Goal: Information Seeking & Learning: Learn about a topic

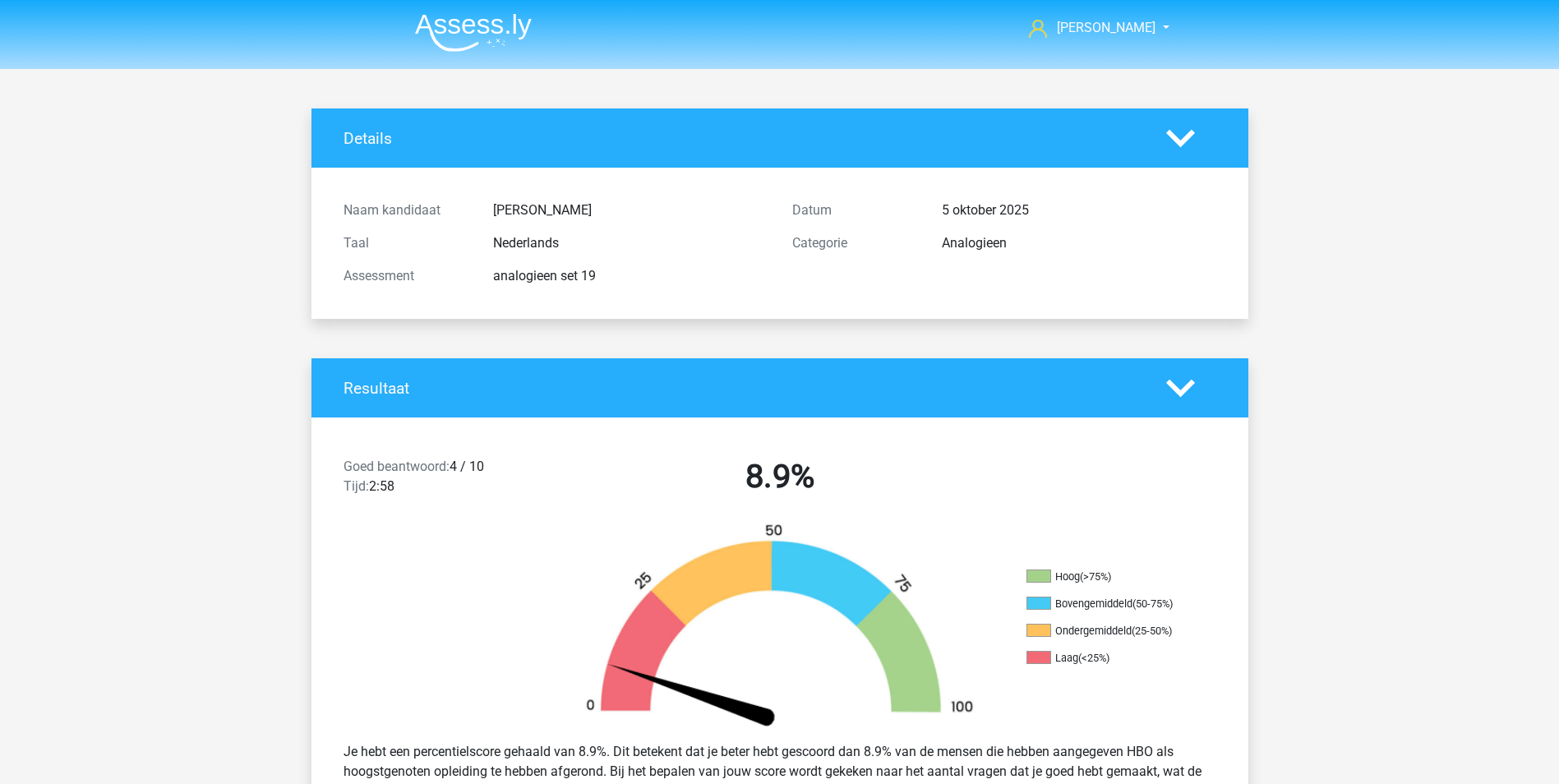
click at [465, 27] on img at bounding box center [473, 32] width 117 height 39
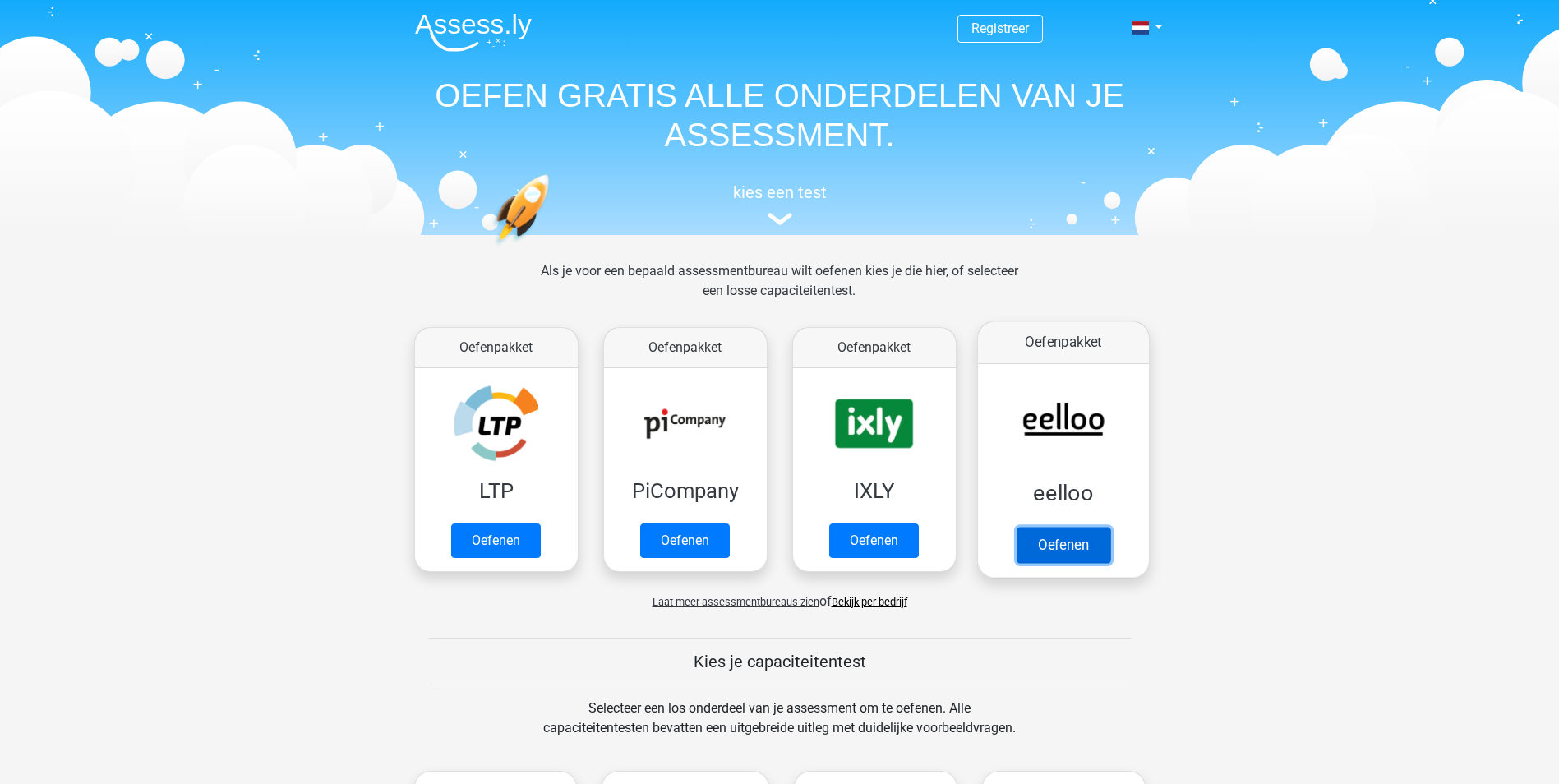
click at [1076, 543] on link "Oefenen" at bounding box center [1063, 544] width 94 height 36
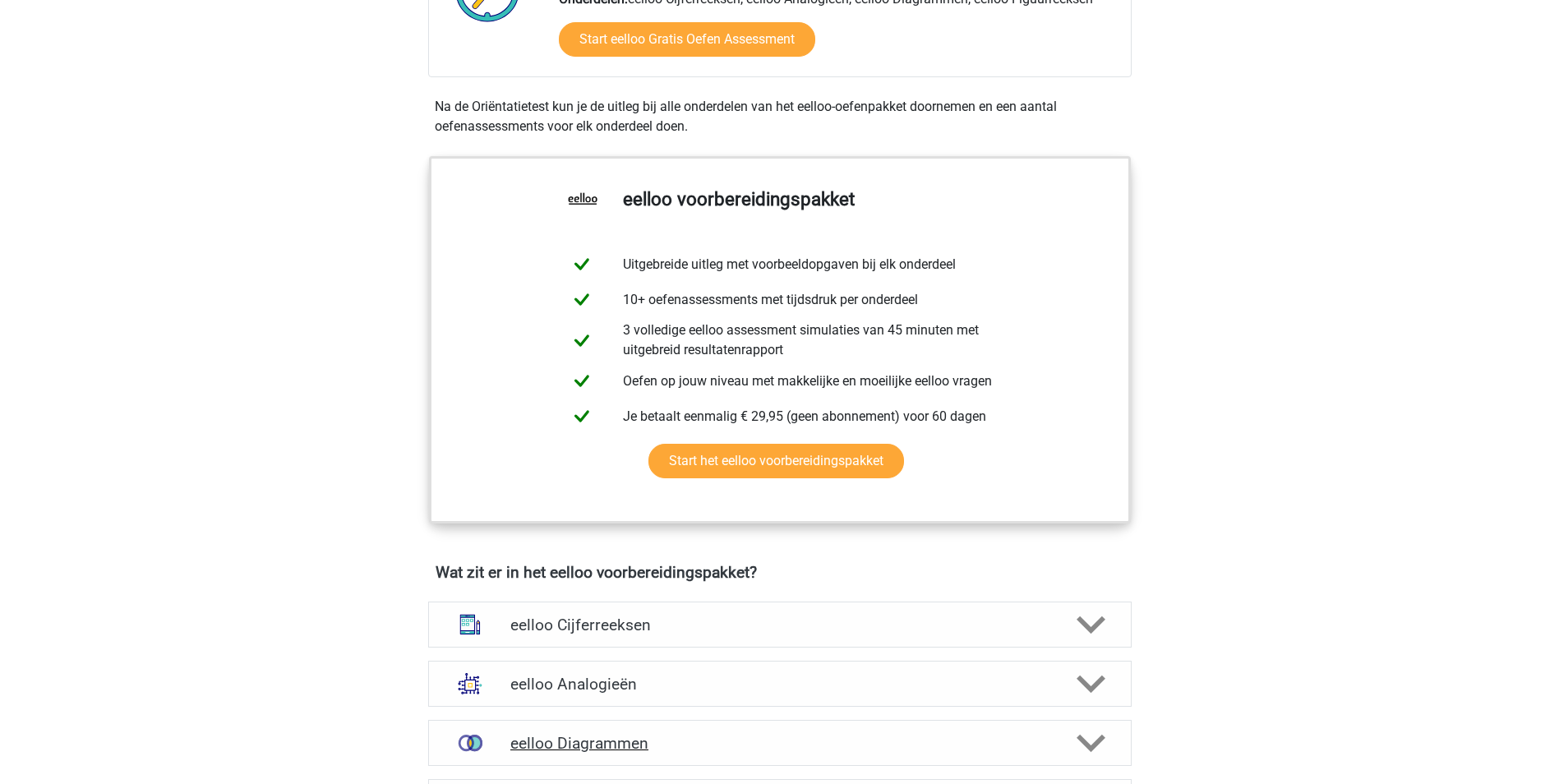
scroll to position [657, 0]
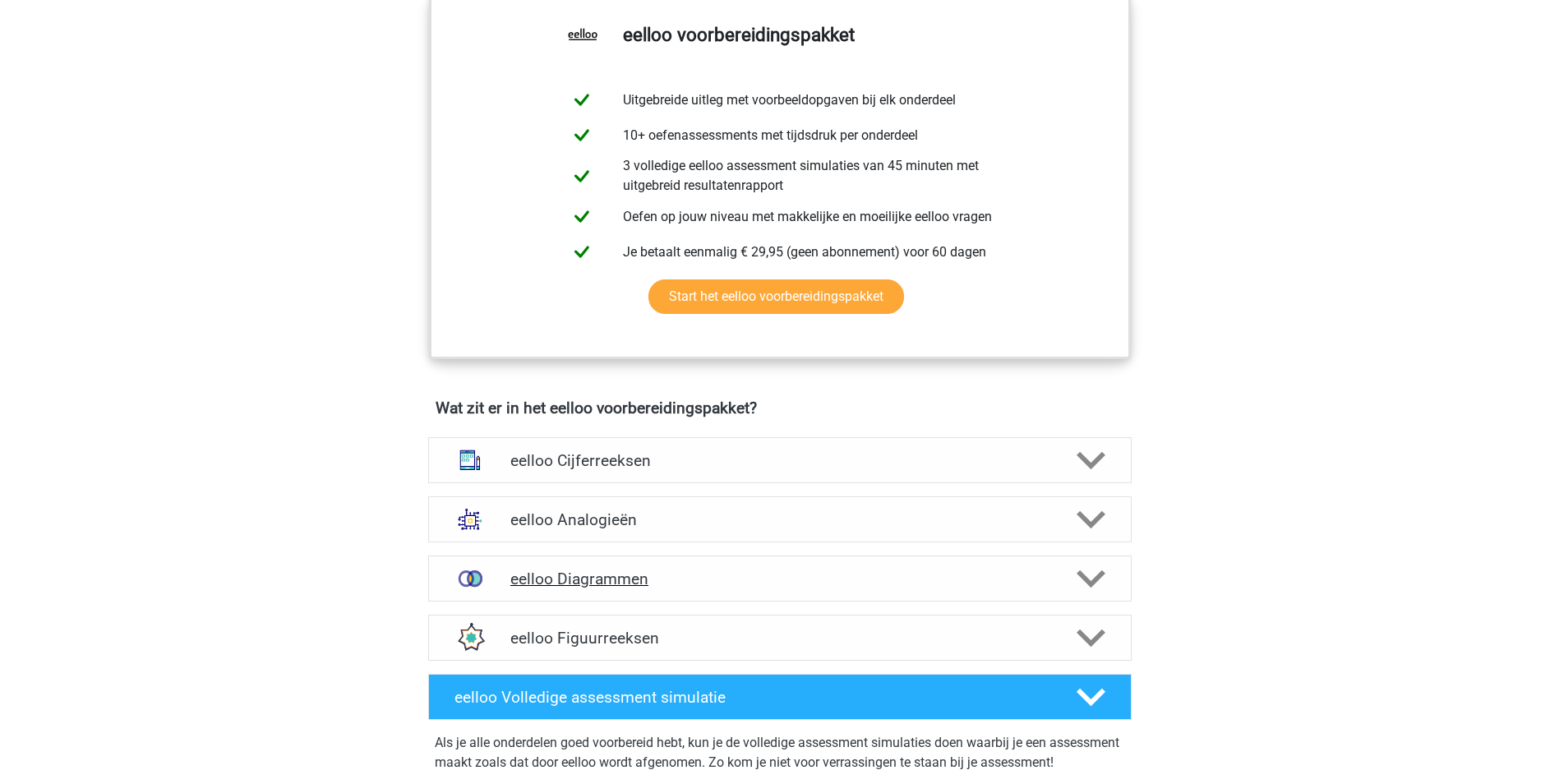
click at [1091, 588] on polygon at bounding box center [1091, 578] width 28 height 18
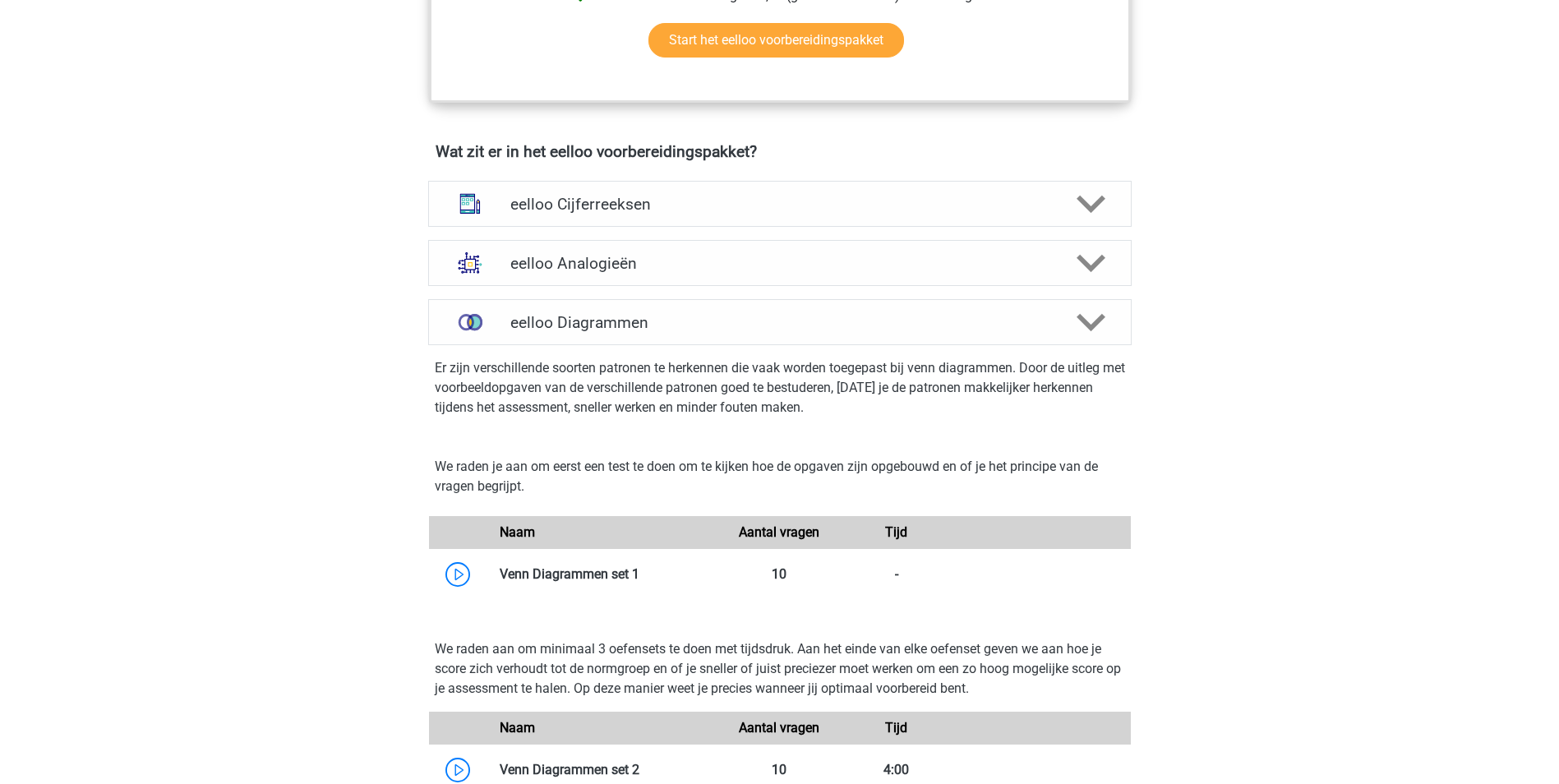
scroll to position [1150, 0]
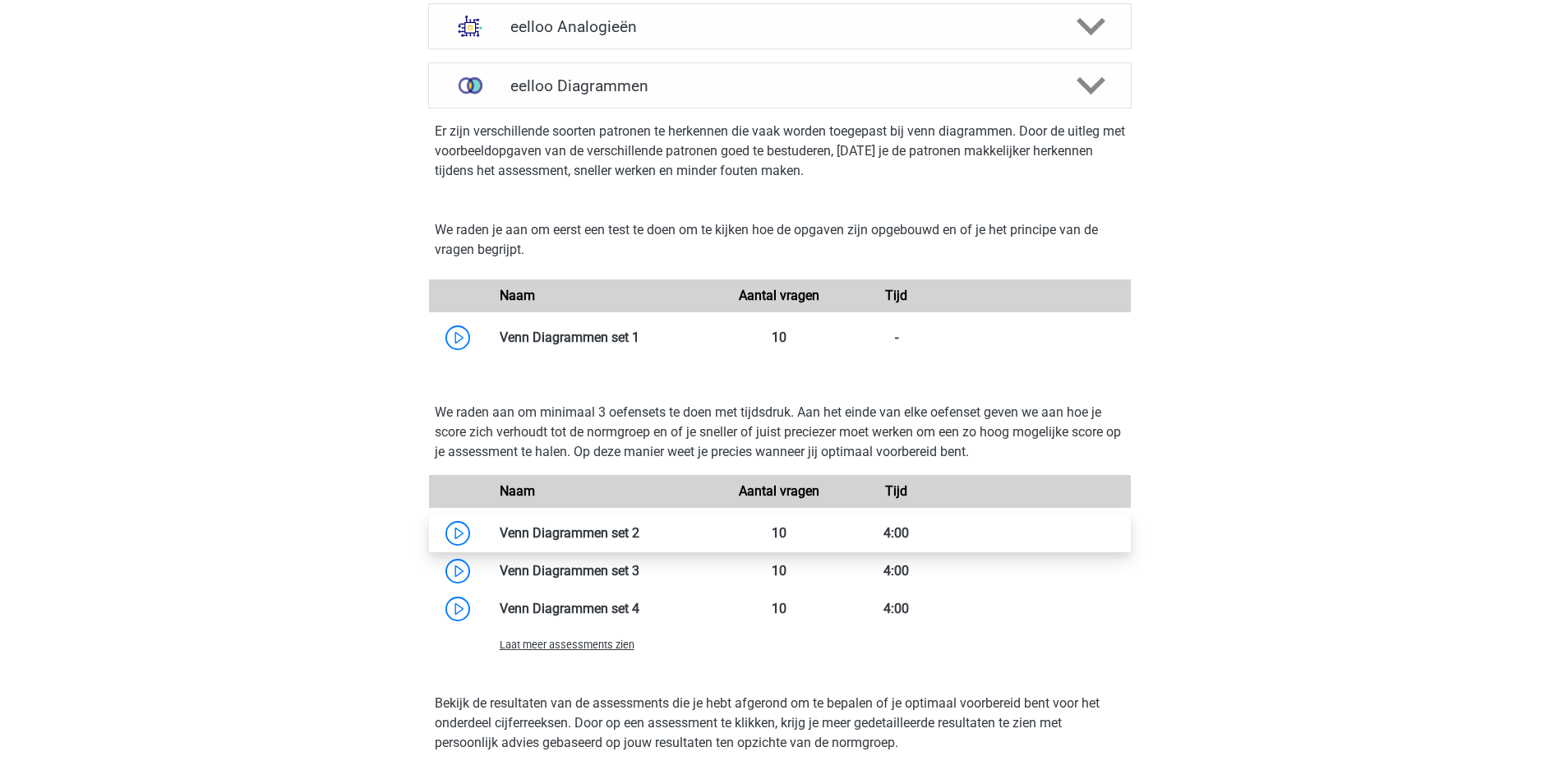
click at [640, 540] on link at bounding box center [640, 532] width 0 height 16
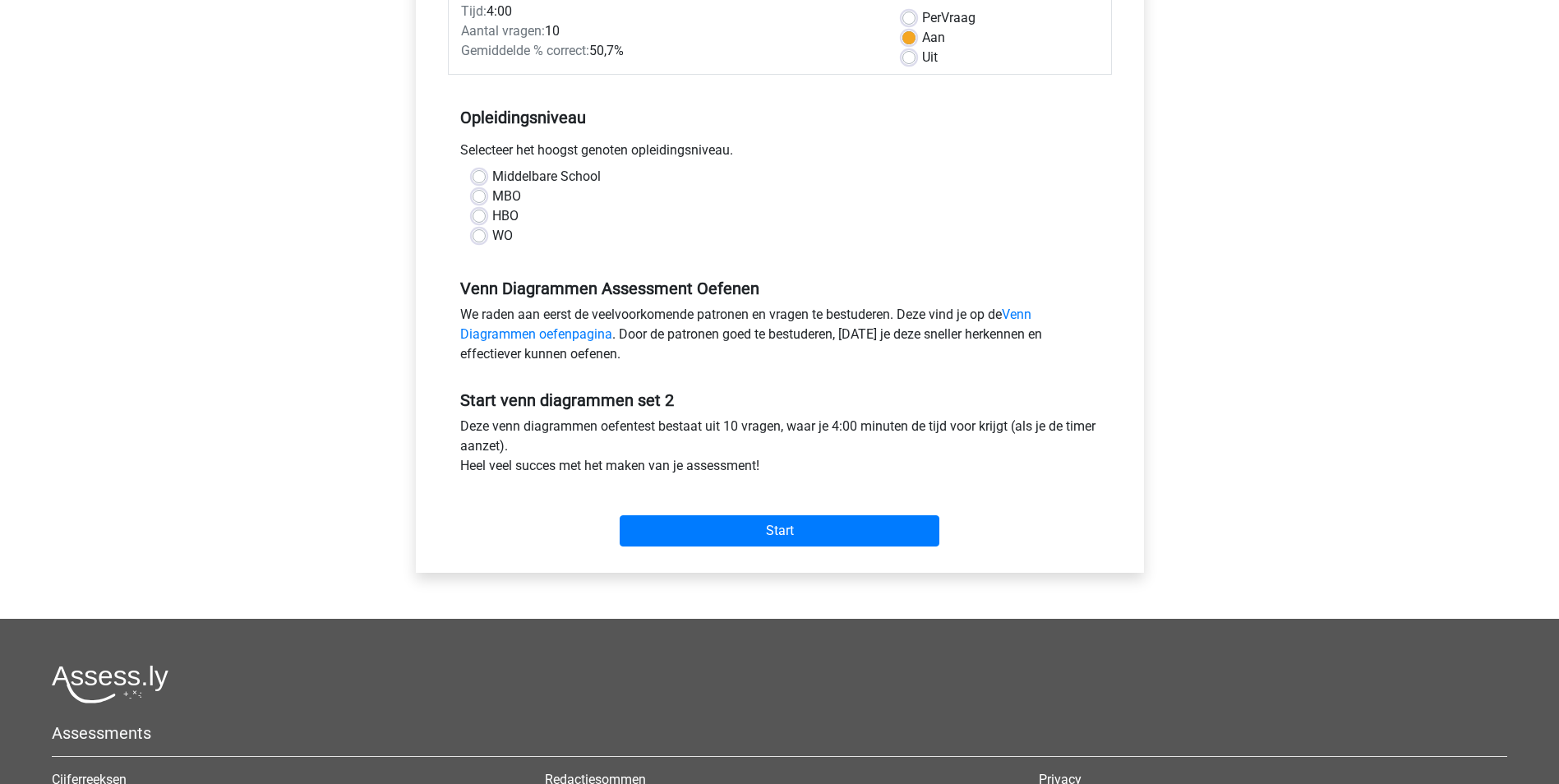
scroll to position [247, 0]
click at [492, 215] on label "HBO" at bounding box center [505, 215] width 27 height 19
click at [479, 215] on input "HBO" at bounding box center [479, 214] width 13 height 17
radio input "true"
click at [830, 535] on input "Start" at bounding box center [780, 530] width 320 height 31
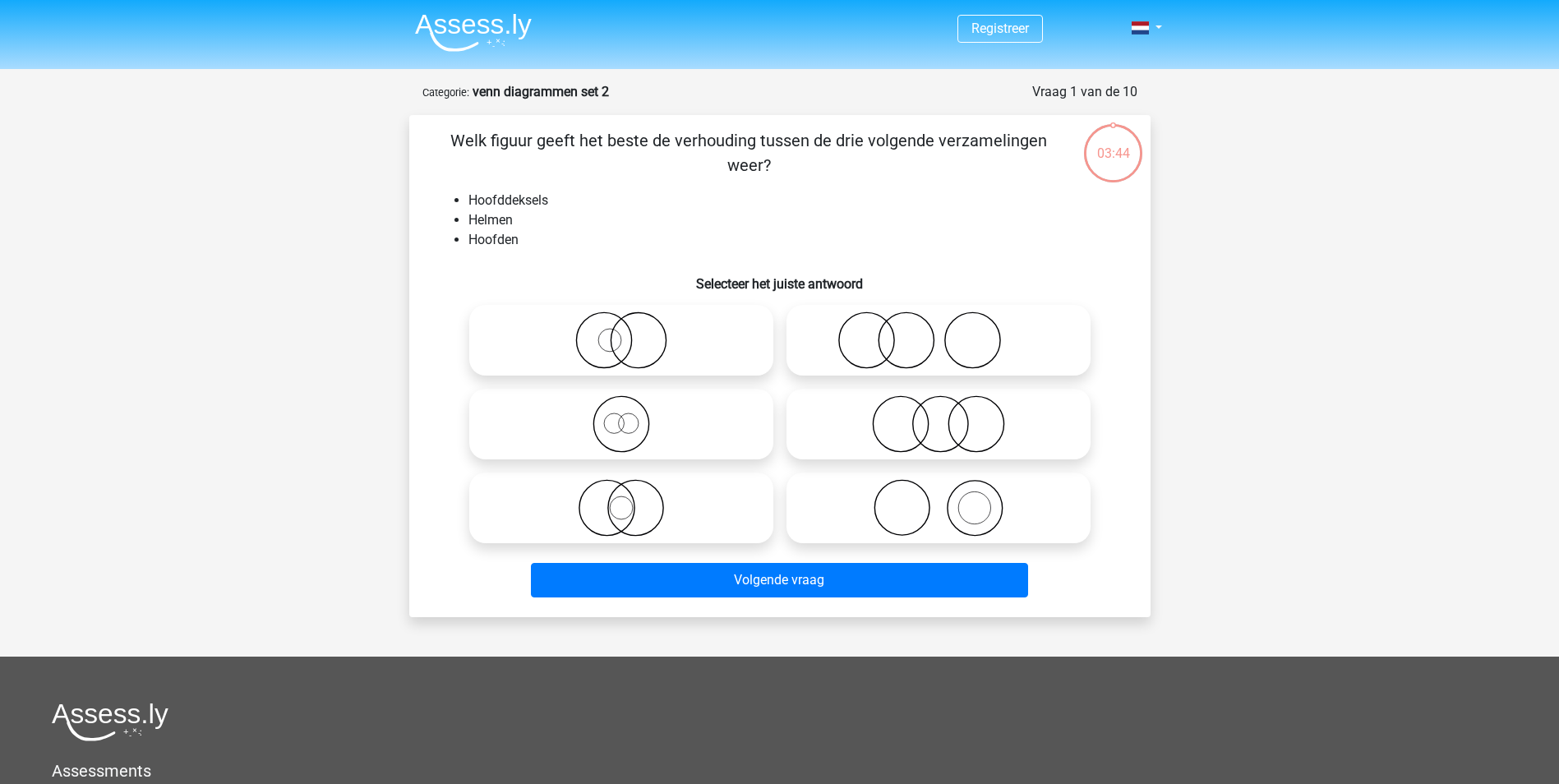
click at [935, 330] on icon at bounding box center [938, 340] width 291 height 58
click at [938, 330] on input "radio" at bounding box center [944, 327] width 11 height 11
radio input "true"
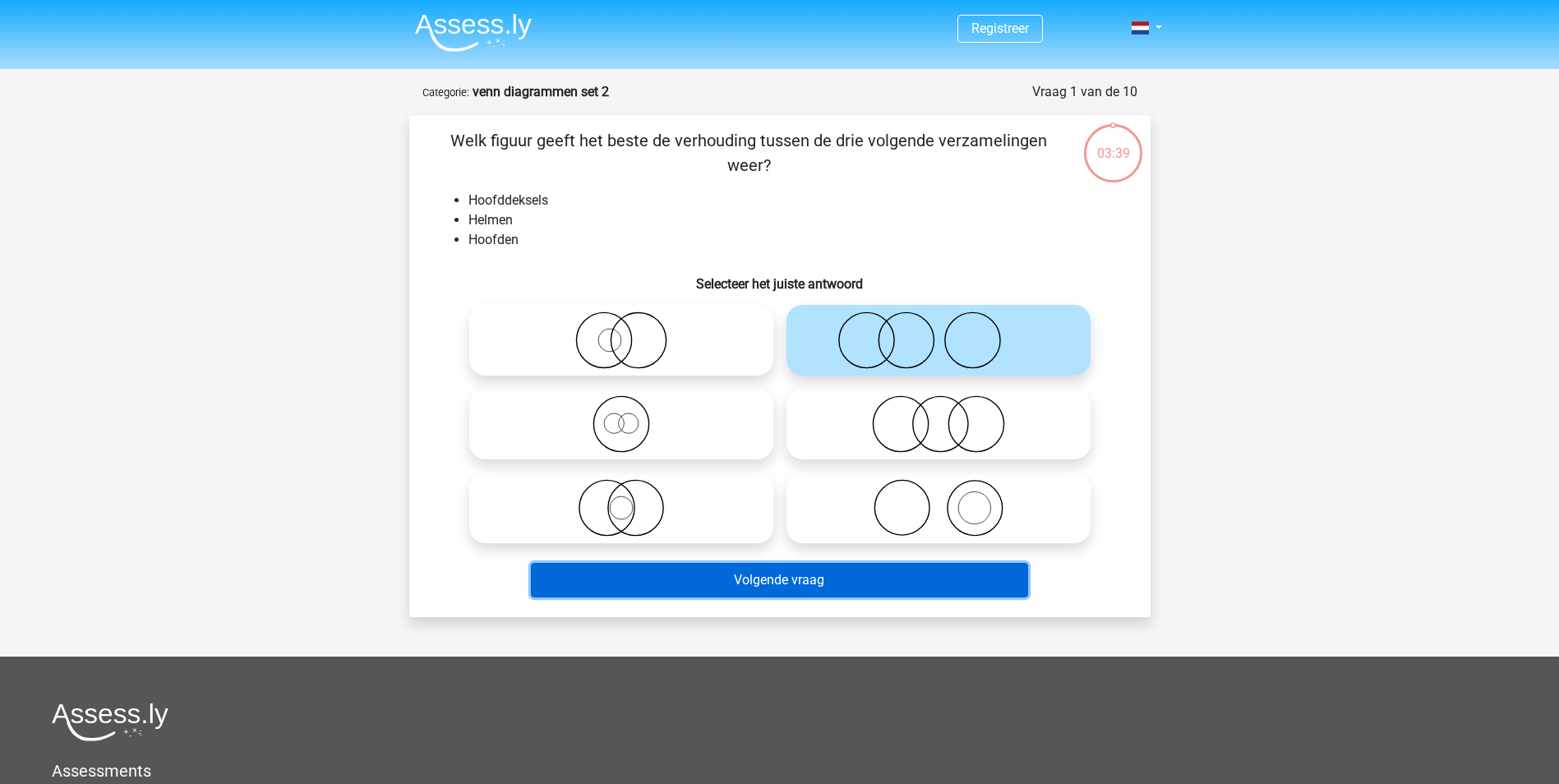
click at [828, 584] on button "Volgende vraag" at bounding box center [780, 580] width 498 height 35
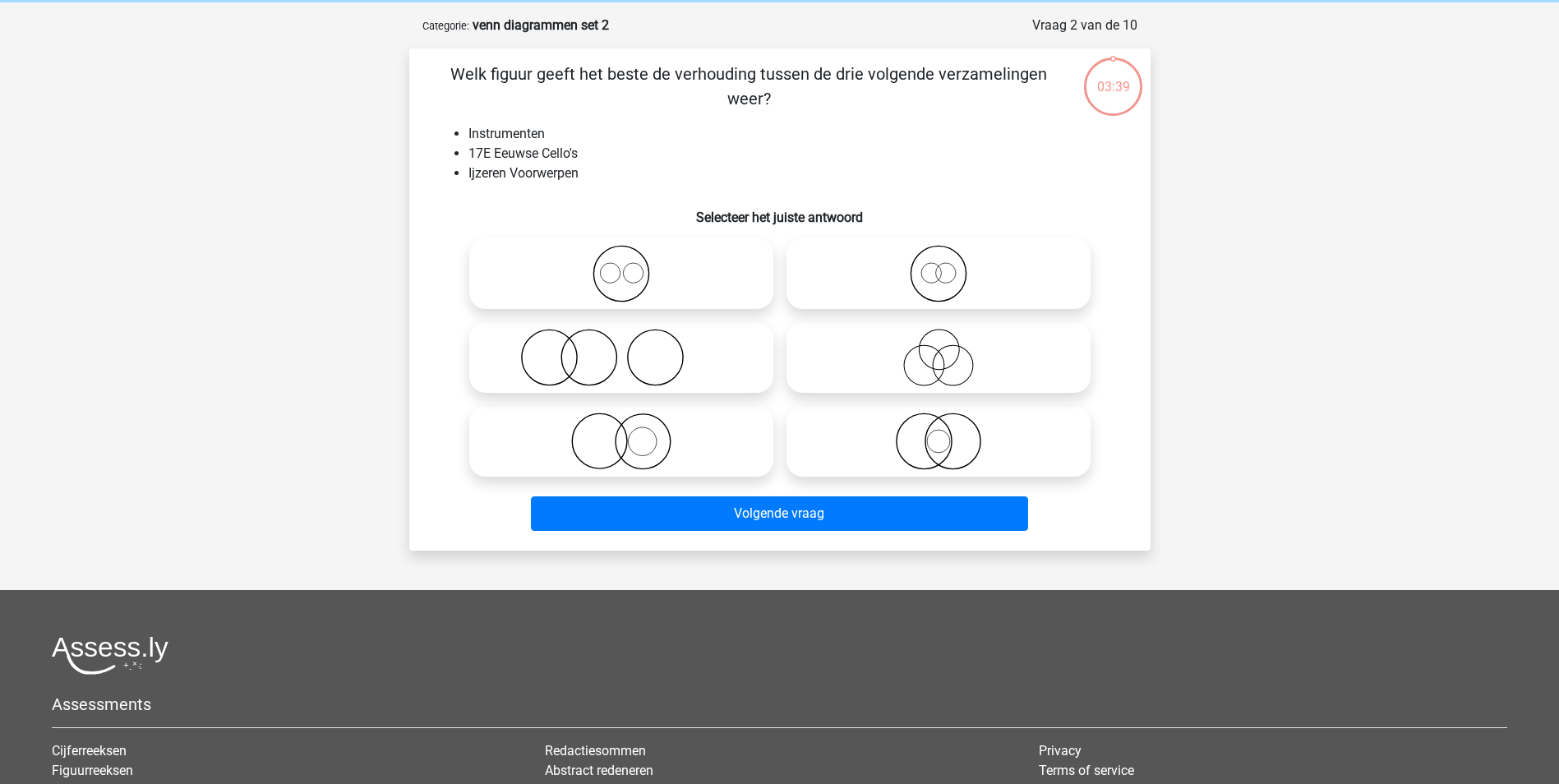
scroll to position [83, 0]
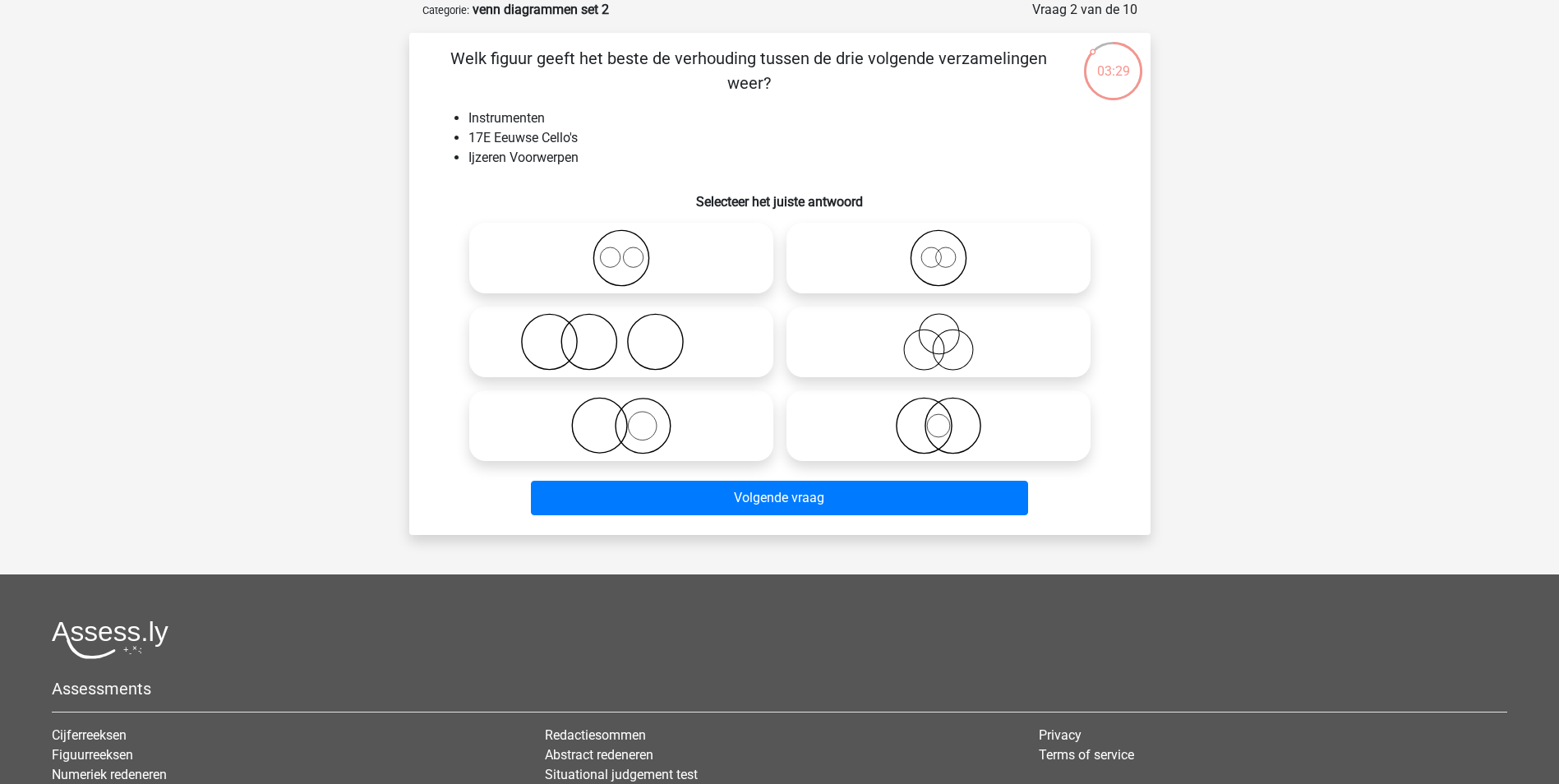
click at [931, 428] on icon at bounding box center [938, 425] width 291 height 58
click at [938, 418] on input "radio" at bounding box center [944, 412] width 11 height 11
radio input "true"
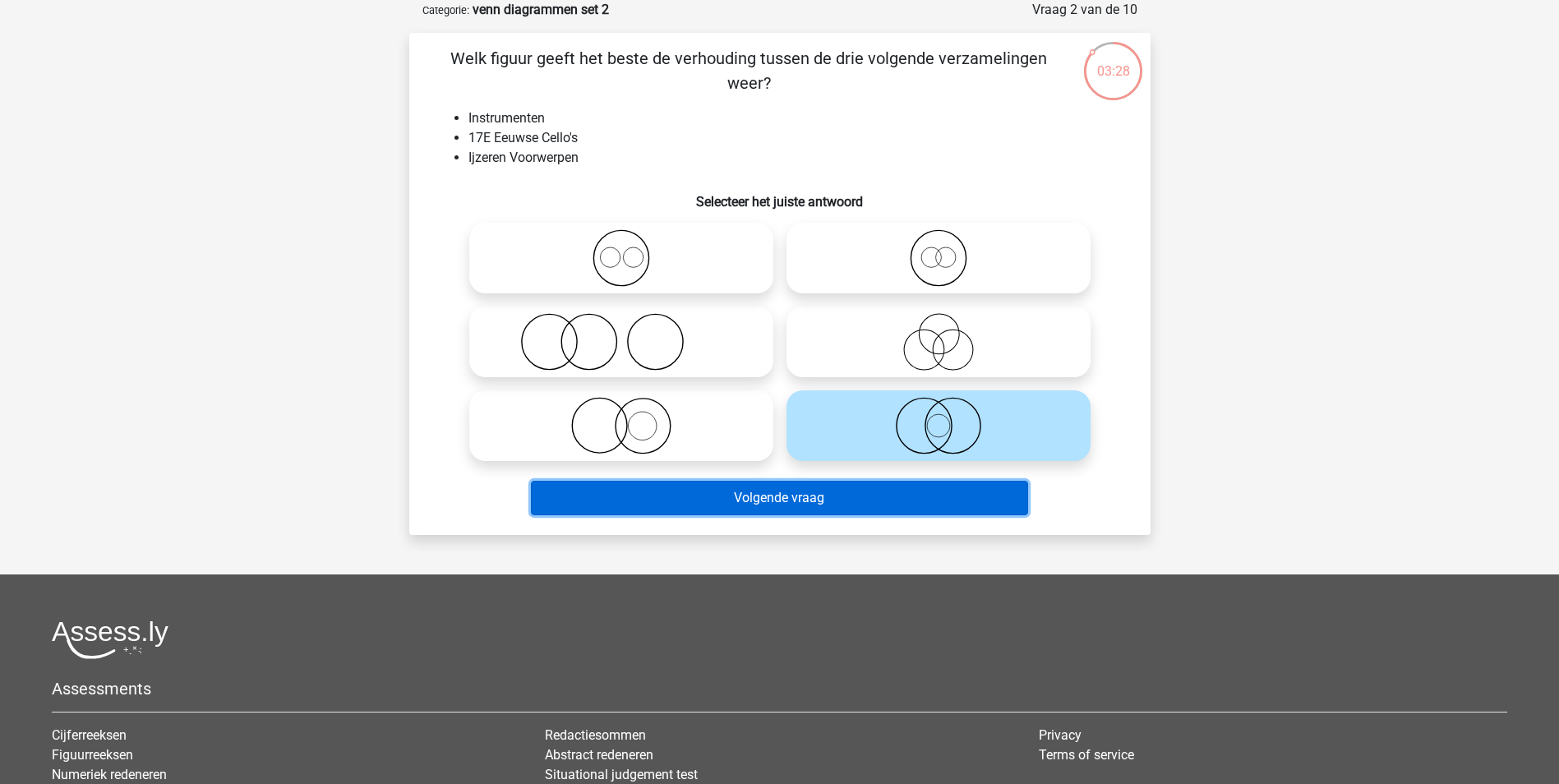
click at [900, 494] on button "Volgende vraag" at bounding box center [780, 498] width 498 height 35
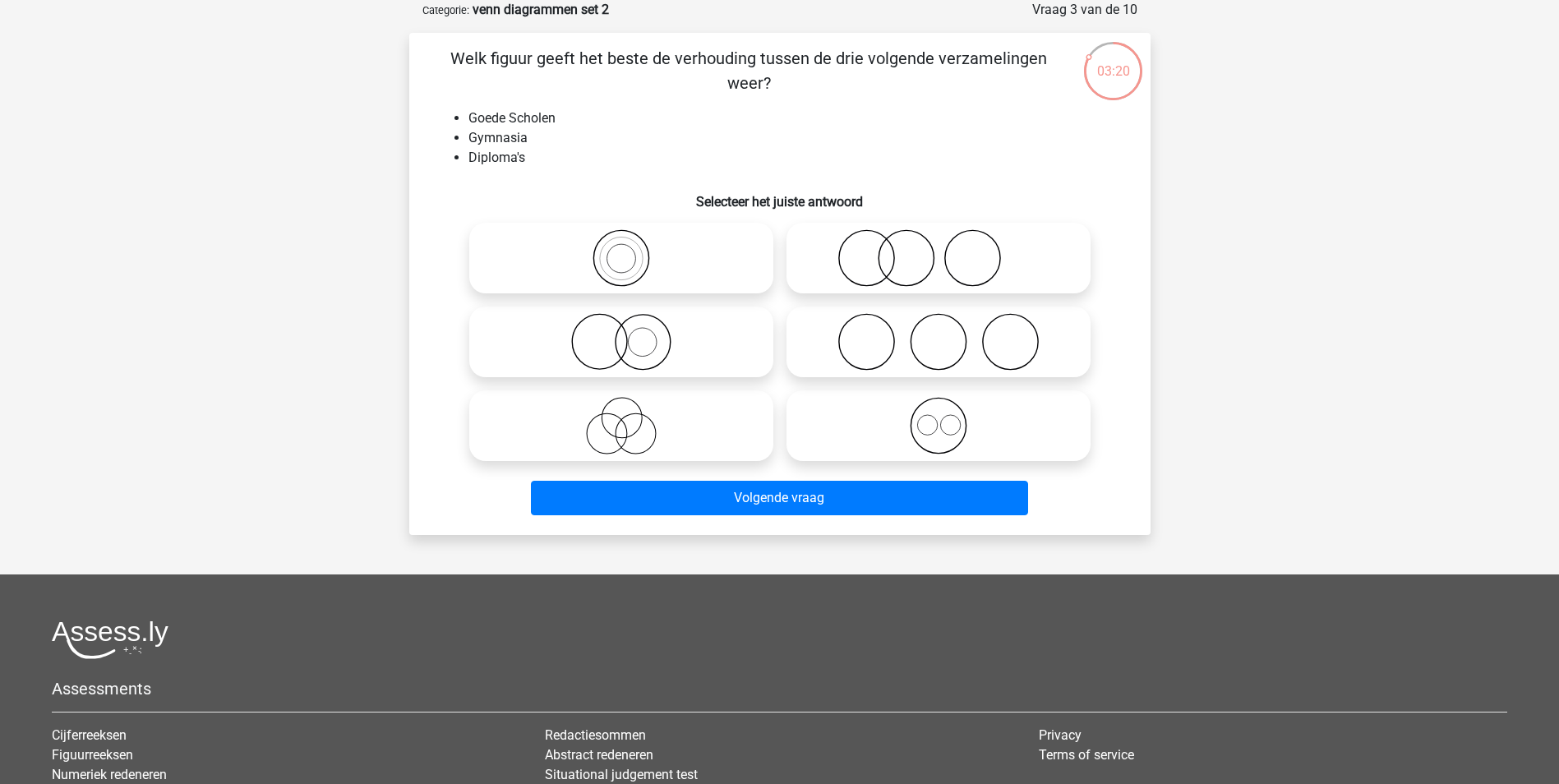
click at [933, 343] on icon at bounding box center [938, 342] width 291 height 58
click at [938, 333] on input "radio" at bounding box center [944, 329] width 11 height 11
radio input "true"
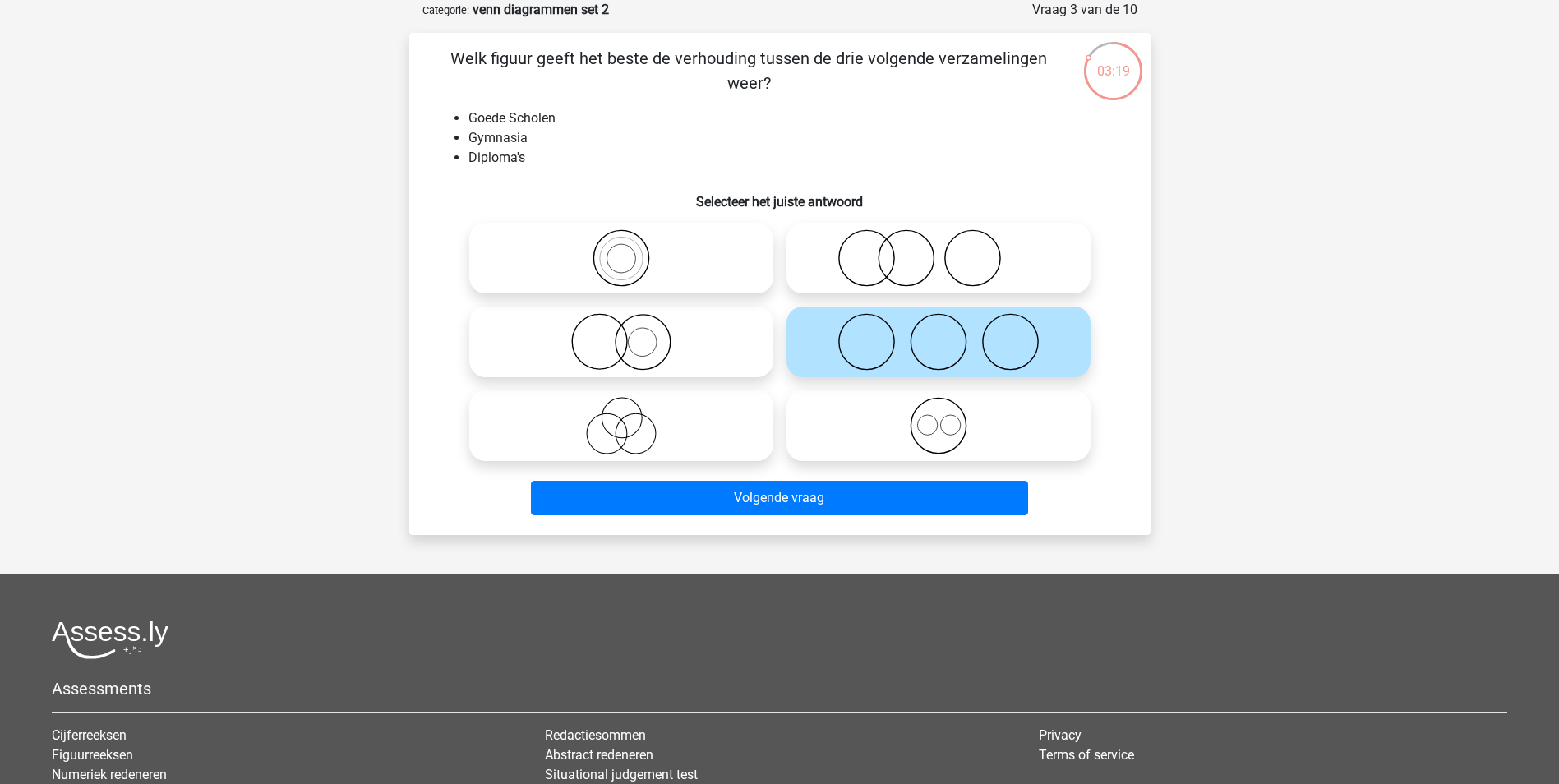
click at [941, 278] on icon at bounding box center [938, 258] width 291 height 58
click at [941, 250] on input "radio" at bounding box center [944, 245] width 11 height 11
radio input "true"
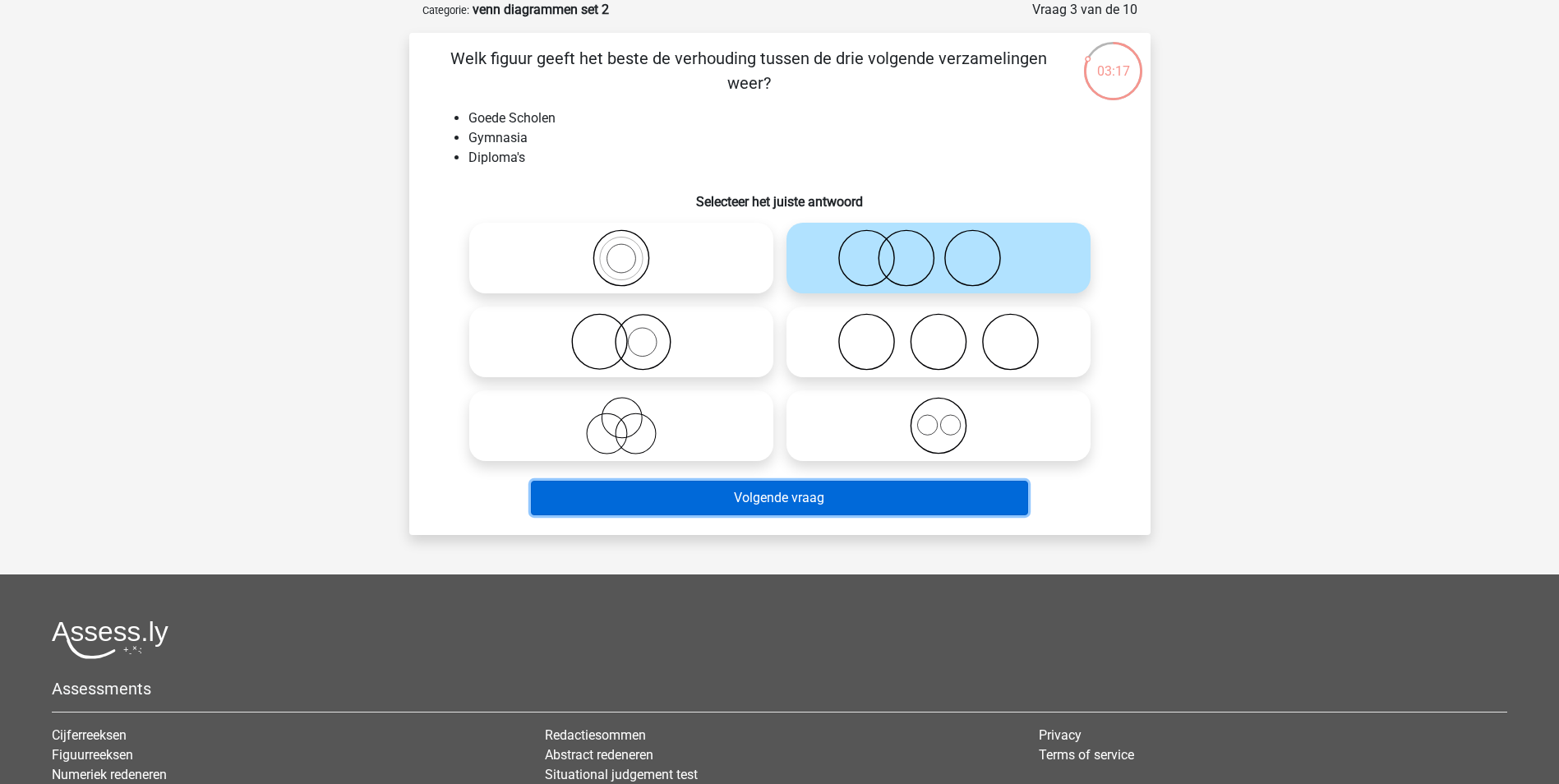
click at [855, 506] on button "Volgende vraag" at bounding box center [780, 498] width 498 height 35
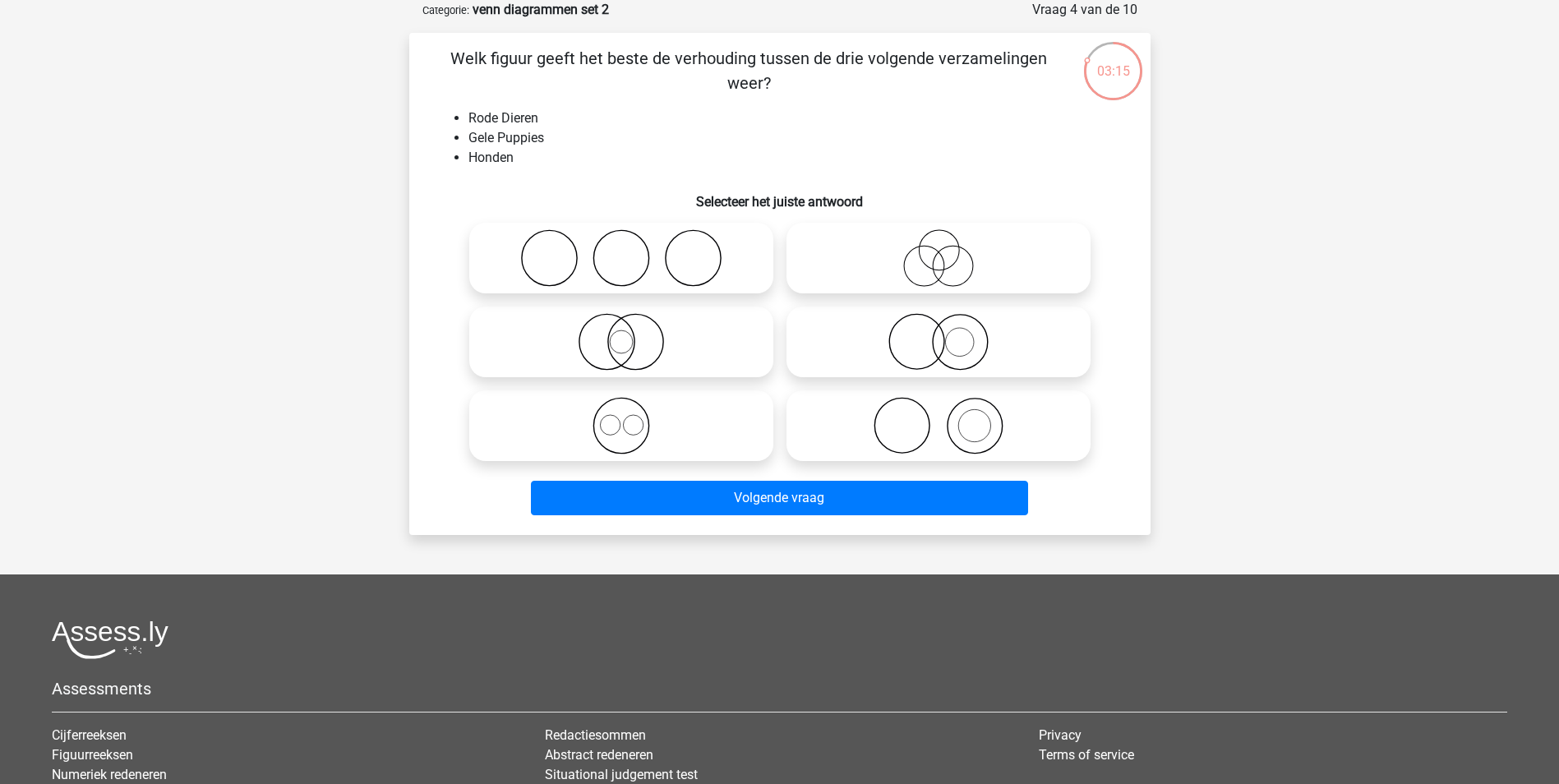
click at [891, 431] on icon at bounding box center [938, 425] width 291 height 58
click at [938, 418] on input "radio" at bounding box center [944, 412] width 11 height 11
radio input "true"
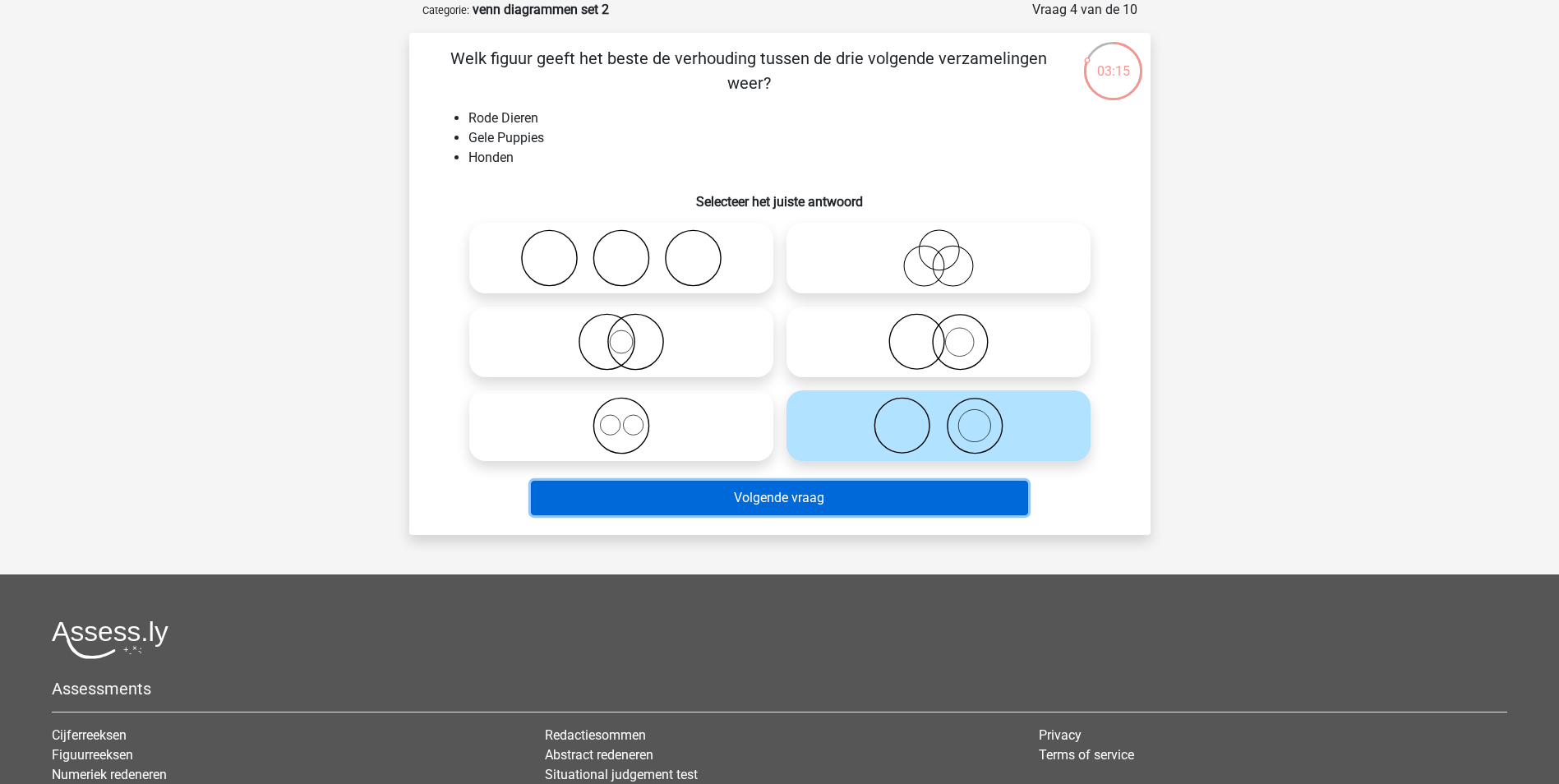
click at [869, 506] on button "Volgende vraag" at bounding box center [780, 498] width 498 height 35
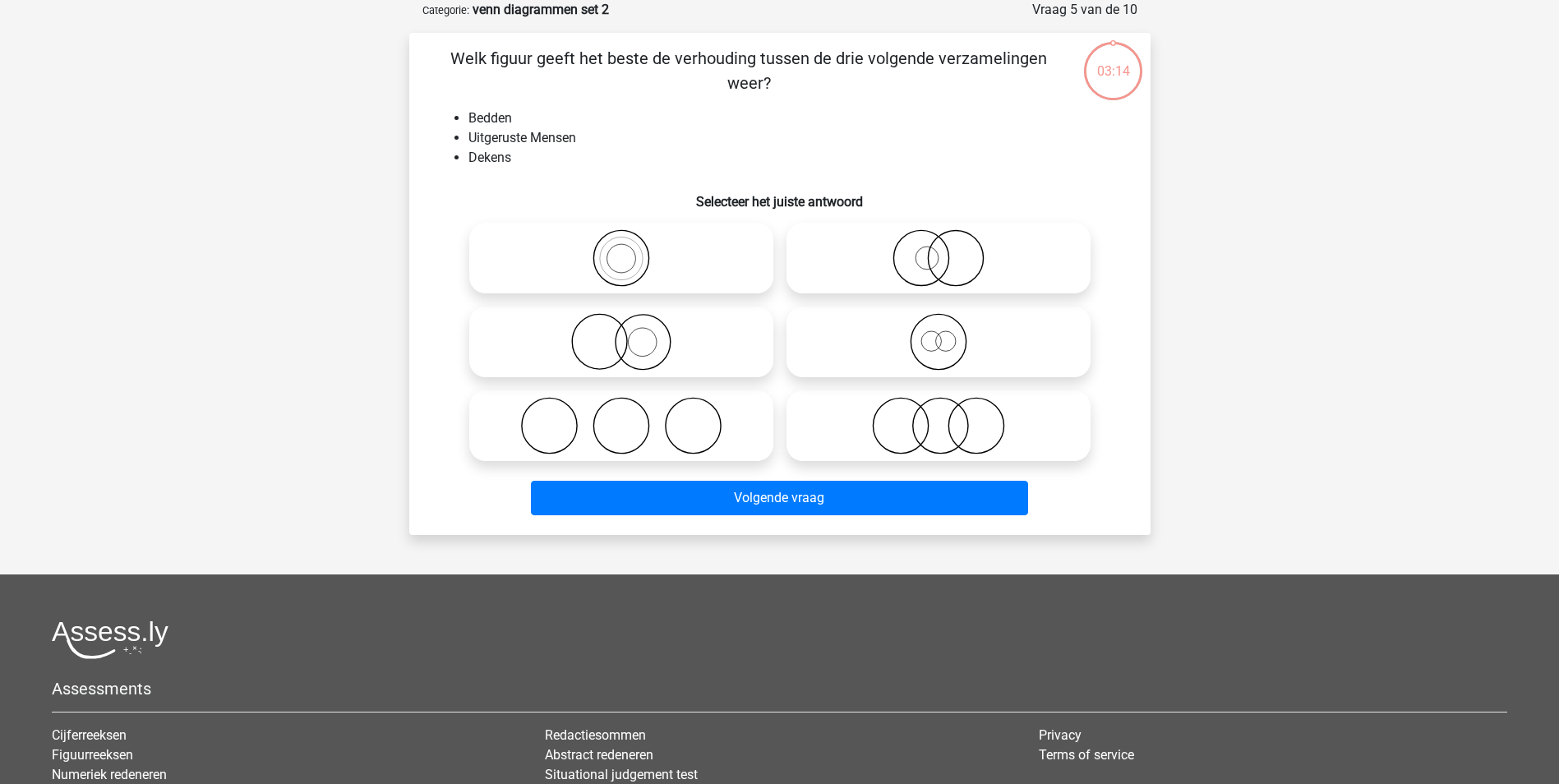
click at [887, 441] on icon at bounding box center [938, 425] width 291 height 58
click at [938, 418] on input "radio" at bounding box center [944, 412] width 11 height 11
radio input "true"
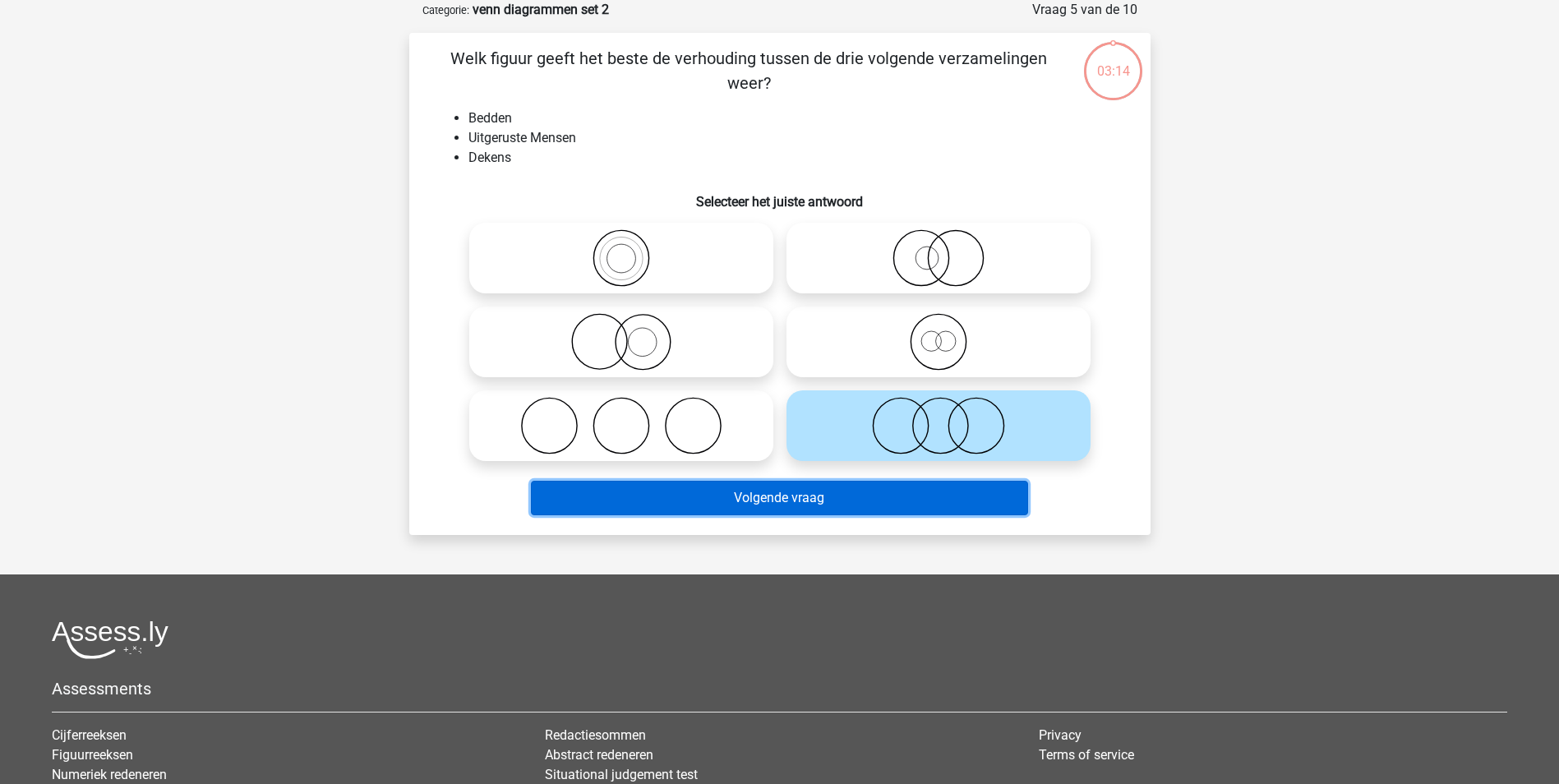
click at [883, 489] on button "Volgende vraag" at bounding box center [780, 498] width 498 height 35
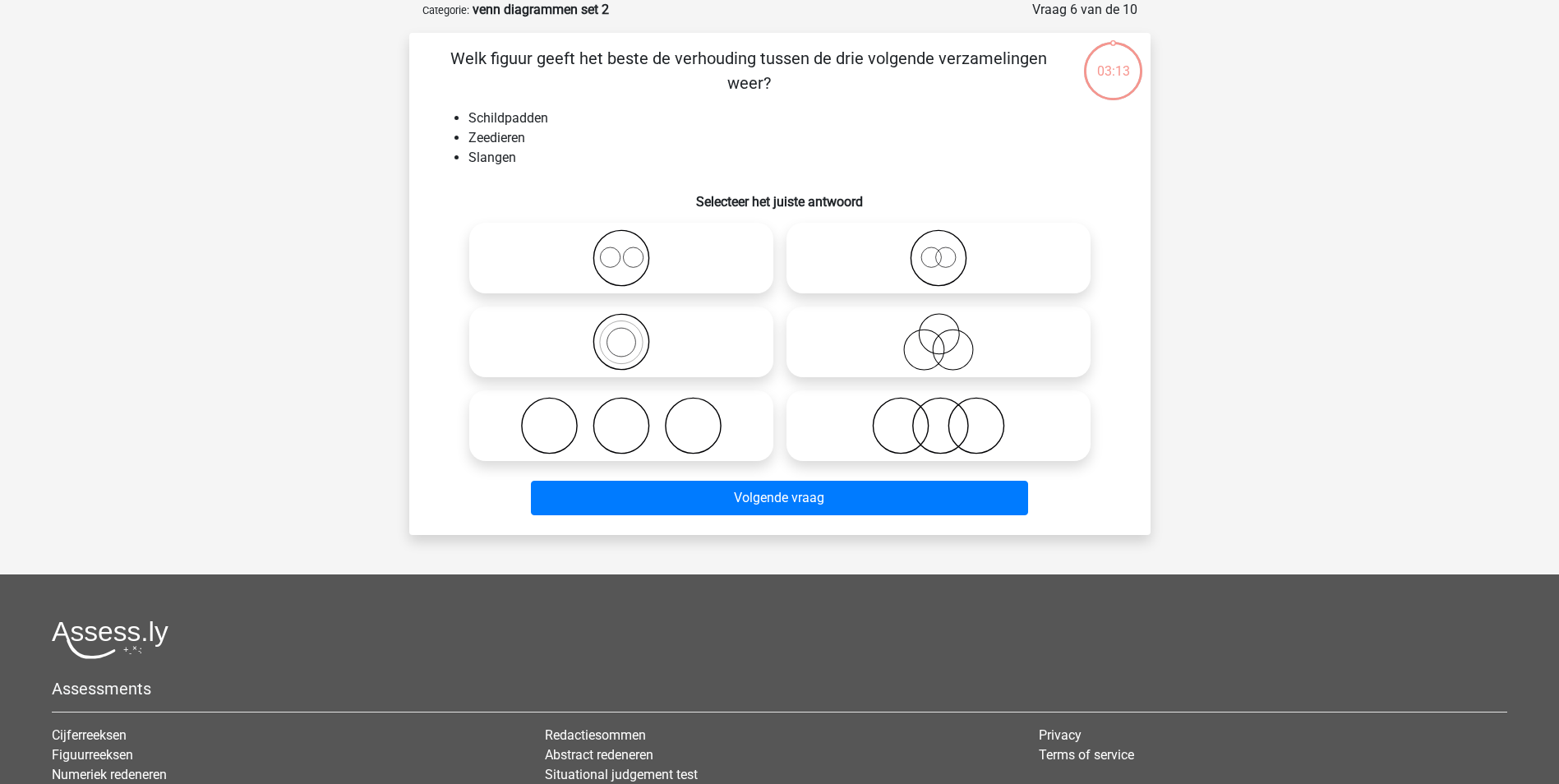
click at [892, 445] on icon at bounding box center [938, 425] width 291 height 58
click at [938, 418] on input "radio" at bounding box center [944, 412] width 11 height 11
radio input "true"
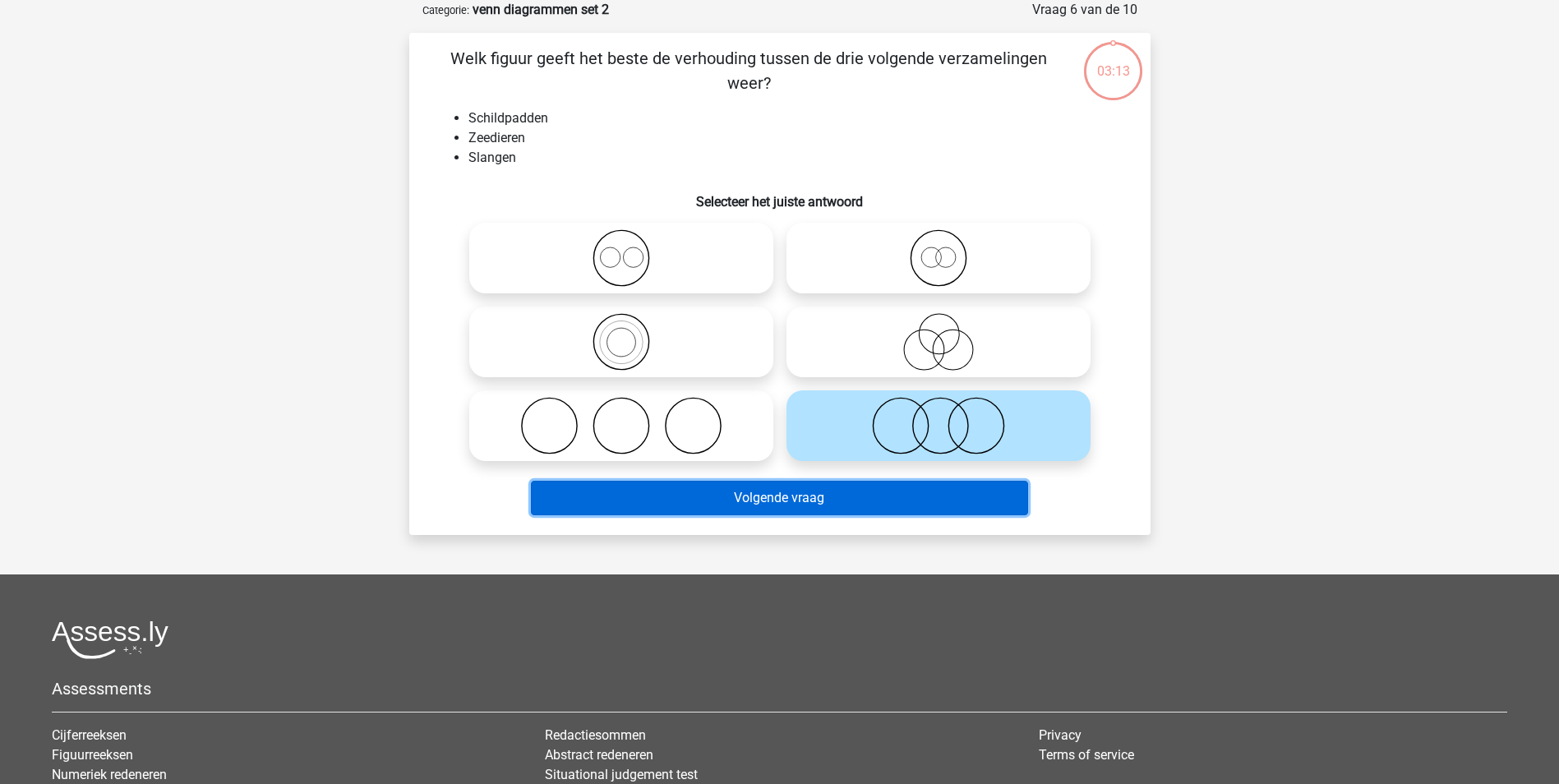
click at [883, 490] on button "Volgende vraag" at bounding box center [780, 498] width 498 height 35
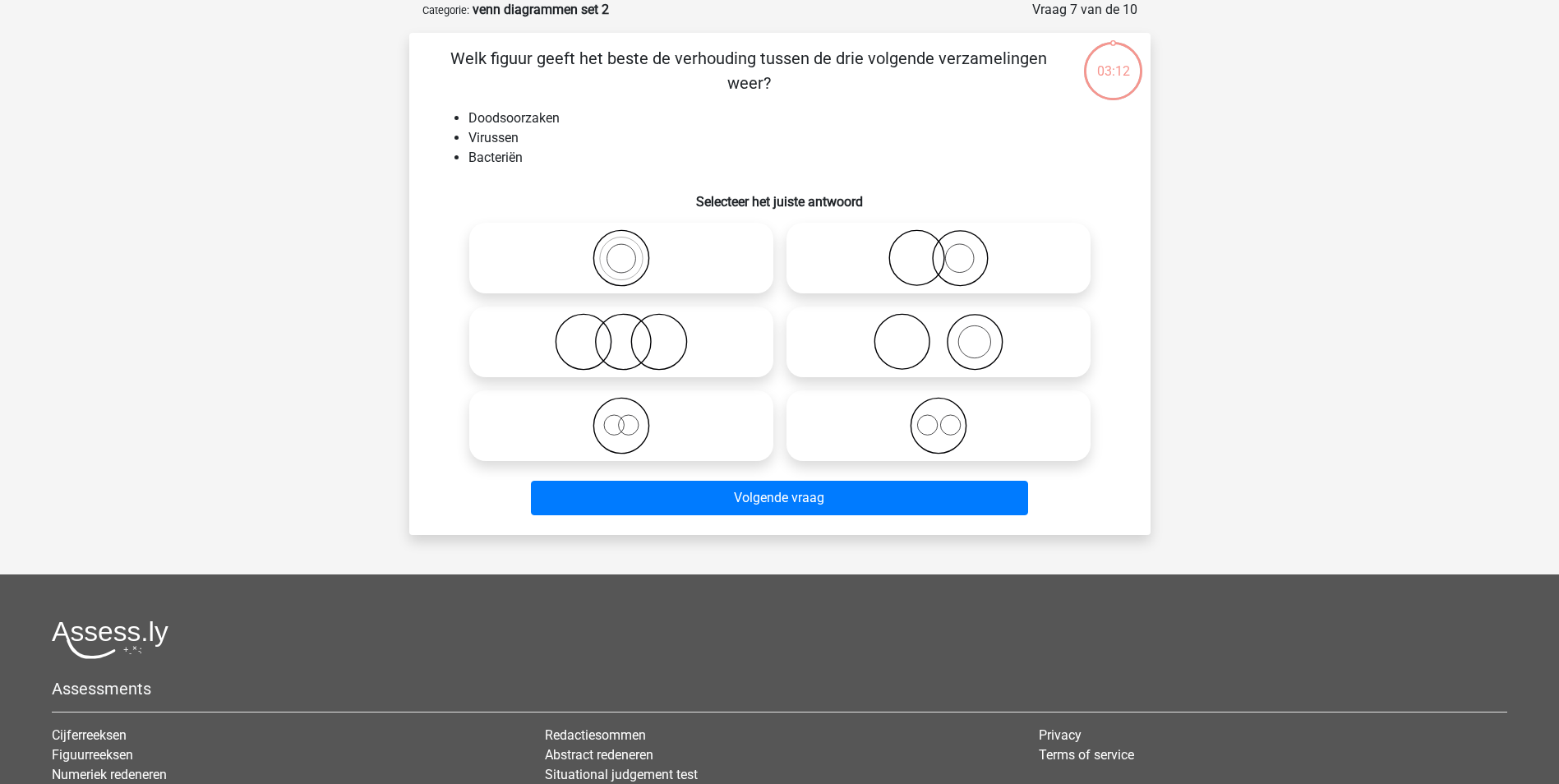
click at [892, 442] on icon at bounding box center [938, 425] width 291 height 58
click at [938, 418] on input "radio" at bounding box center [944, 412] width 11 height 11
radio input "true"
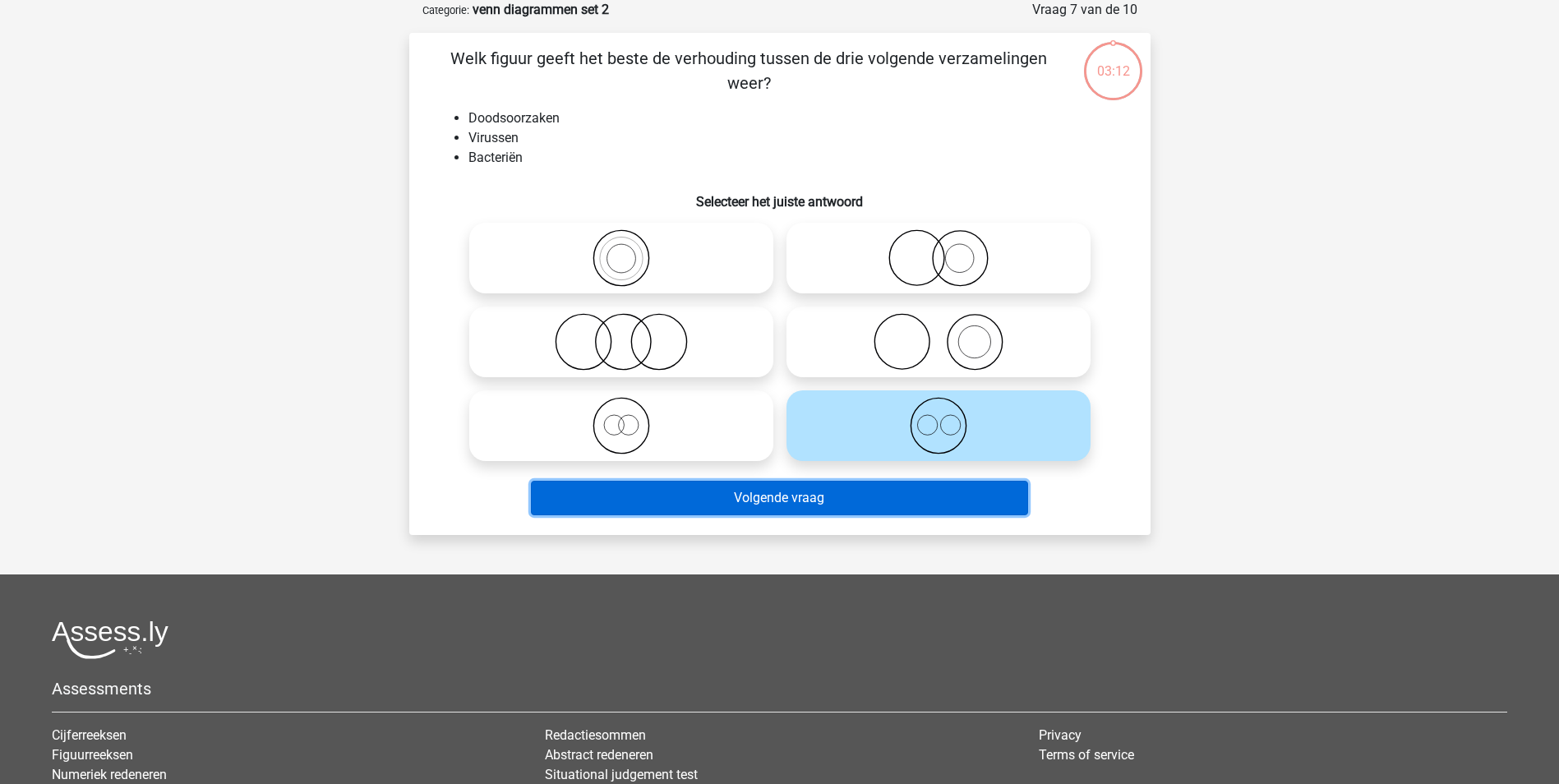
click at [885, 489] on button "Volgende vraag" at bounding box center [780, 498] width 498 height 35
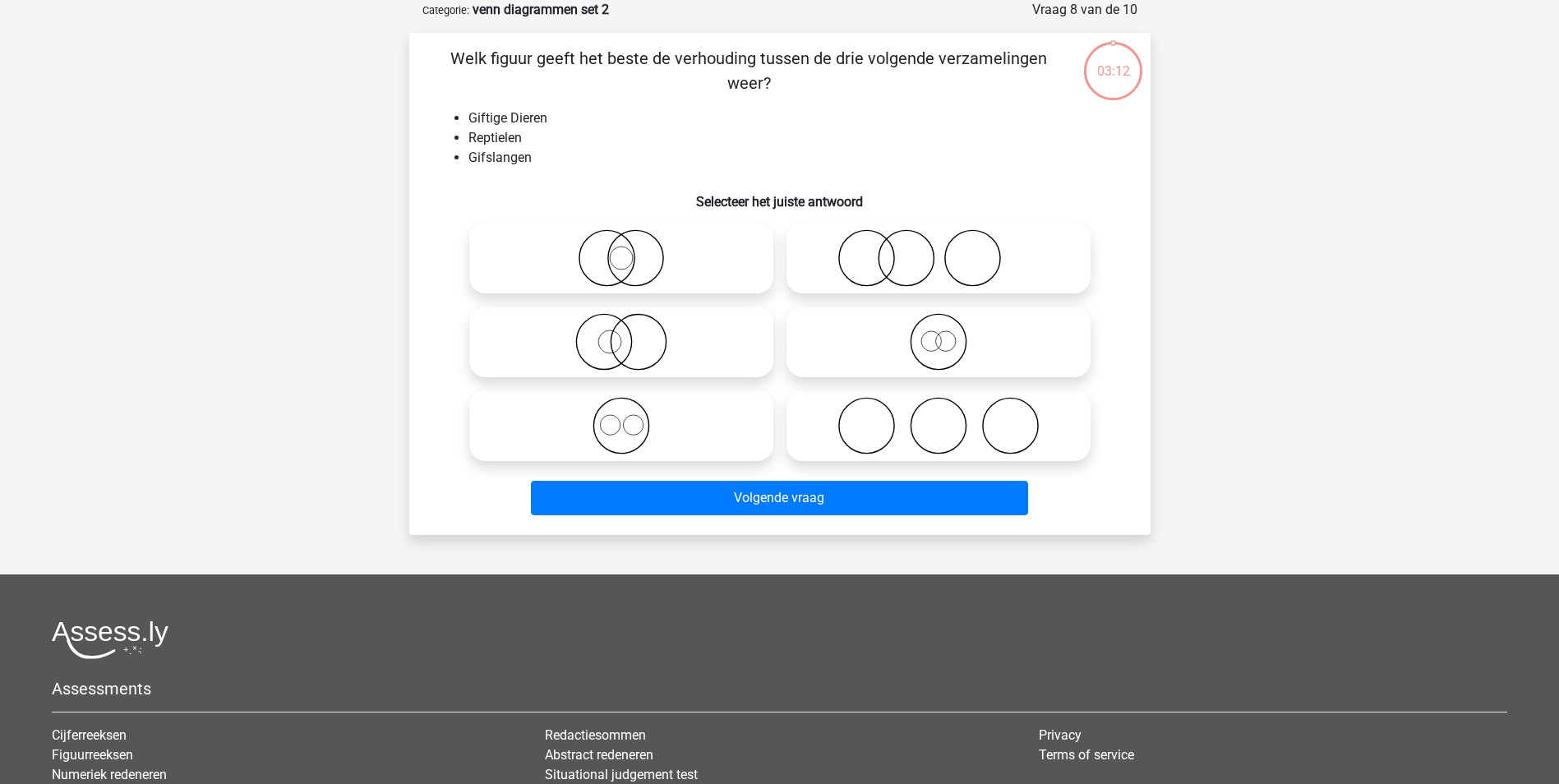
click at [892, 442] on icon at bounding box center [938, 425] width 291 height 58
click at [938, 418] on input "radio" at bounding box center [944, 412] width 11 height 11
radio input "true"
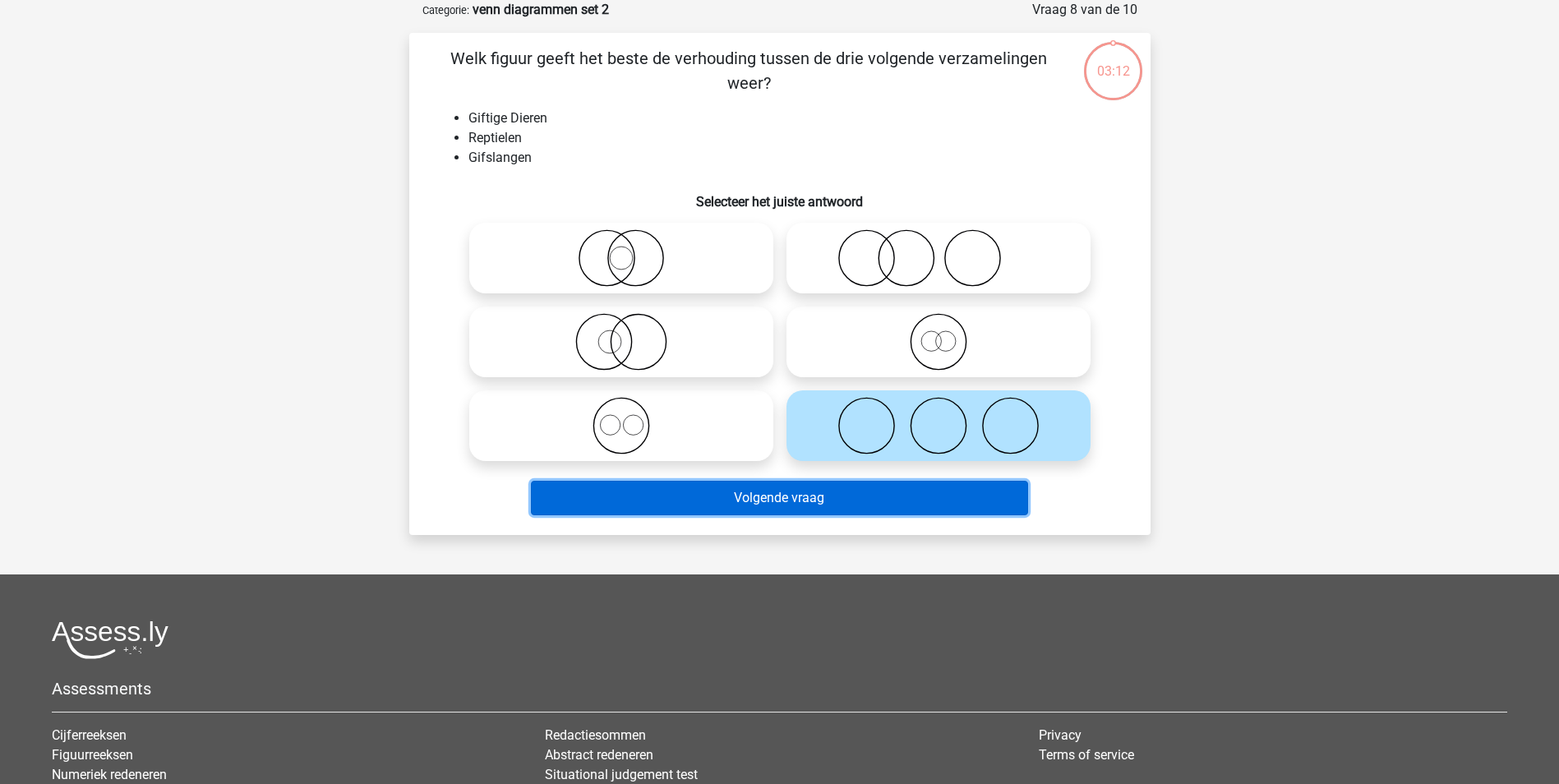
click at [888, 490] on button "Volgende vraag" at bounding box center [780, 498] width 498 height 35
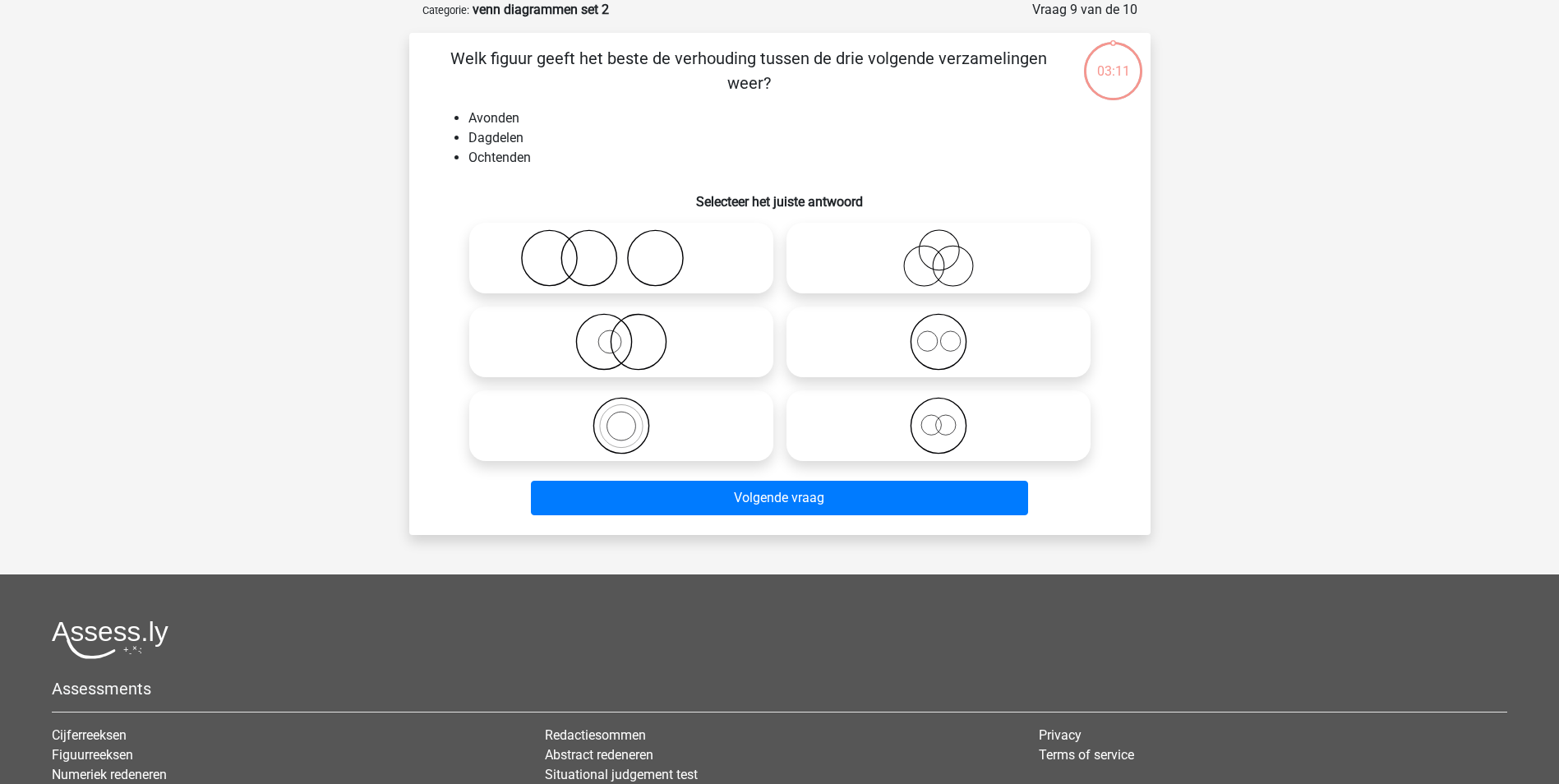
click at [891, 437] on icon at bounding box center [938, 425] width 291 height 58
click at [938, 418] on input "radio" at bounding box center [944, 412] width 11 height 11
radio input "true"
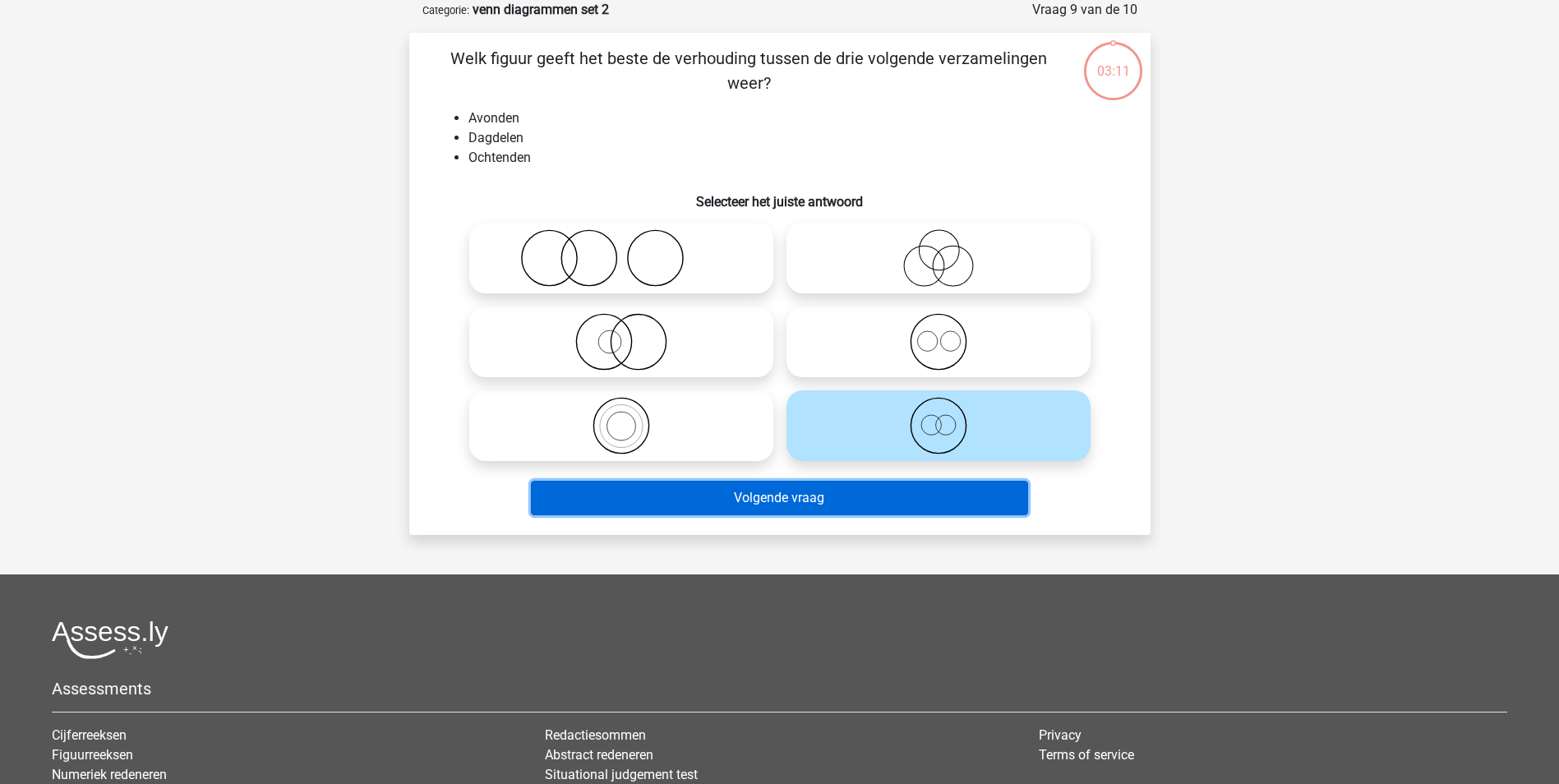
click at [882, 491] on button "Volgende vraag" at bounding box center [780, 498] width 498 height 35
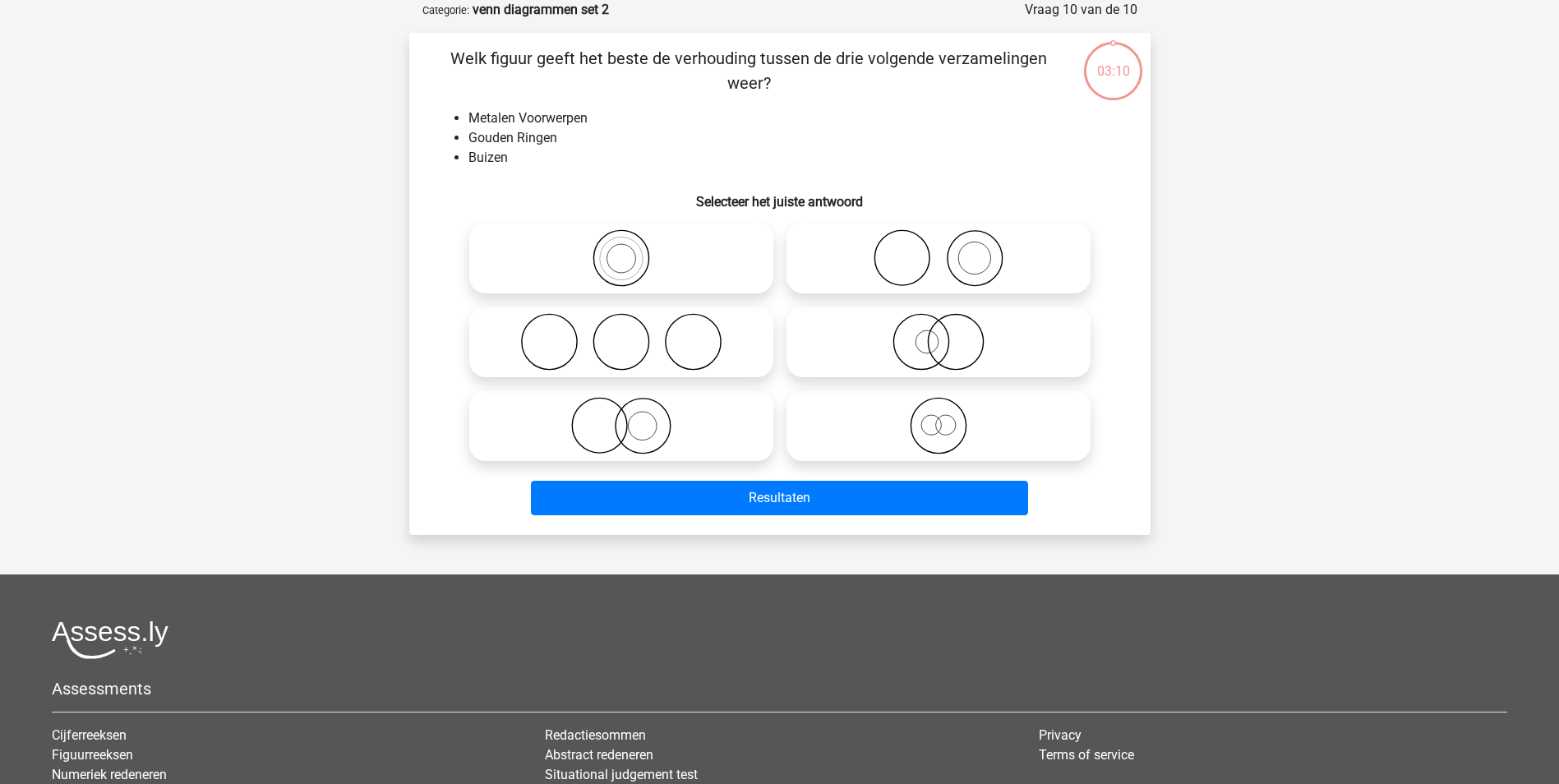
click at [887, 439] on icon at bounding box center [938, 425] width 291 height 58
click at [938, 418] on input "radio" at bounding box center [944, 412] width 11 height 11
radio input "true"
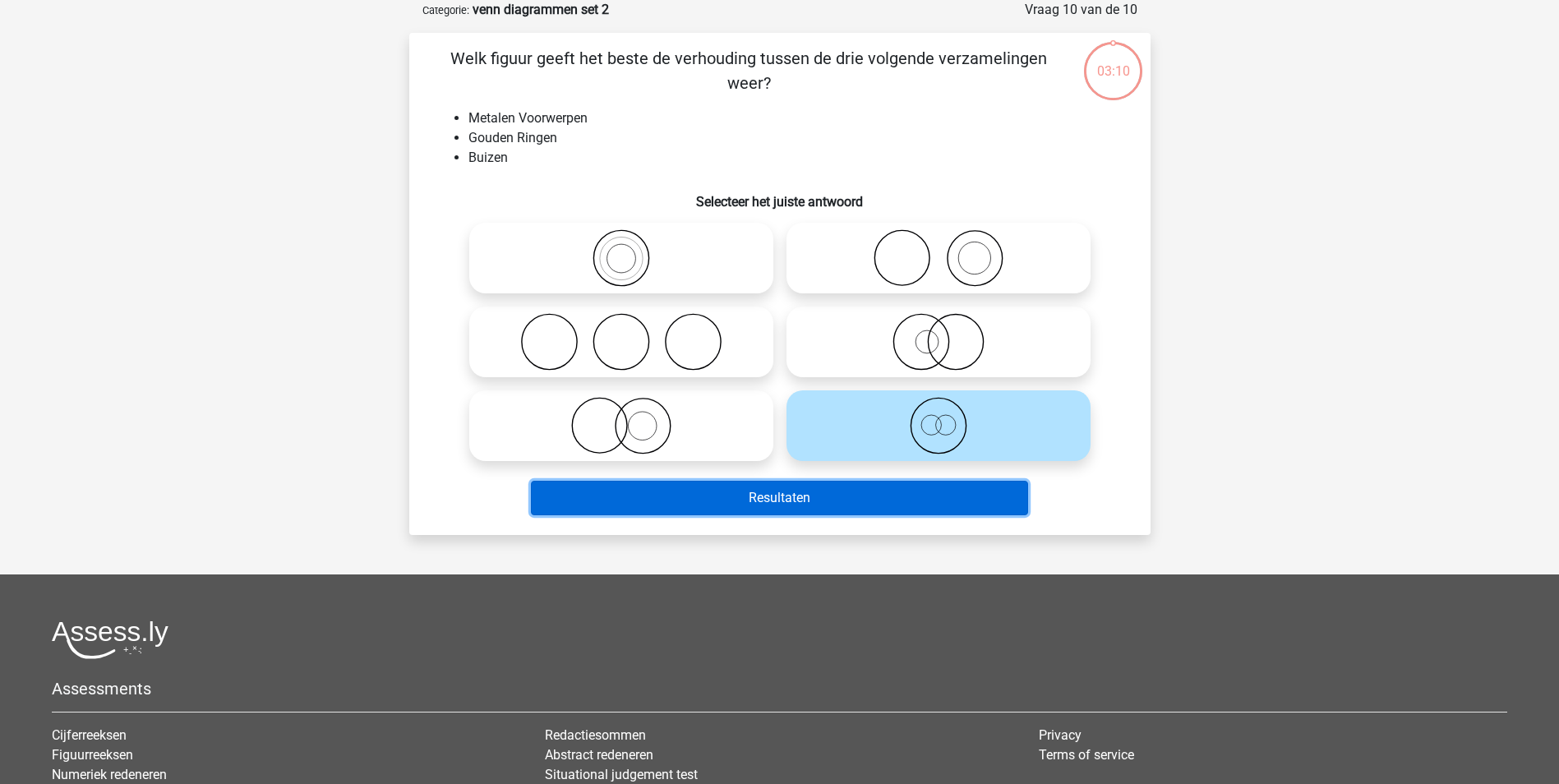
click at [875, 487] on button "Resultaten" at bounding box center [780, 498] width 498 height 35
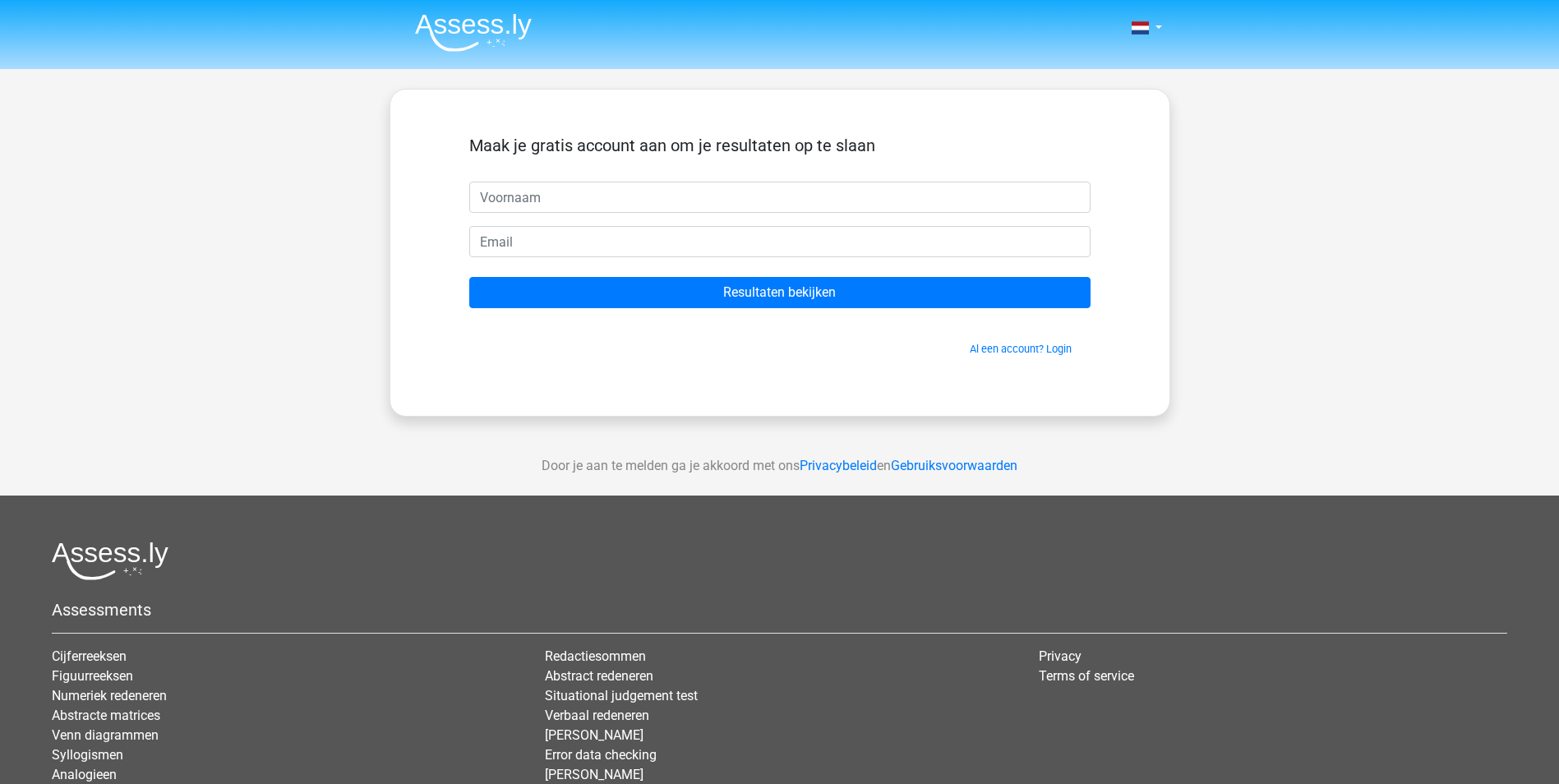
click at [507, 24] on img at bounding box center [473, 32] width 117 height 39
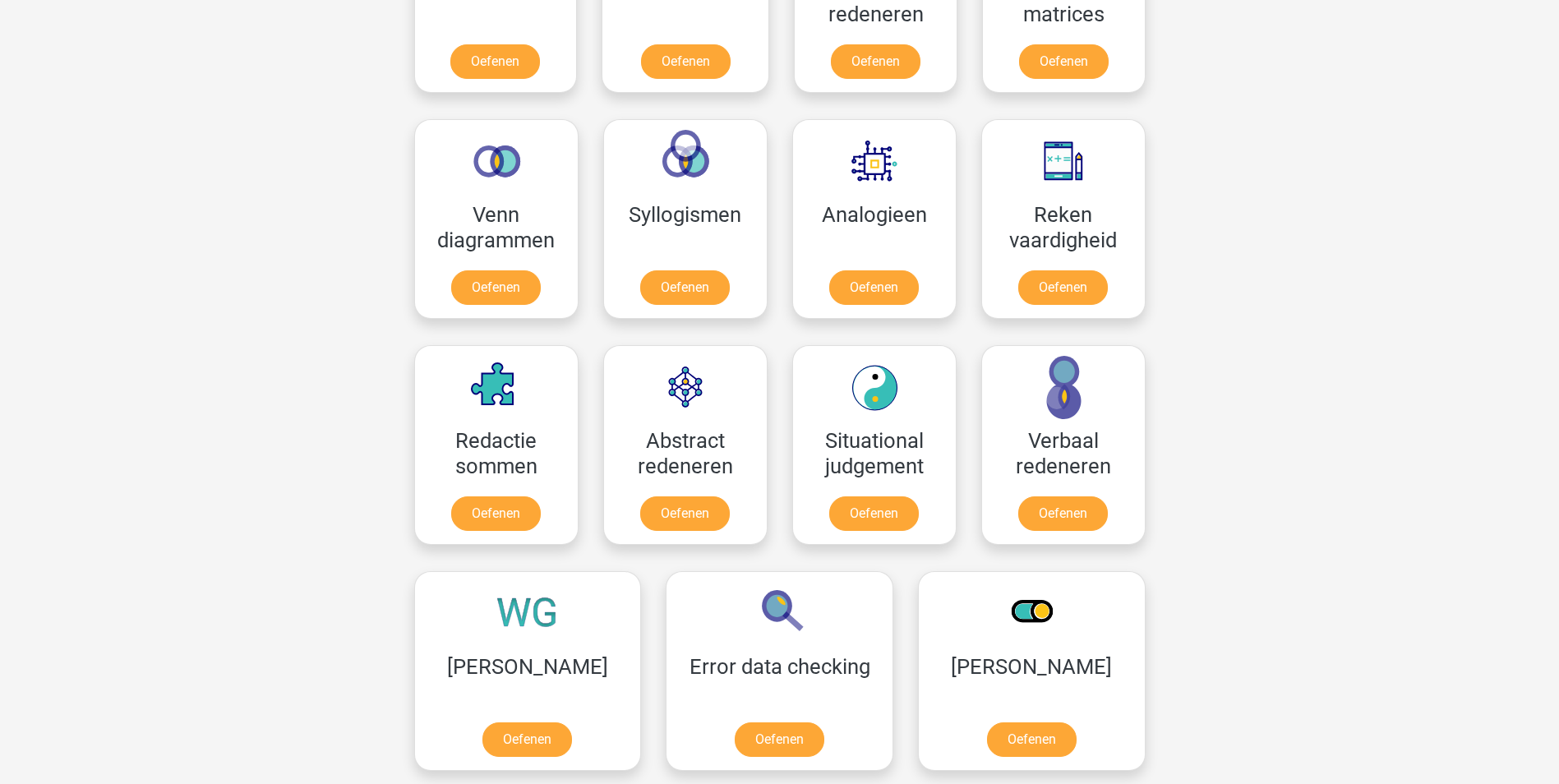
scroll to position [904, 0]
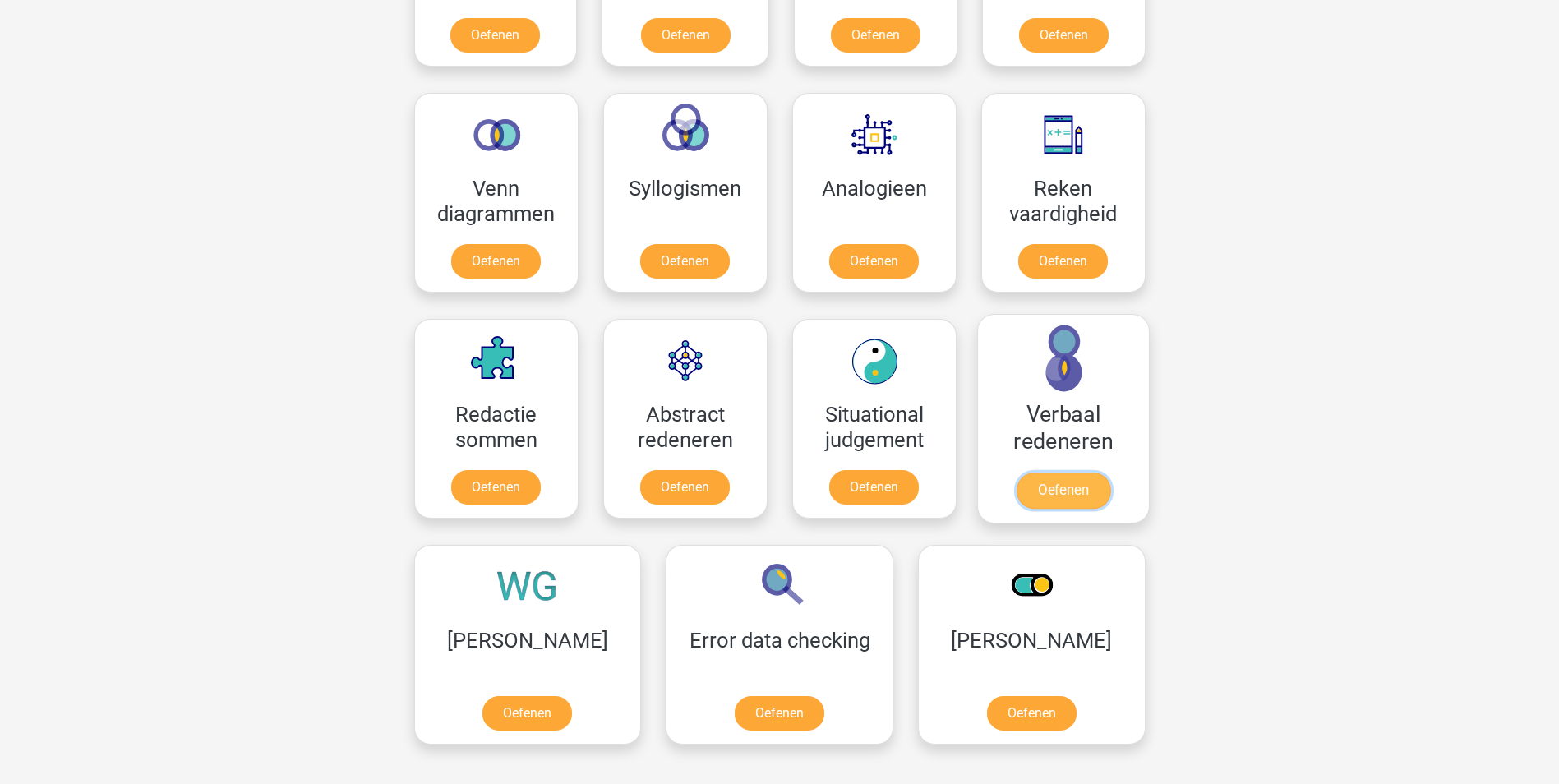
click at [1051, 497] on link "Oefenen" at bounding box center [1063, 490] width 94 height 36
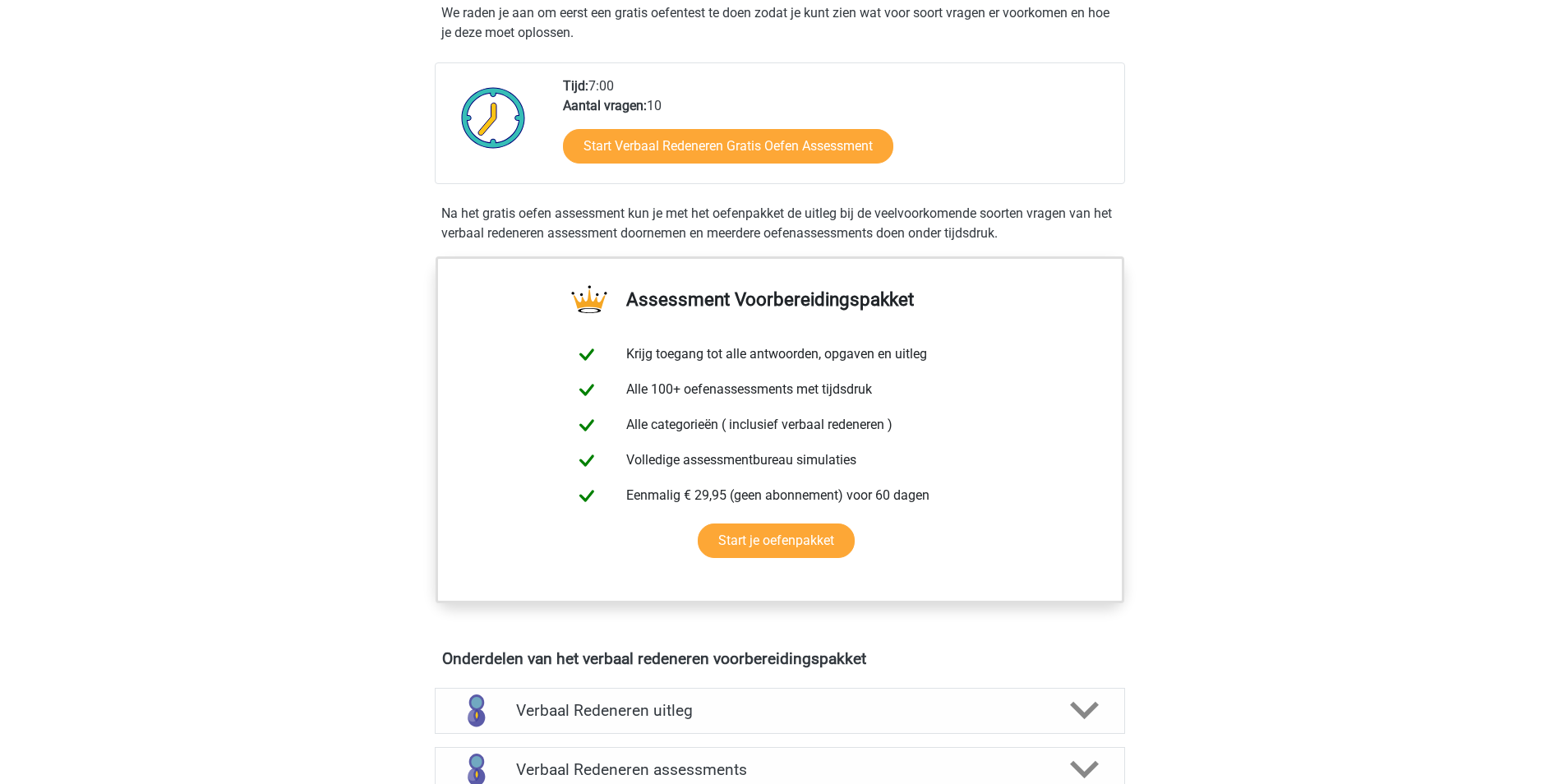
scroll to position [576, 0]
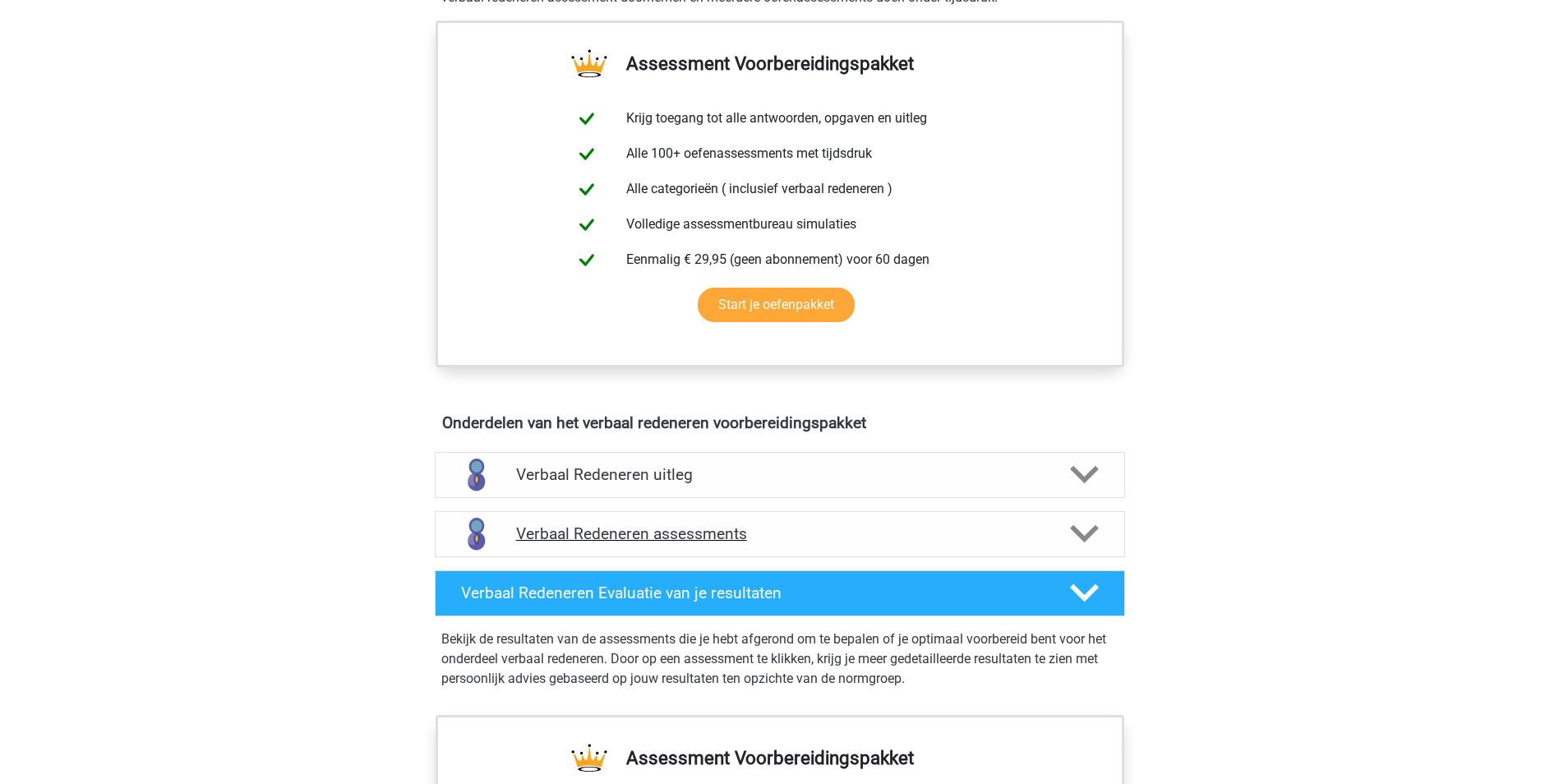
click at [699, 519] on div "Verbaal Redeneren assessments" at bounding box center [780, 534] width 690 height 46
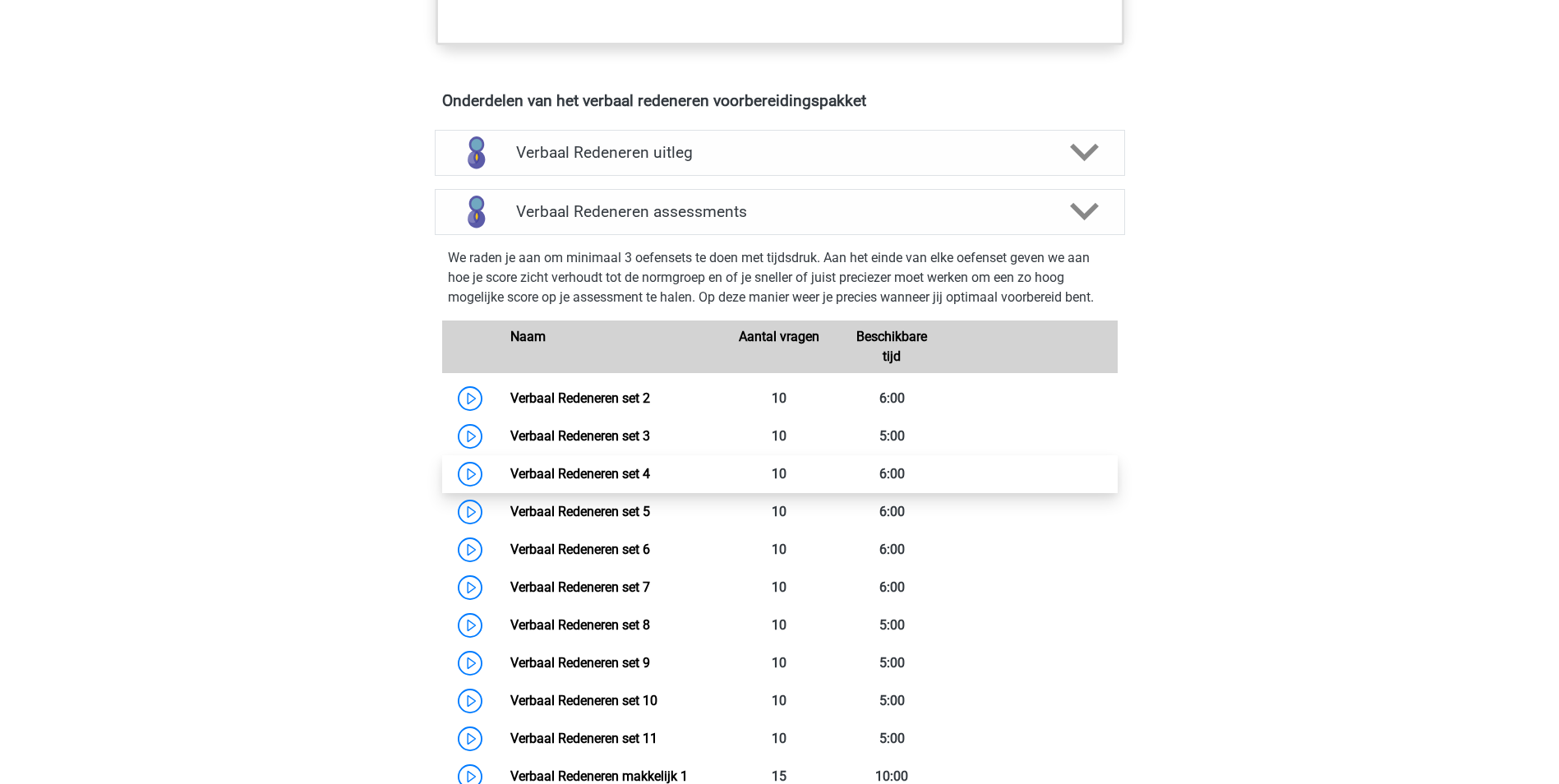
scroll to position [904, 0]
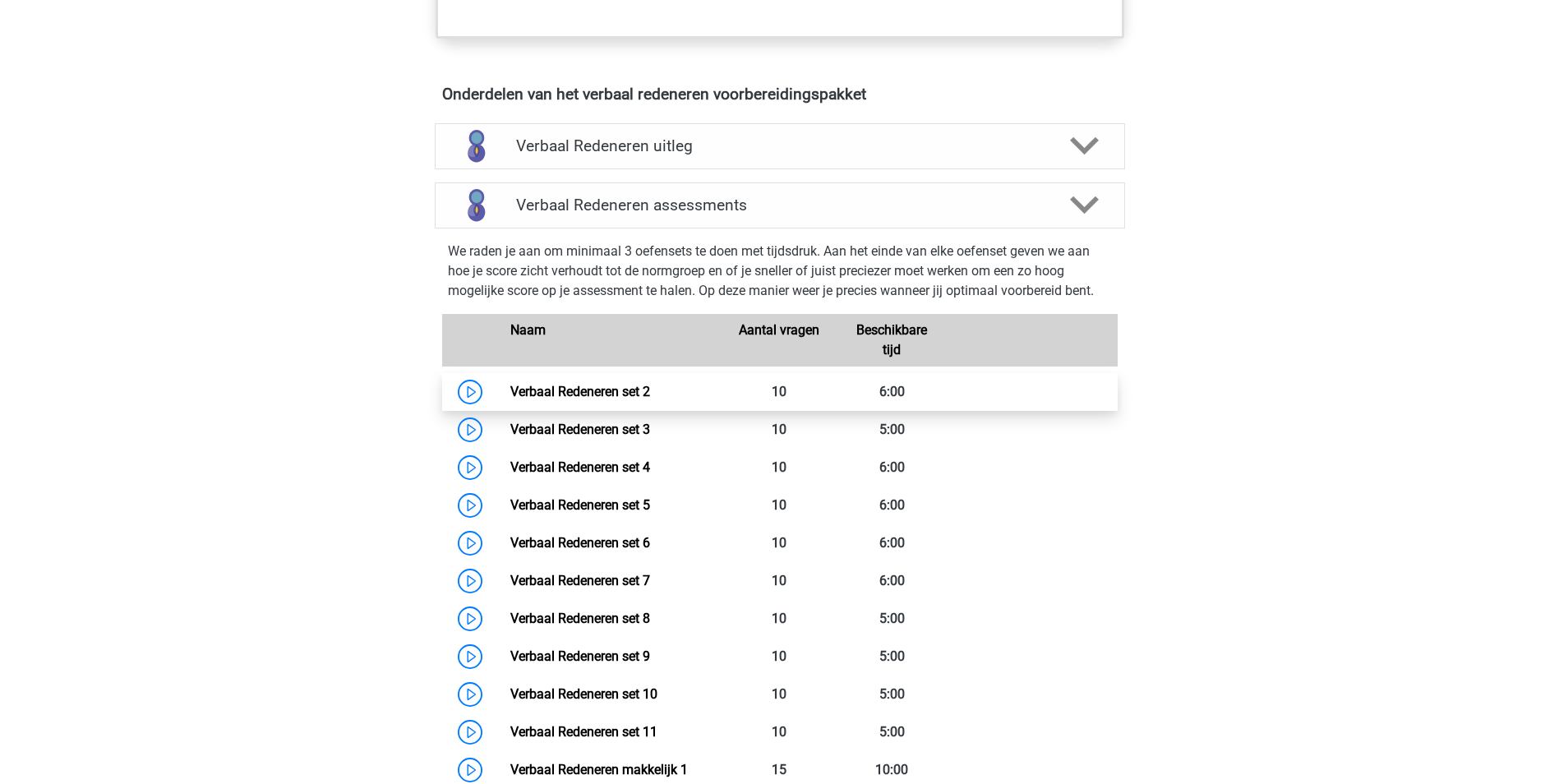
click at [600, 391] on link "Verbaal Redeneren set 2" at bounding box center [580, 391] width 140 height 16
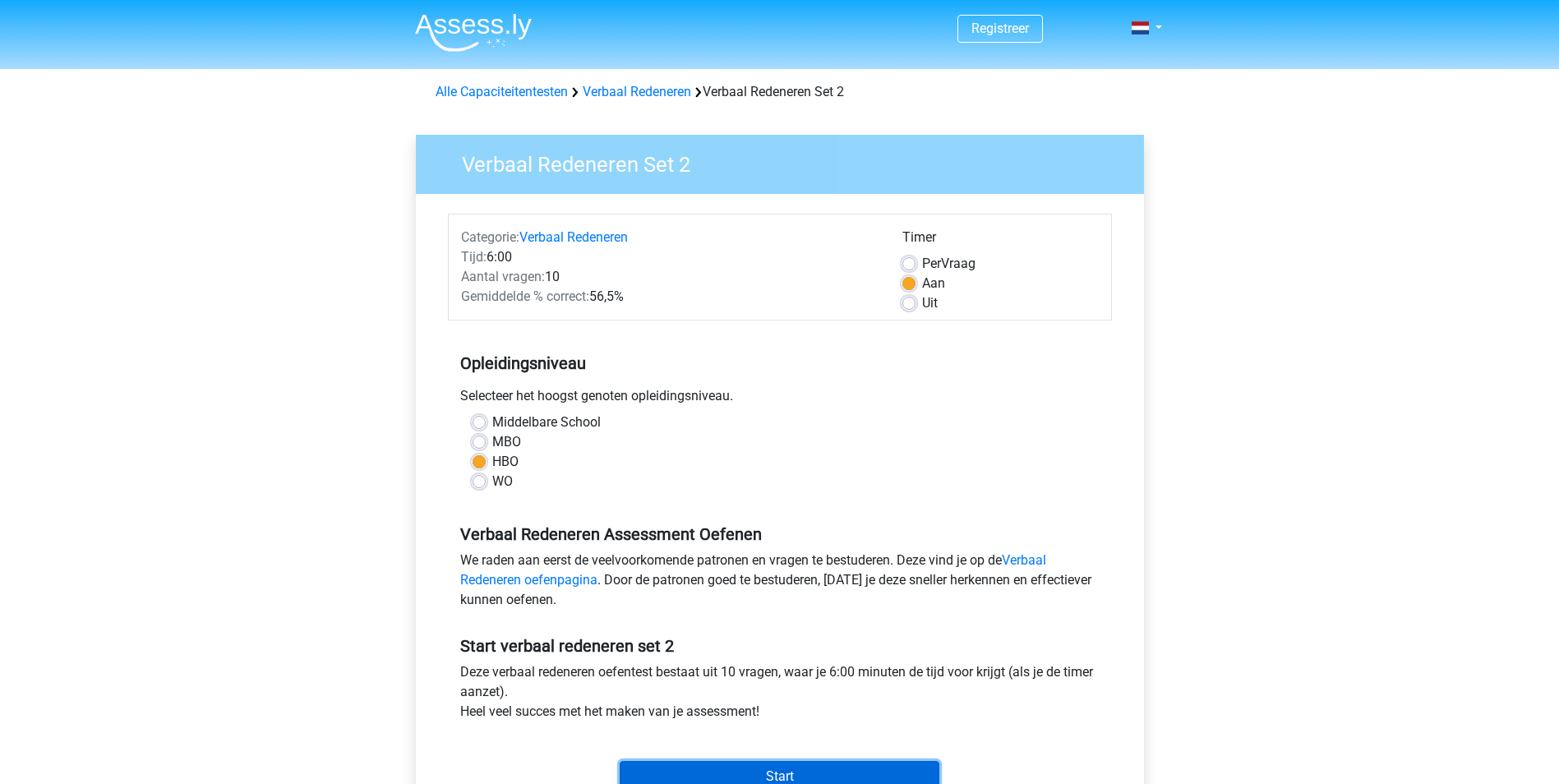
click at [831, 770] on input "Start" at bounding box center [780, 777] width 320 height 31
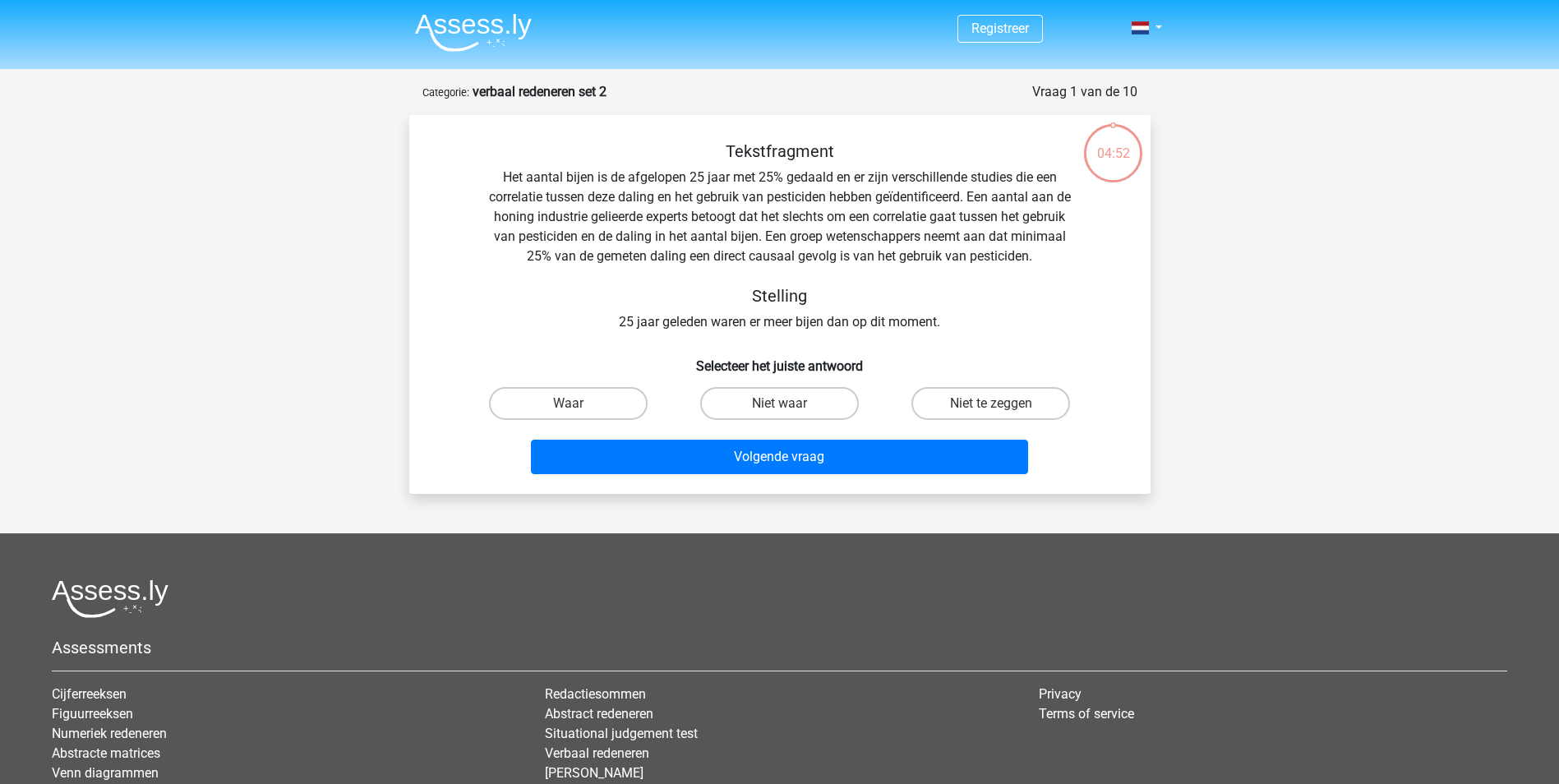
click at [463, 17] on img at bounding box center [473, 32] width 117 height 39
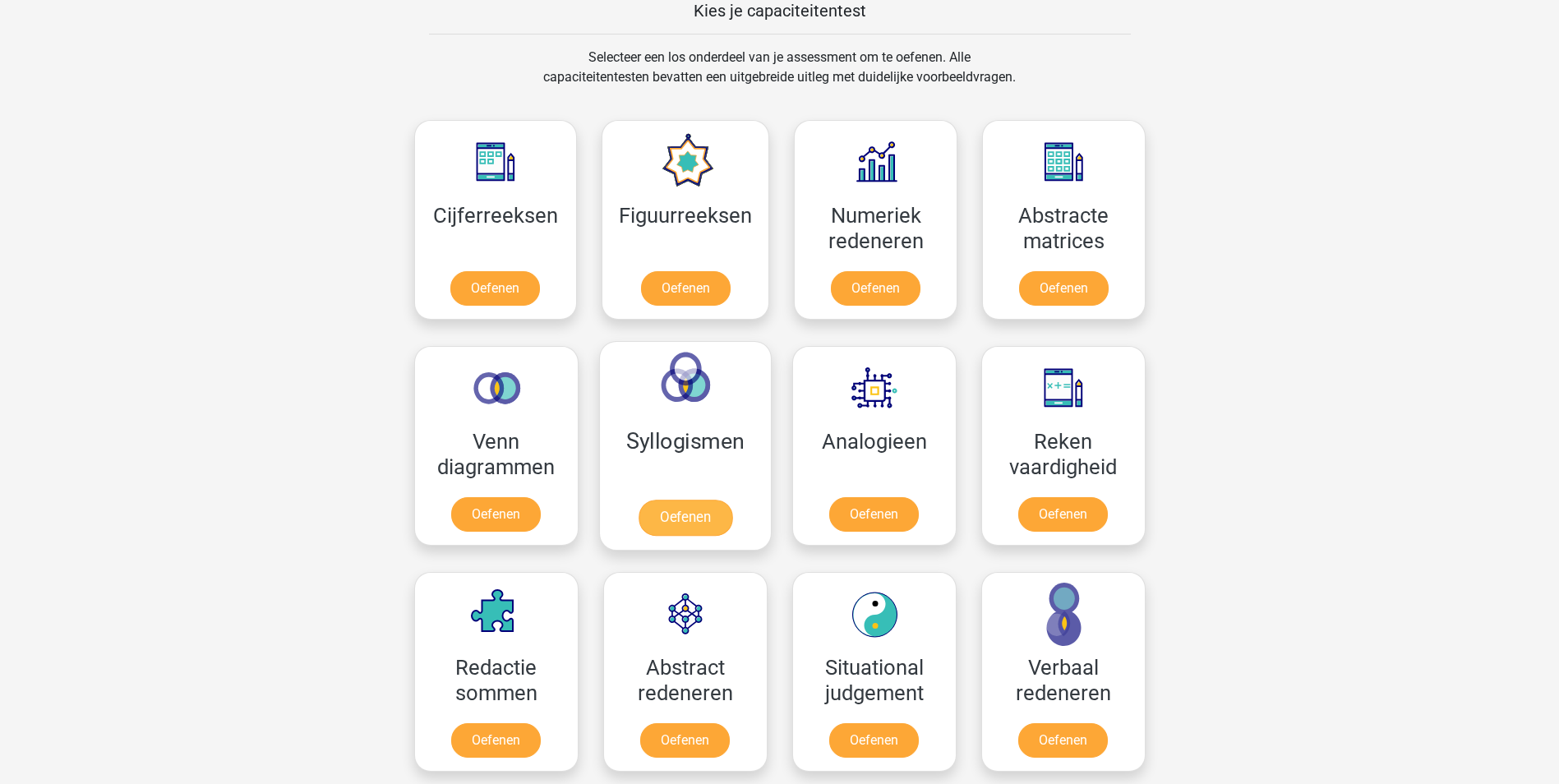
scroll to position [657, 0]
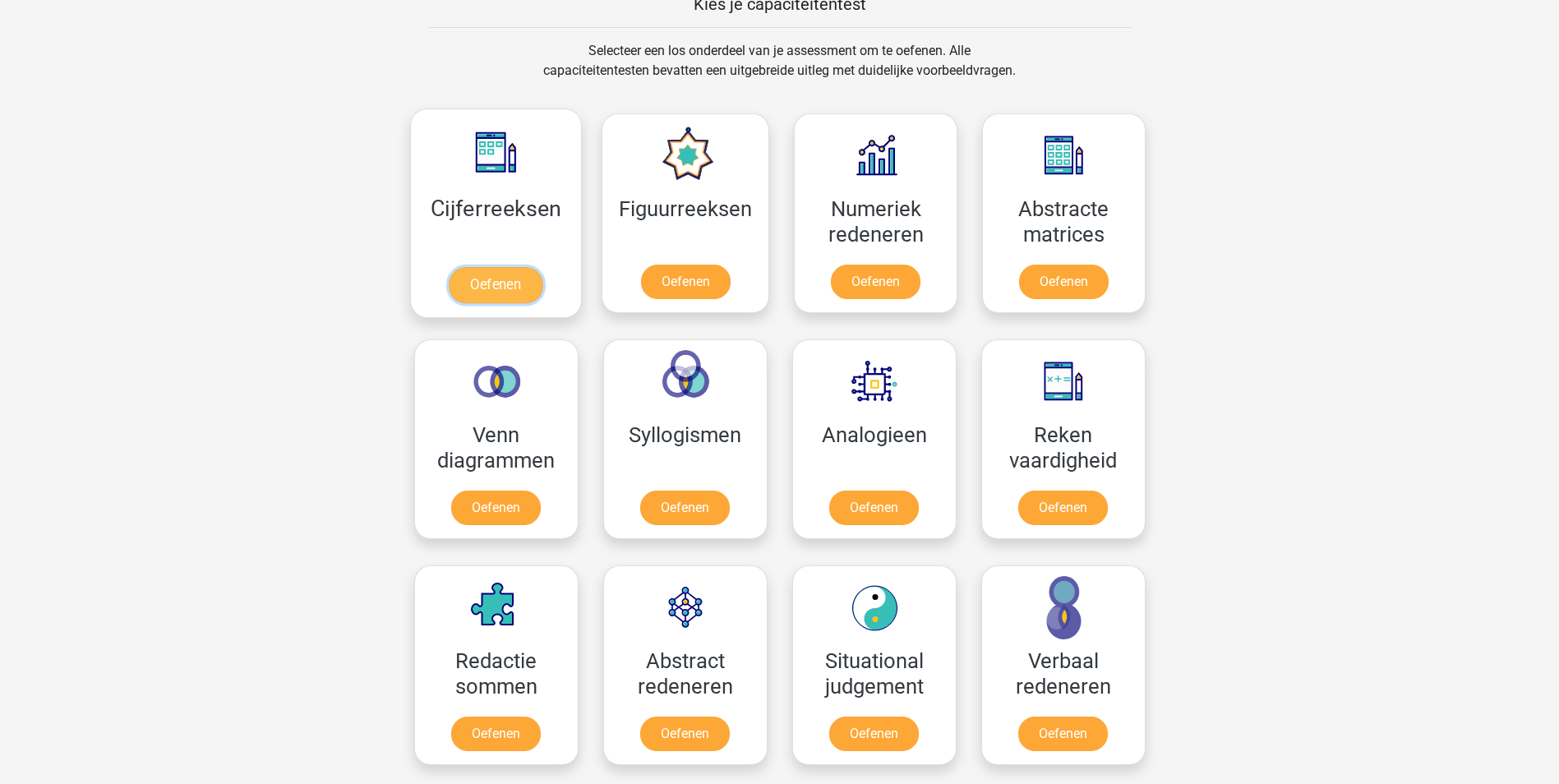
click at [513, 283] on link "Oefenen" at bounding box center [496, 285] width 94 height 36
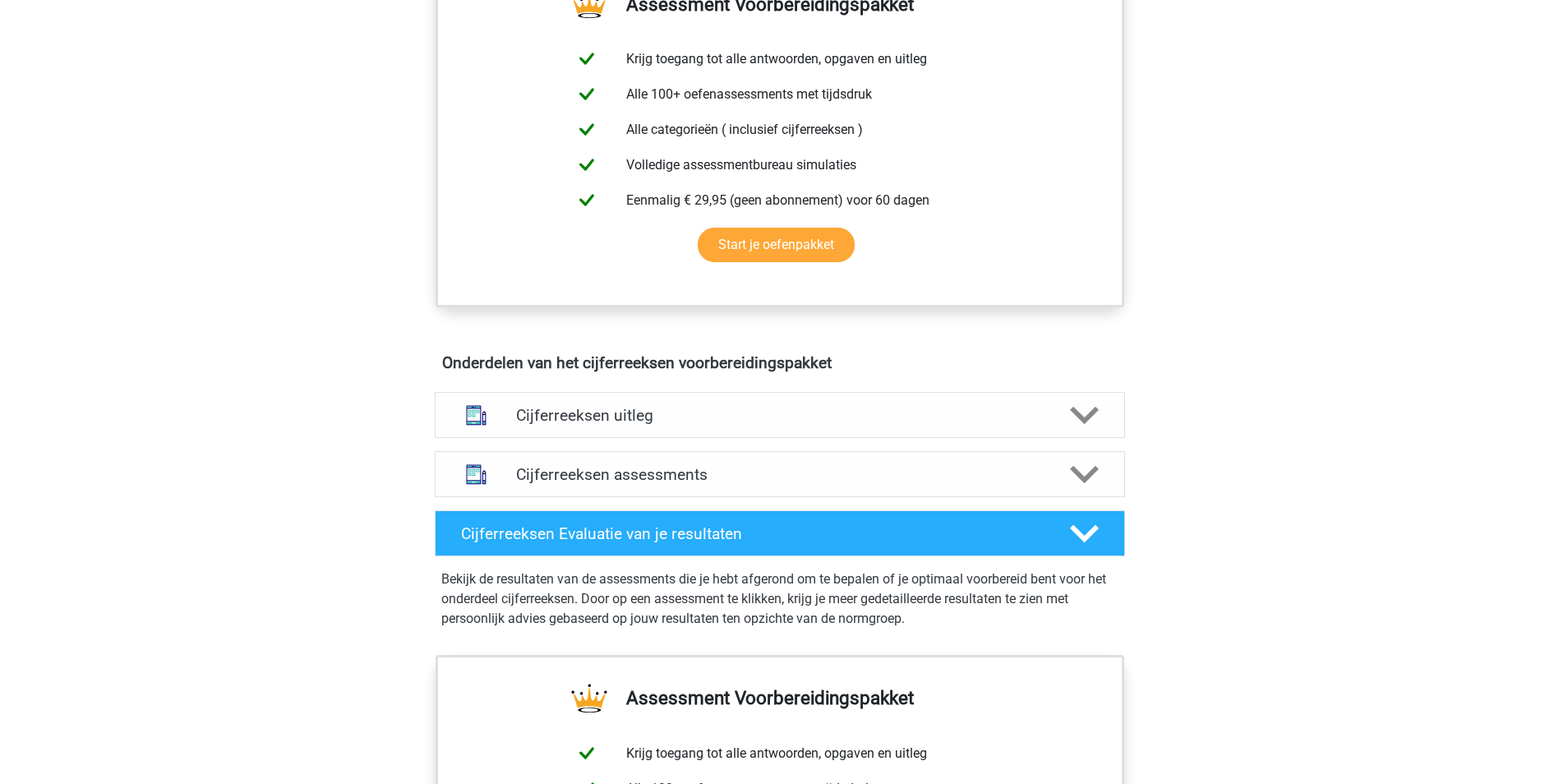
scroll to position [657, 0]
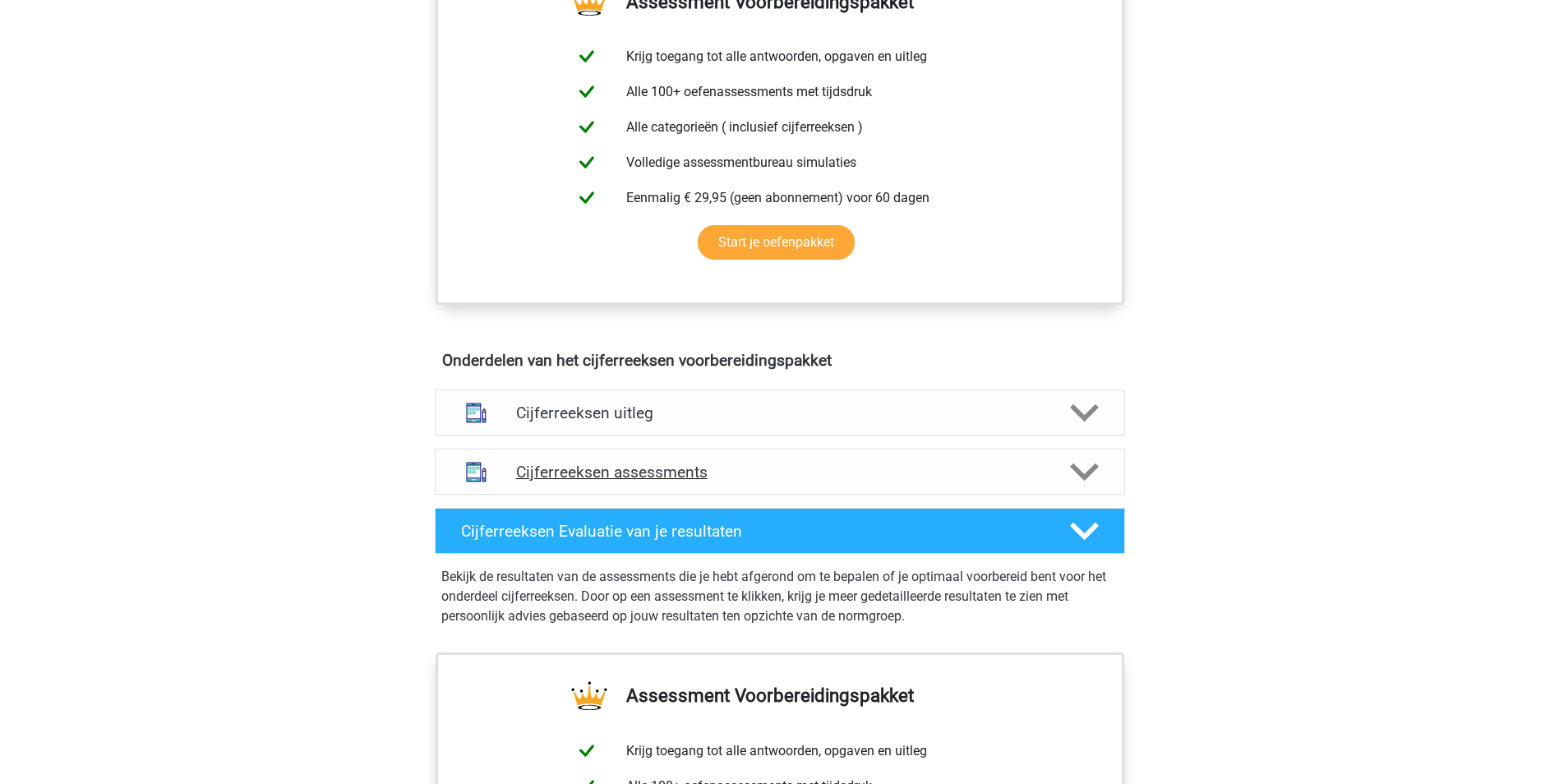
click at [667, 476] on div "Cijferreeksen assessments" at bounding box center [780, 472] width 690 height 46
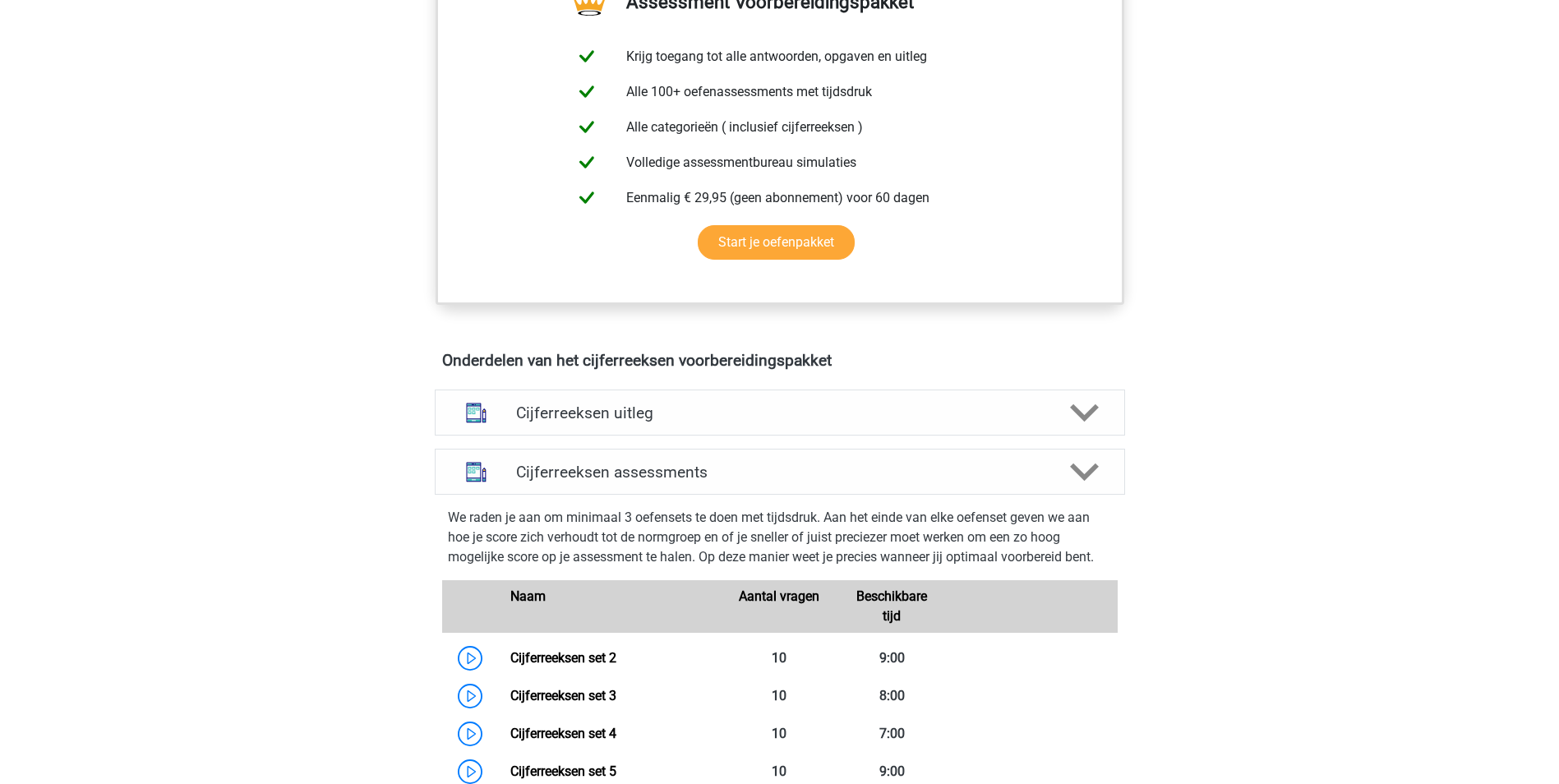
scroll to position [1397, 0]
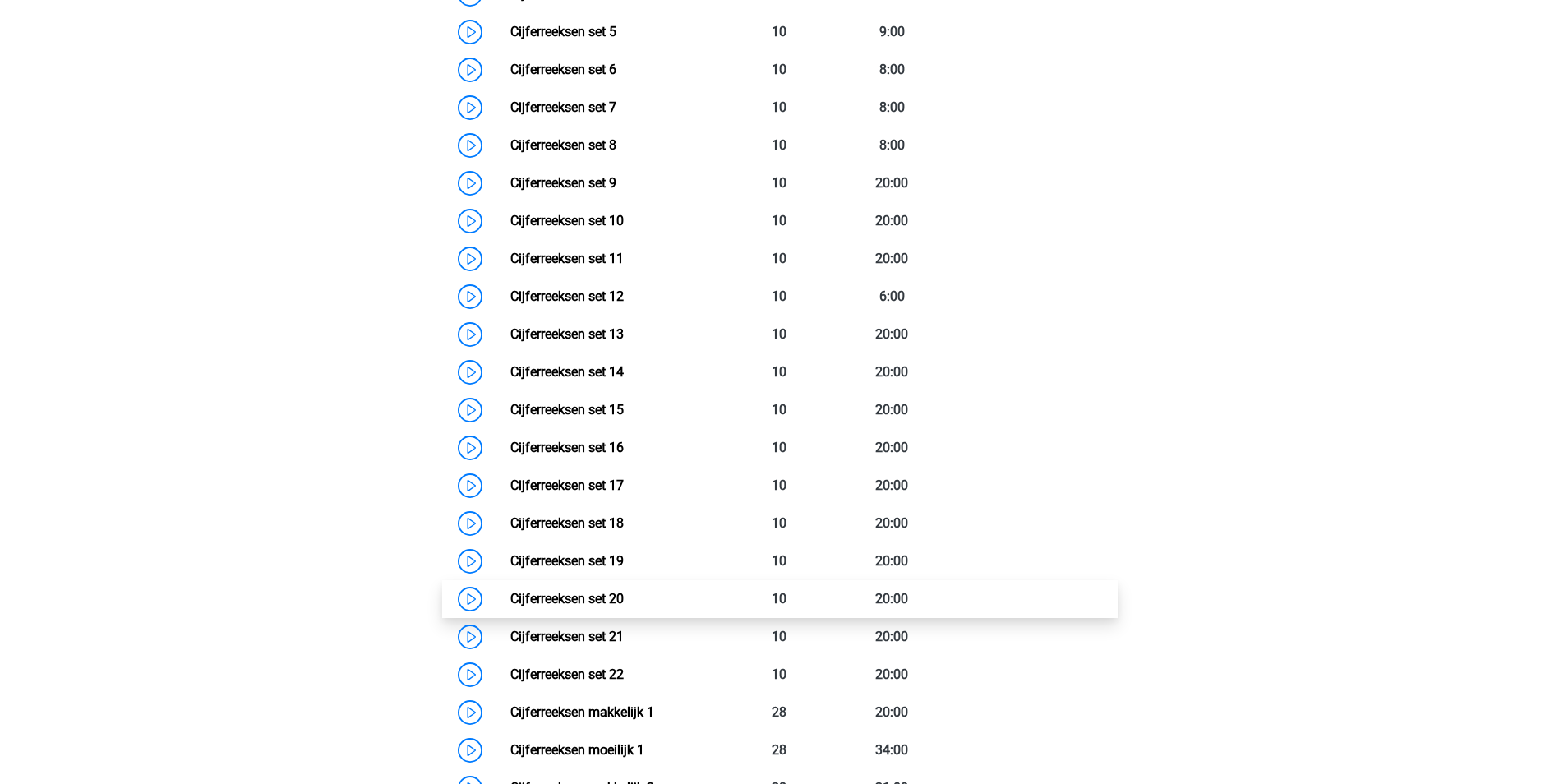
click at [590, 607] on link "Cijferreeksen set 20" at bounding box center [567, 599] width 114 height 16
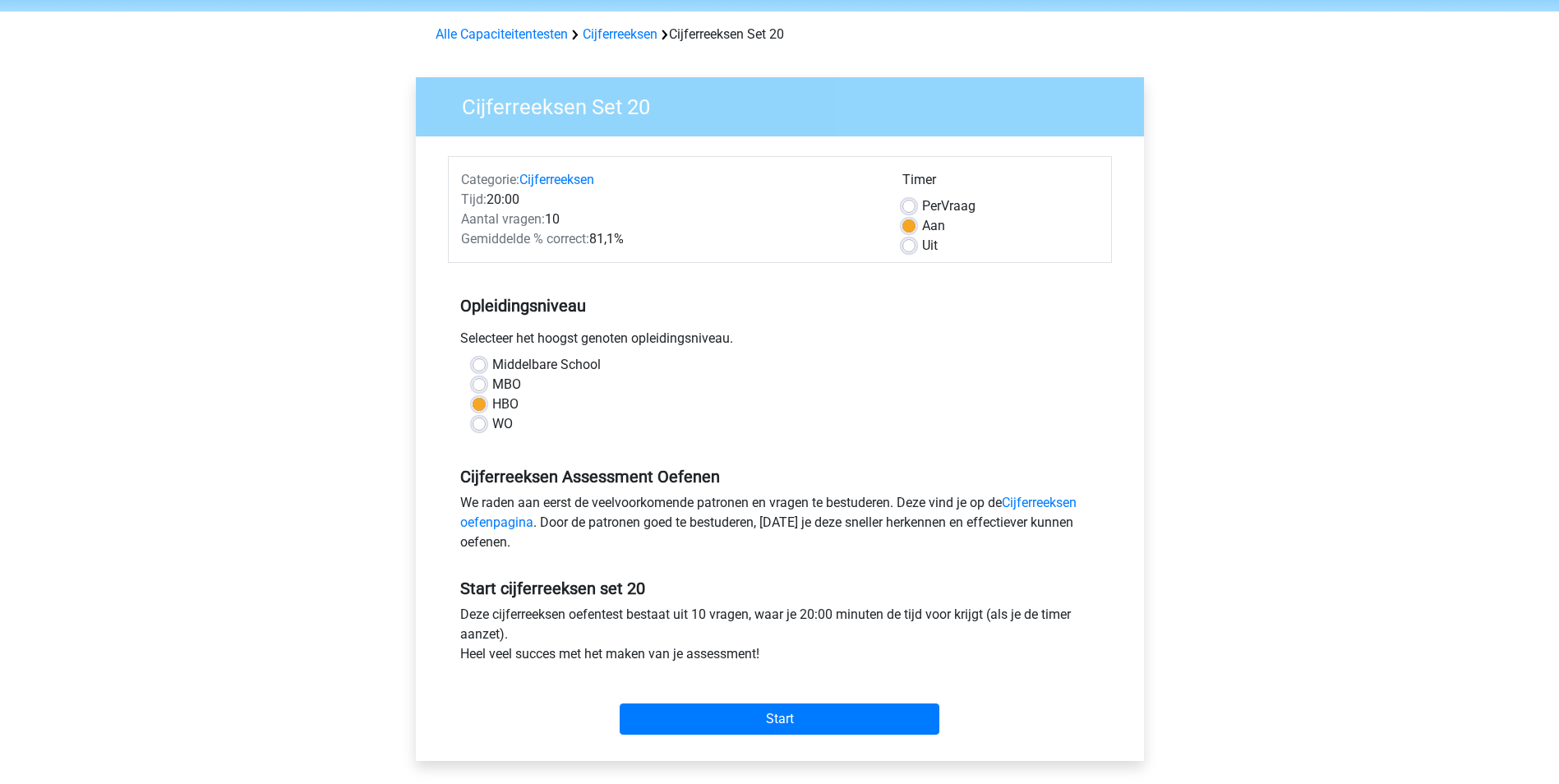
scroll to position [83, 0]
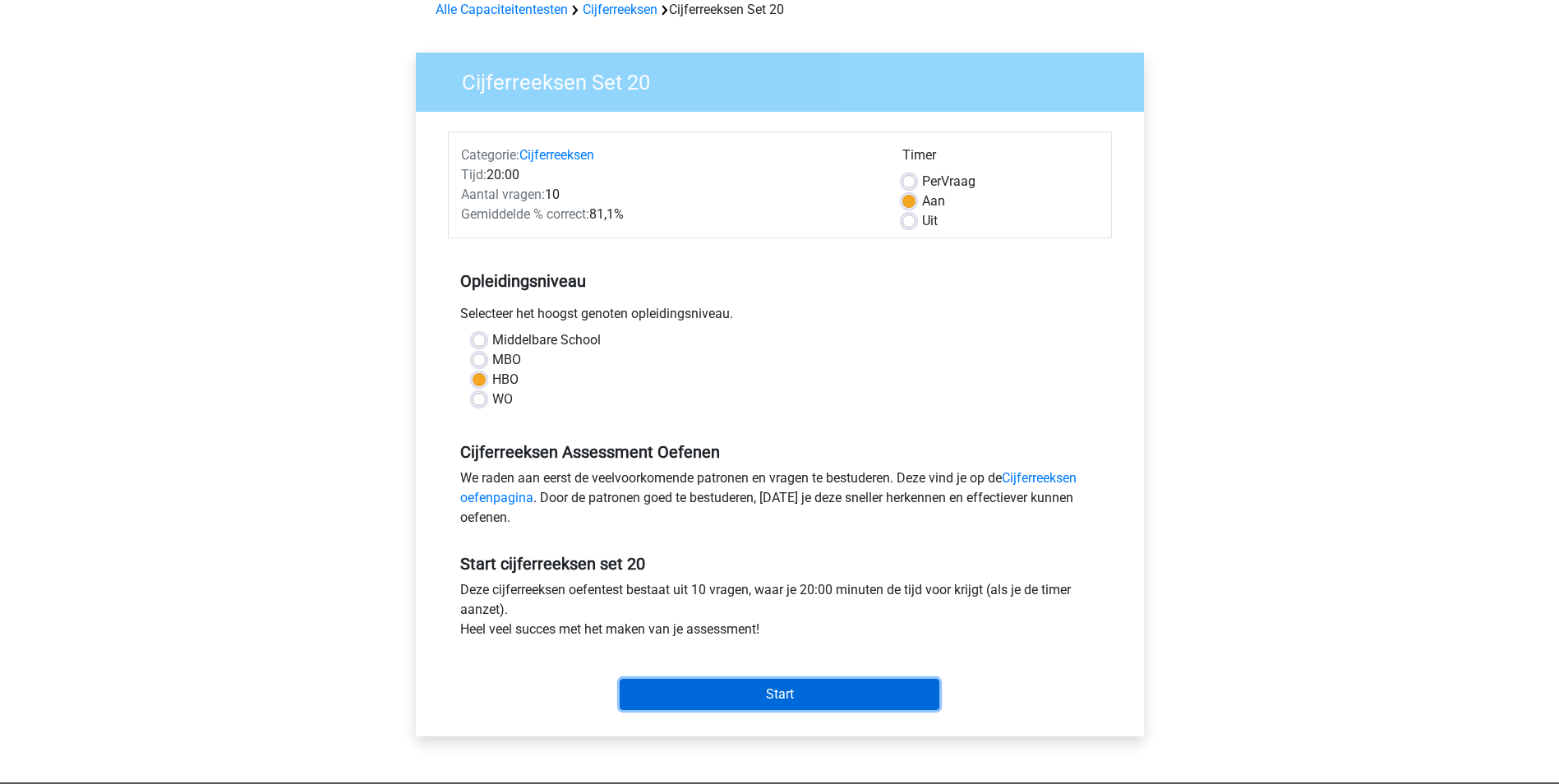
click at [790, 700] on input "Start" at bounding box center [780, 694] width 320 height 31
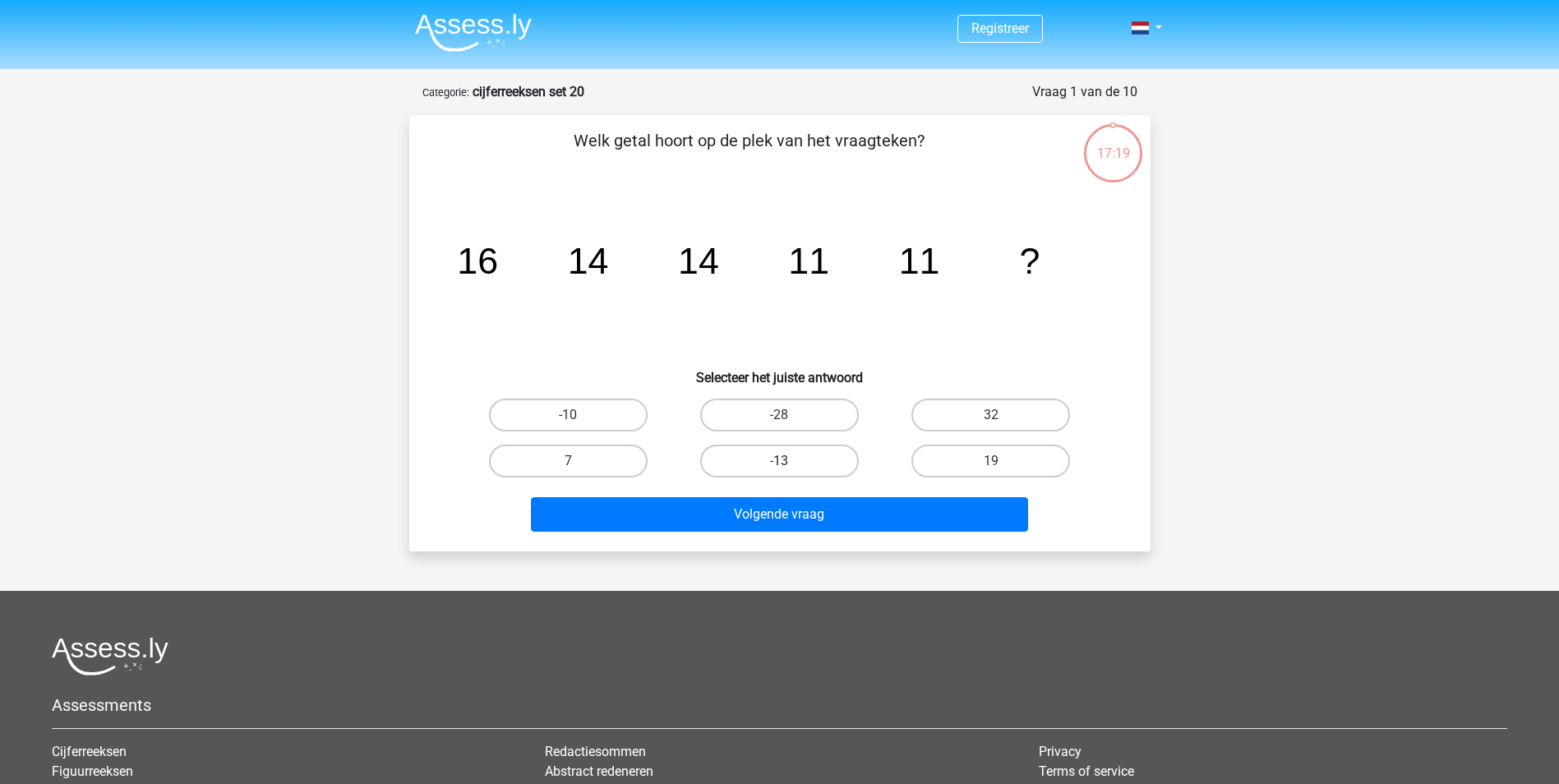
click at [778, 460] on label "-13" at bounding box center [780, 461] width 159 height 33
click at [780, 461] on input "-13" at bounding box center [785, 466] width 11 height 11
radio input "true"
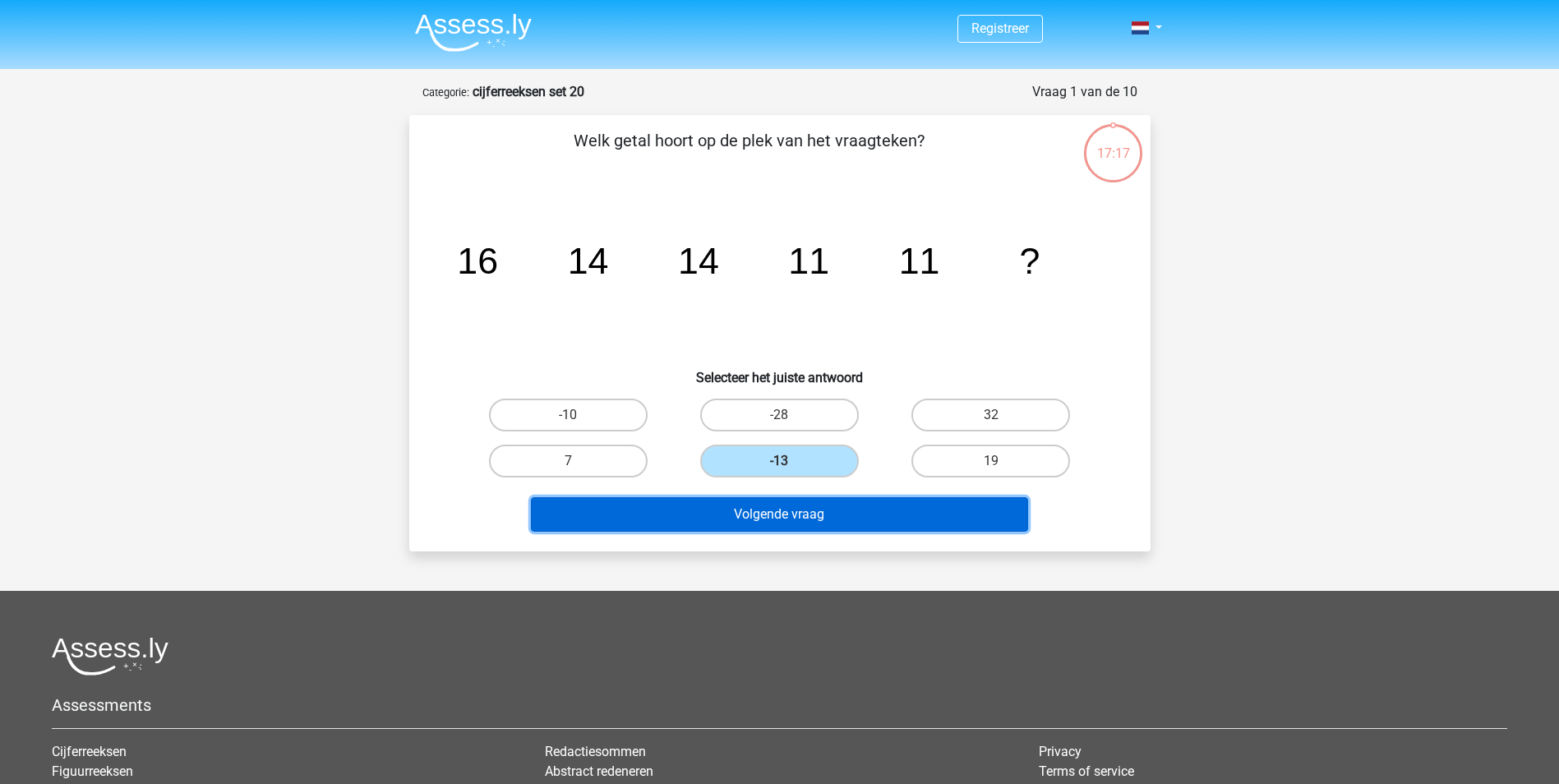
click at [836, 510] on button "Volgende vraag" at bounding box center [780, 515] width 498 height 35
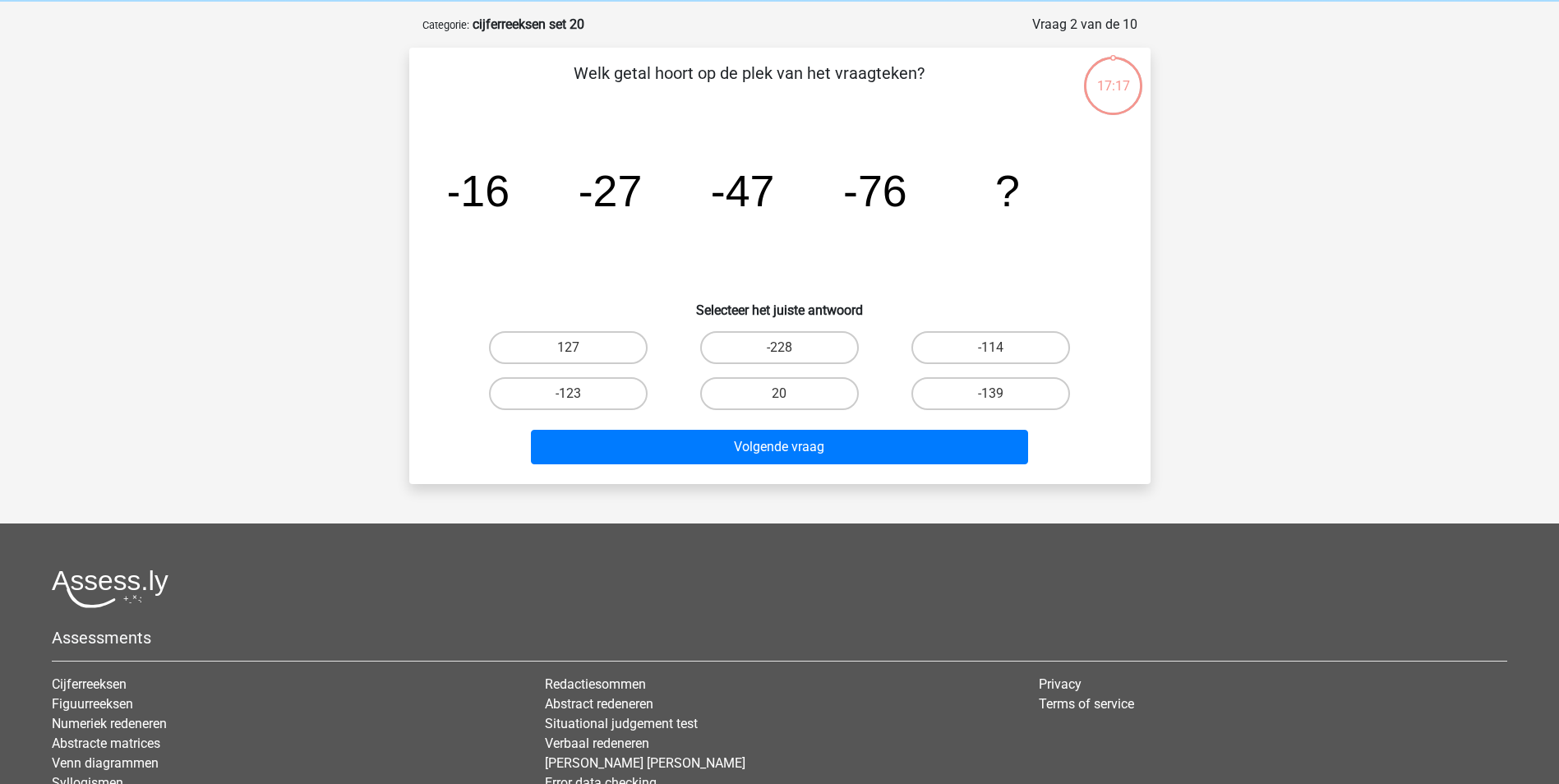
scroll to position [83, 0]
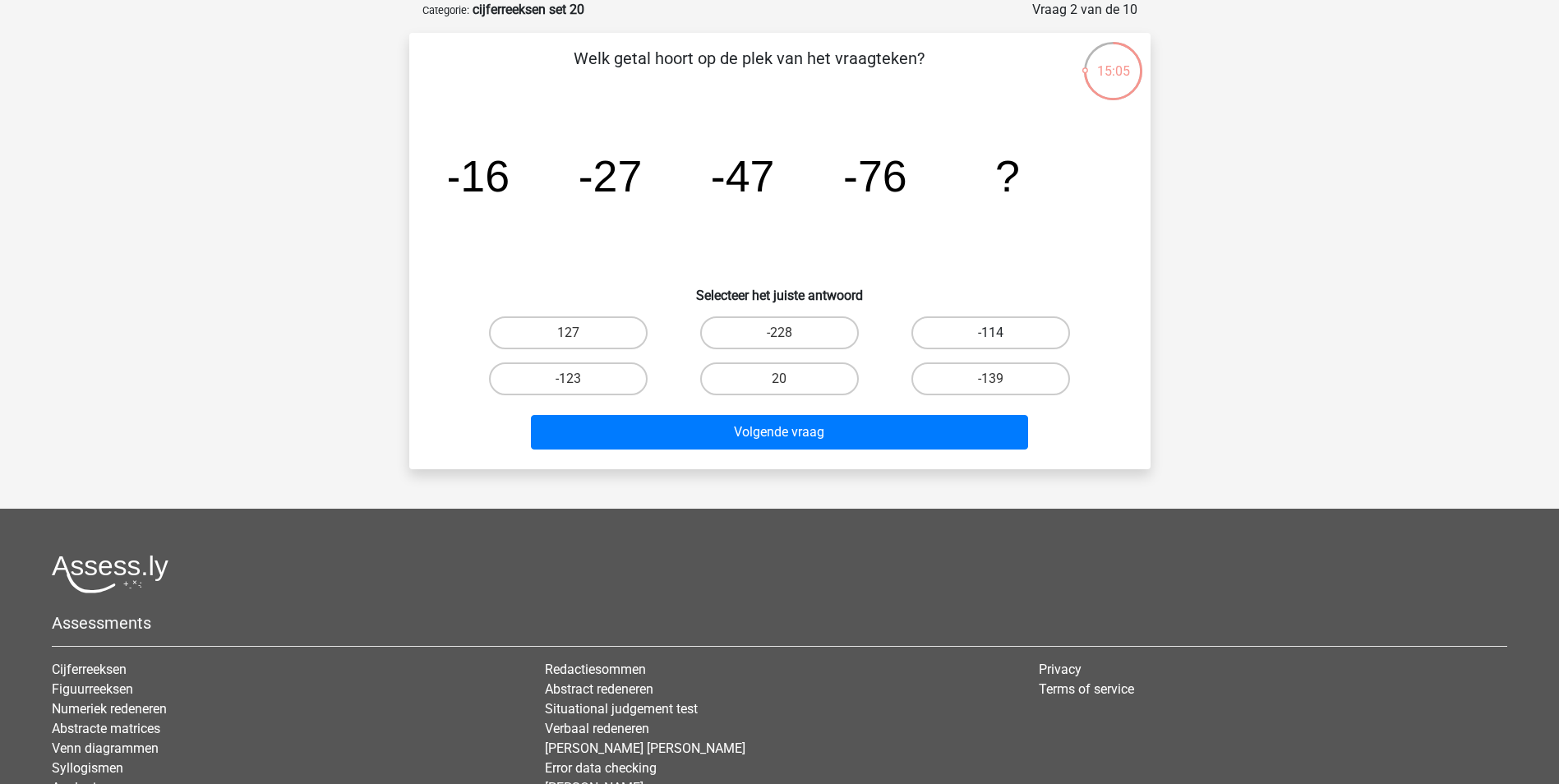
click at [1030, 338] on label "-114" at bounding box center [991, 333] width 159 height 33
click at [1002, 338] on input "-114" at bounding box center [997, 339] width 11 height 11
radio input "true"
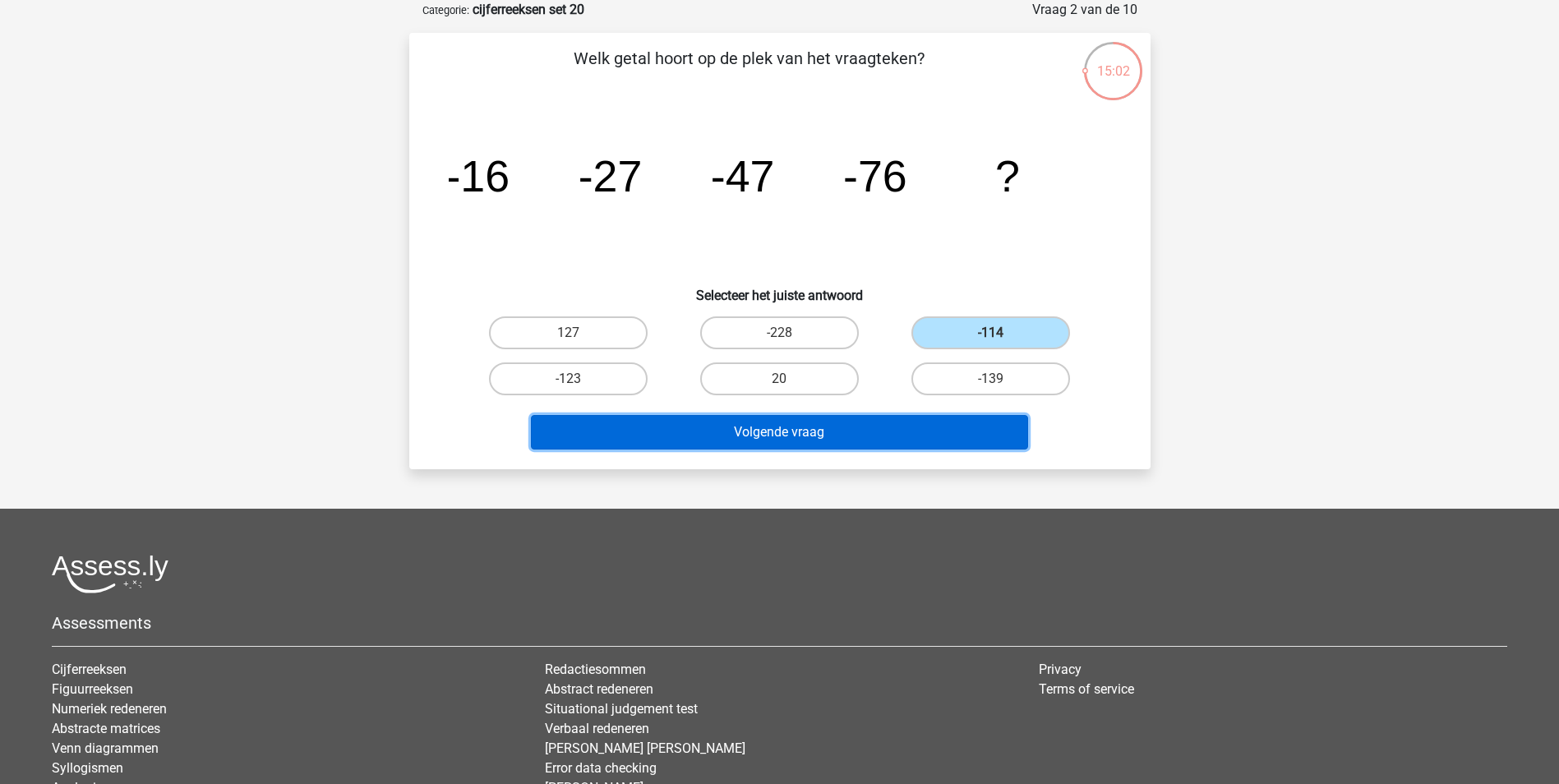
click at [926, 433] on button "Volgende vraag" at bounding box center [780, 432] width 498 height 35
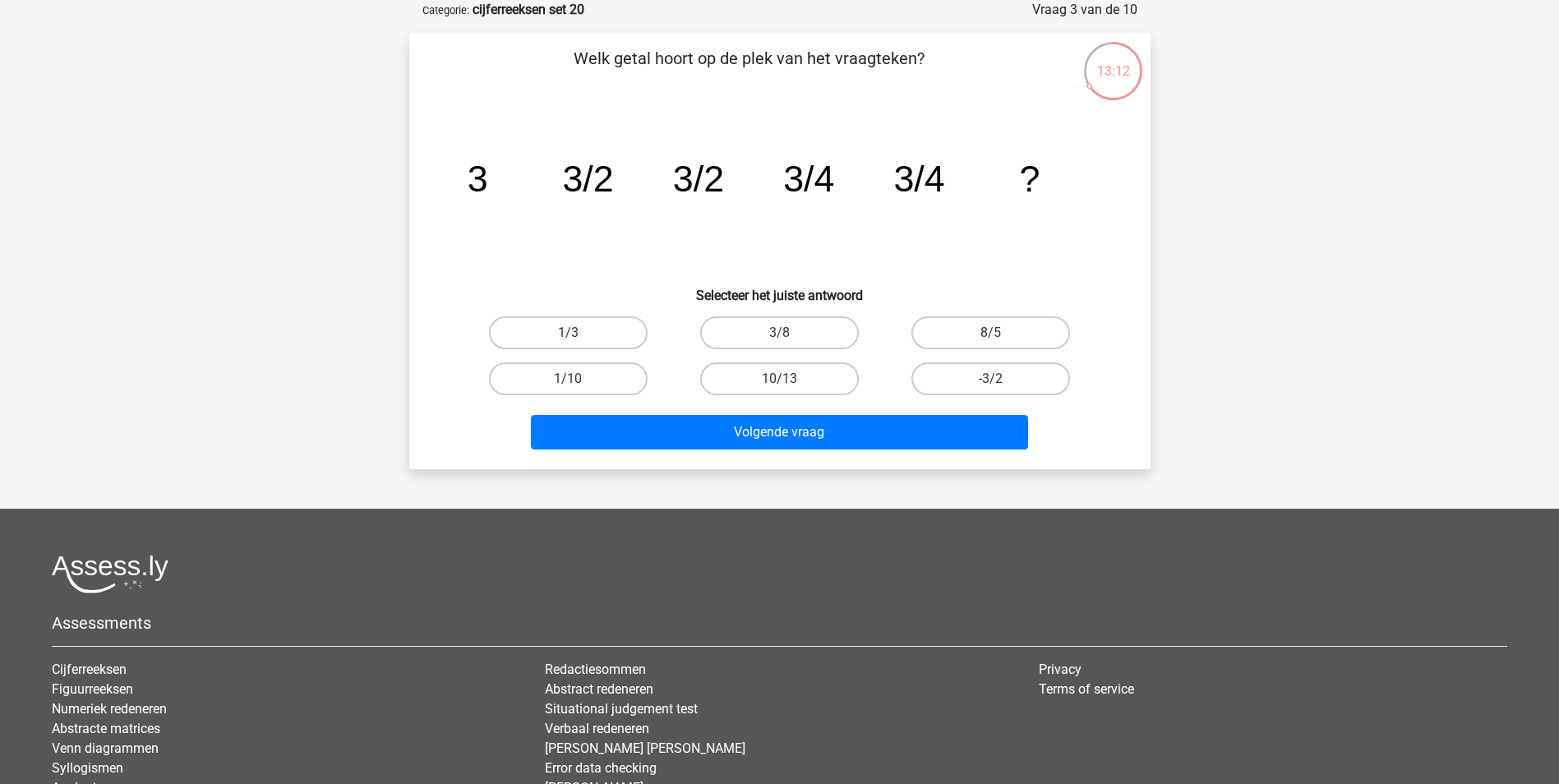
click at [993, 386] on input "-3/2" at bounding box center [997, 385] width 11 height 11
radio input "true"
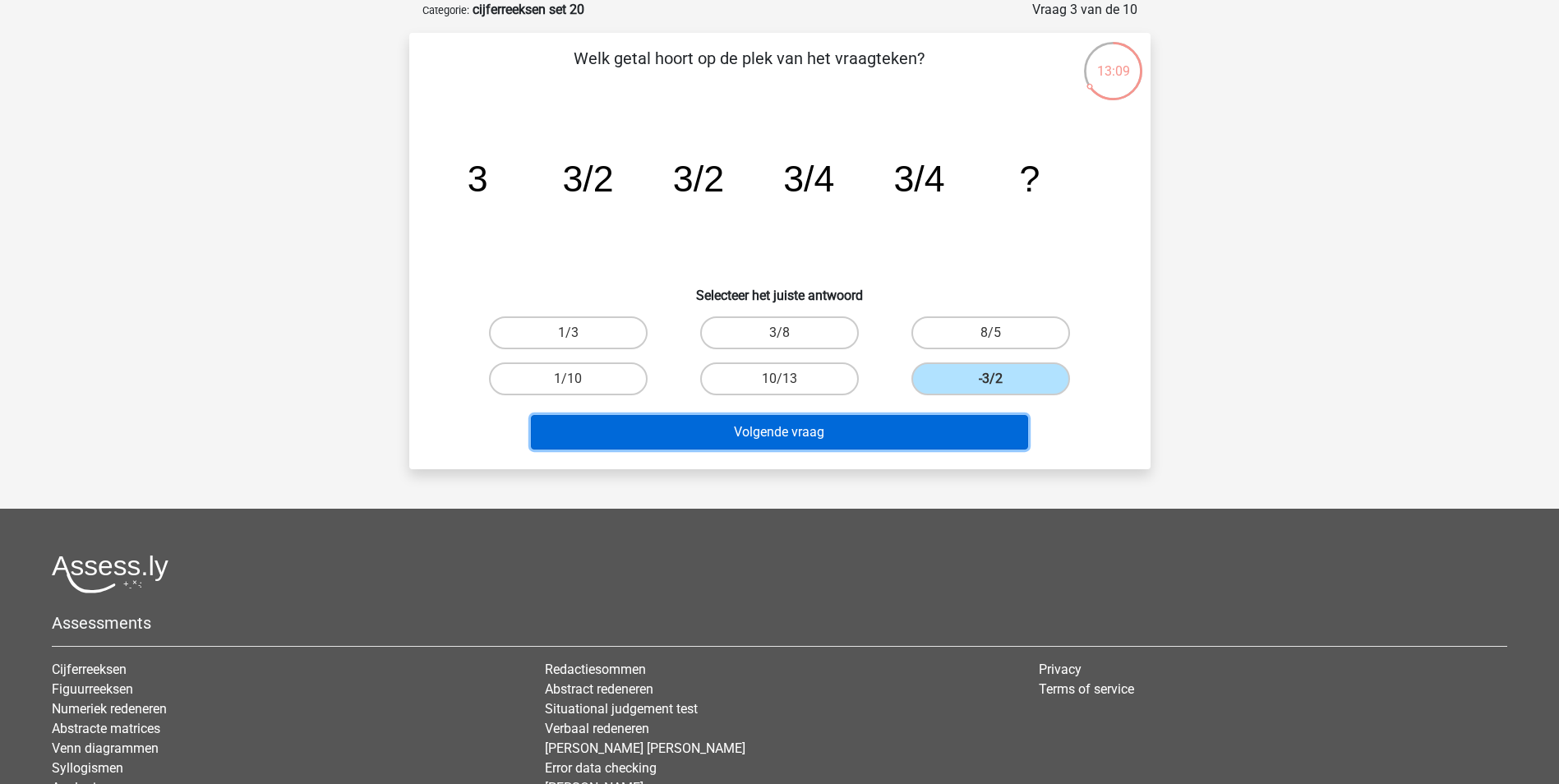
click at [882, 427] on button "Volgende vraag" at bounding box center [780, 432] width 498 height 35
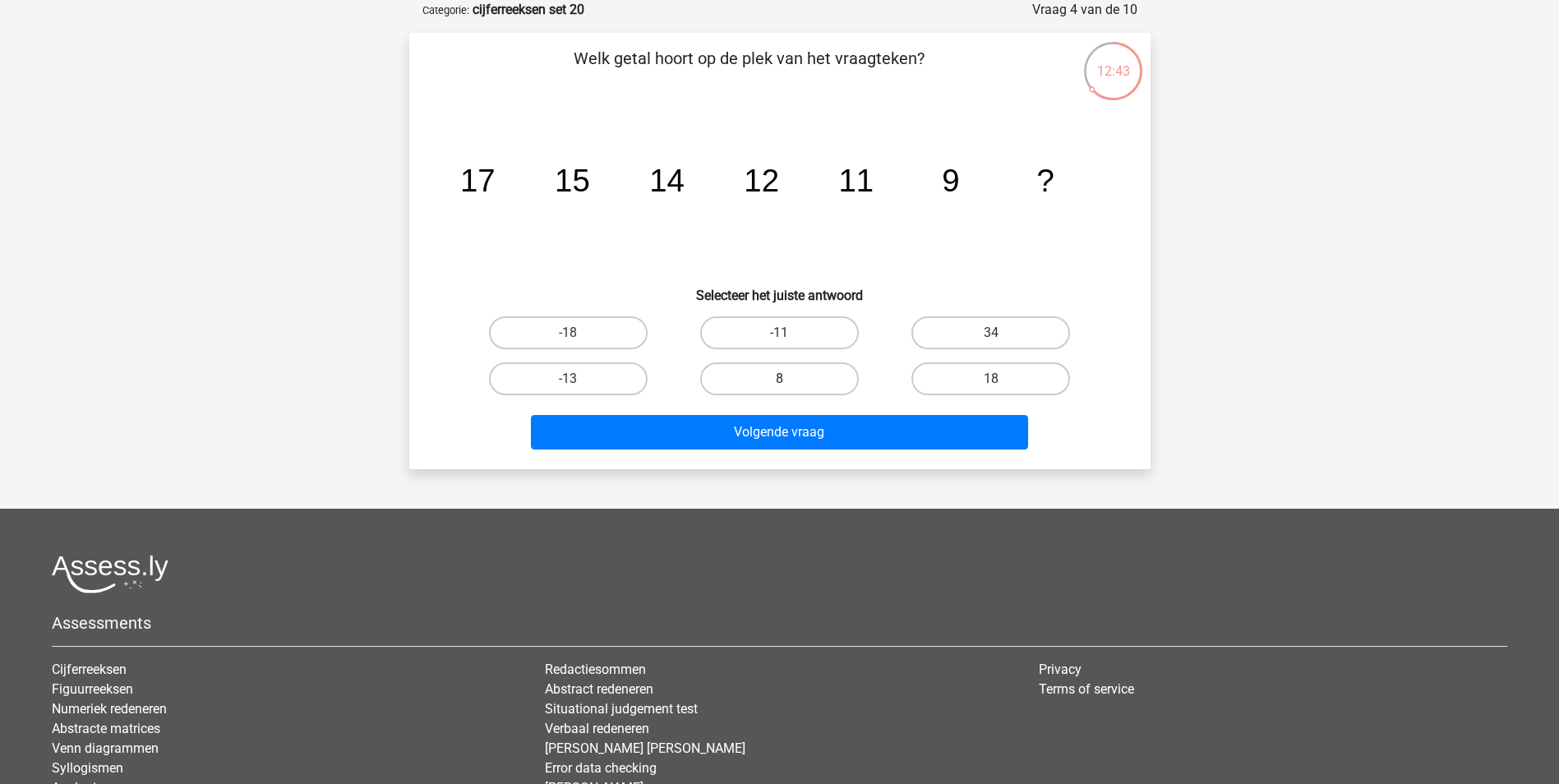
click at [729, 386] on label "8" at bounding box center [780, 379] width 159 height 33
click at [780, 386] on input "8" at bounding box center [785, 385] width 11 height 11
radio input "true"
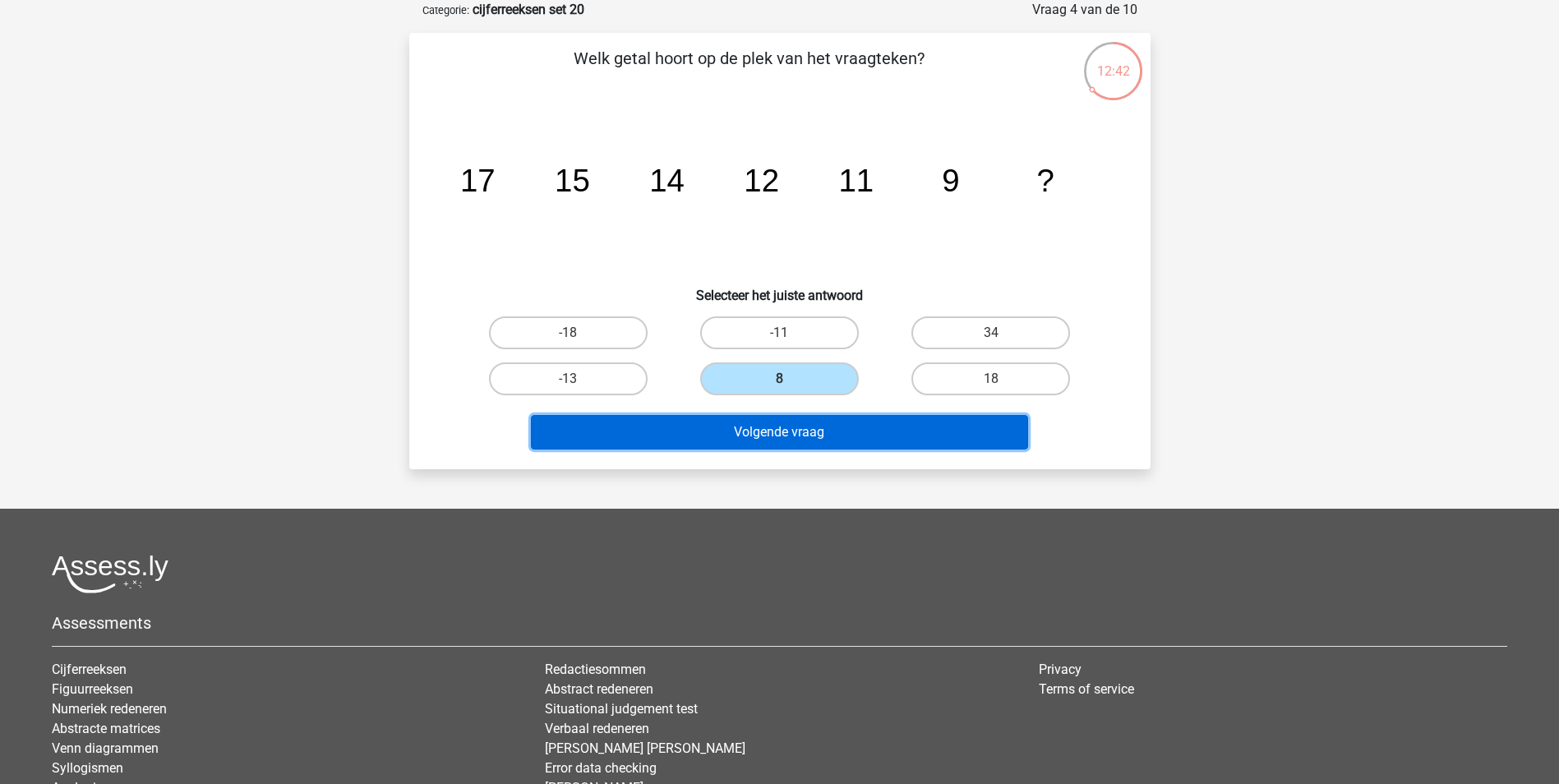
click at [753, 440] on button "Volgende vraag" at bounding box center [780, 432] width 498 height 35
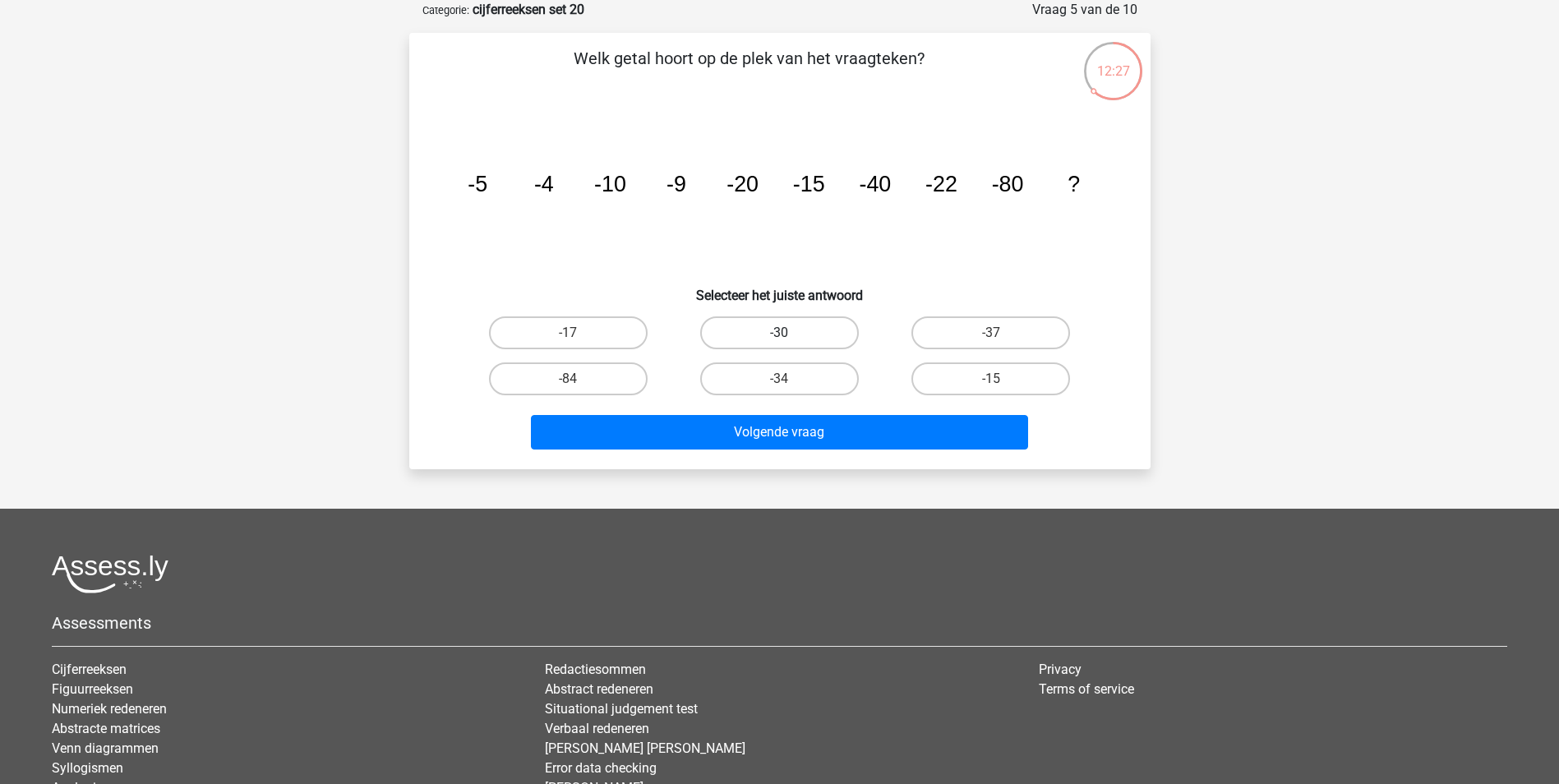
click at [836, 326] on label "-30" at bounding box center [780, 333] width 159 height 33
click at [790, 333] on input "-30" at bounding box center [785, 339] width 11 height 11
radio input "true"
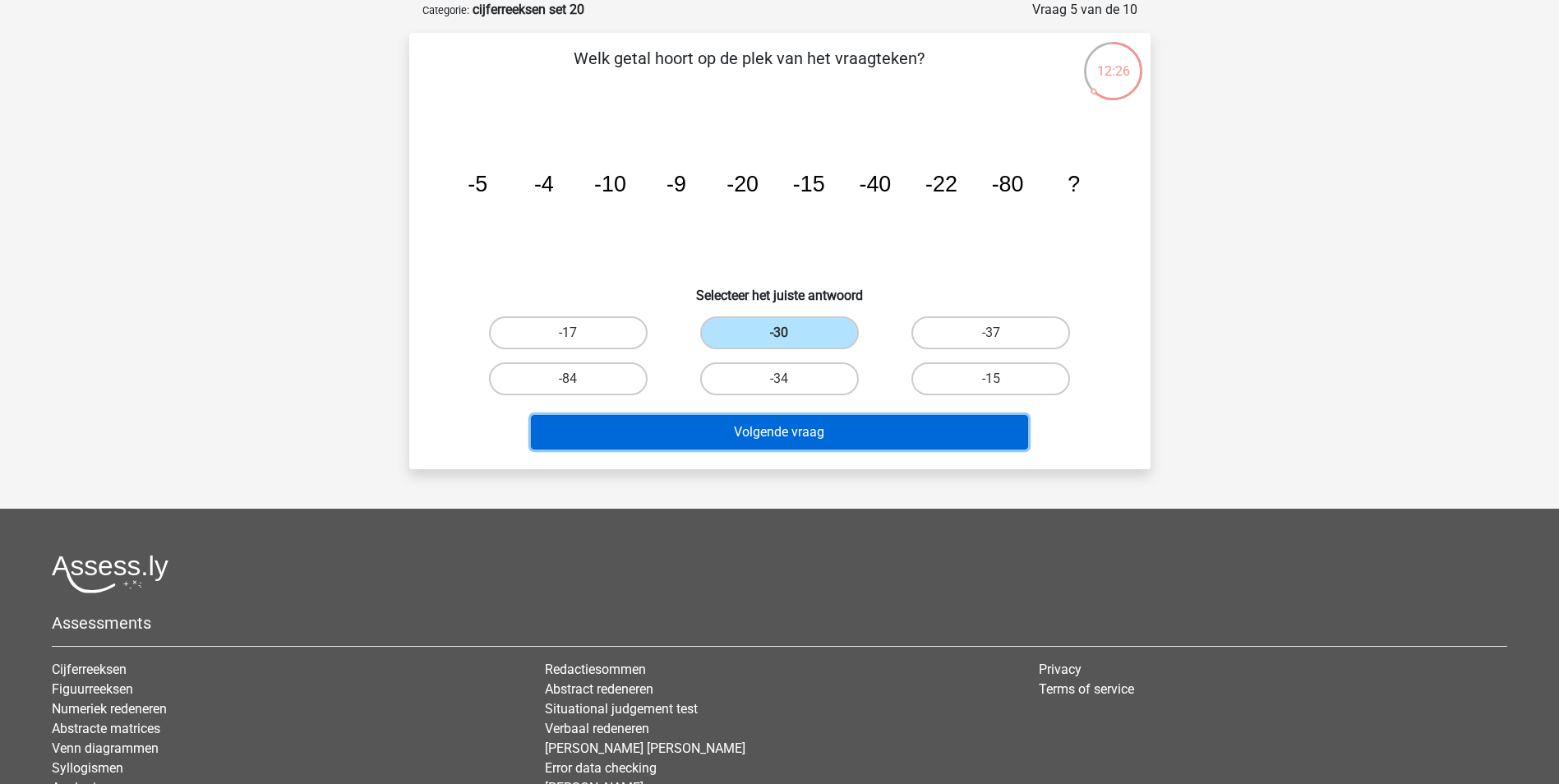
click at [879, 435] on button "Volgende vraag" at bounding box center [780, 432] width 498 height 35
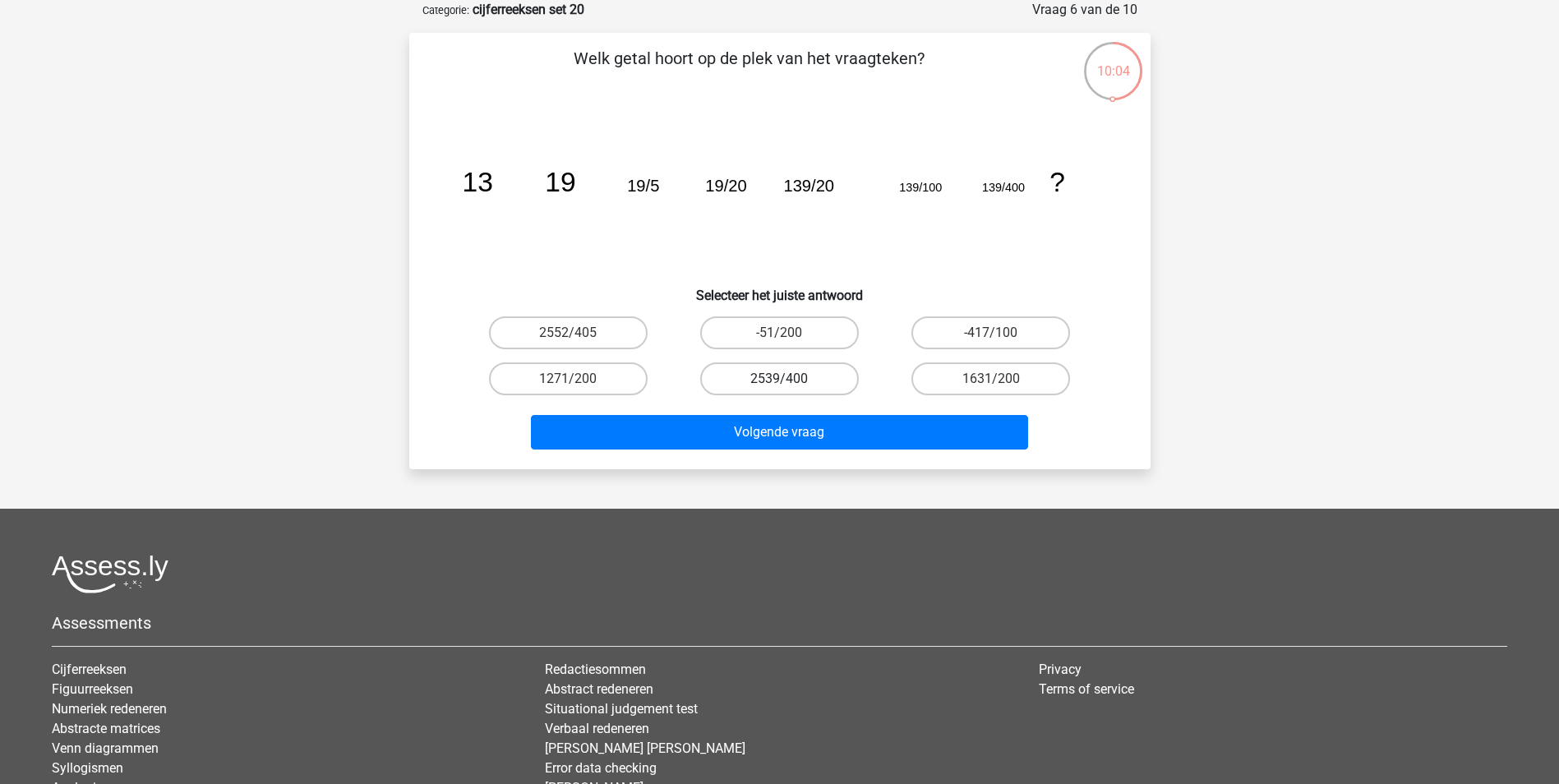
click at [827, 374] on label "2539/400" at bounding box center [780, 379] width 159 height 33
click at [790, 379] on input "2539/400" at bounding box center [785, 385] width 11 height 11
radio input "true"
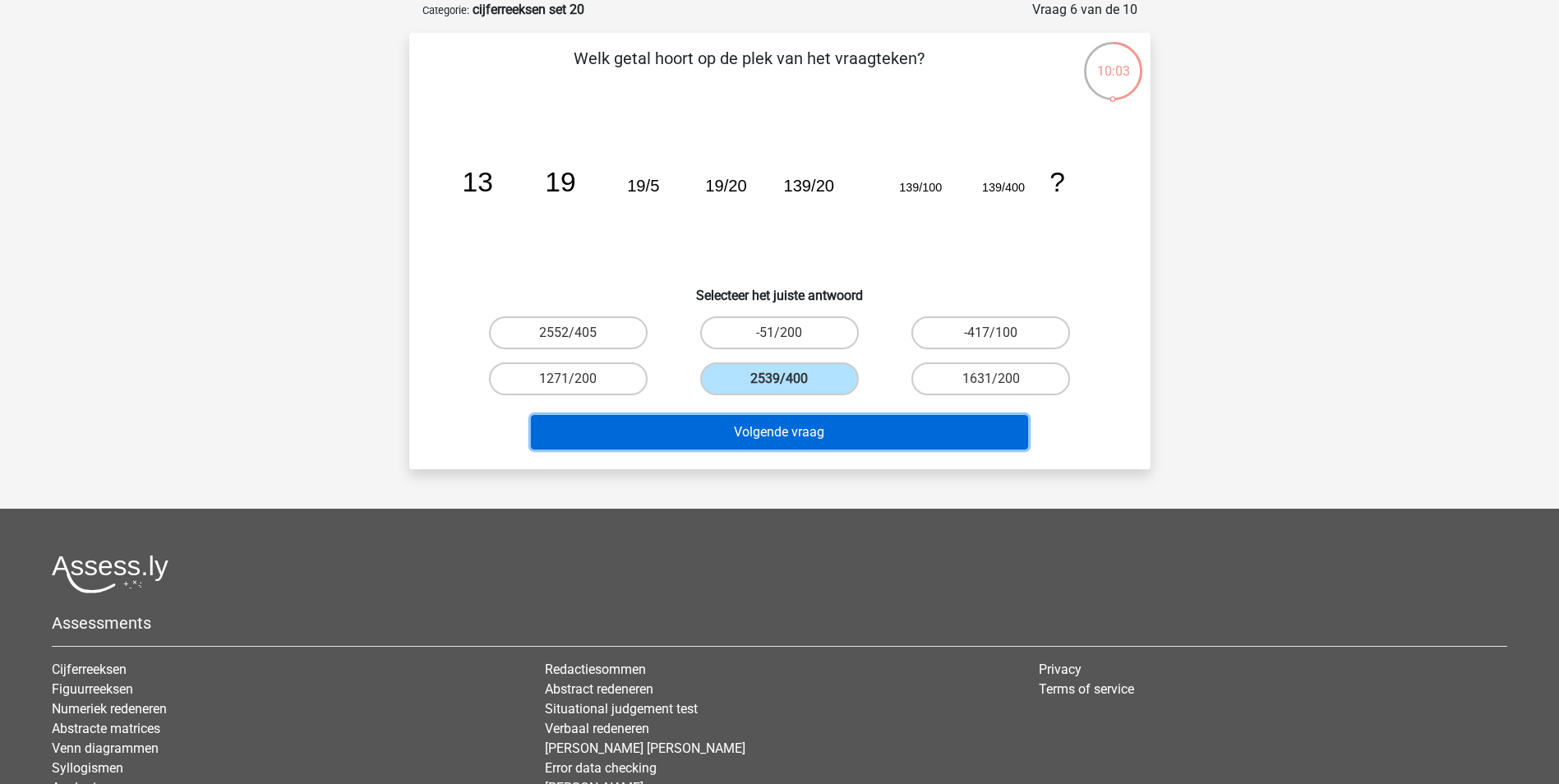
click at [799, 432] on button "Volgende vraag" at bounding box center [780, 432] width 498 height 35
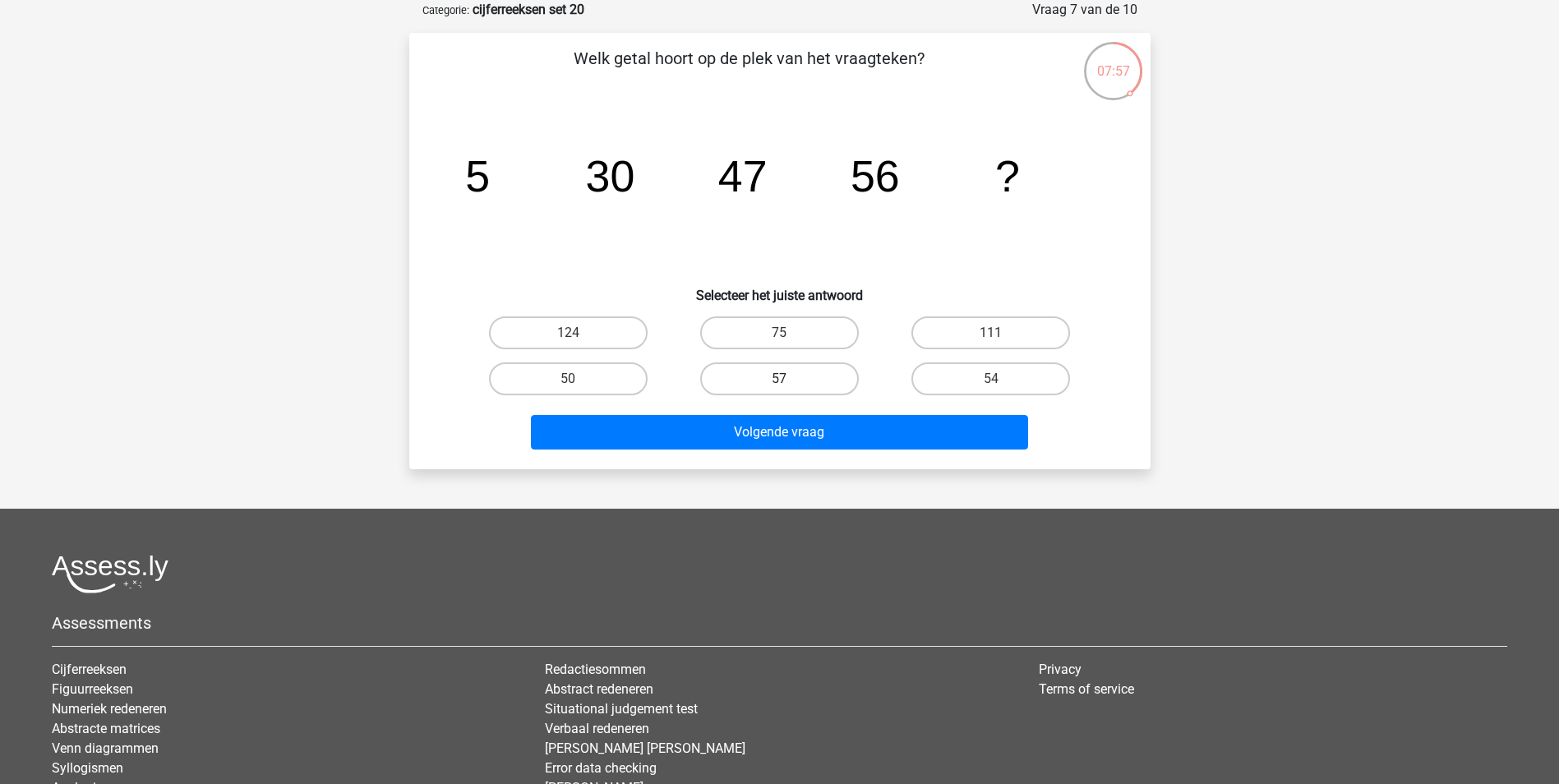
click at [775, 381] on label "57" at bounding box center [780, 379] width 159 height 33
click at [780, 381] on input "57" at bounding box center [785, 385] width 11 height 11
radio input "true"
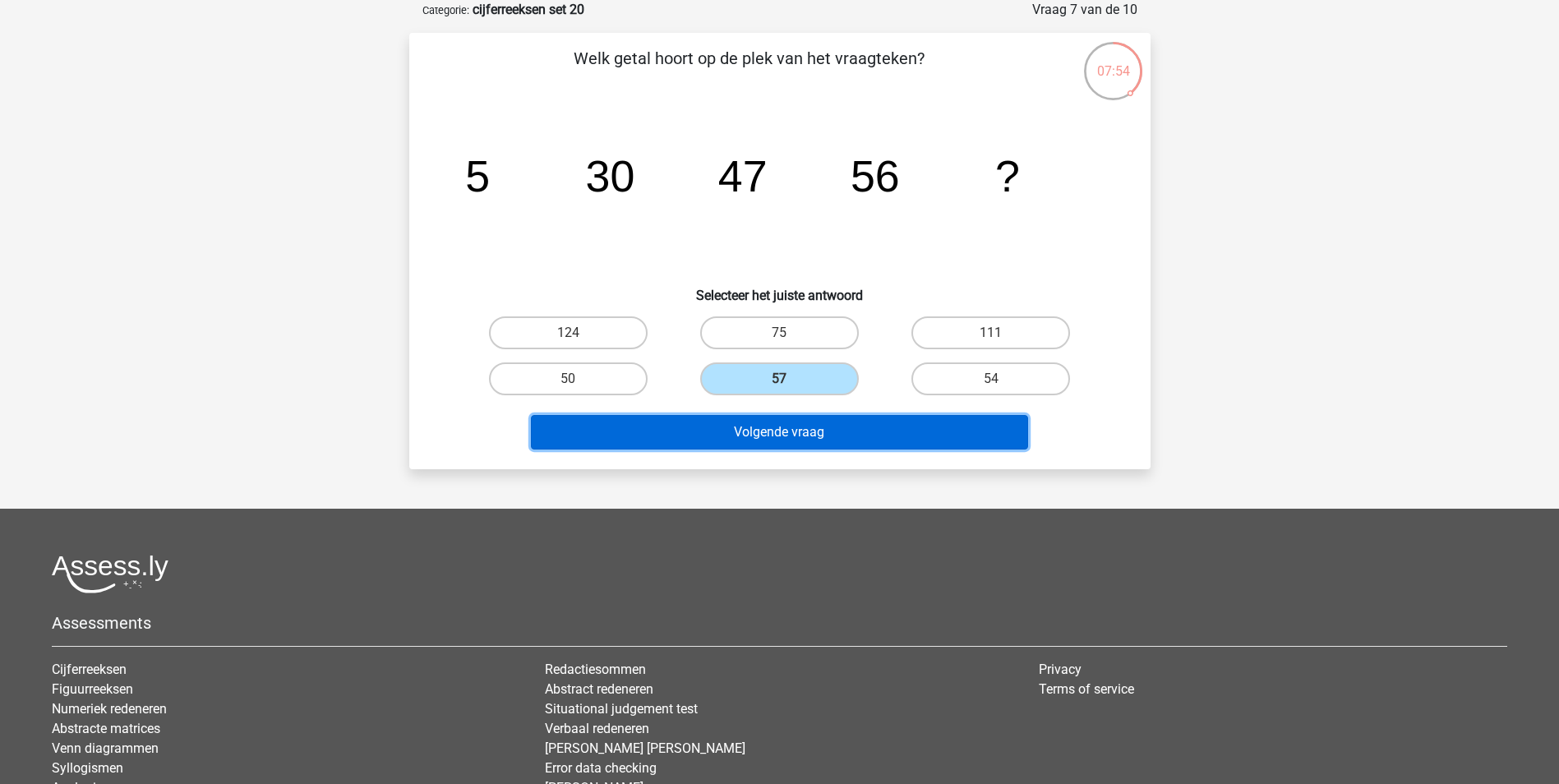
click at [869, 430] on button "Volgende vraag" at bounding box center [780, 432] width 498 height 35
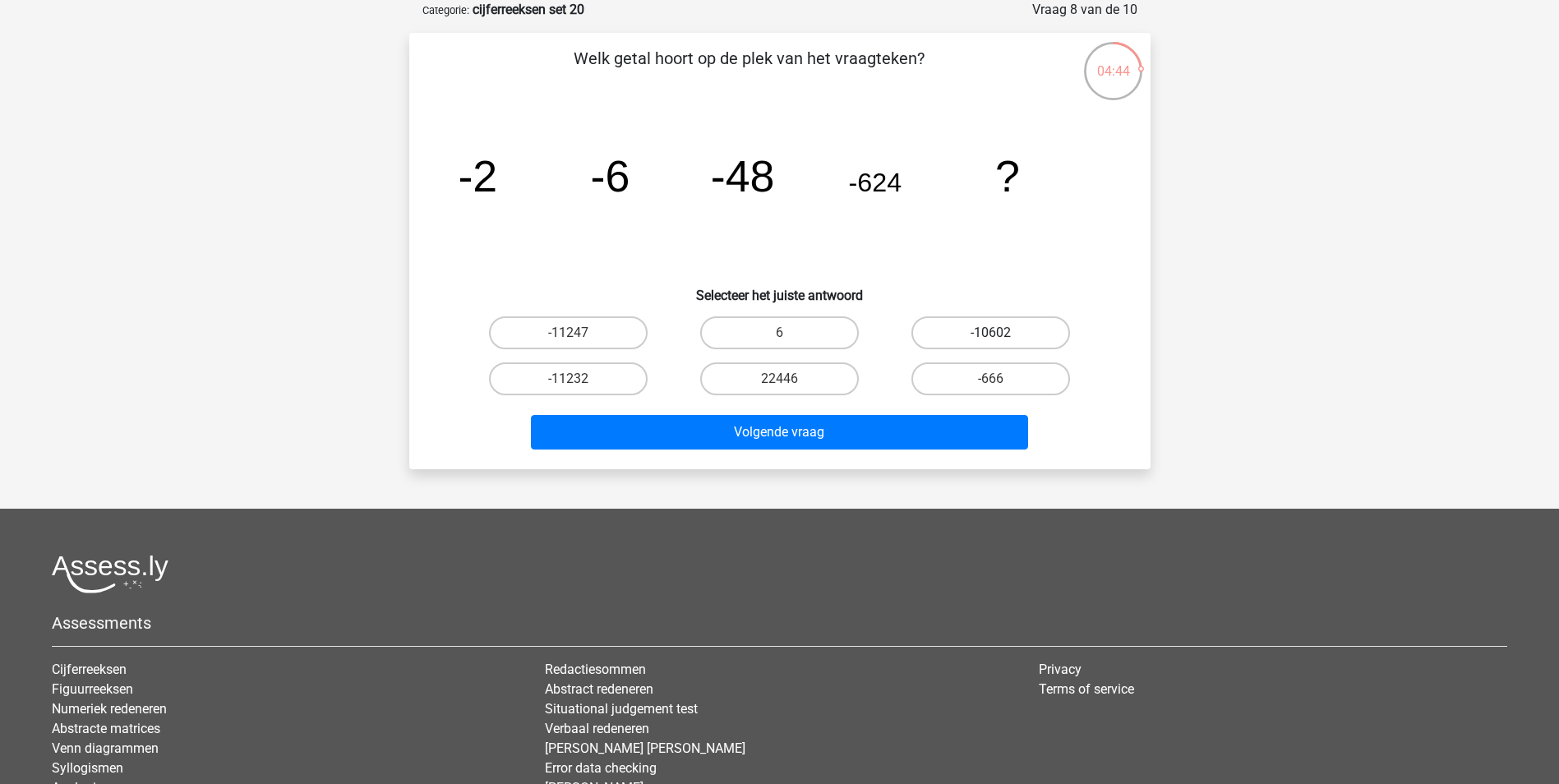
click at [953, 330] on label "-10602" at bounding box center [991, 333] width 159 height 33
click at [992, 333] on input "-10602" at bounding box center [997, 339] width 11 height 11
radio input "true"
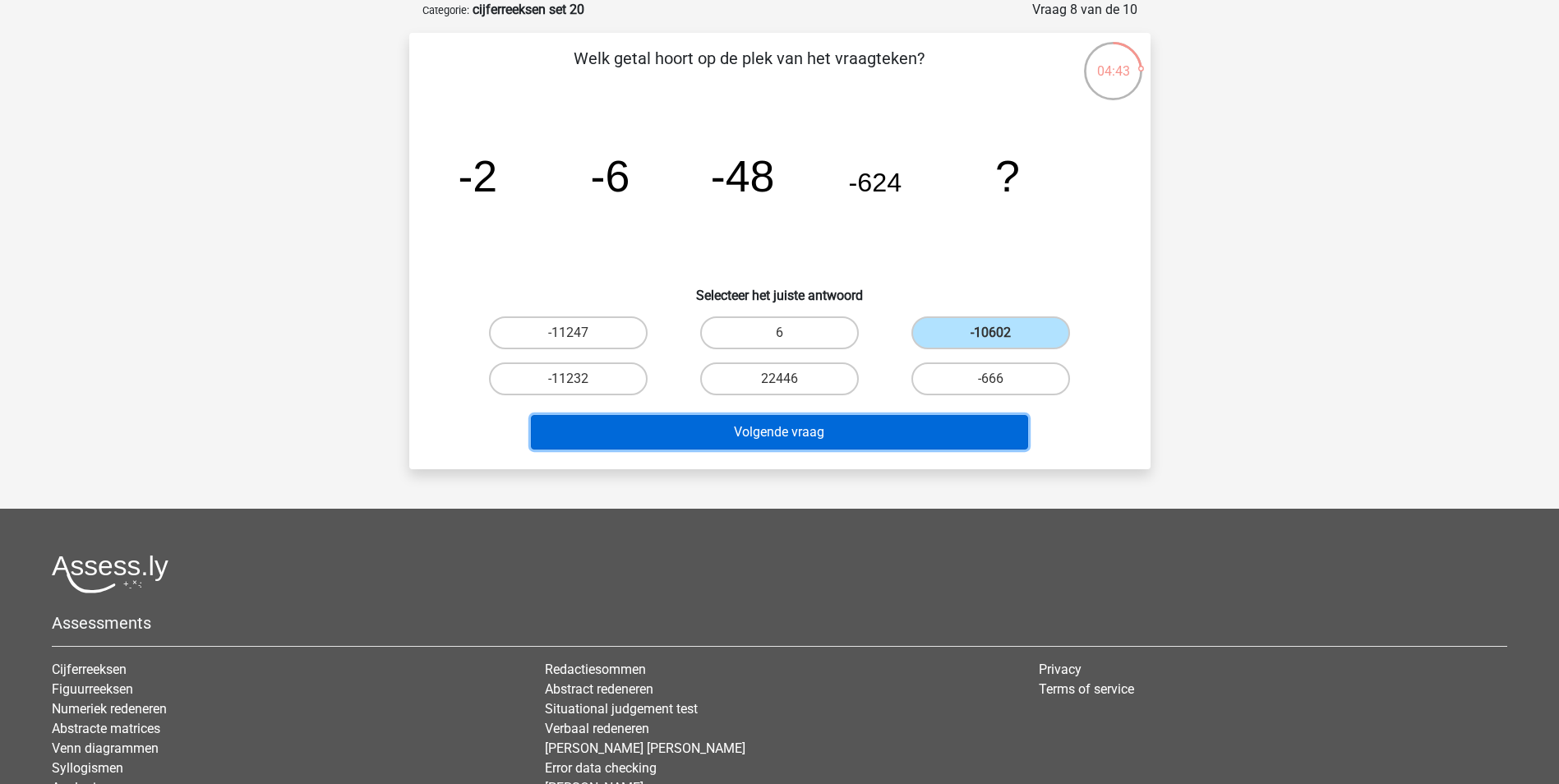
click at [934, 422] on button "Volgende vraag" at bounding box center [780, 432] width 498 height 35
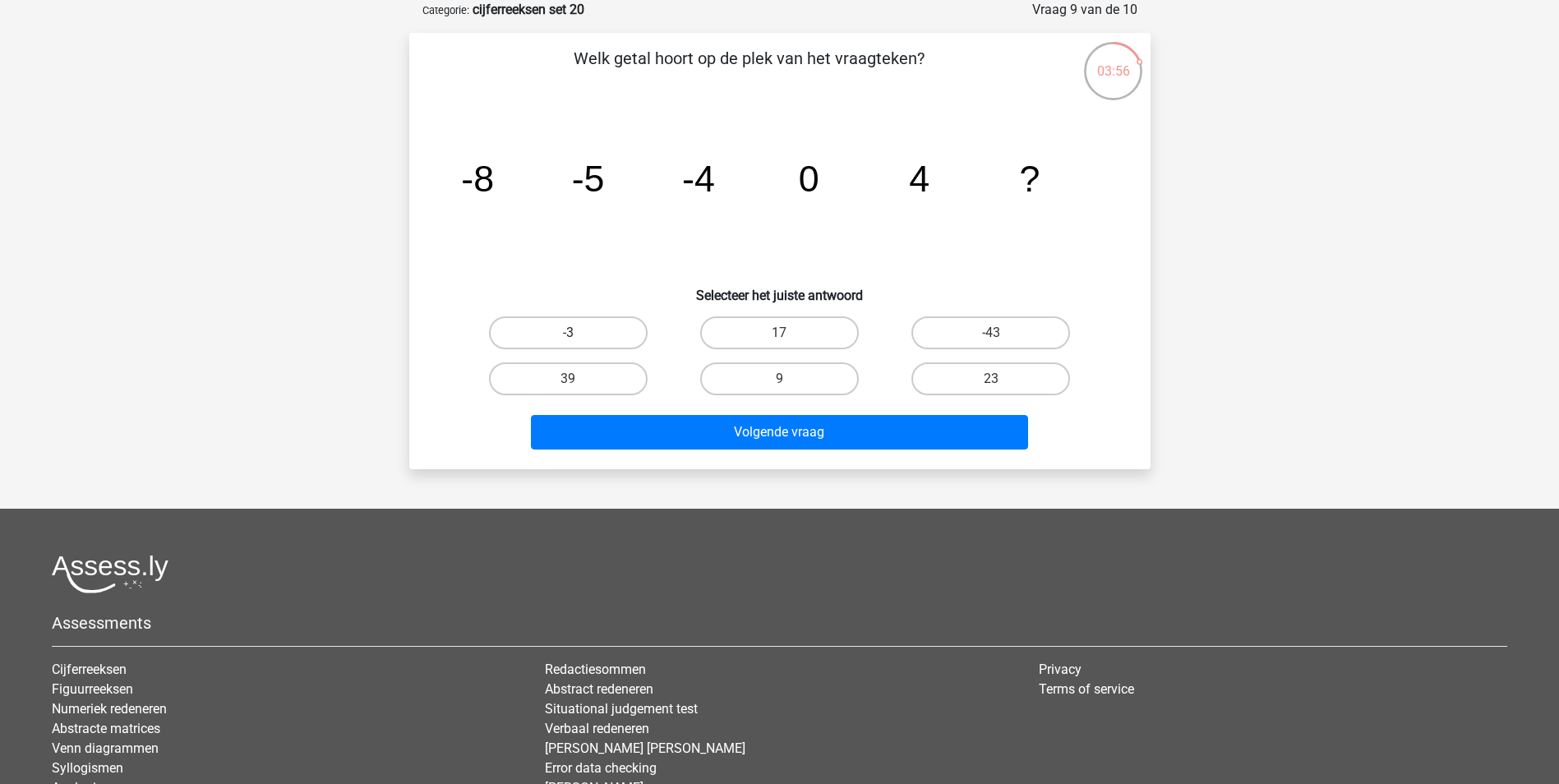
click at [574, 331] on label "-3" at bounding box center [568, 333] width 159 height 33
click at [574, 333] on input "-3" at bounding box center [574, 339] width 11 height 11
radio input "true"
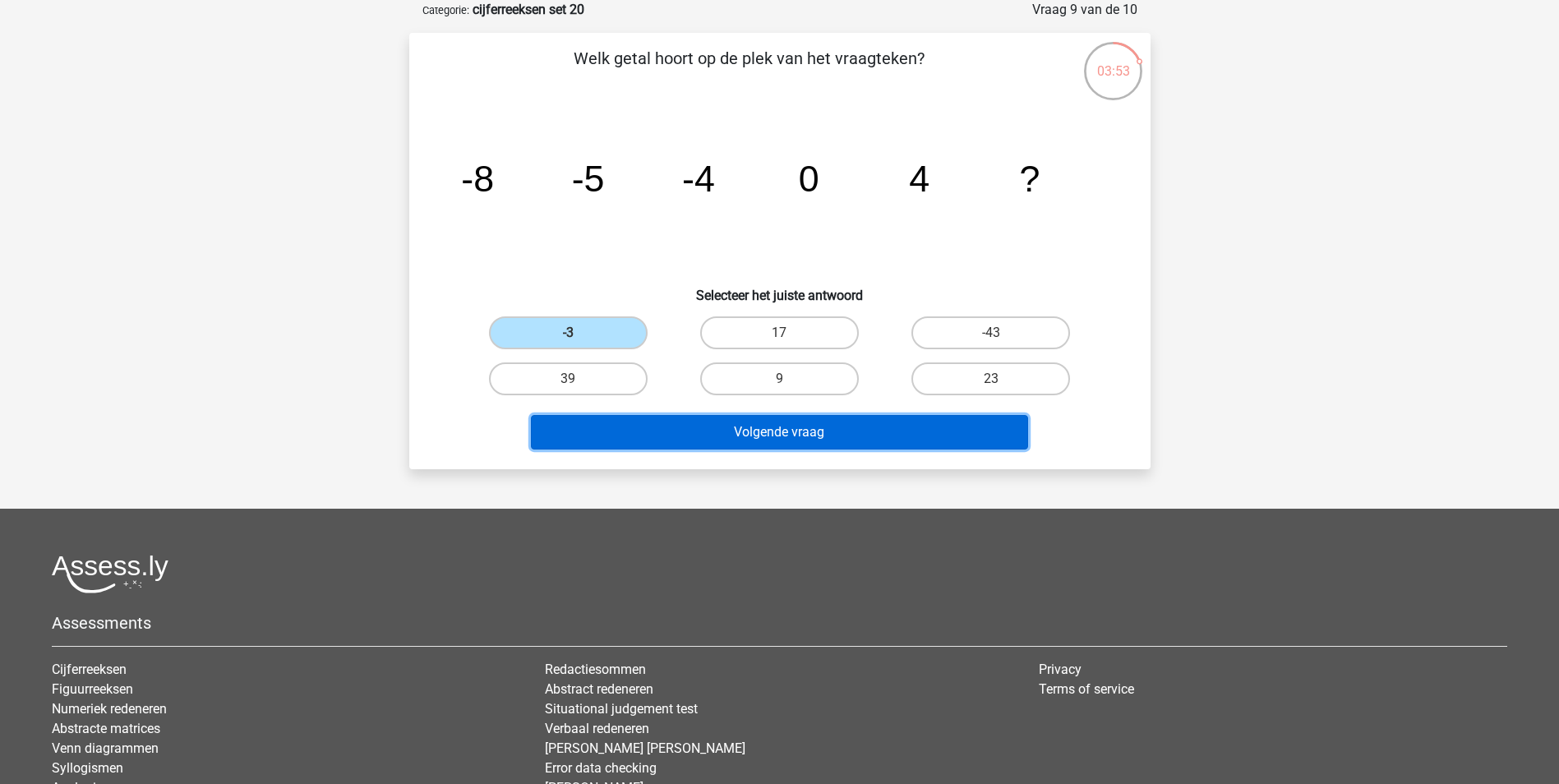
click at [808, 428] on button "Volgende vraag" at bounding box center [780, 432] width 498 height 35
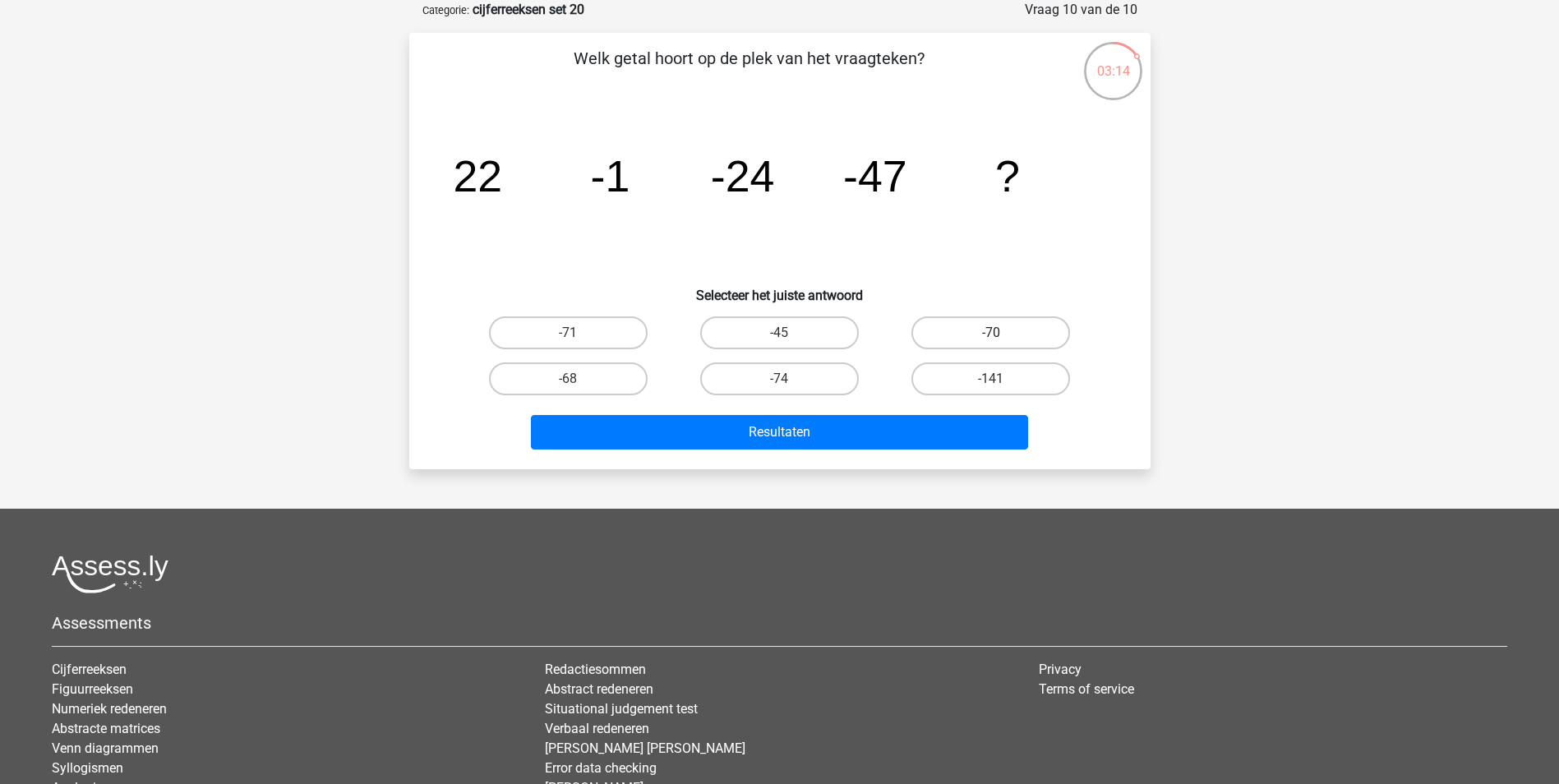
click at [989, 337] on label "-70" at bounding box center [991, 333] width 159 height 33
click at [992, 337] on input "-70" at bounding box center [997, 339] width 11 height 11
radio input "true"
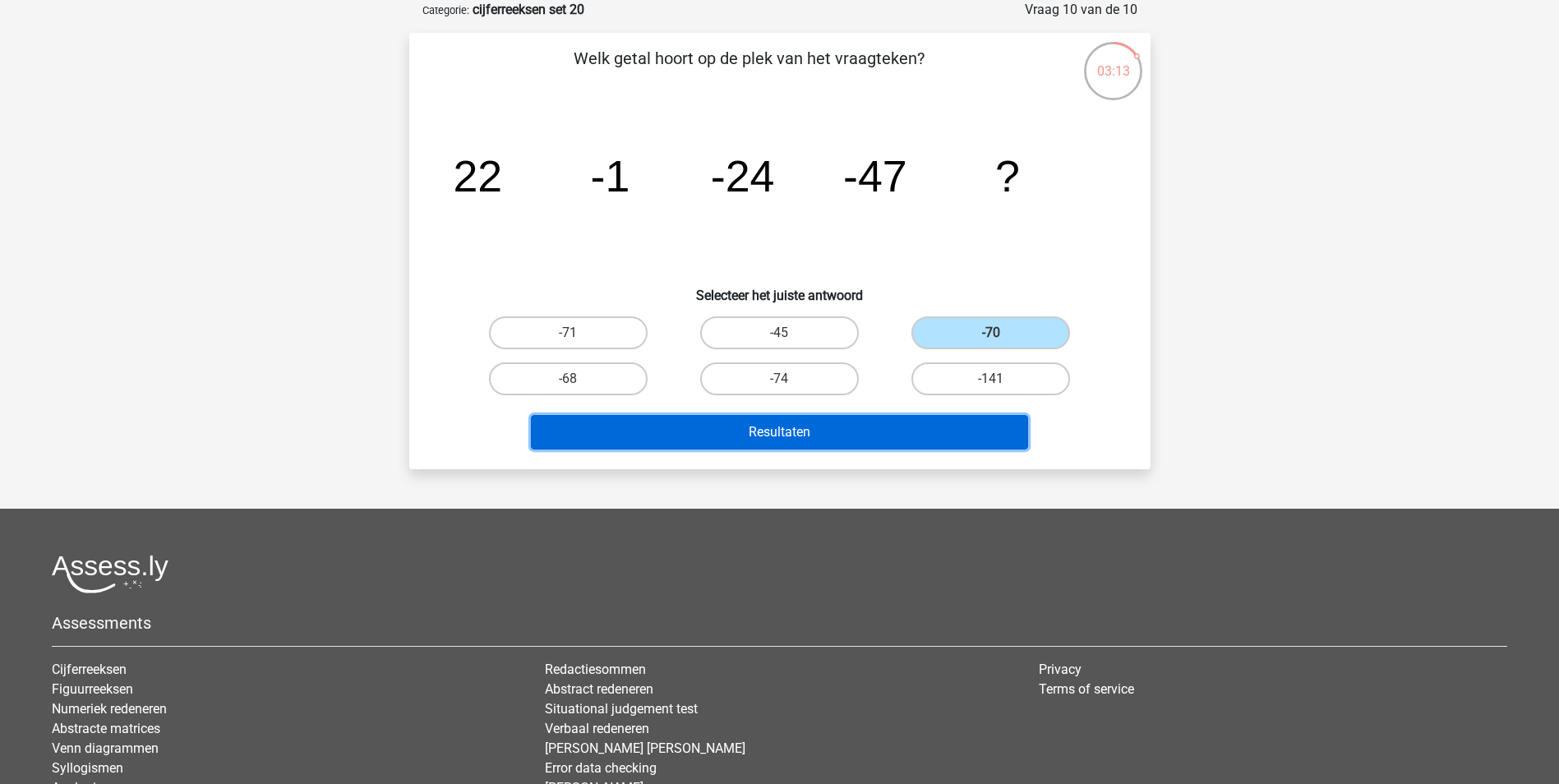
click at [935, 441] on button "Resultaten" at bounding box center [780, 432] width 498 height 35
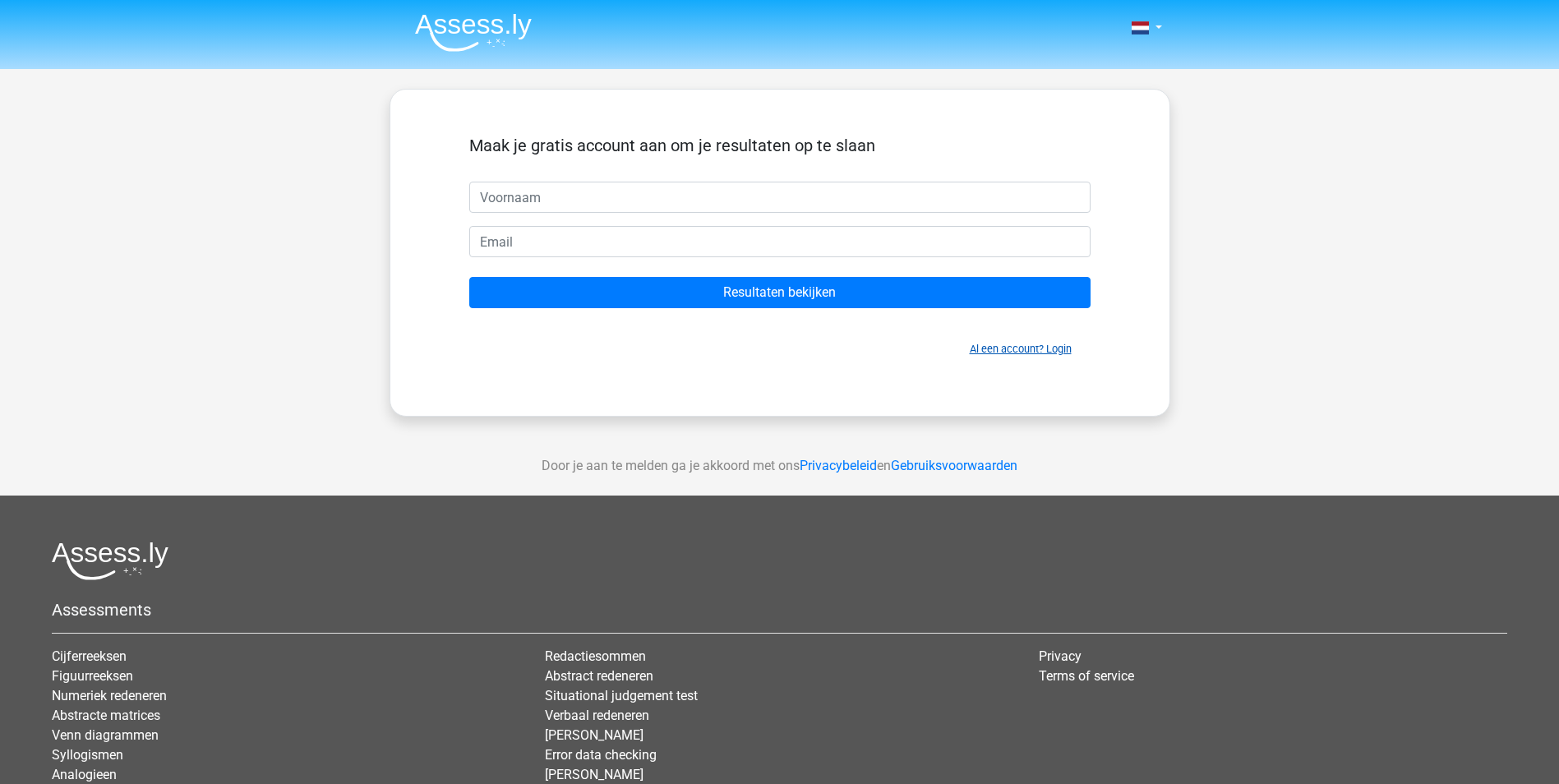
click at [1056, 349] on link "Al een account? Login" at bounding box center [1020, 348] width 102 height 12
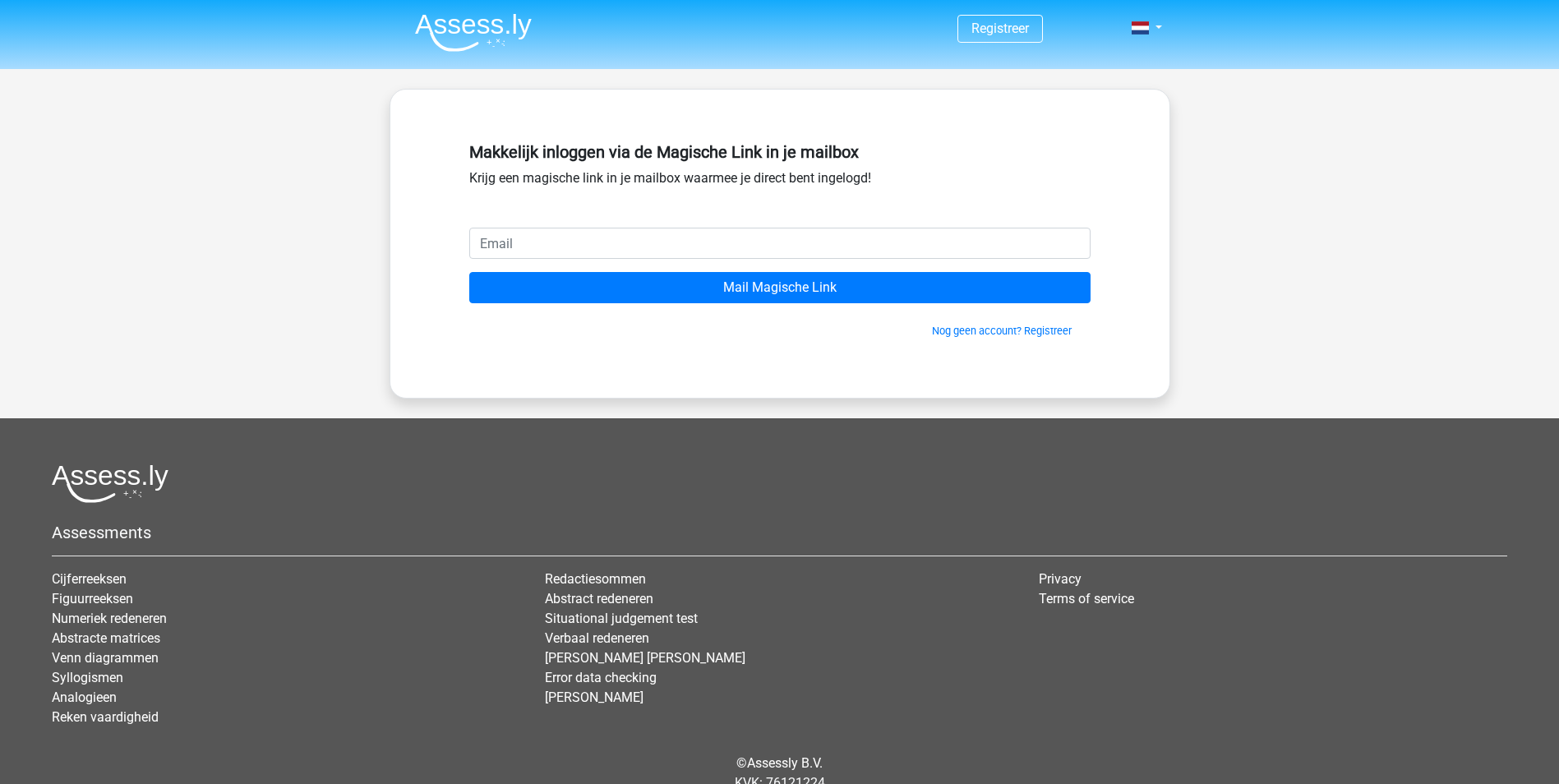
click at [632, 245] on input "email" at bounding box center [780, 243] width 622 height 31
type input "[PERSON_NAME][EMAIL_ADDRESS][PERSON_NAME][DOMAIN_NAME]"
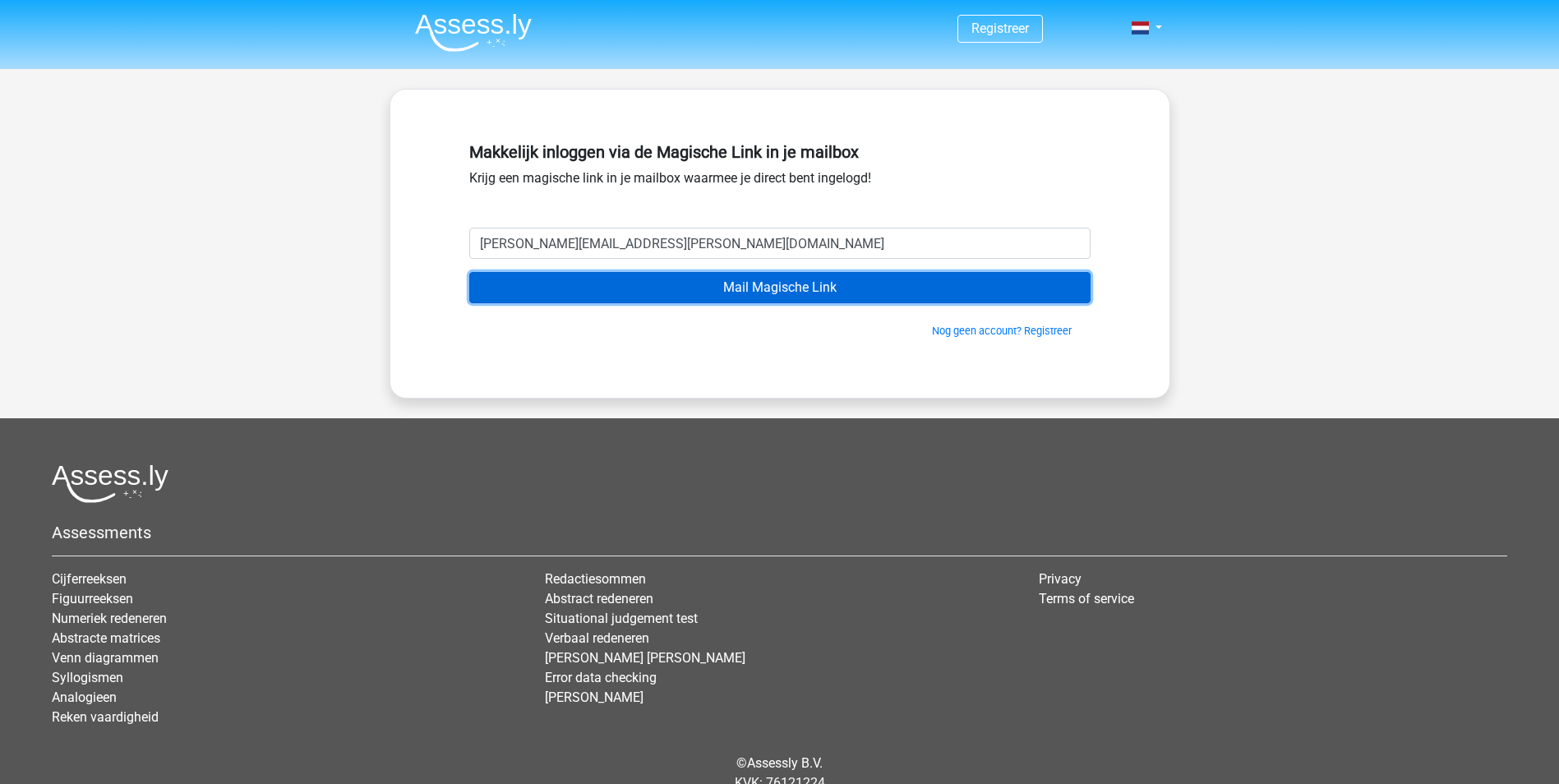
click at [753, 285] on input "Mail Magische Link" at bounding box center [780, 287] width 622 height 31
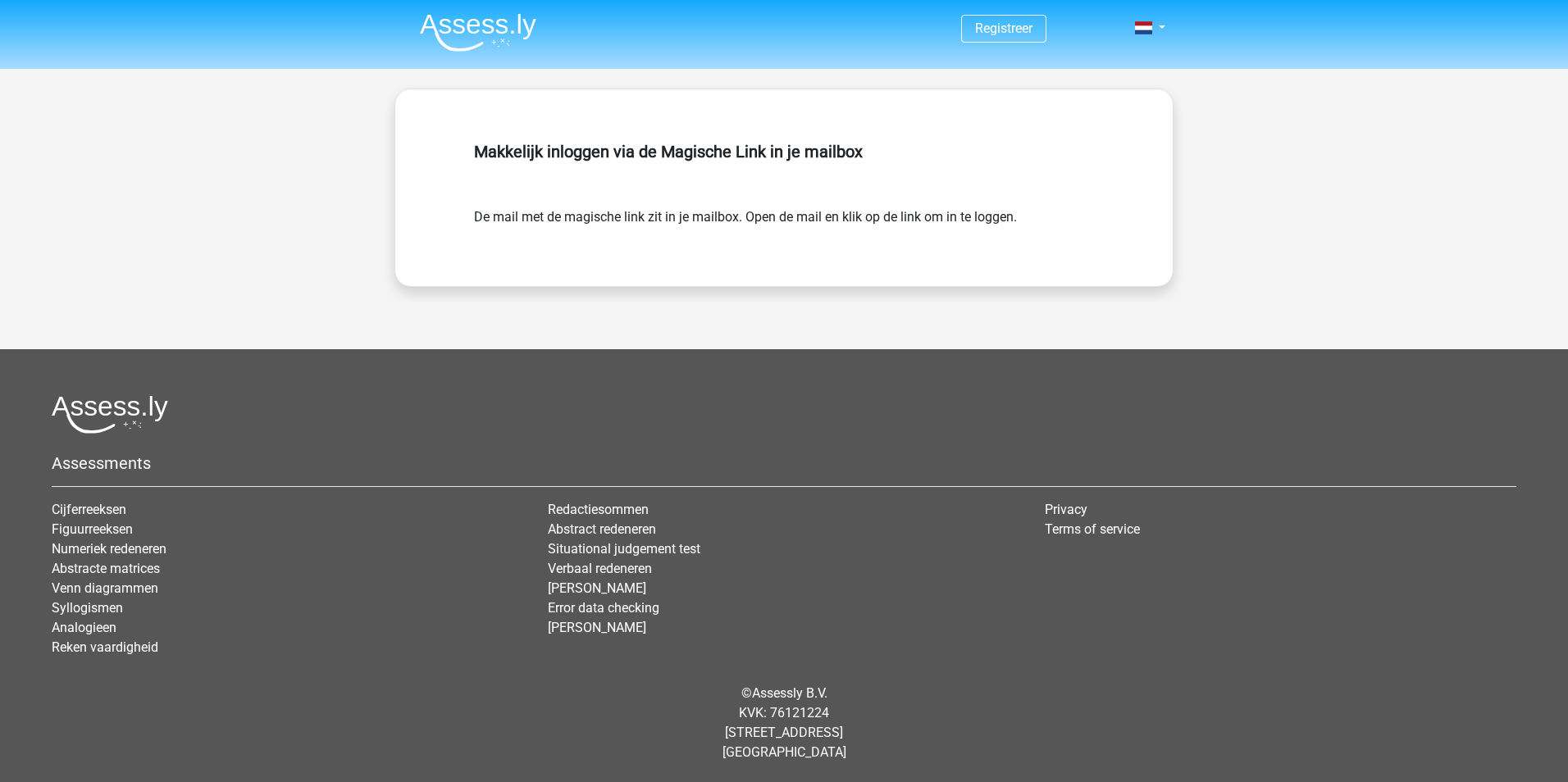
click at [504, 25] on img at bounding box center [477, 32] width 116 height 38
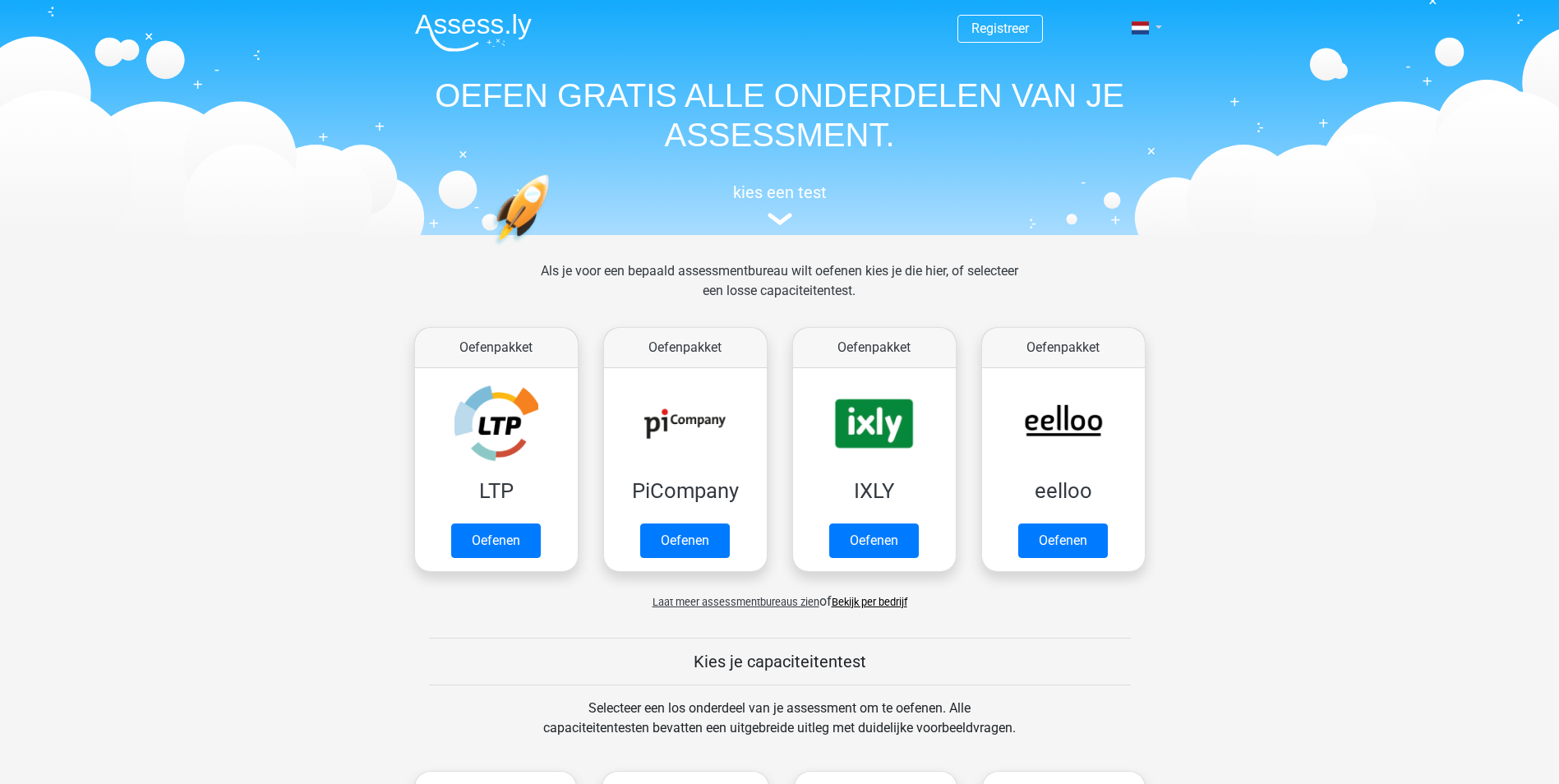
click at [1156, 22] on link at bounding box center [1142, 28] width 33 height 19
click at [1239, 73] on header "Registreer Nederlands English" at bounding box center [780, 118] width 1559 height 235
click at [1144, 35] on link at bounding box center [1142, 28] width 33 height 19
click at [1107, 117] on link "Login" at bounding box center [1099, 118] width 114 height 27
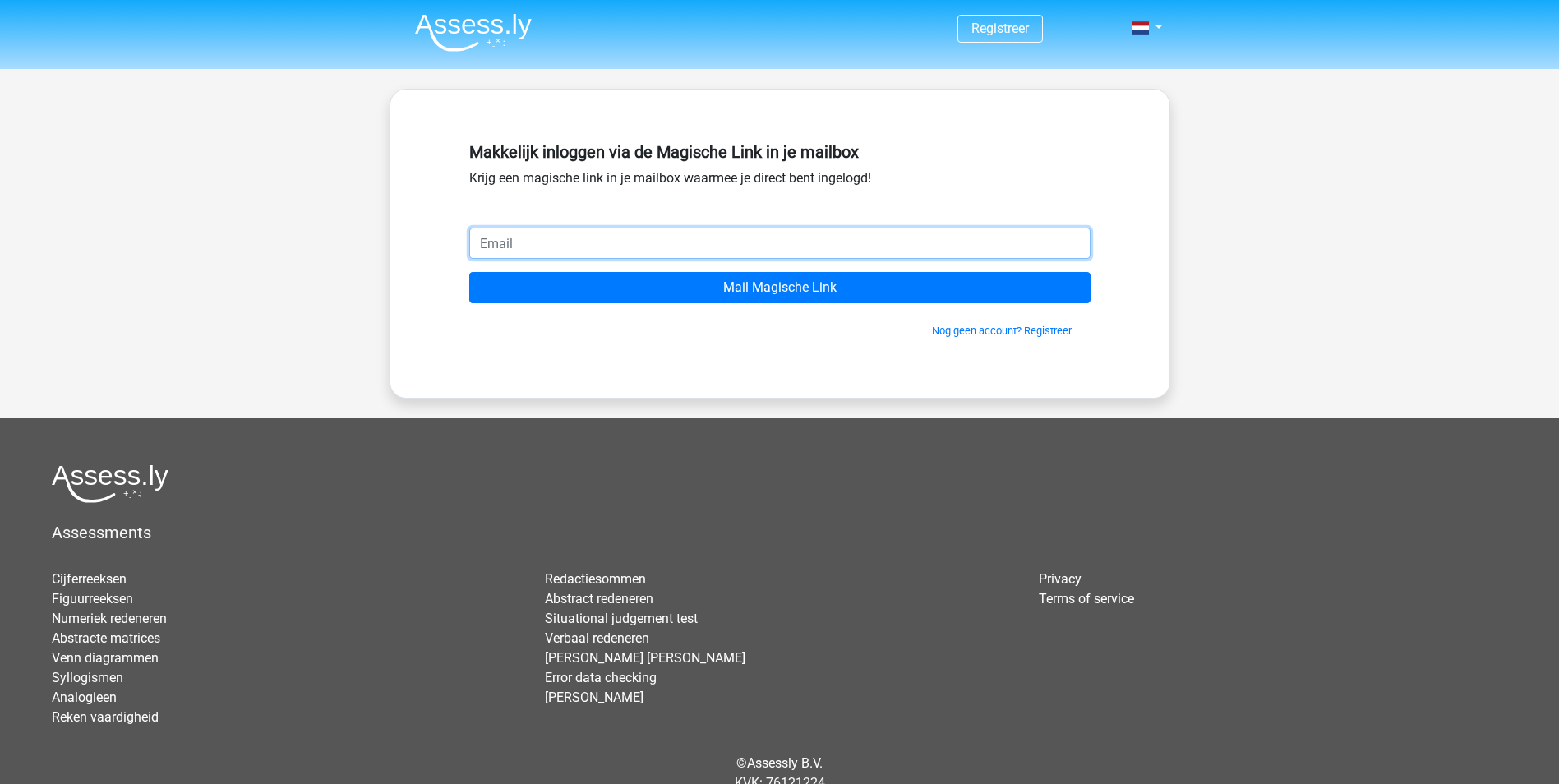
click at [673, 251] on input "email" at bounding box center [780, 243] width 622 height 31
type input "[PERSON_NAME][EMAIL_ADDRESS][PERSON_NAME][DOMAIN_NAME]"
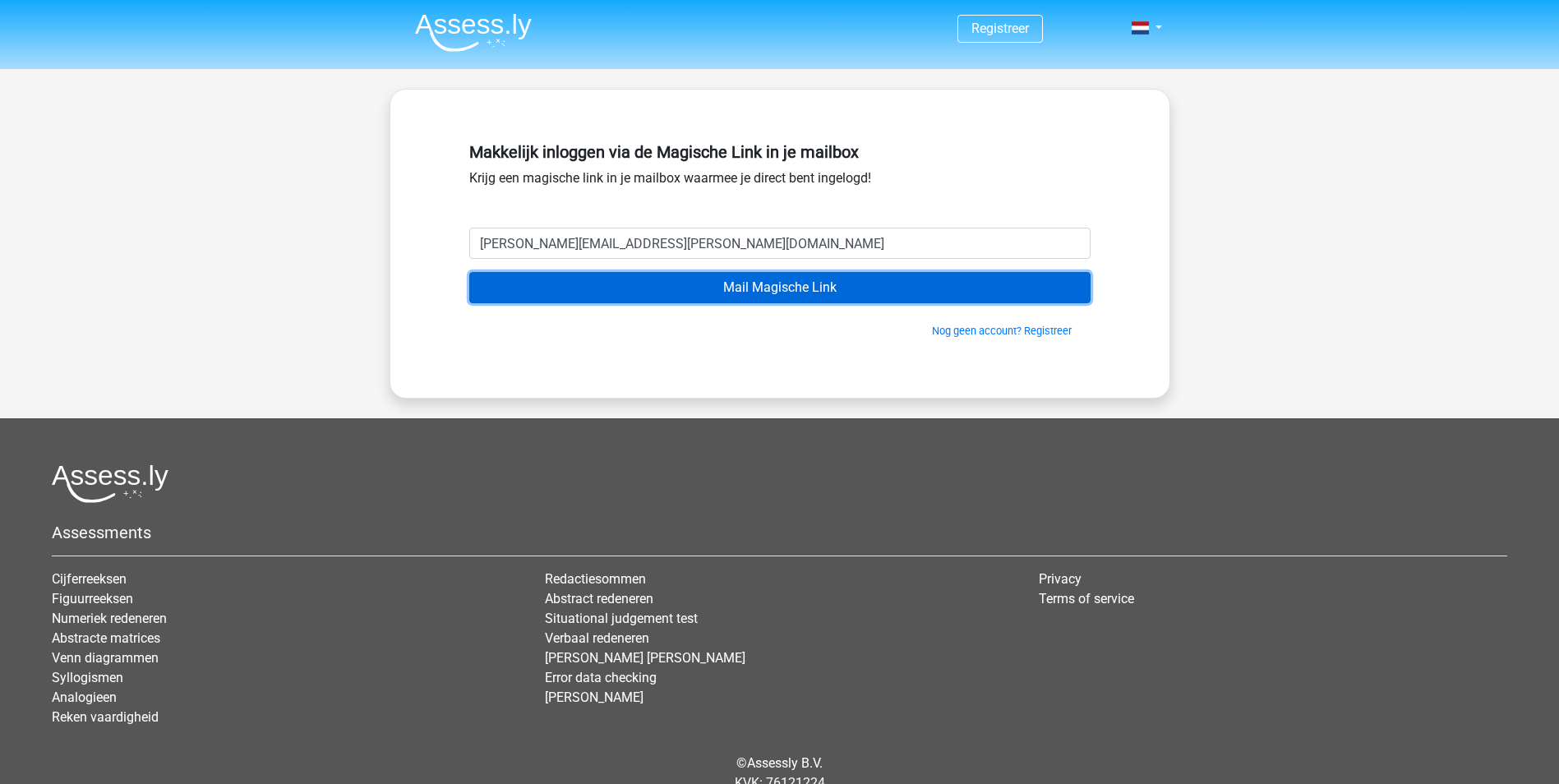
click at [749, 286] on input "Mail Magische Link" at bounding box center [780, 287] width 622 height 31
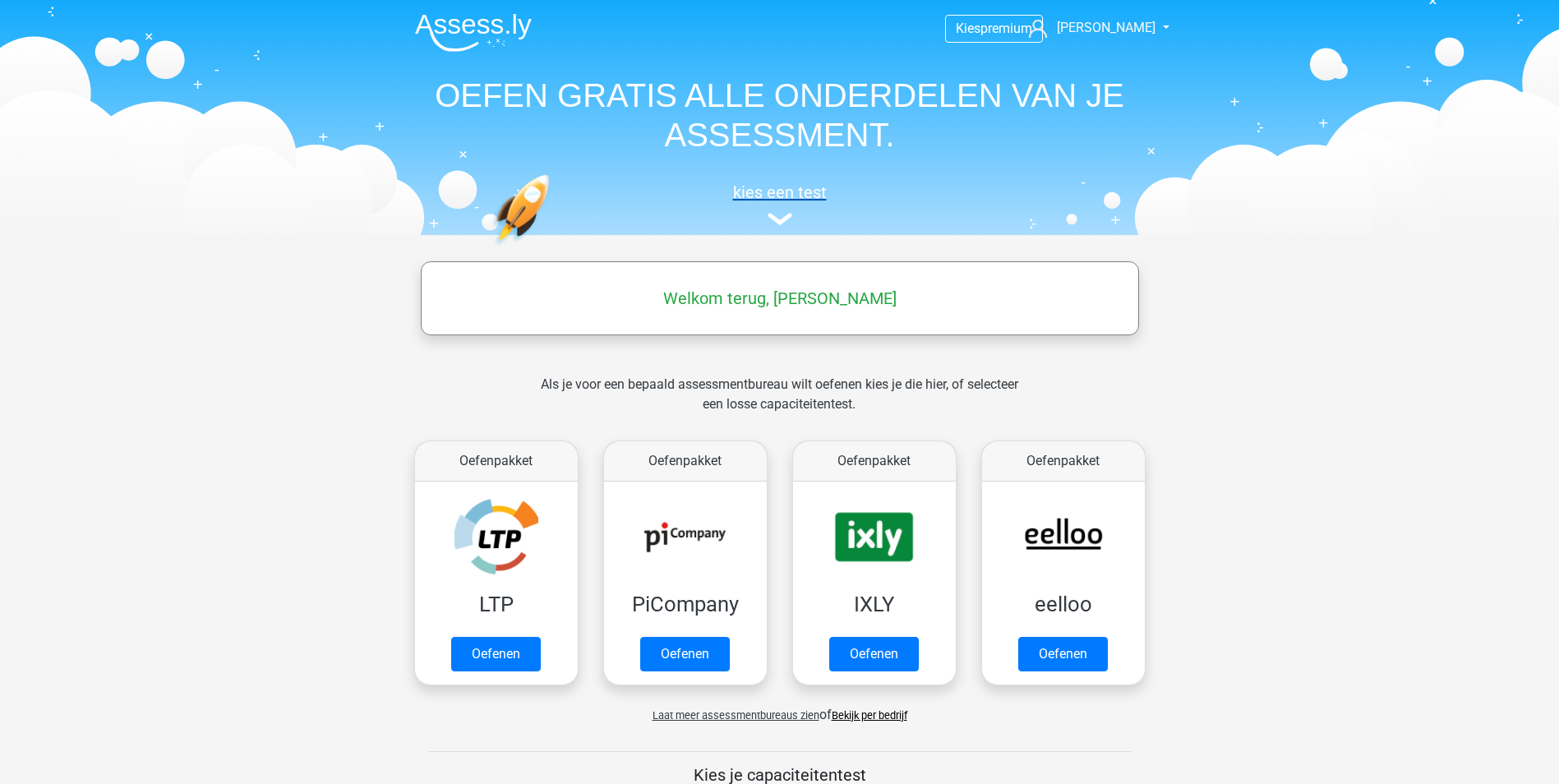
click at [780, 222] on img at bounding box center [780, 218] width 25 height 12
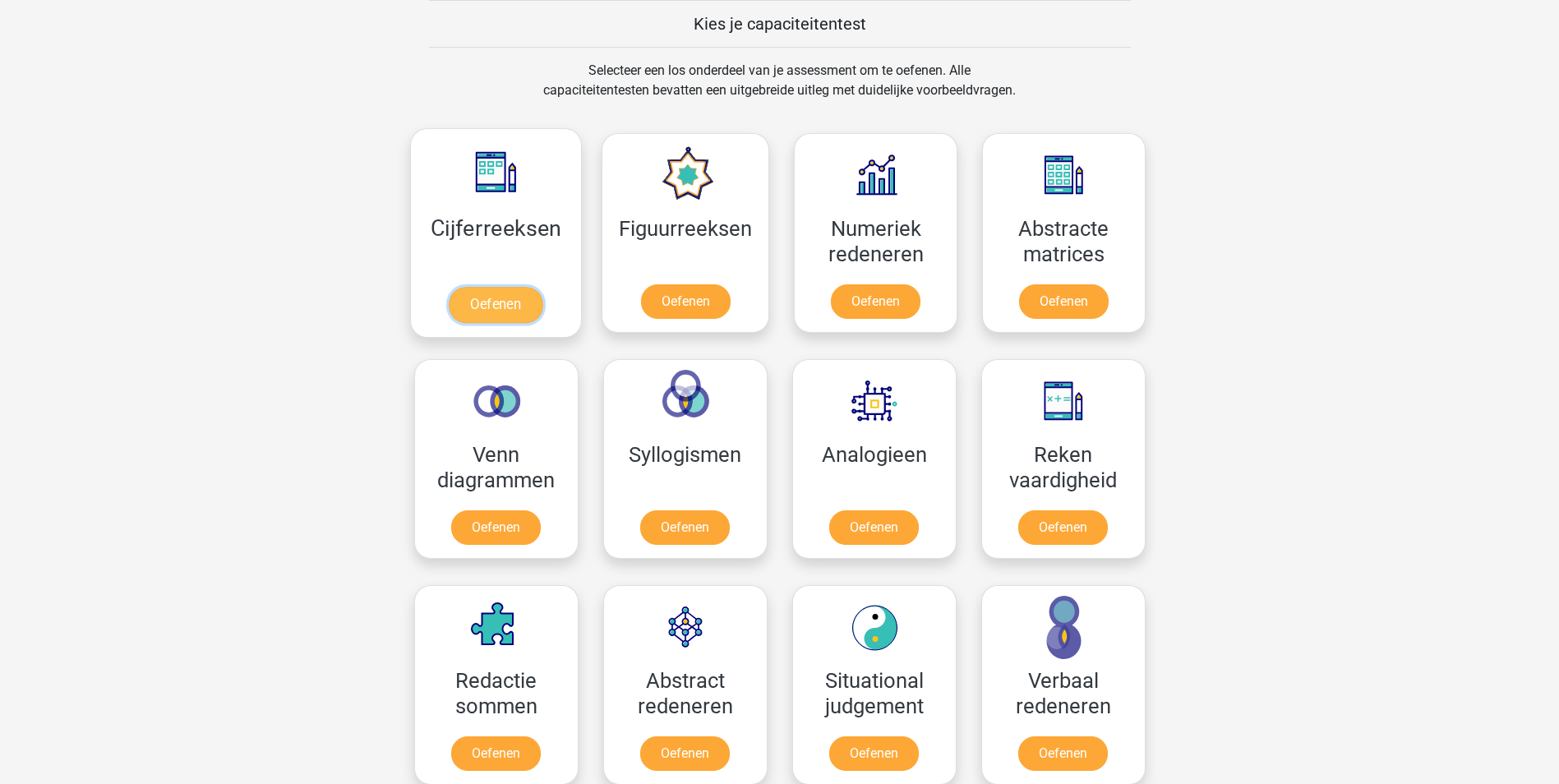
click at [477, 286] on link "Oefenen" at bounding box center [496, 304] width 94 height 36
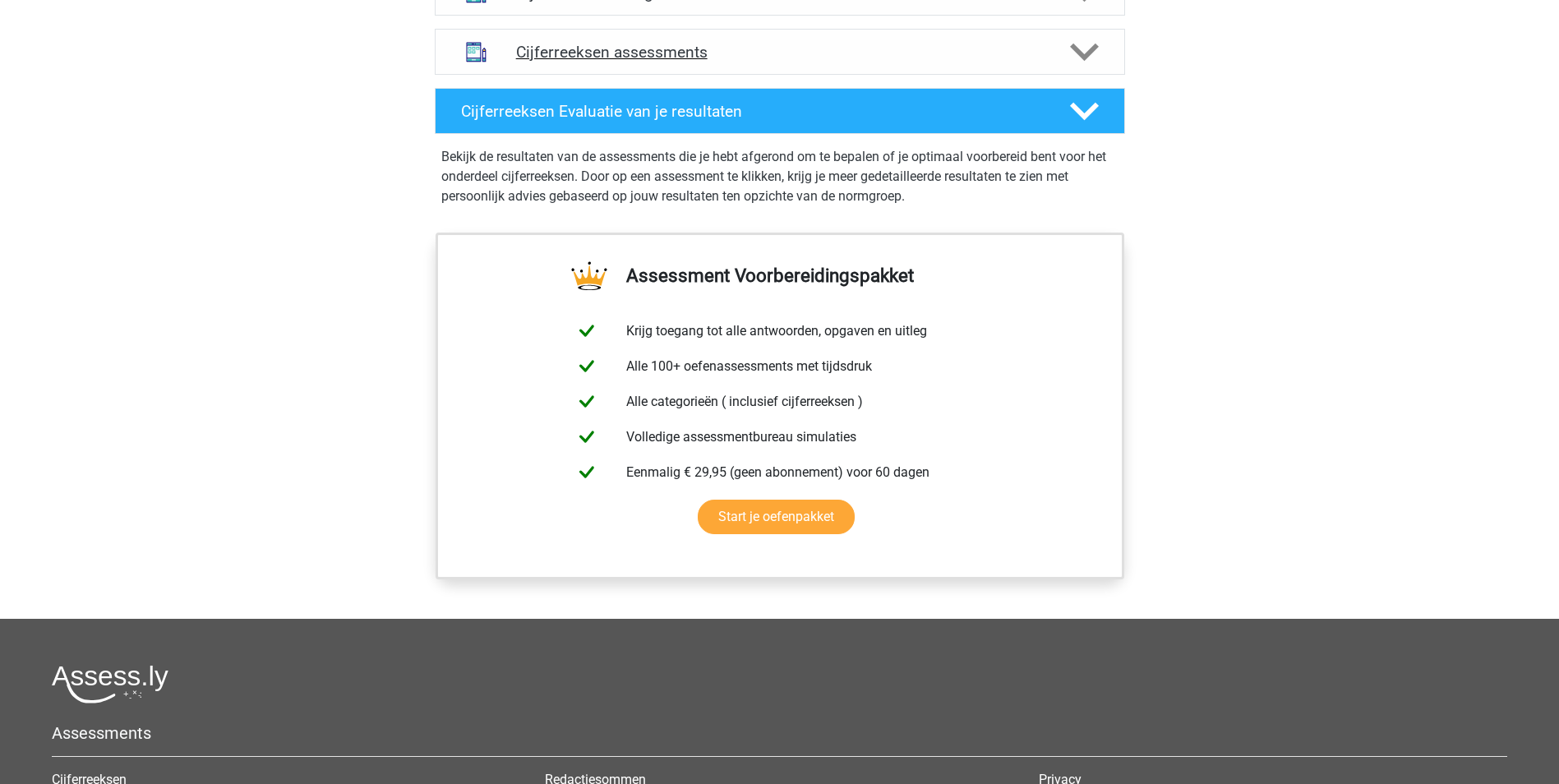
scroll to position [904, 0]
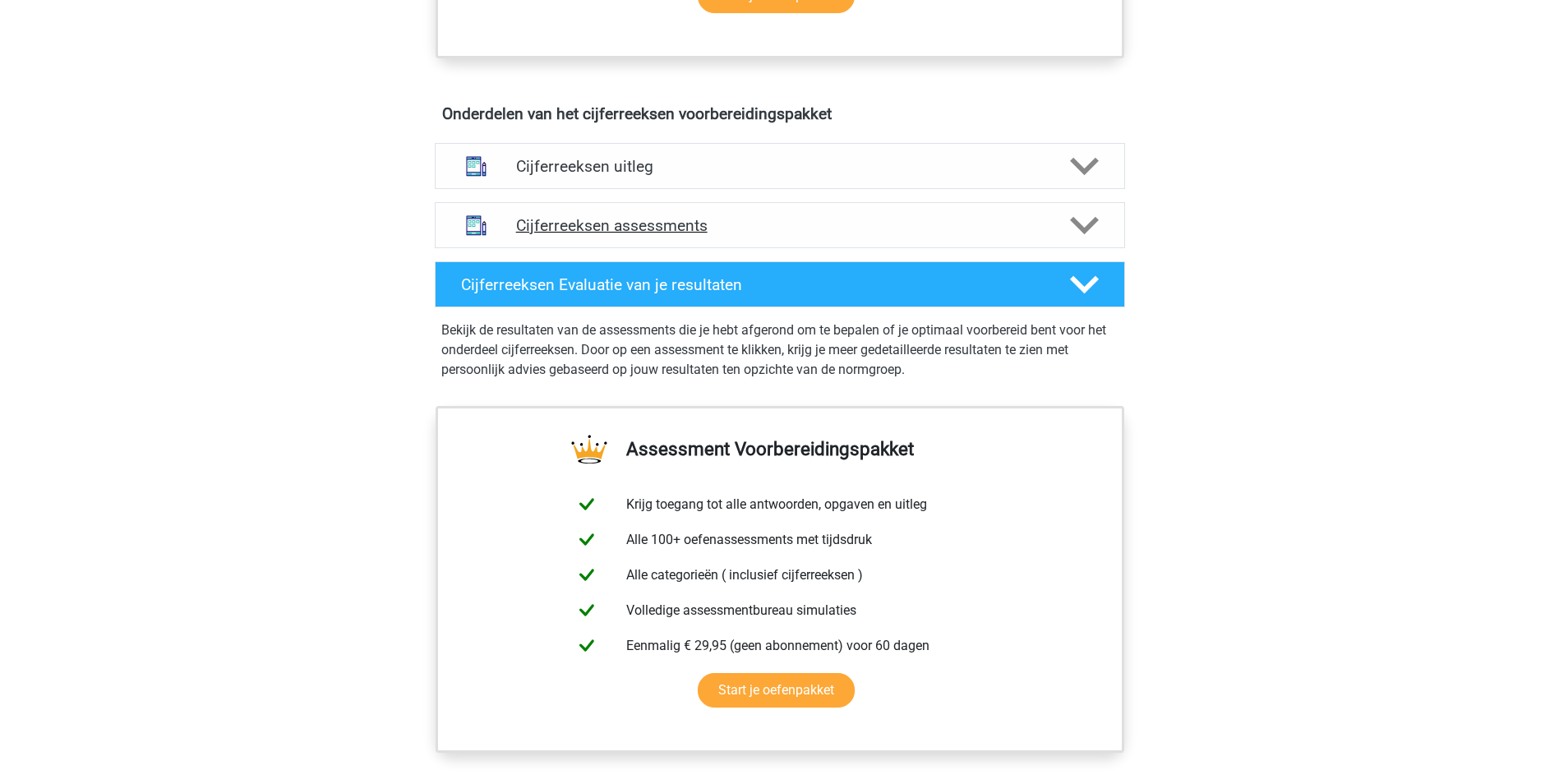
click at [627, 235] on h4 "Cijferreeksen assessments" at bounding box center [780, 225] width 528 height 19
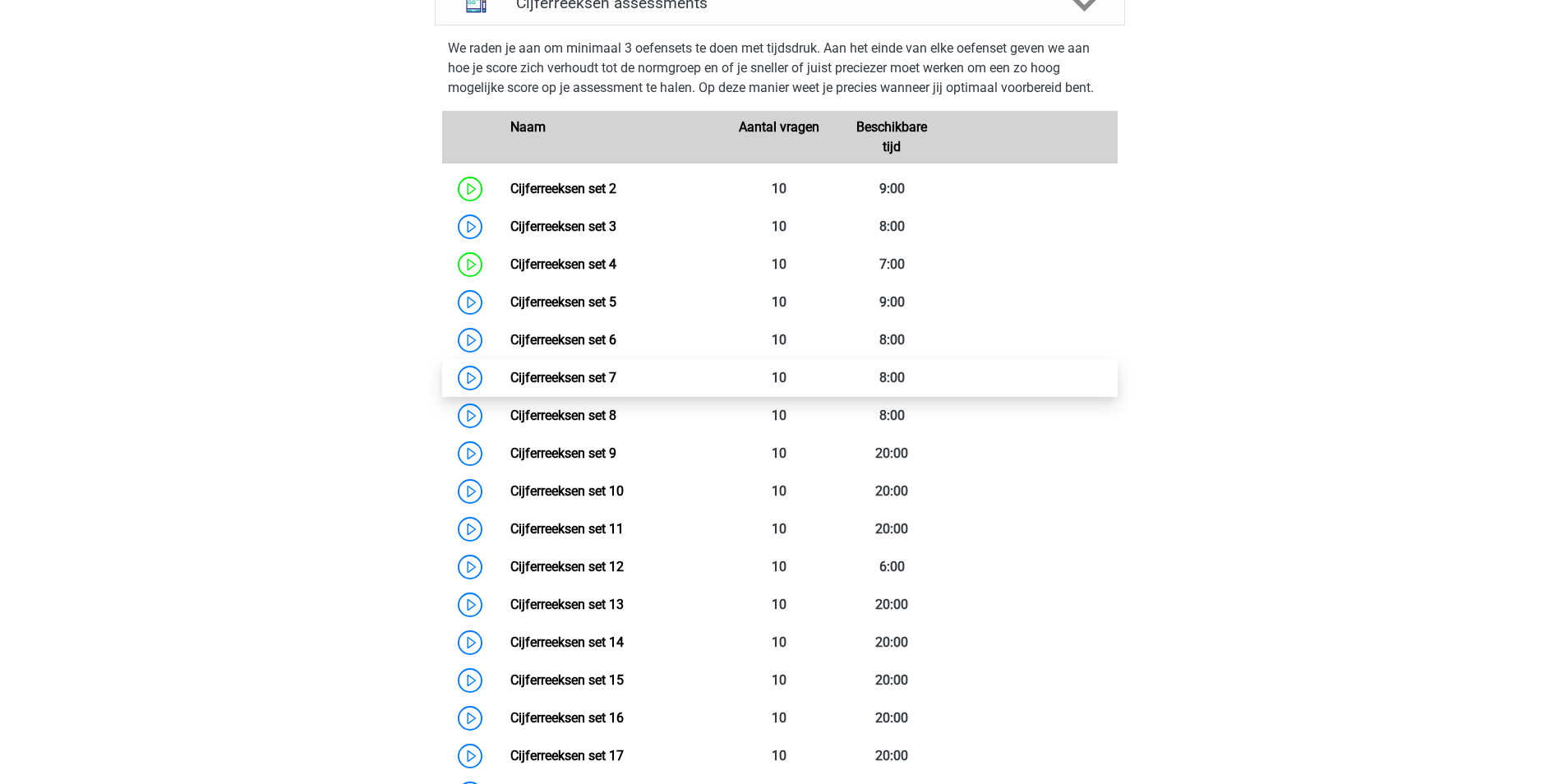
scroll to position [1150, 0]
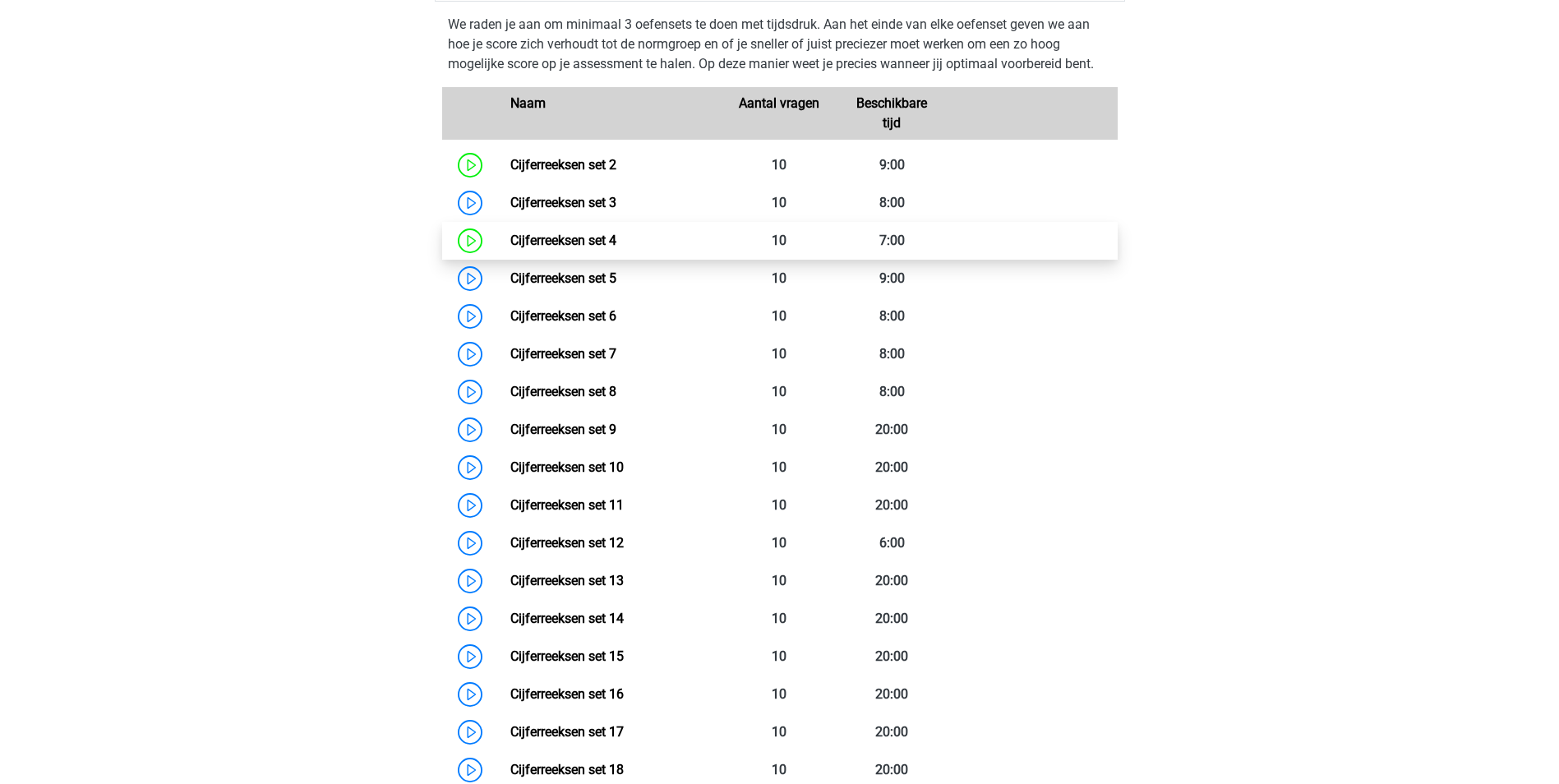
click at [602, 248] on link "Cijferreeksen set 4" at bounding box center [563, 240] width 106 height 16
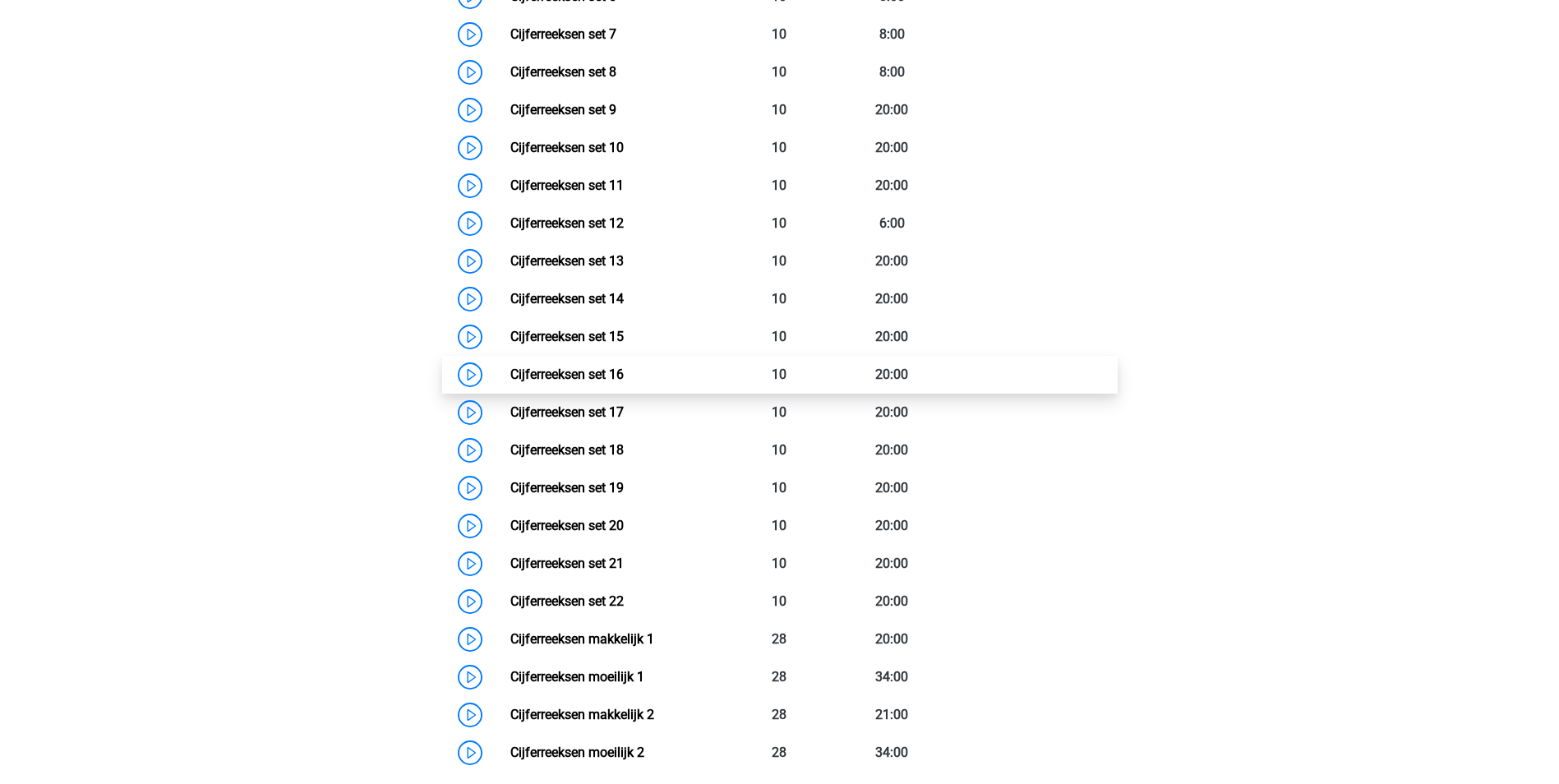
scroll to position [1069, 0]
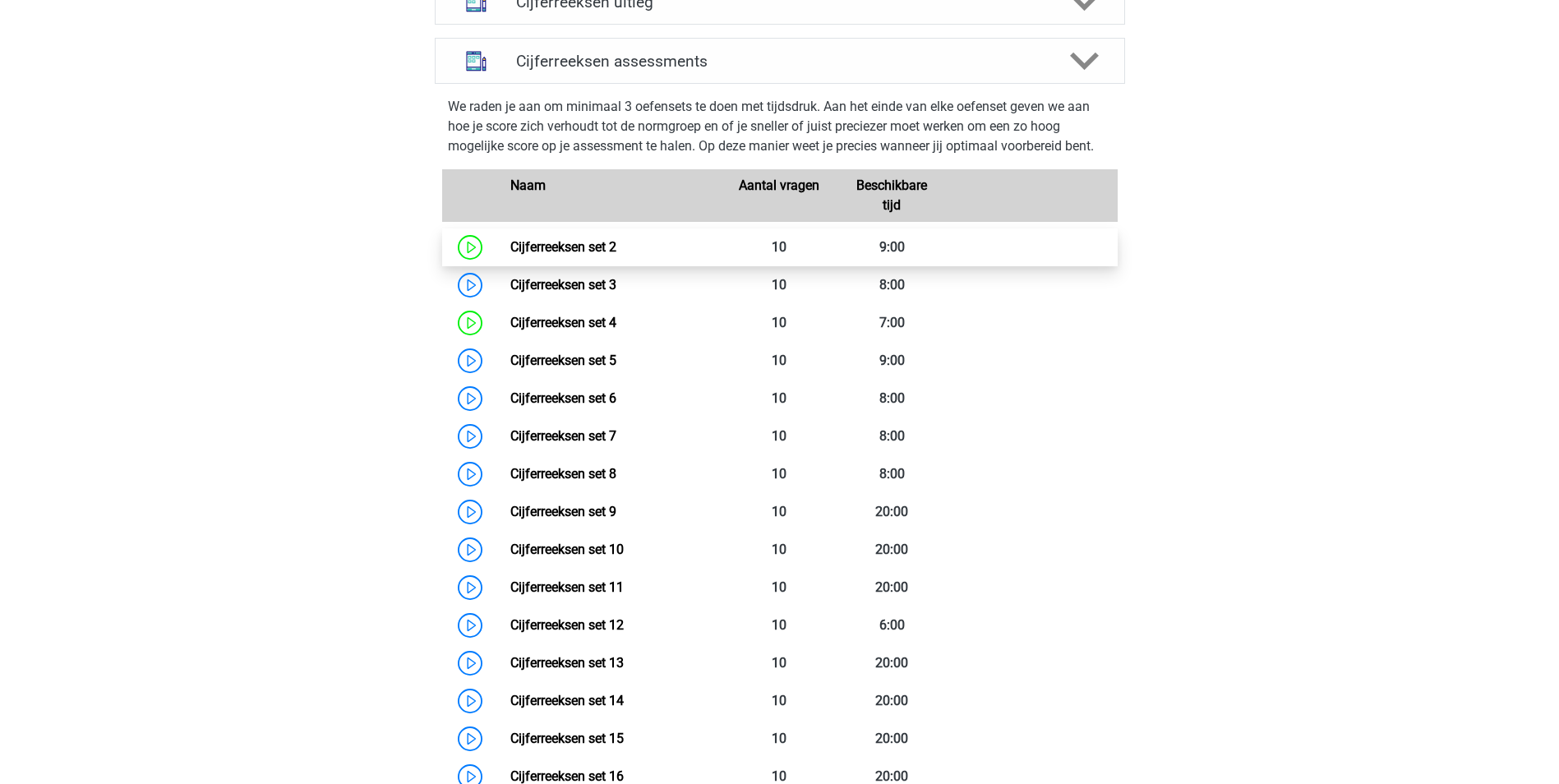
click at [554, 255] on link "Cijferreeksen set 2" at bounding box center [563, 247] width 106 height 16
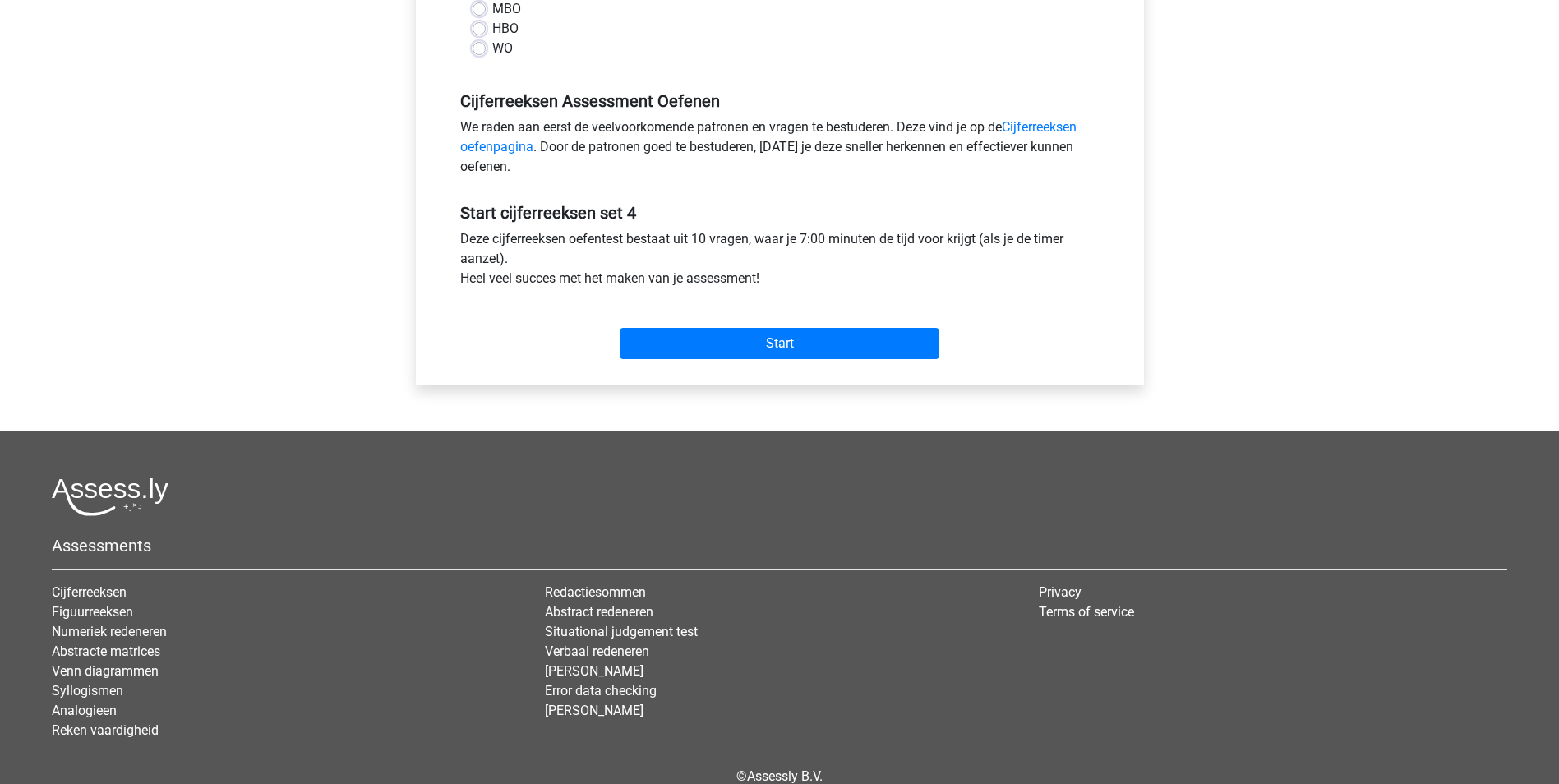
scroll to position [514, 0]
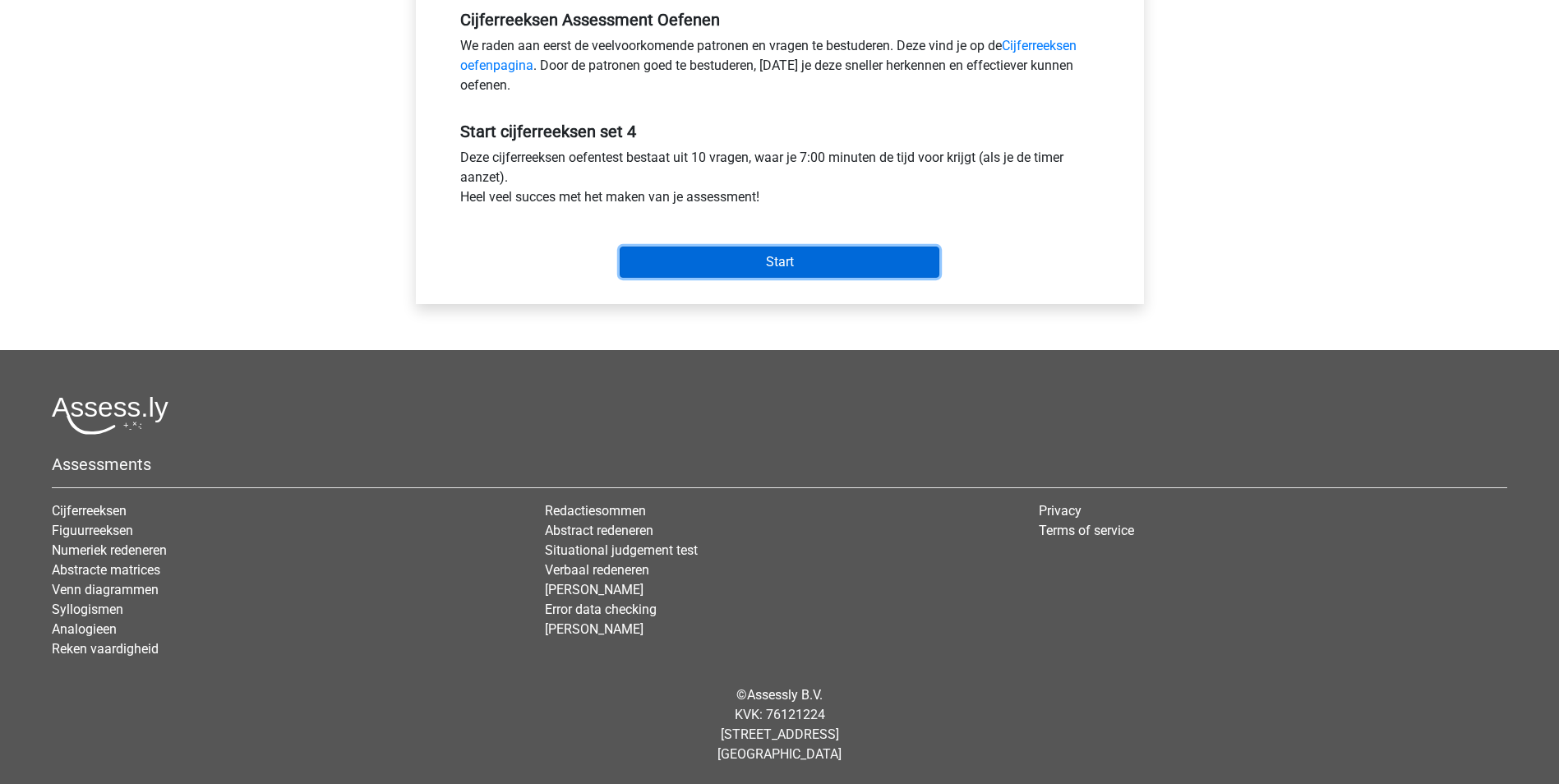
click at [783, 256] on input "Start" at bounding box center [780, 263] width 320 height 31
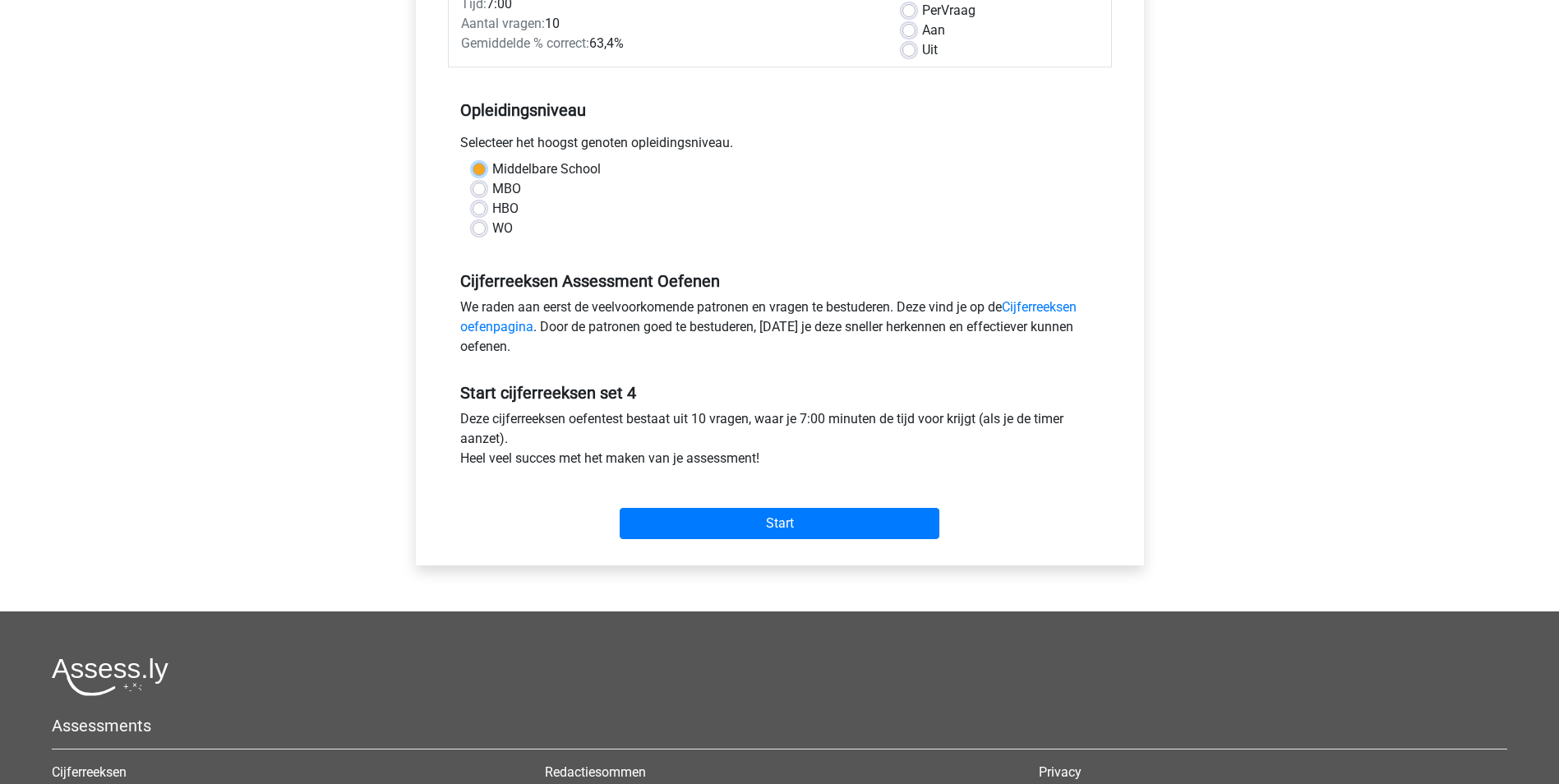
scroll to position [248, 0]
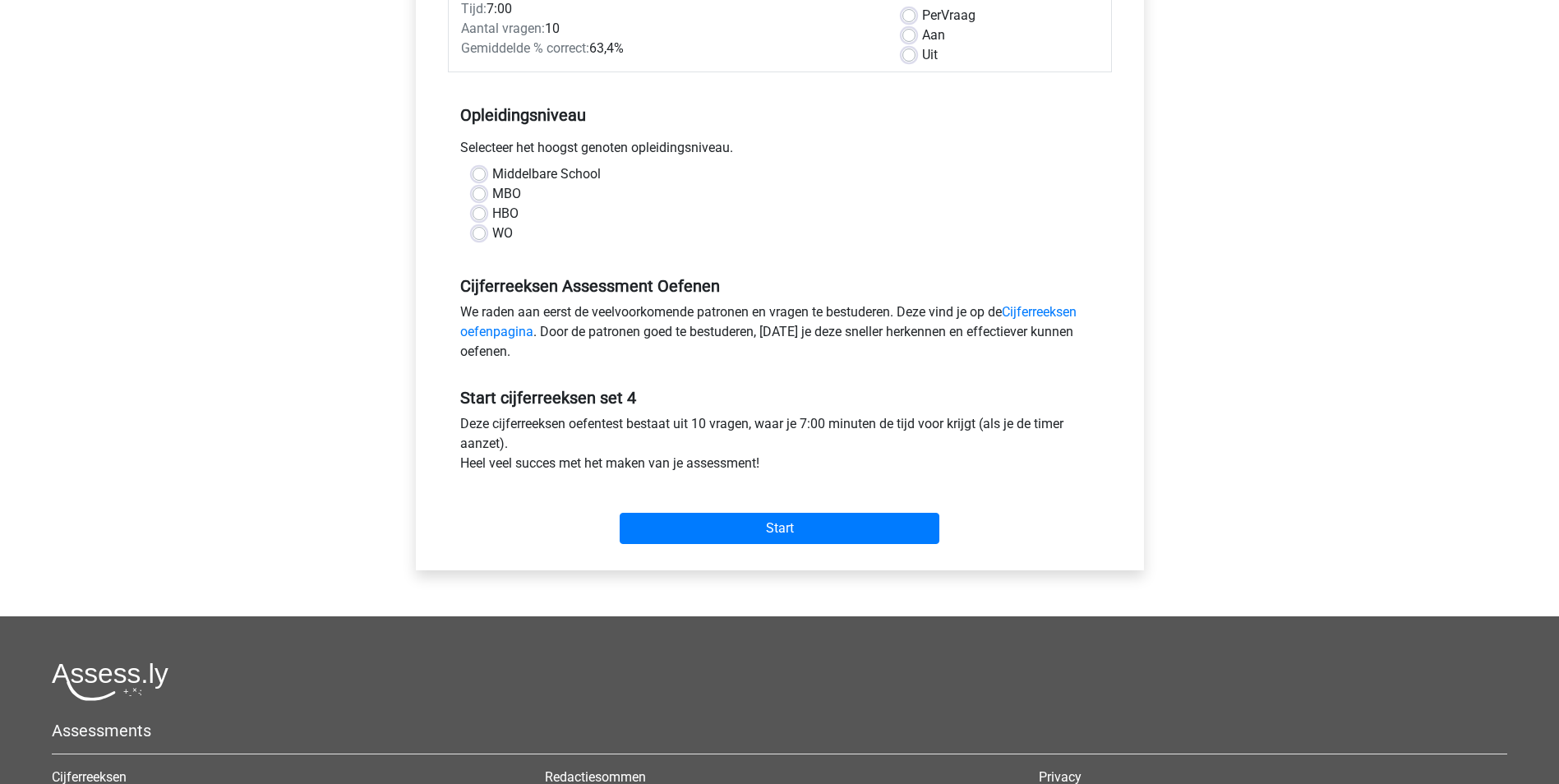
click at [504, 206] on label "HBO" at bounding box center [505, 213] width 27 height 19
click at [486, 206] on input "HBO" at bounding box center [479, 212] width 13 height 17
radio input "true"
click at [737, 522] on input "Start" at bounding box center [780, 529] width 320 height 31
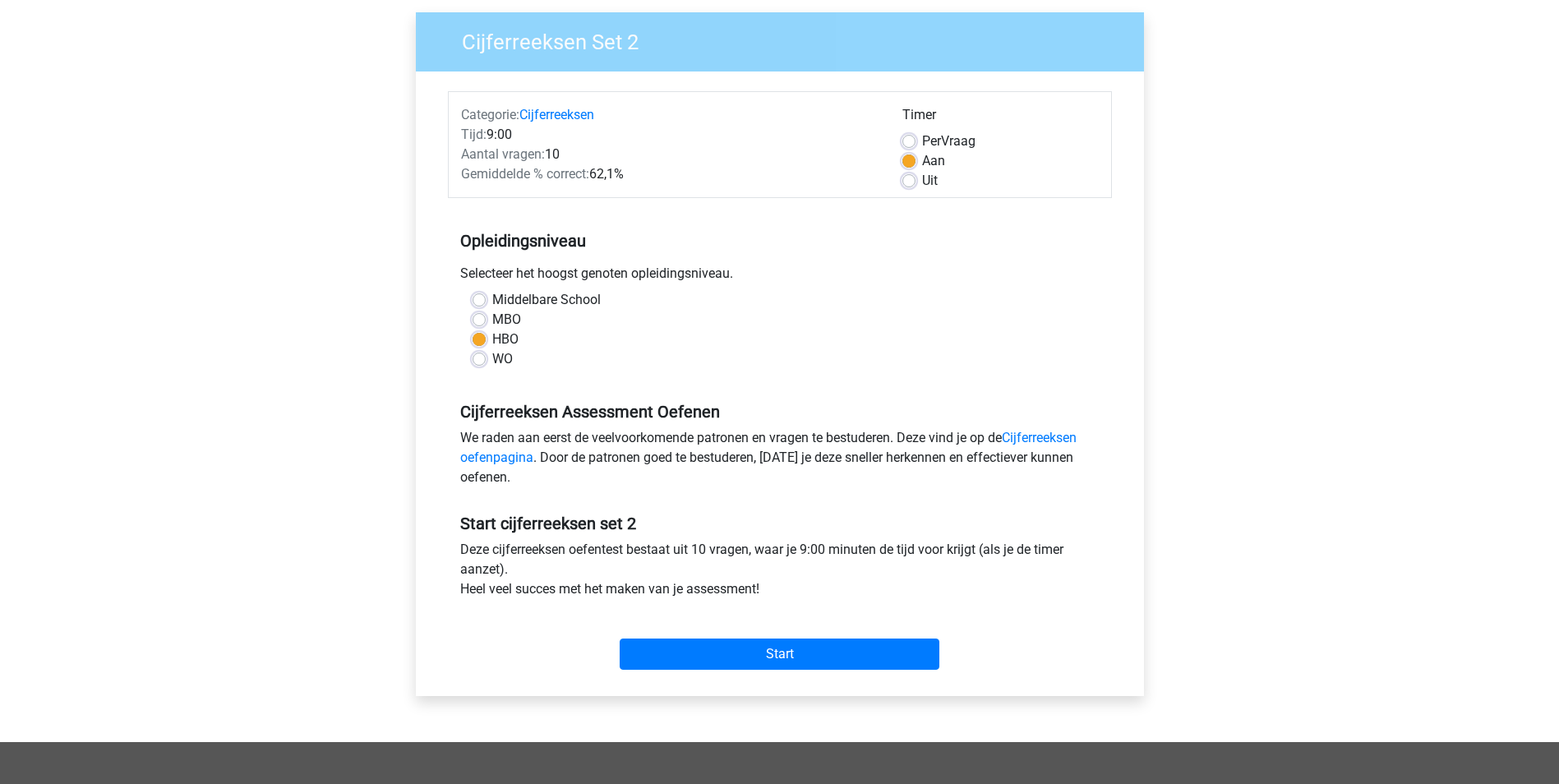
scroll to position [329, 0]
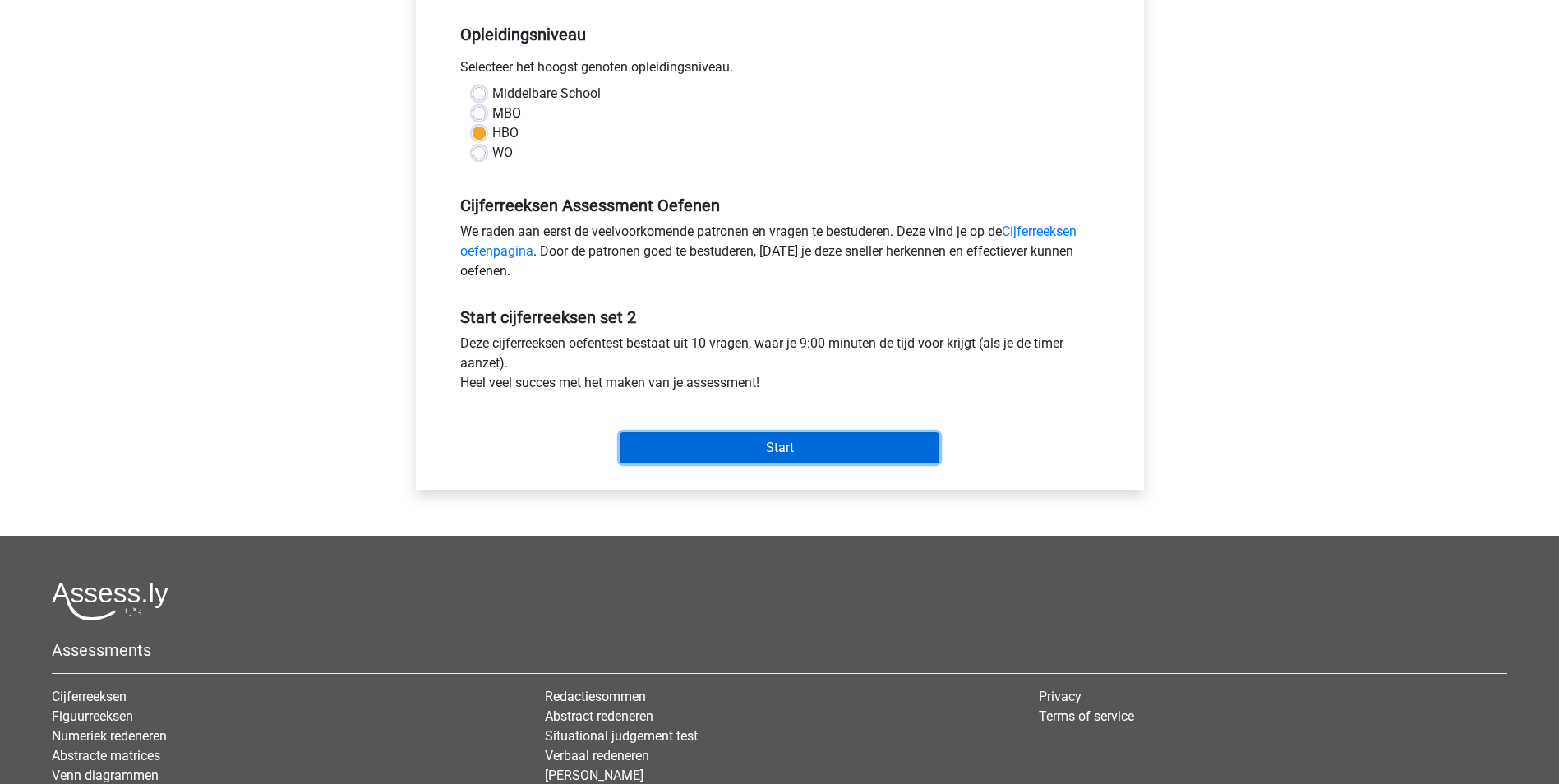
click at [788, 455] on input "Start" at bounding box center [780, 448] width 320 height 31
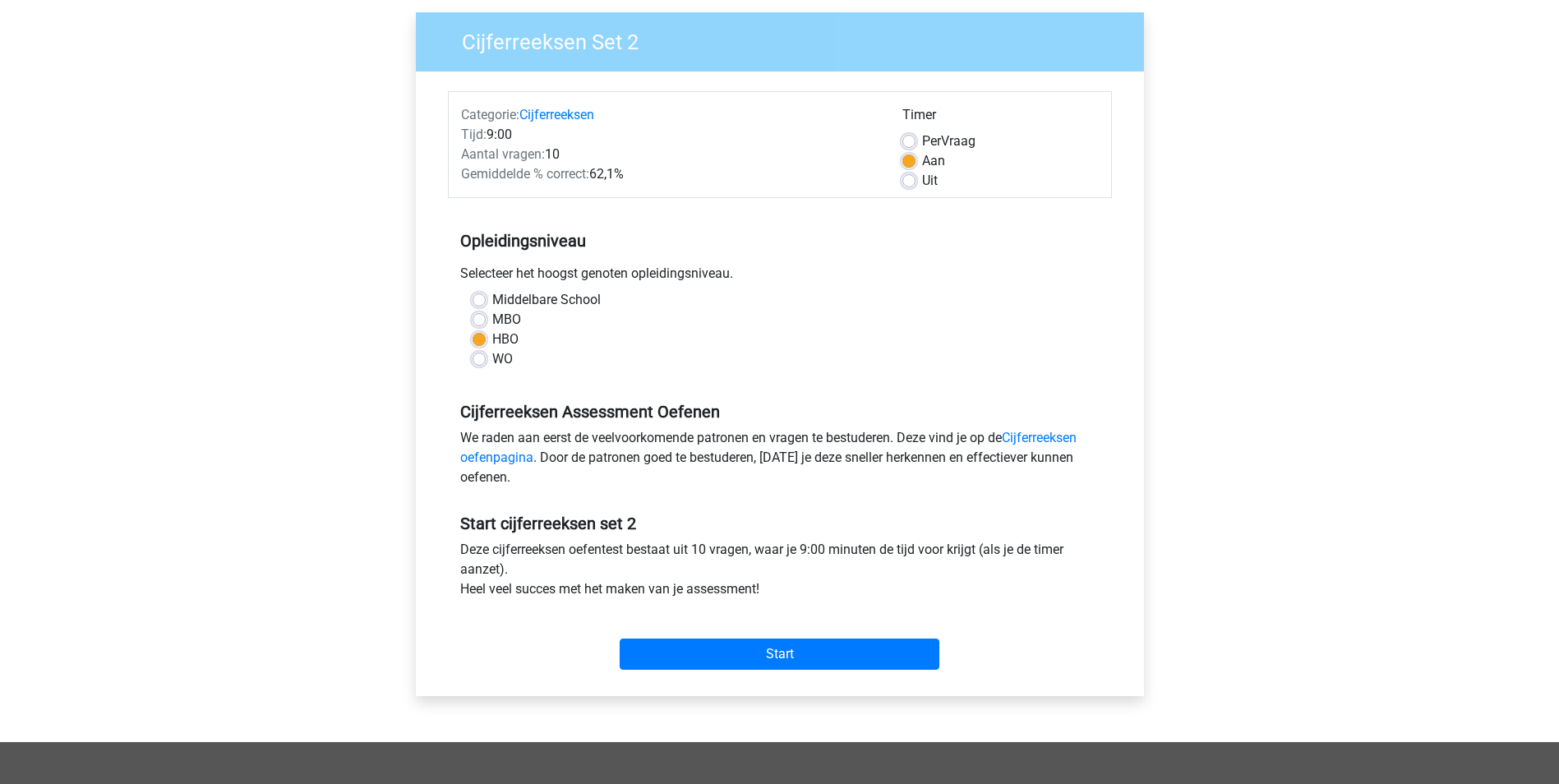
scroll to position [0, 0]
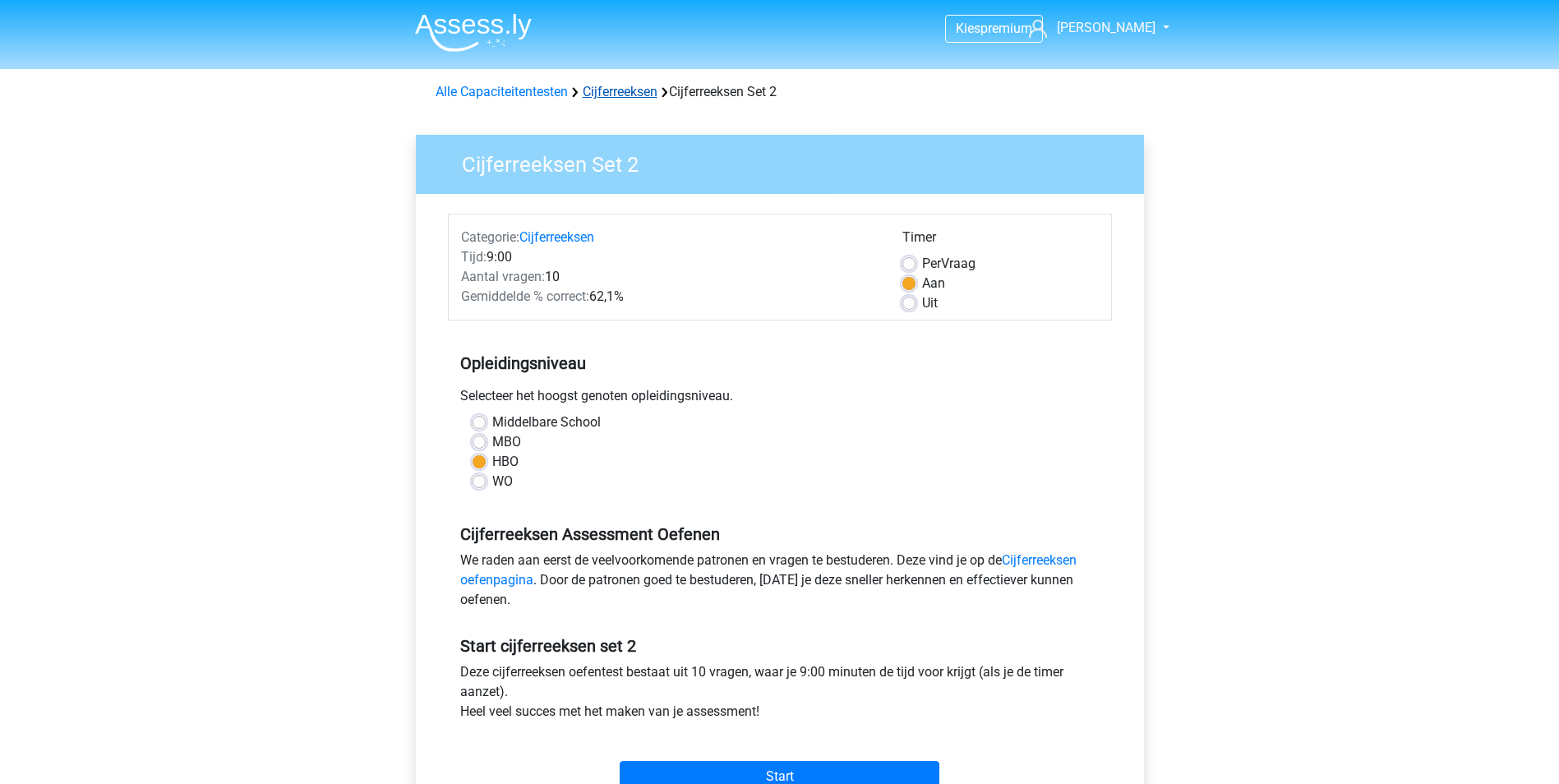
click at [618, 95] on link "Cijferreeksen" at bounding box center [620, 91] width 74 height 16
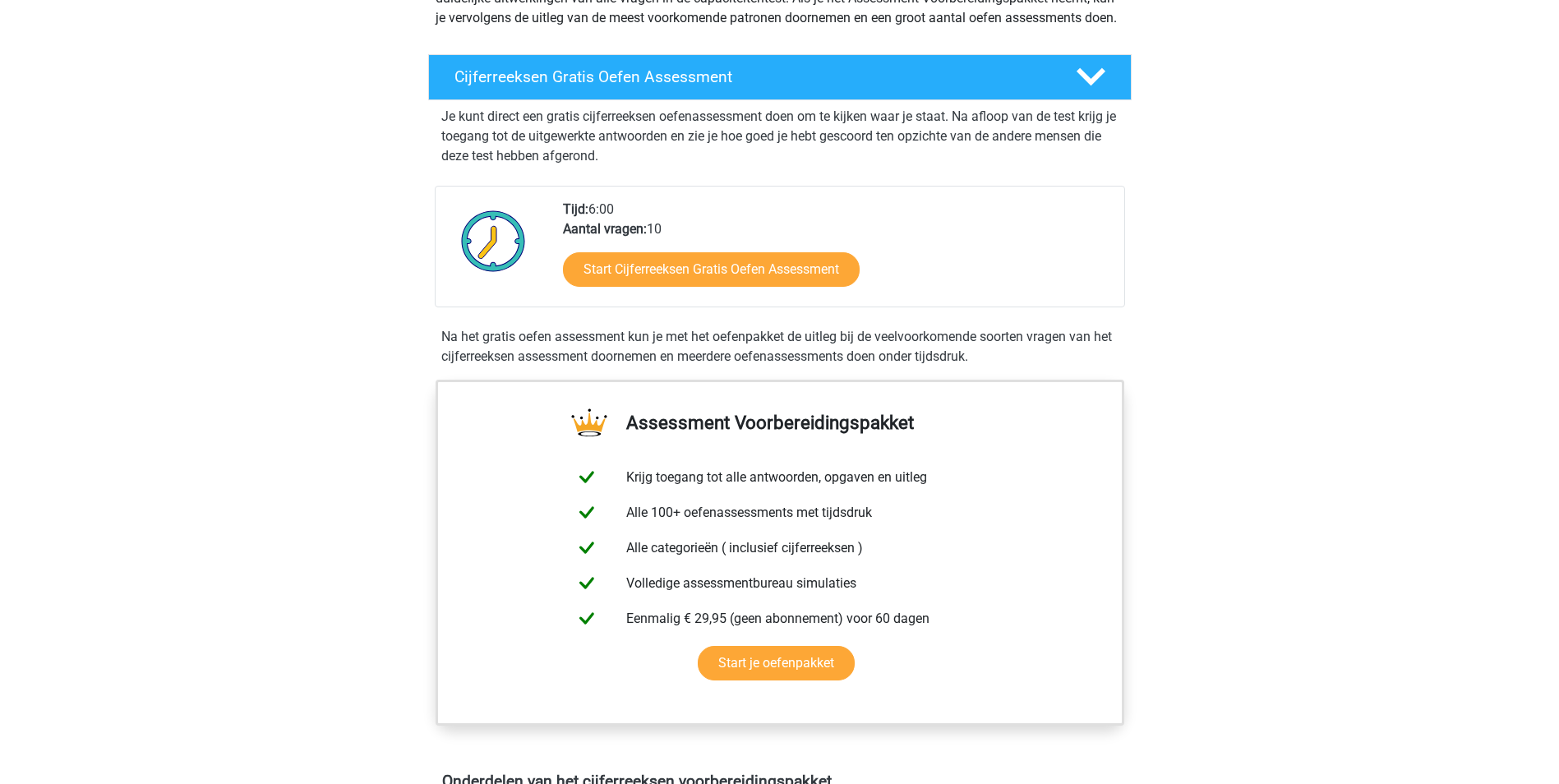
scroll to position [247, 0]
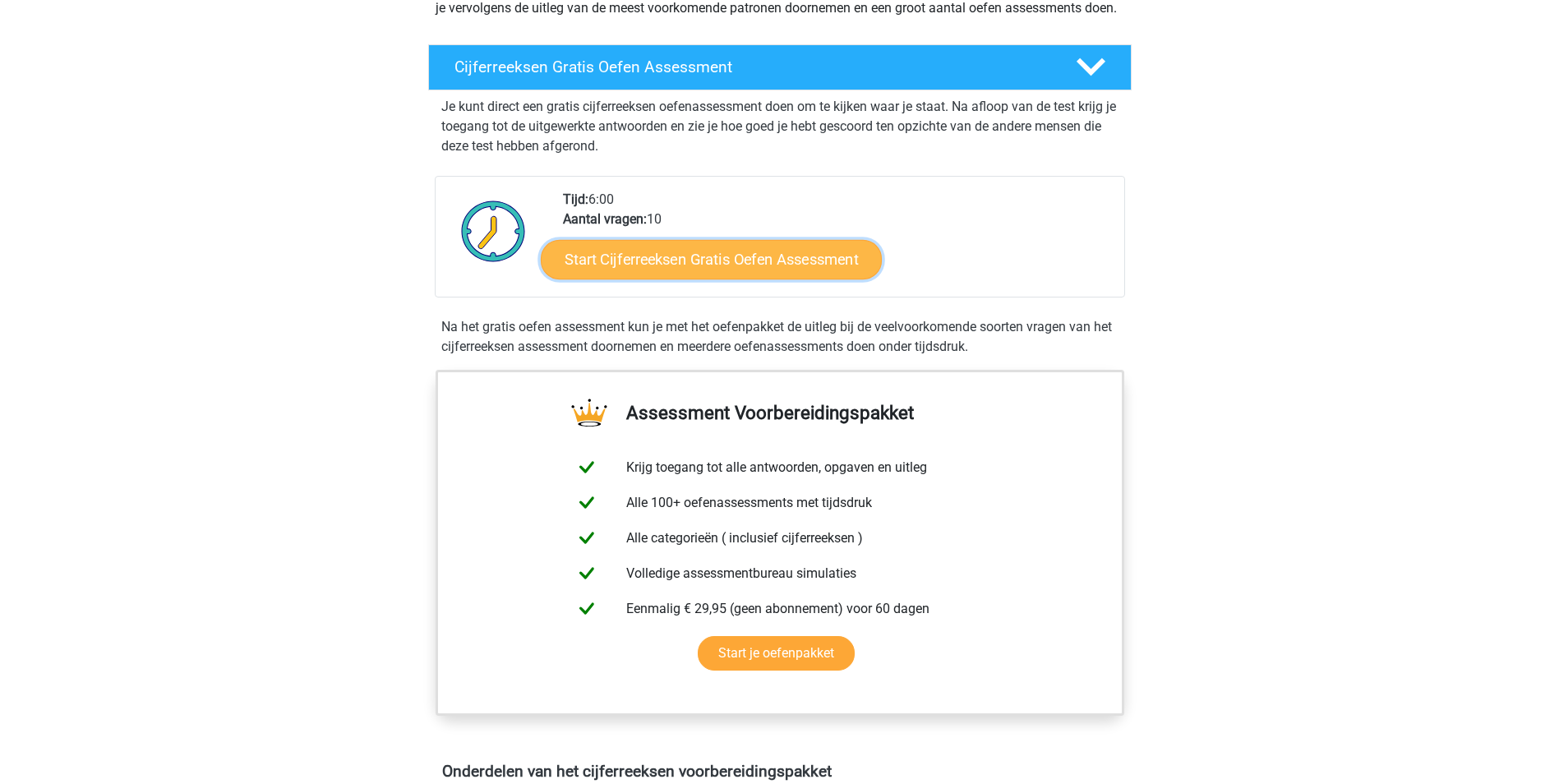
click at [690, 278] on link "Start Cijferreeksen Gratis Oefen Assessment" at bounding box center [712, 259] width 342 height 39
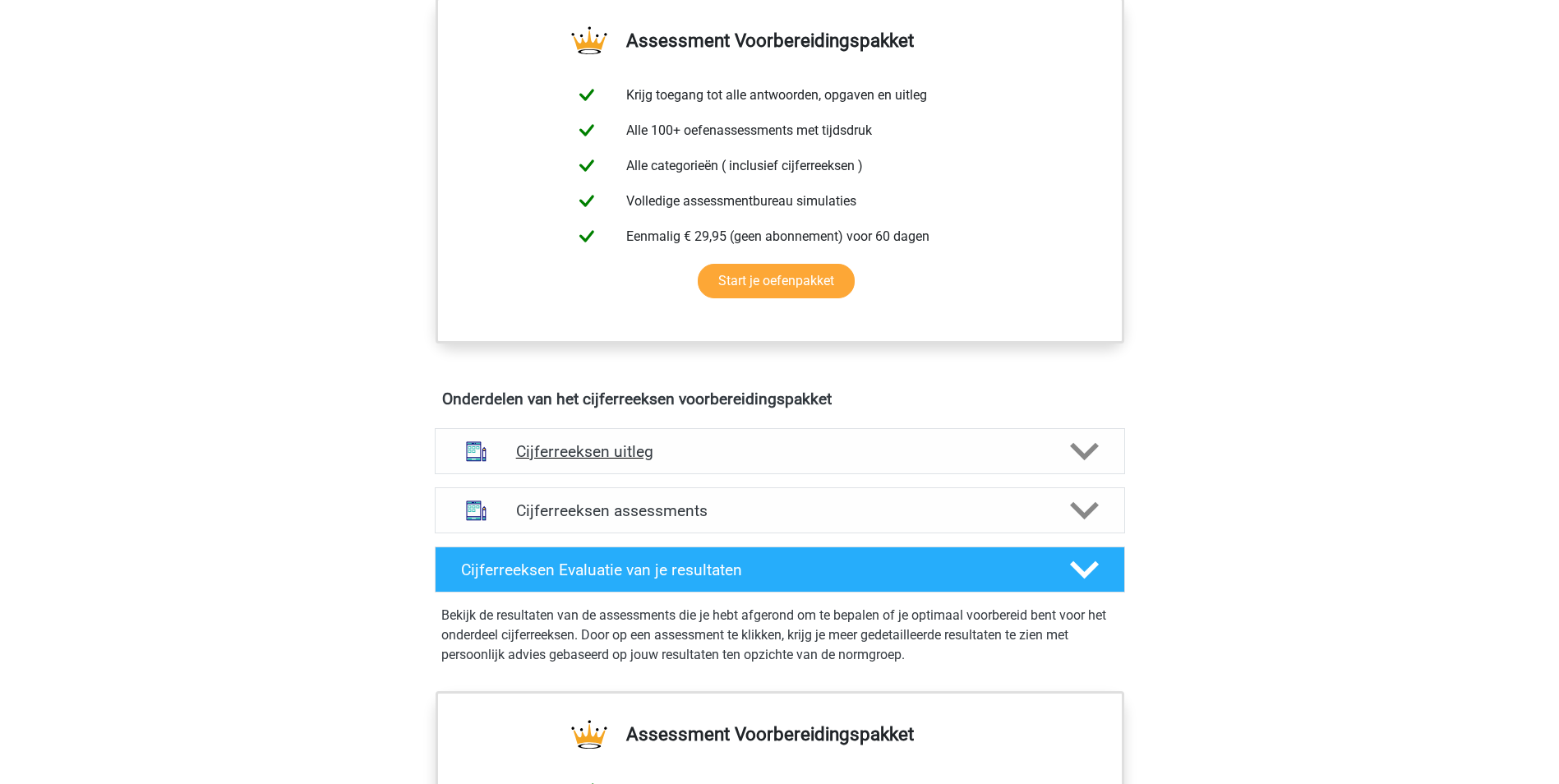
scroll to position [657, 0]
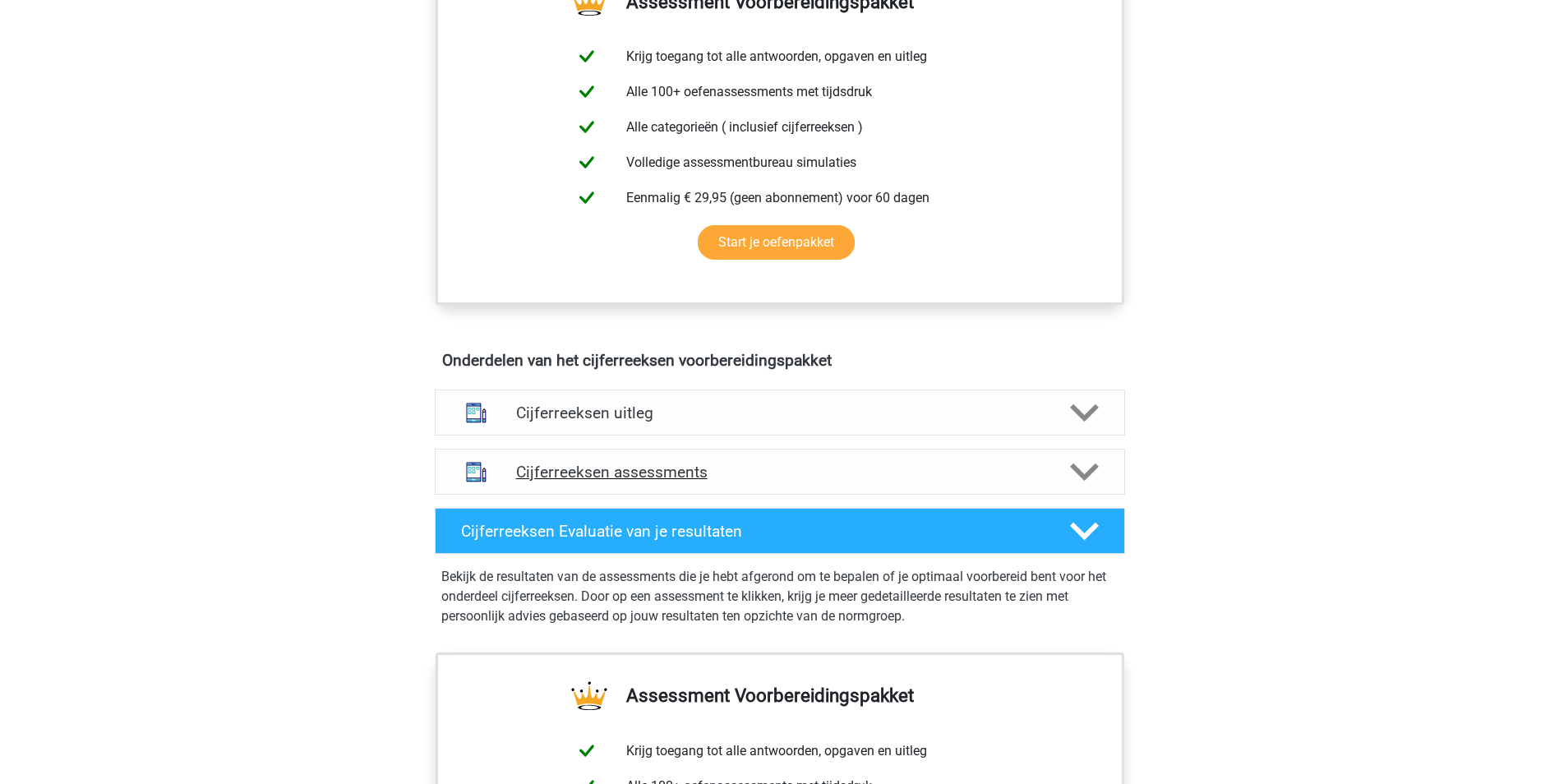
click at [686, 479] on div "Cijferreeksen assessments" at bounding box center [780, 472] width 690 height 46
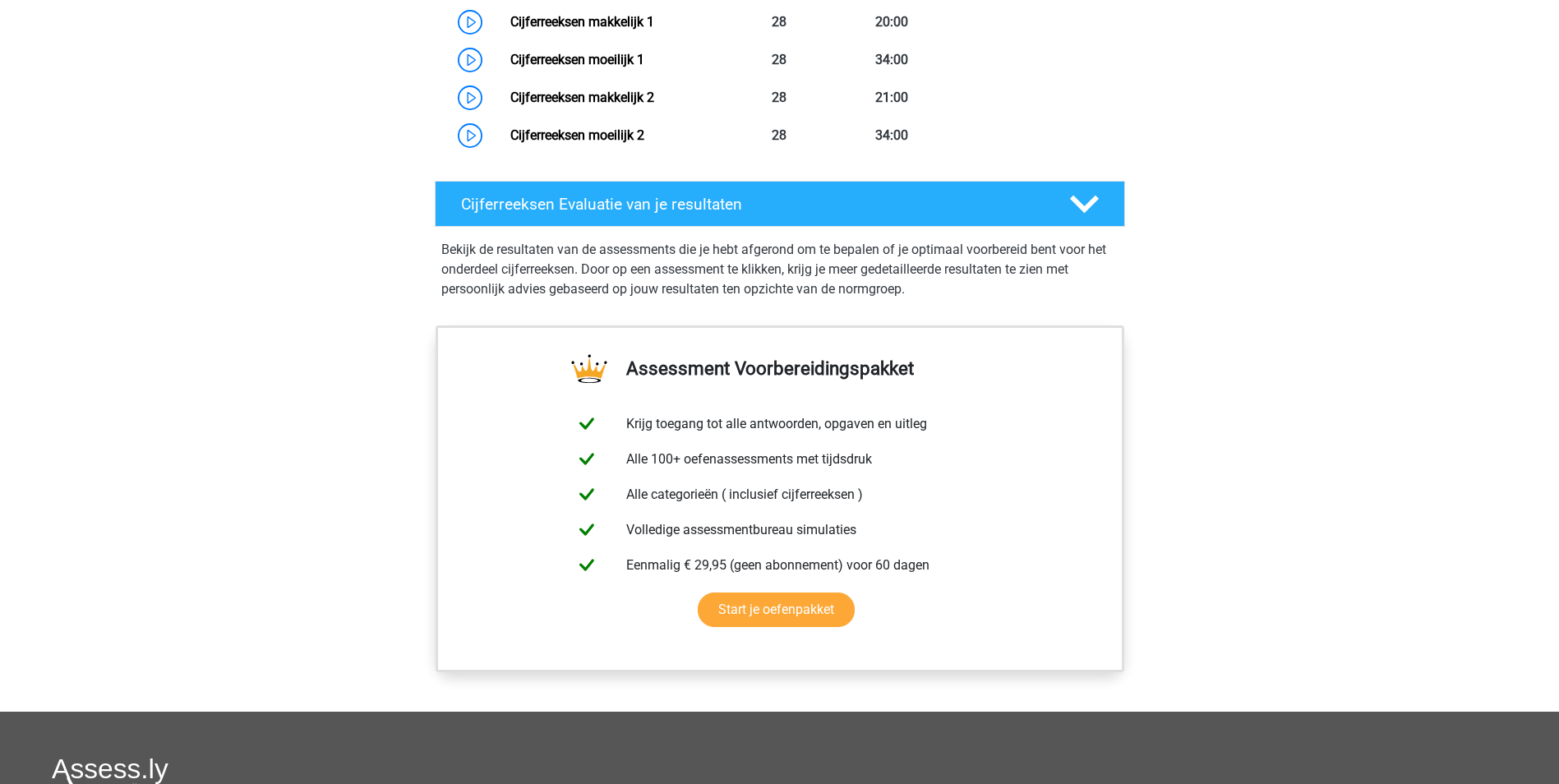
scroll to position [2055, 0]
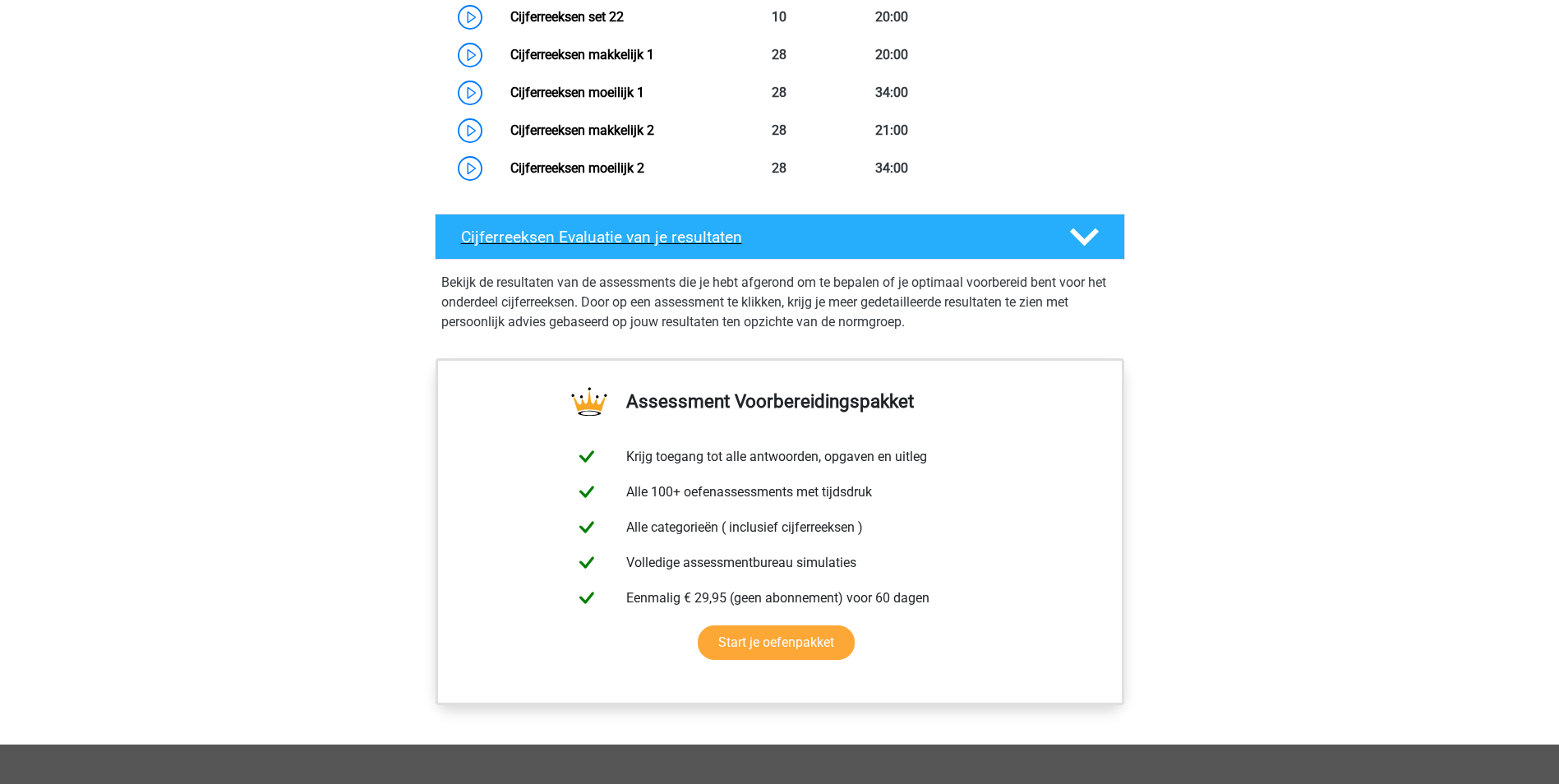
click at [1080, 247] on polygon at bounding box center [1084, 238] width 28 height 18
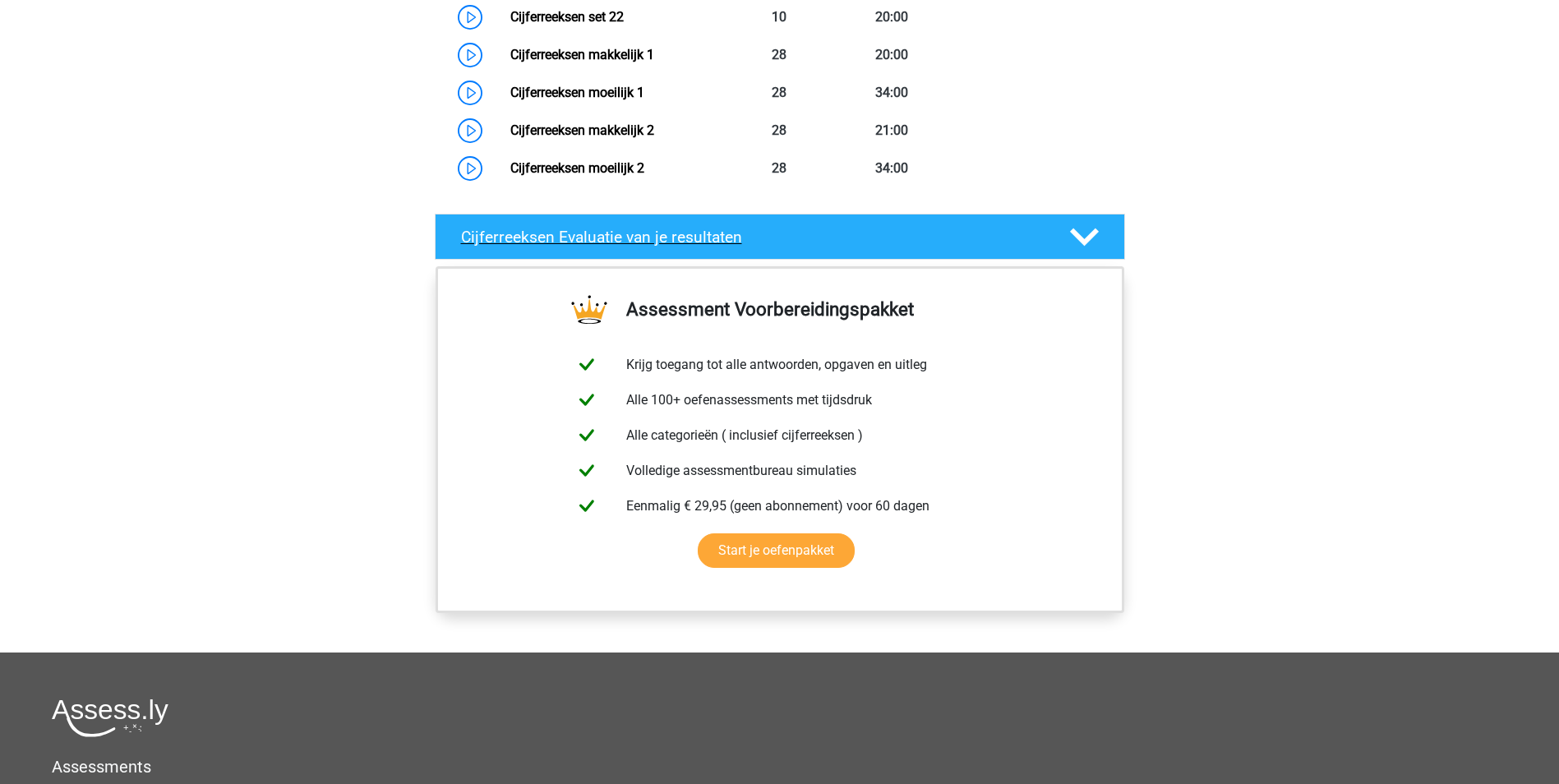
click at [1082, 247] on polygon at bounding box center [1084, 238] width 28 height 18
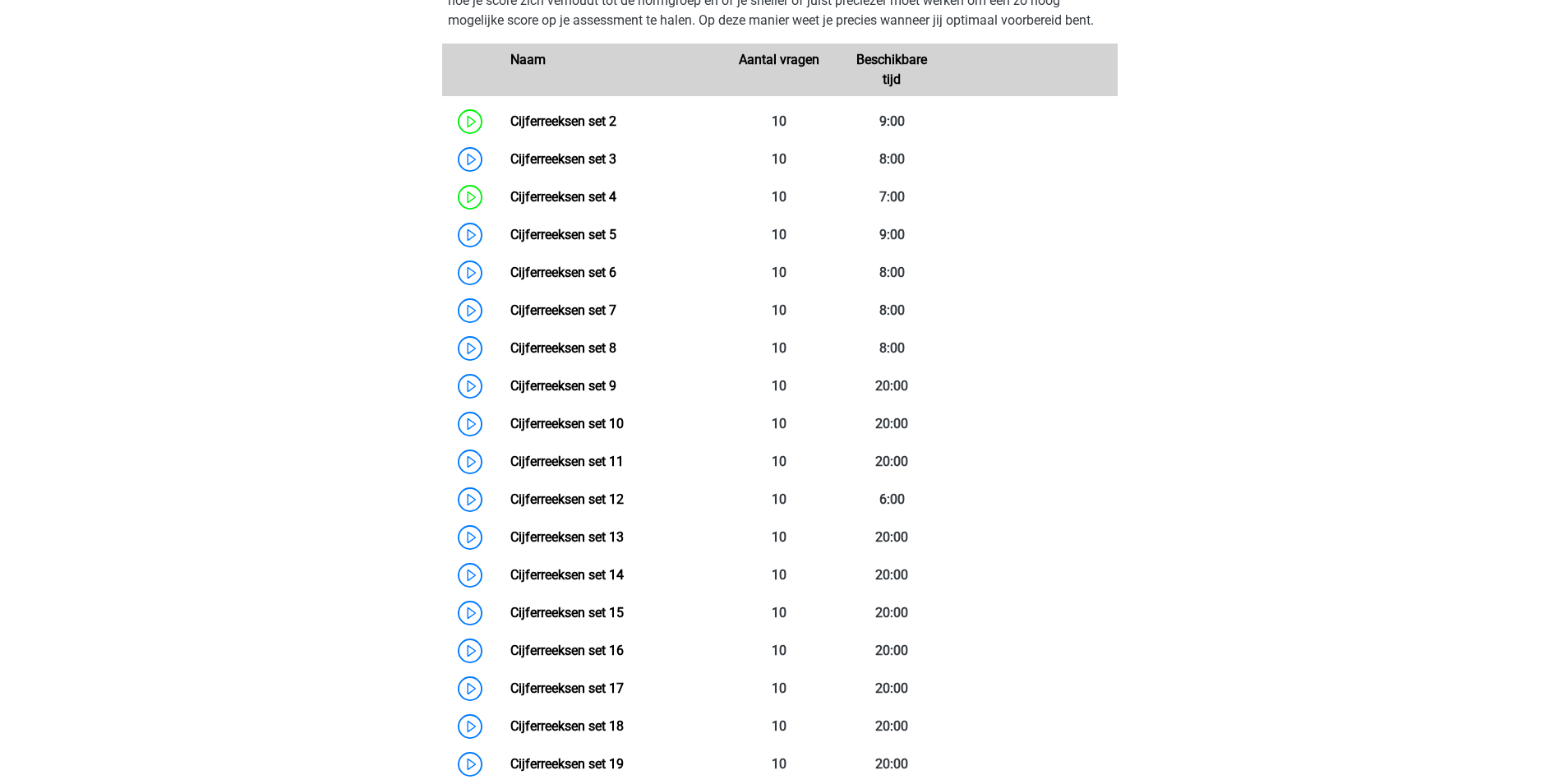
scroll to position [1233, 0]
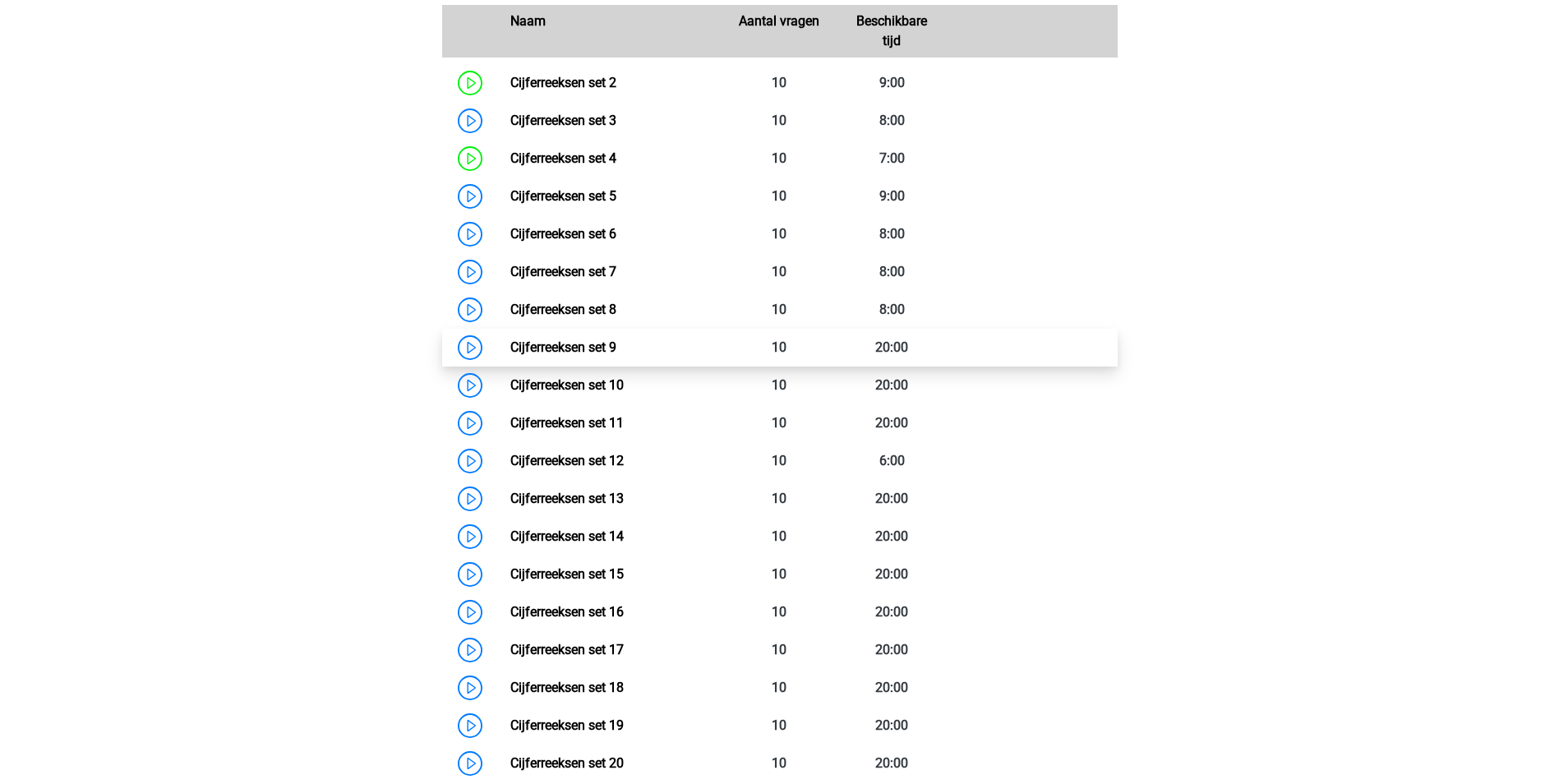
click at [611, 355] on link "Cijferreeksen set 9" at bounding box center [563, 347] width 106 height 16
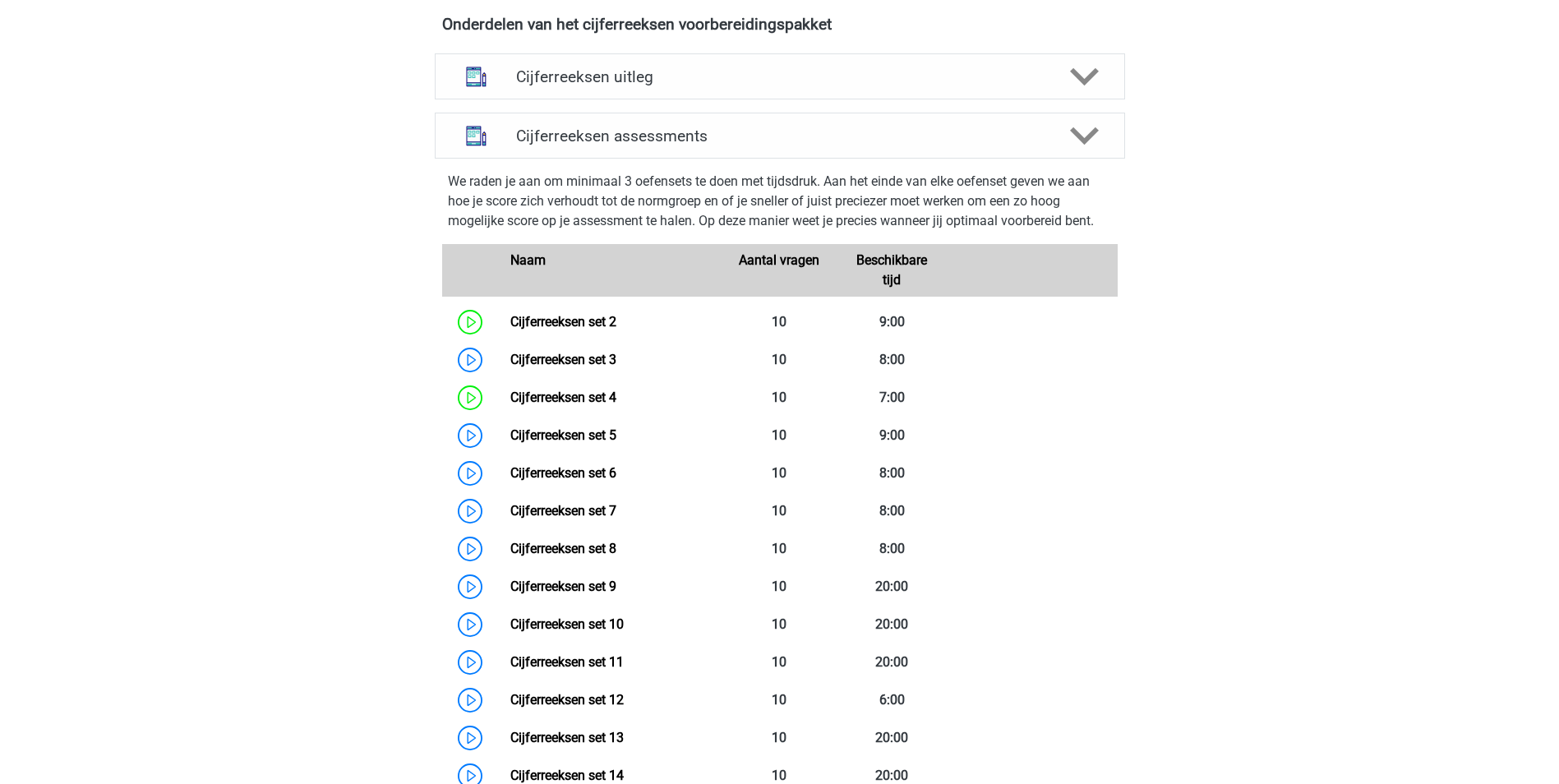
scroll to position [1014, 0]
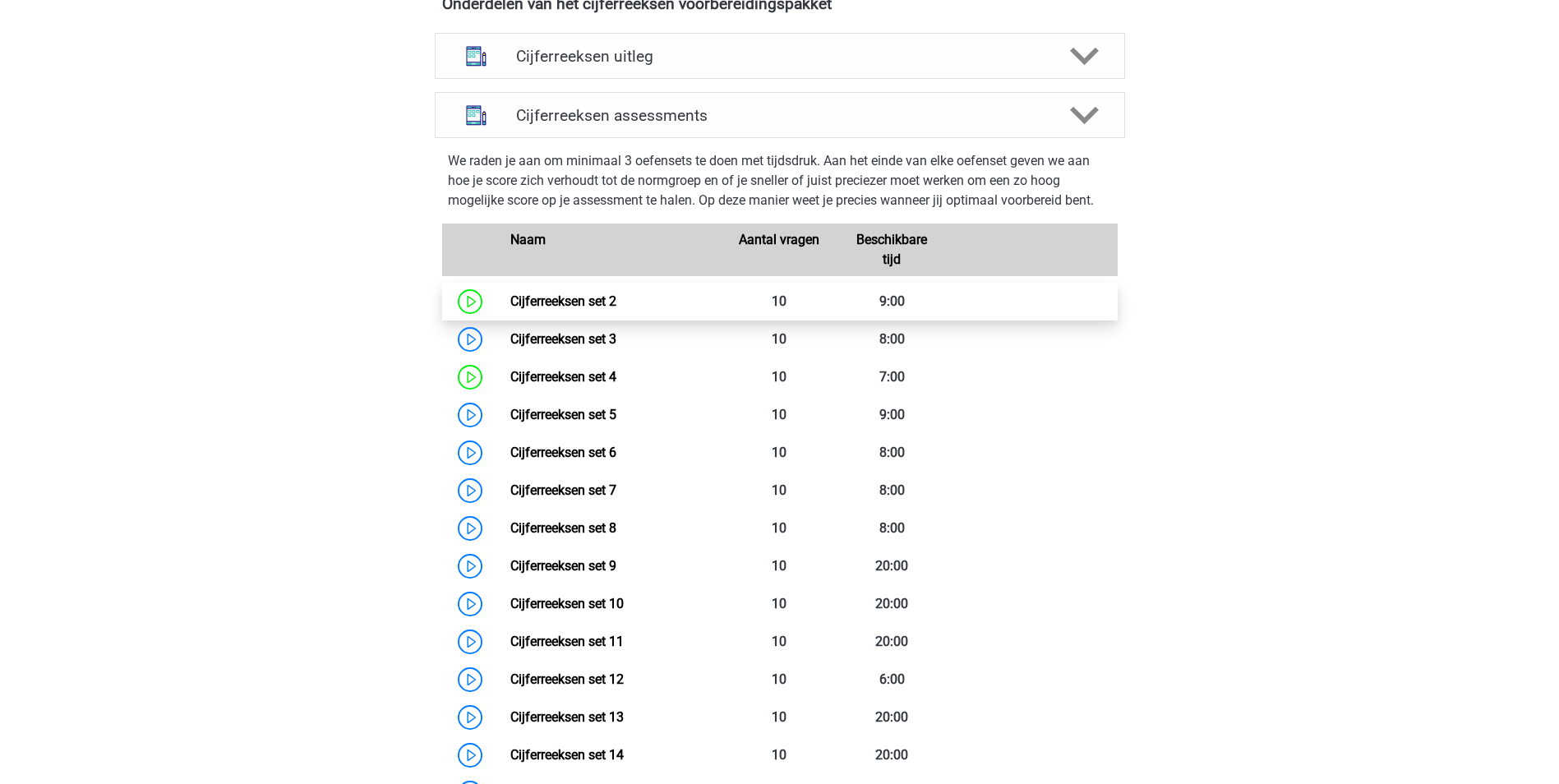
click at [560, 309] on link "Cijferreeksen set 2" at bounding box center [563, 301] width 106 height 16
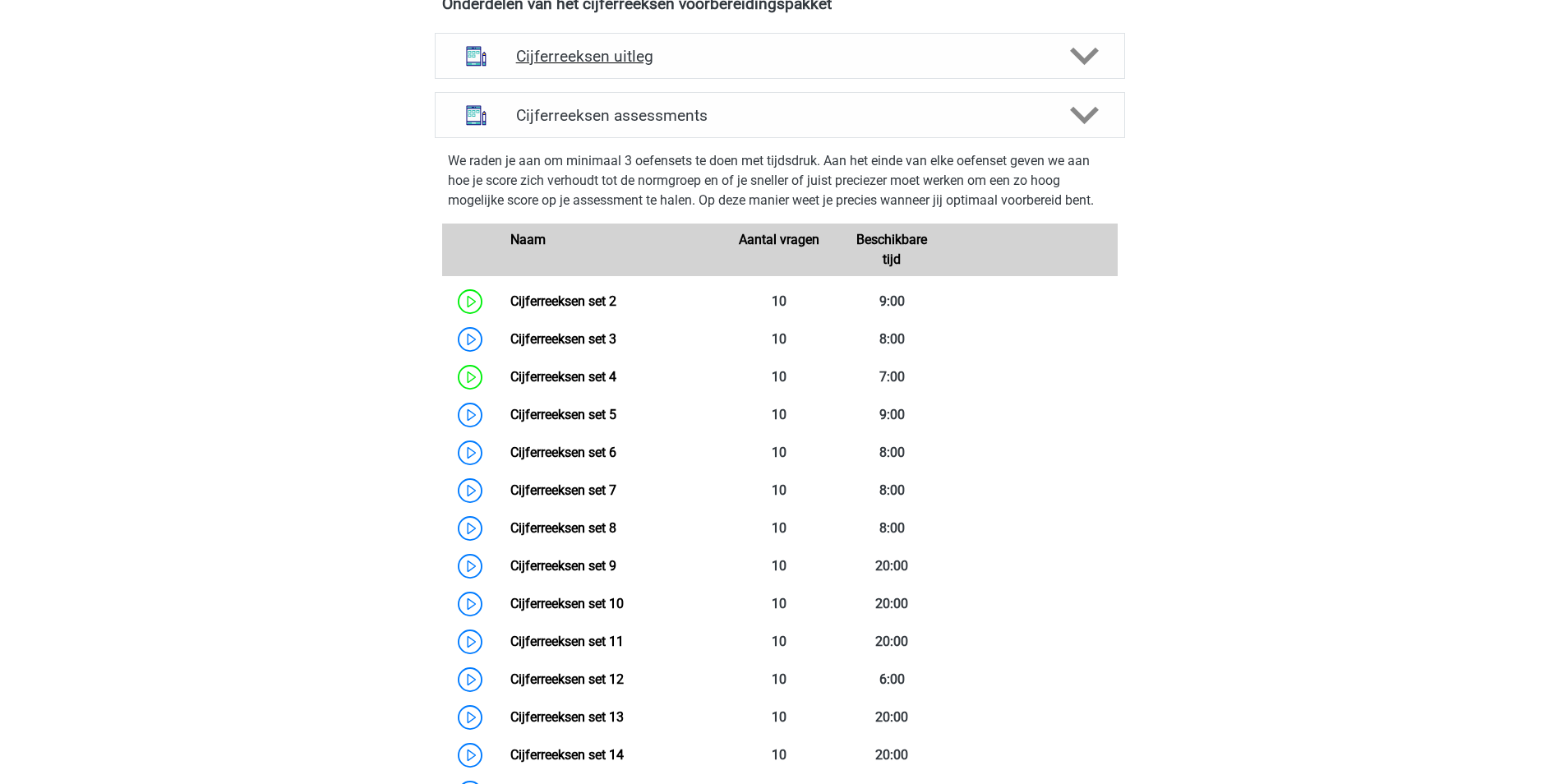
click at [622, 66] on h4 "Cijferreeksen uitleg" at bounding box center [780, 56] width 528 height 19
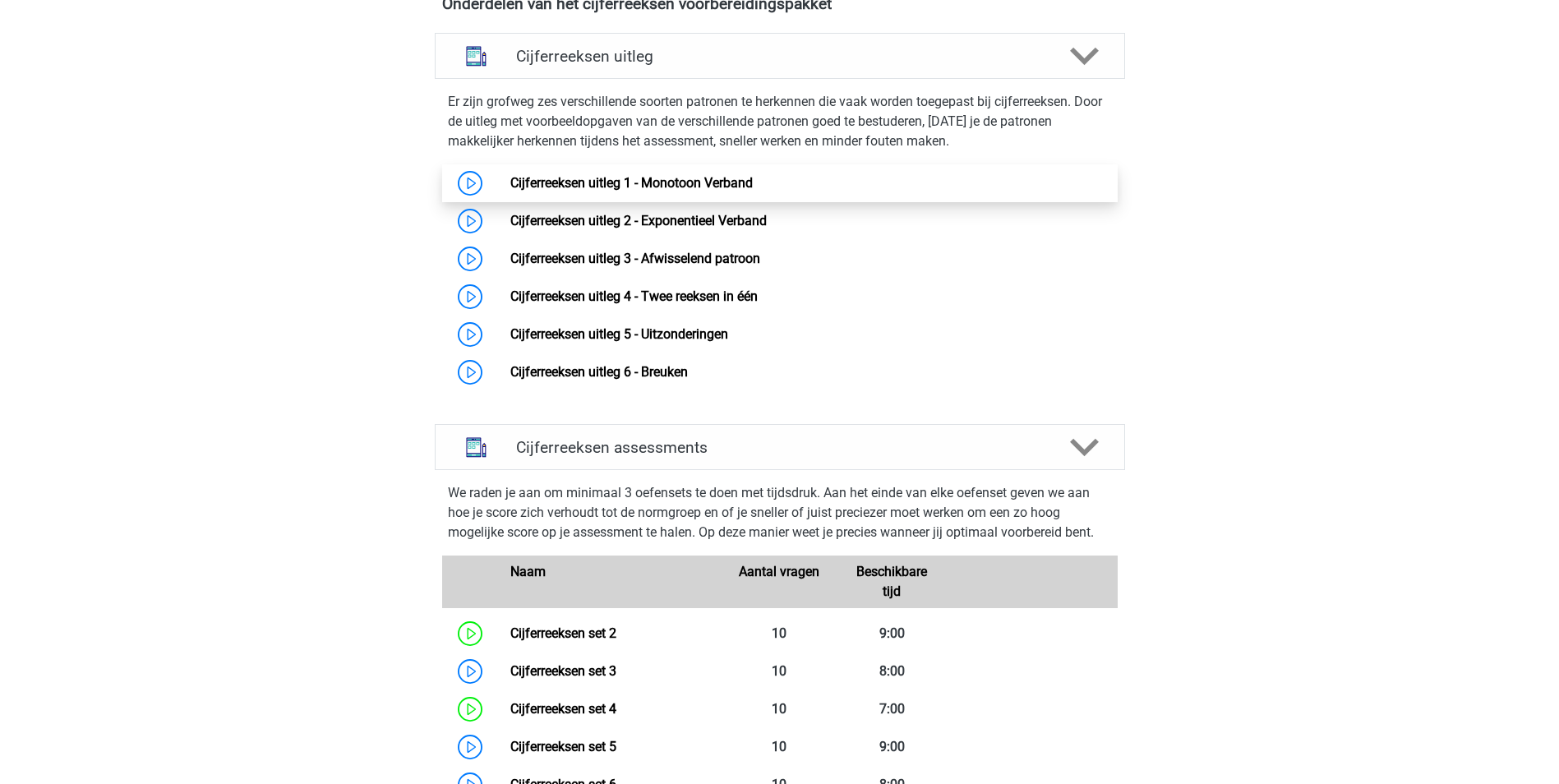
click at [510, 191] on link "Cijferreeksen uitleg 1 - Monotoon Verband" at bounding box center [632, 183] width 242 height 16
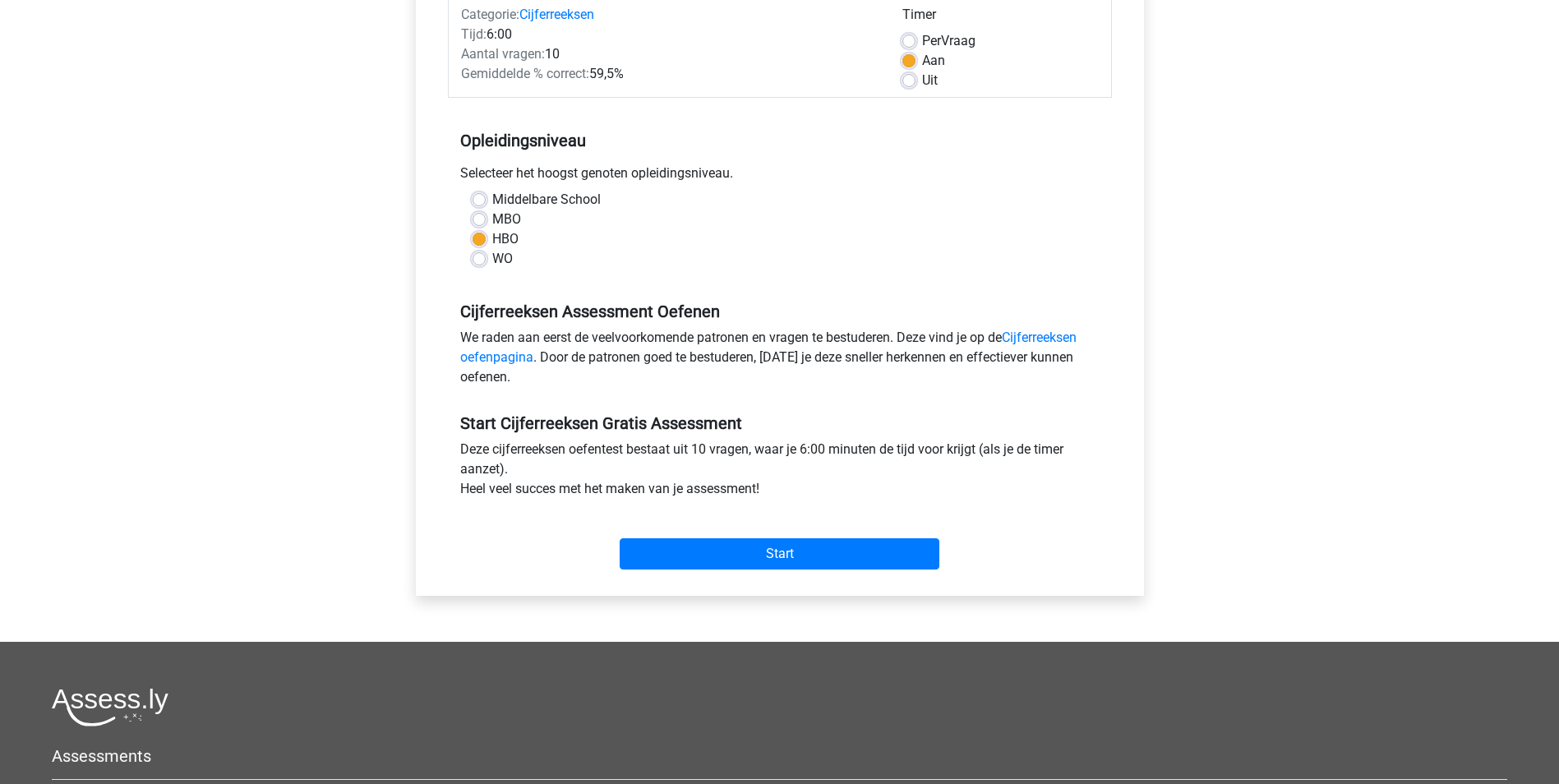
scroll to position [247, 0]
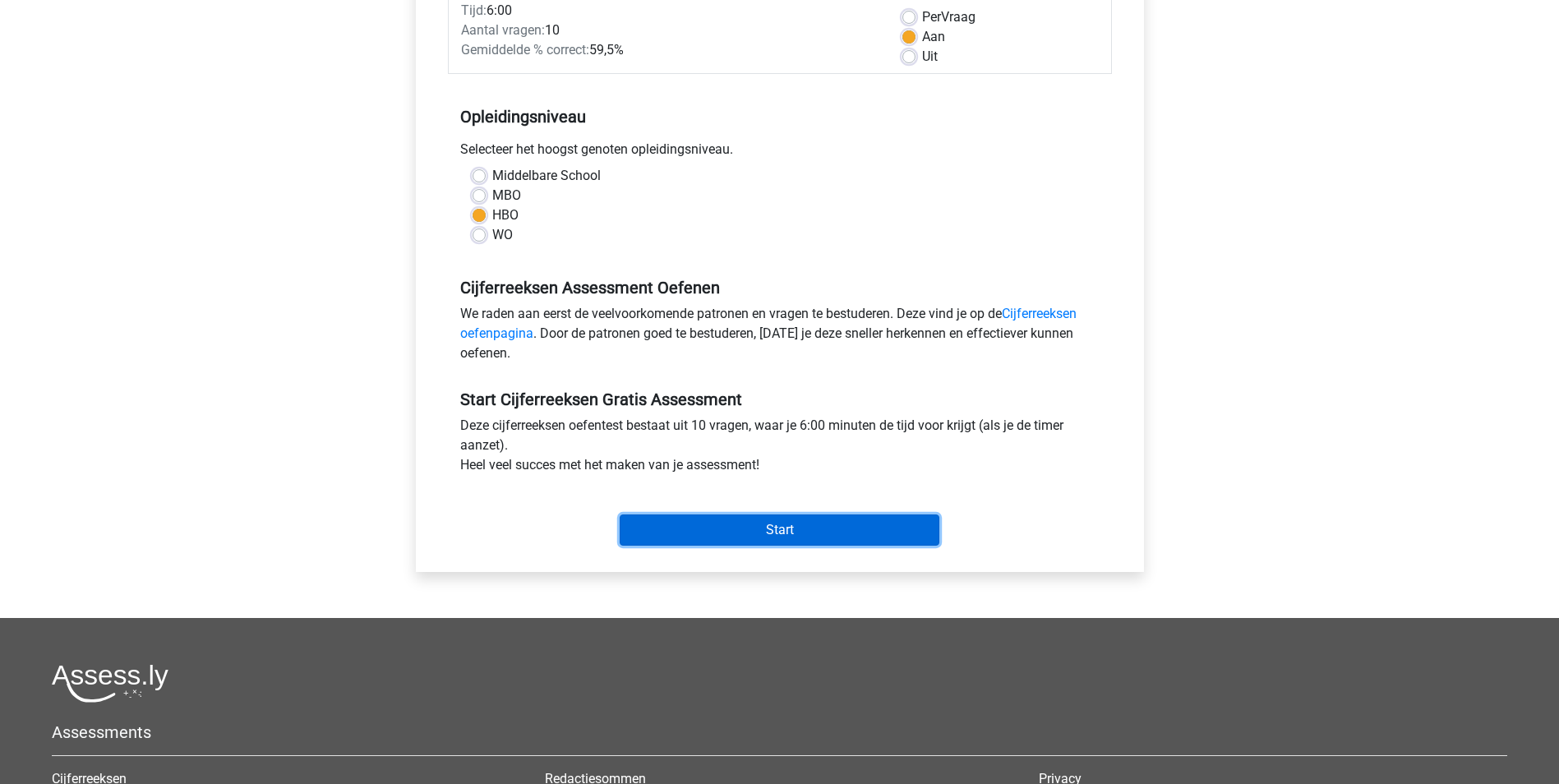
click at [775, 529] on input "Start" at bounding box center [780, 530] width 320 height 31
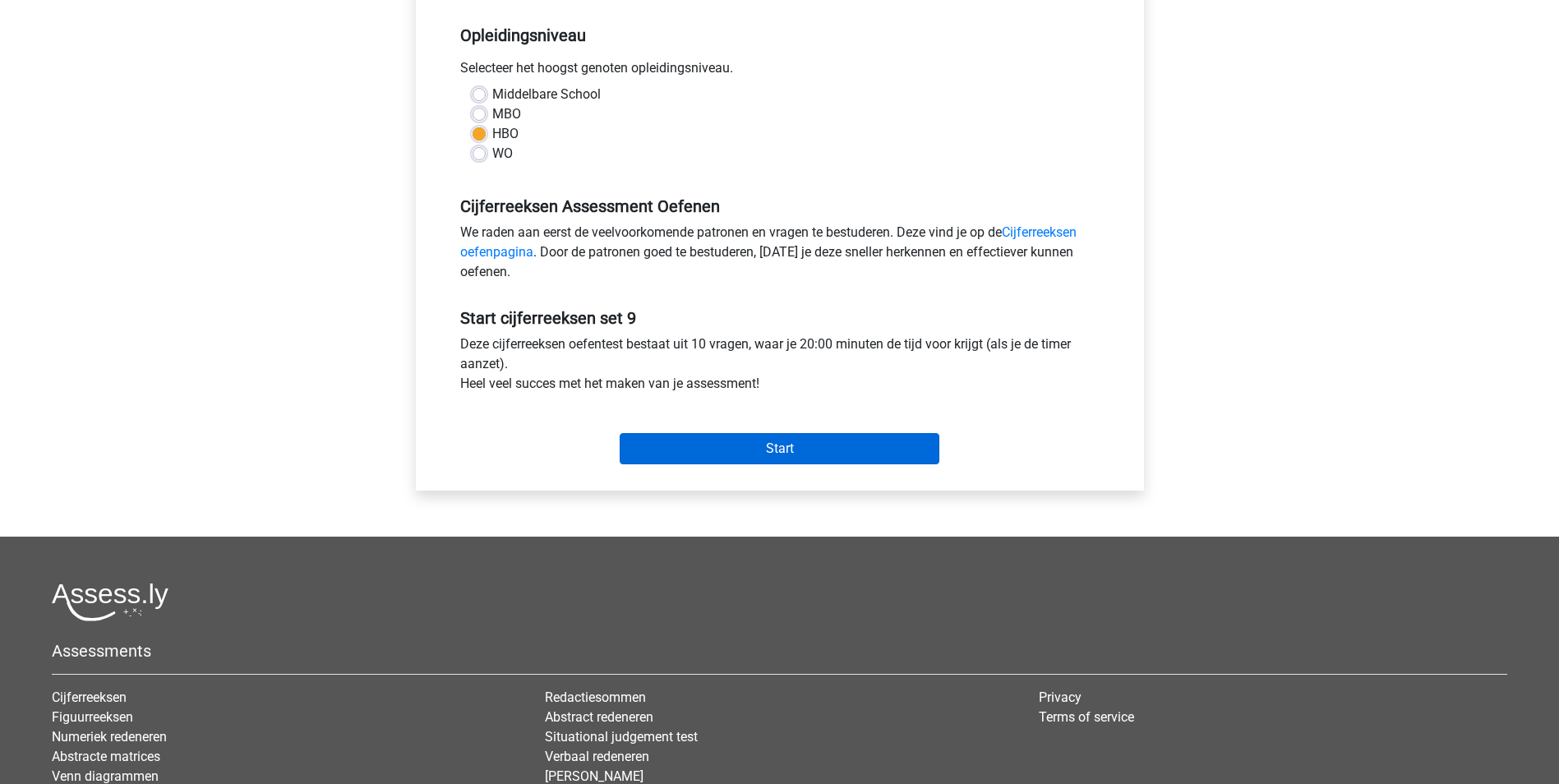
scroll to position [329, 0]
click at [759, 442] on input "Start" at bounding box center [780, 448] width 320 height 31
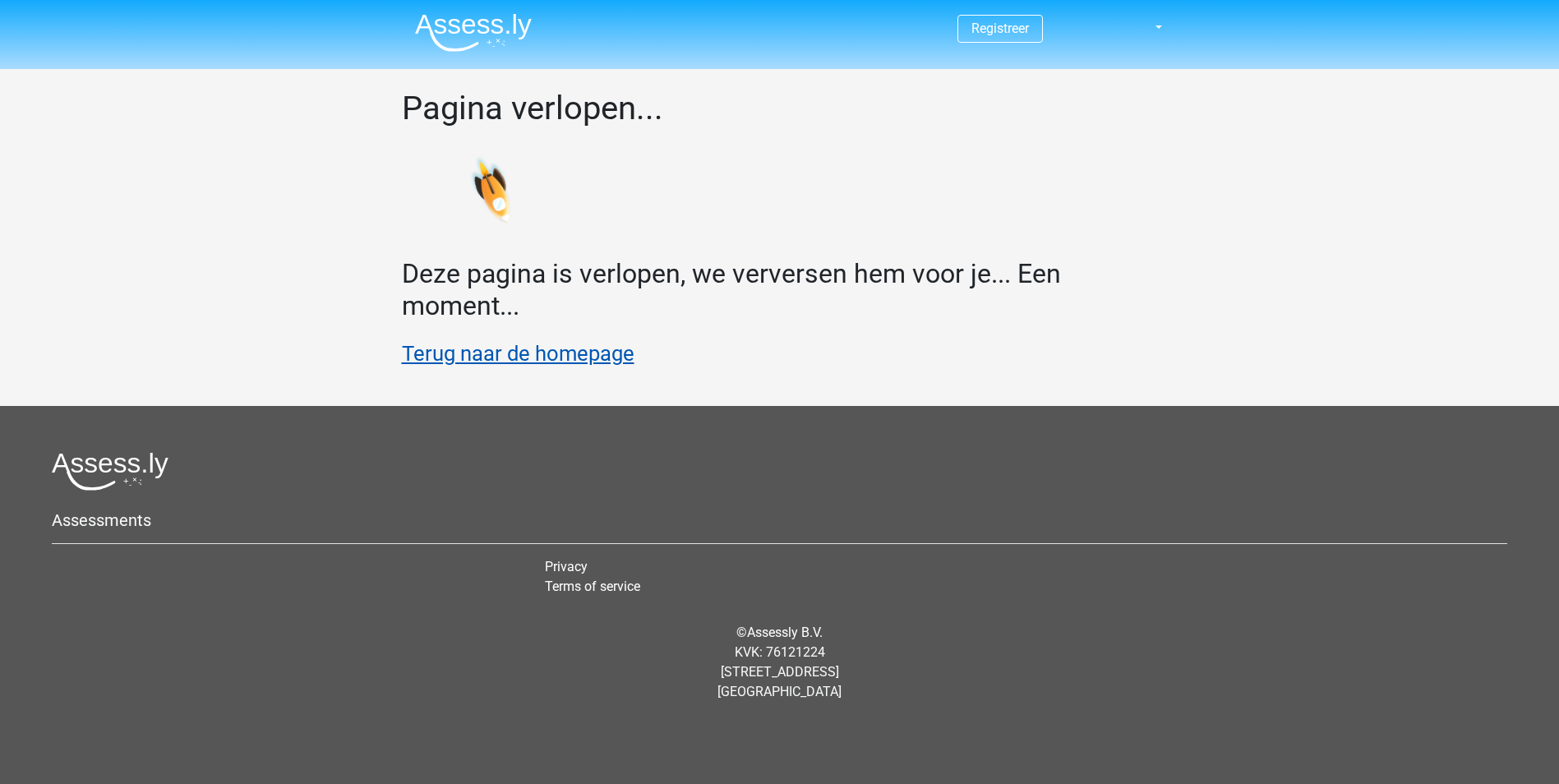
click at [574, 356] on link "Terug naar de homepage" at bounding box center [518, 353] width 232 height 25
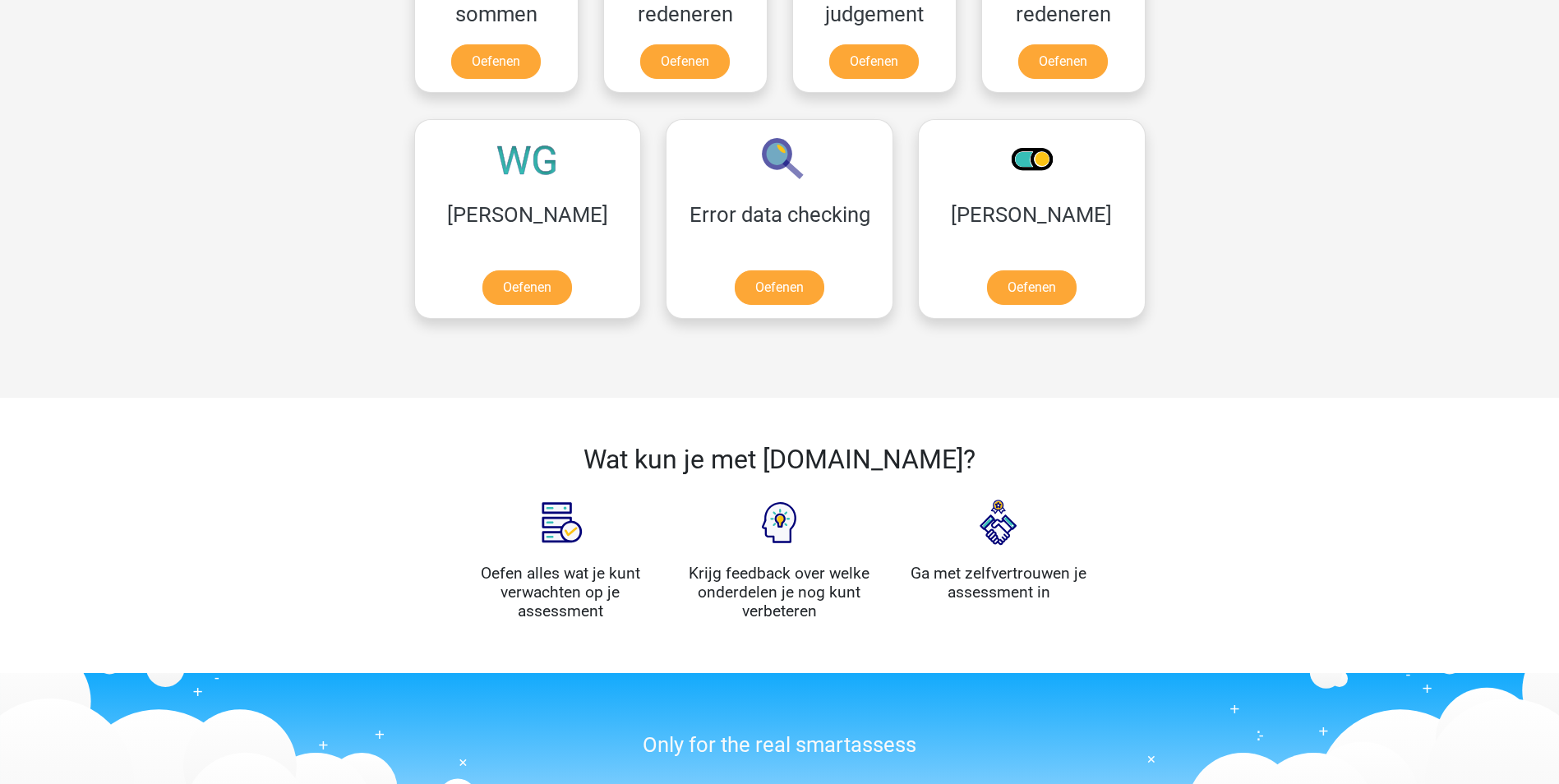
scroll to position [1069, 0]
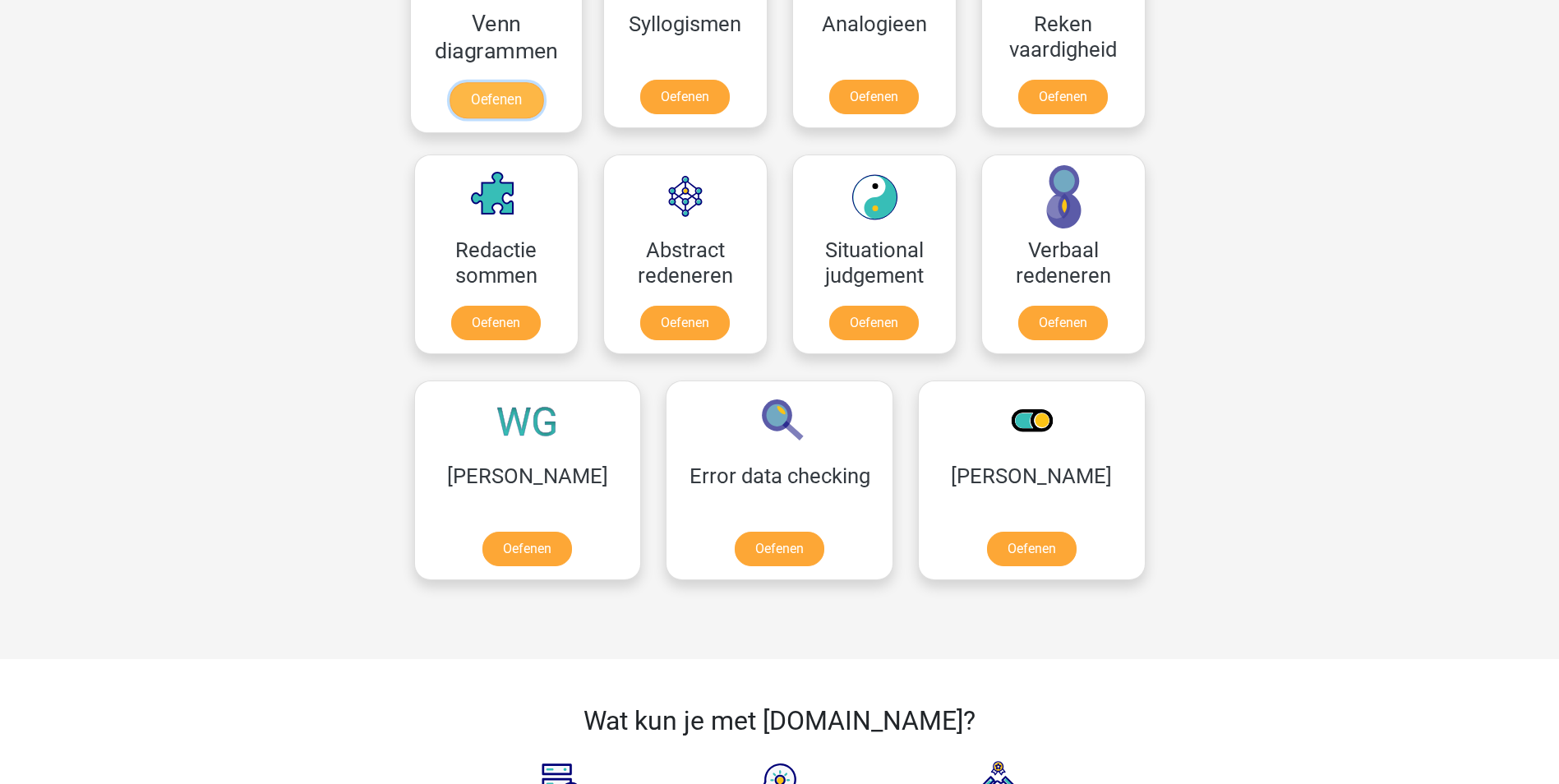
click at [499, 95] on link "Oefenen" at bounding box center [496, 100] width 94 height 36
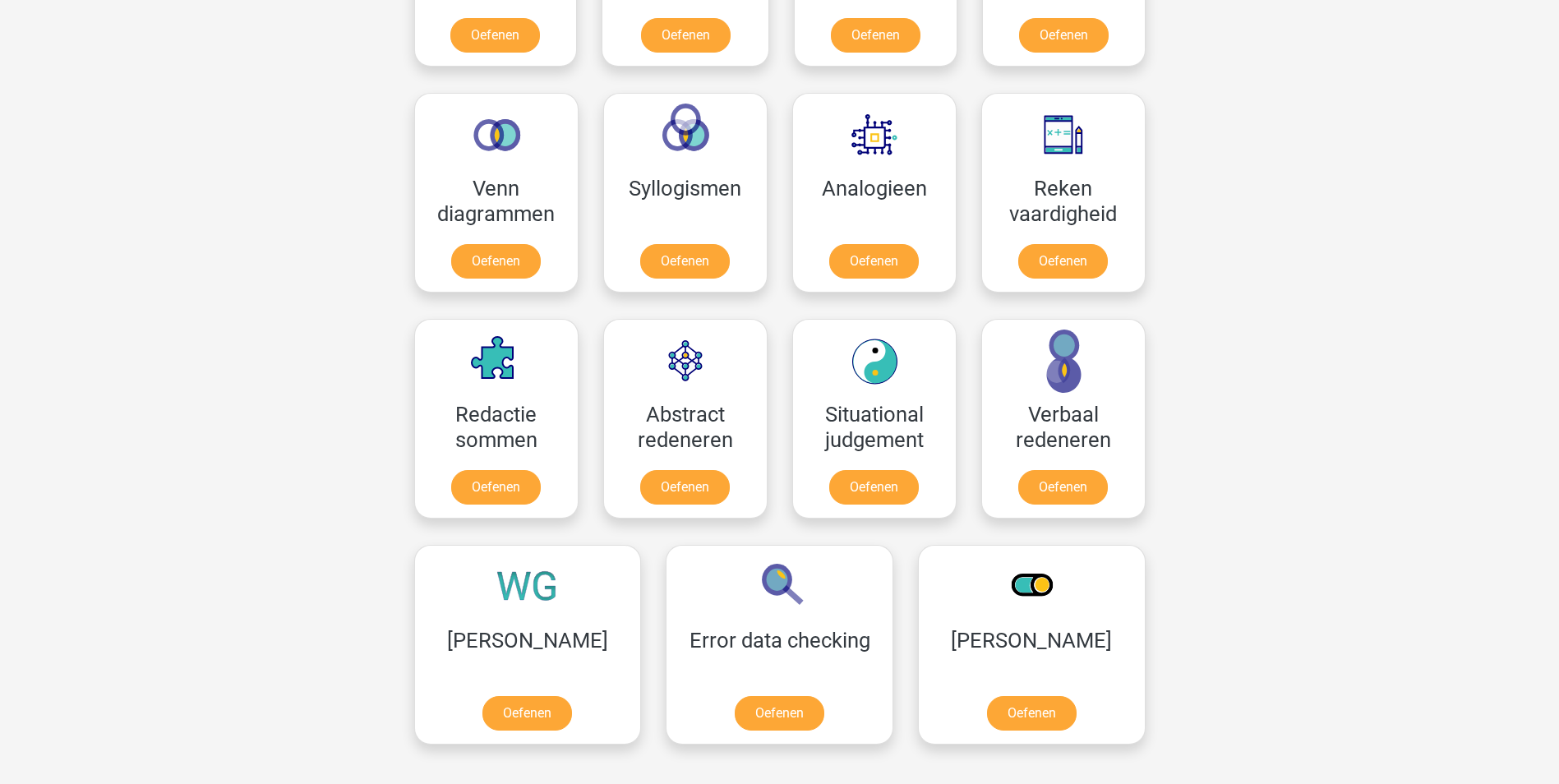
scroll to position [822, 0]
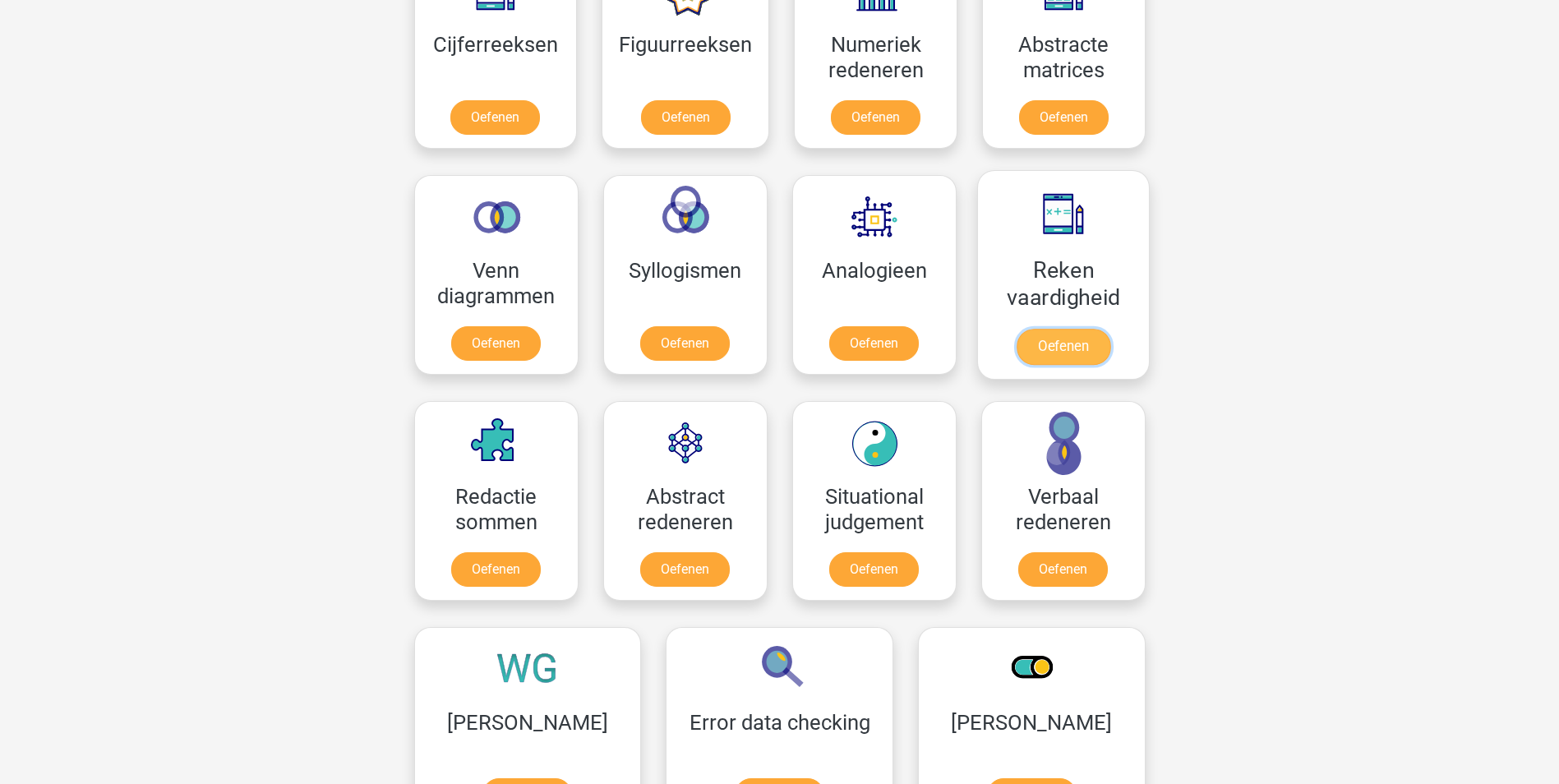
click at [1036, 329] on link "Oefenen" at bounding box center [1063, 346] width 94 height 36
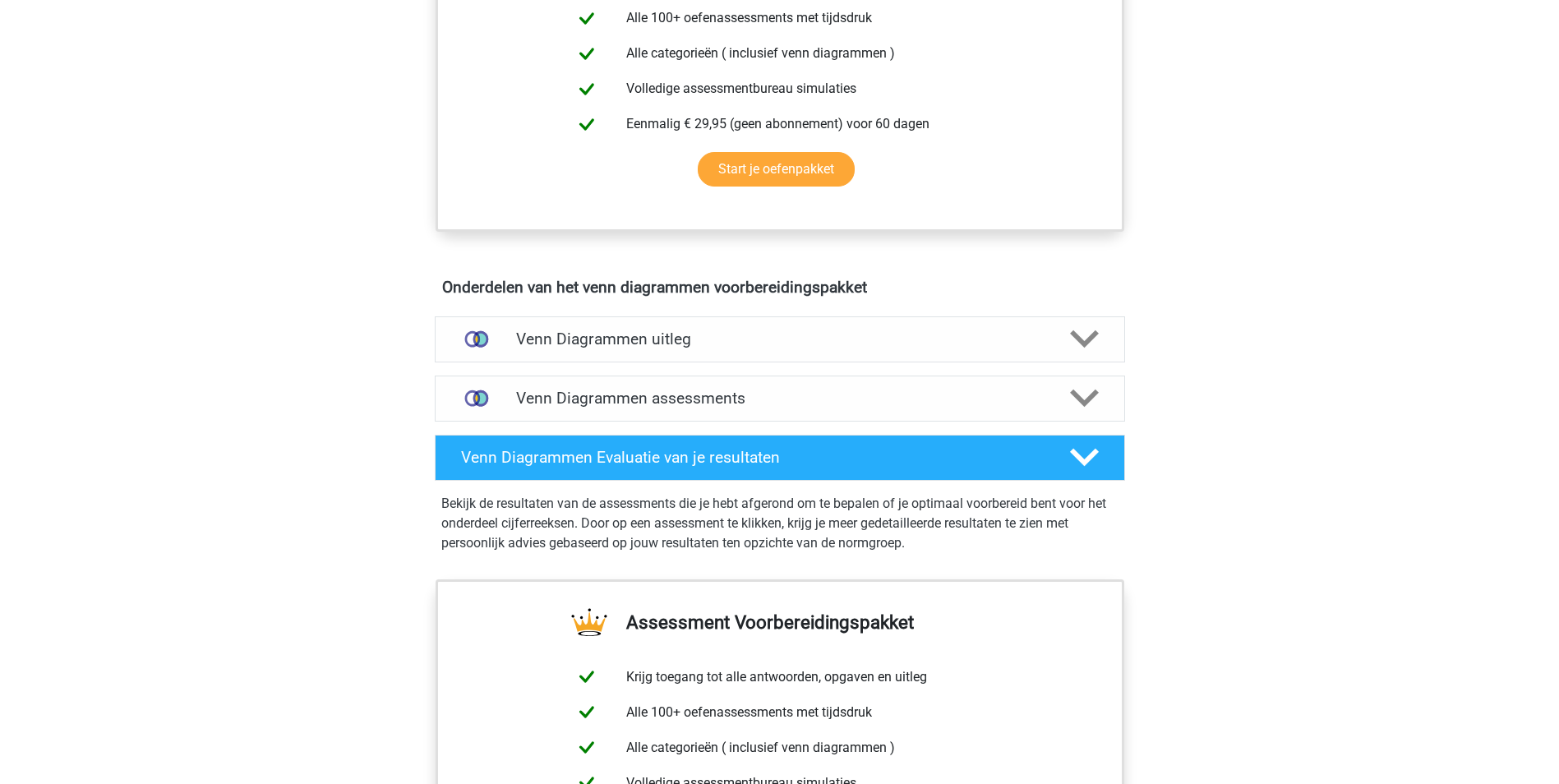
scroll to position [822, 0]
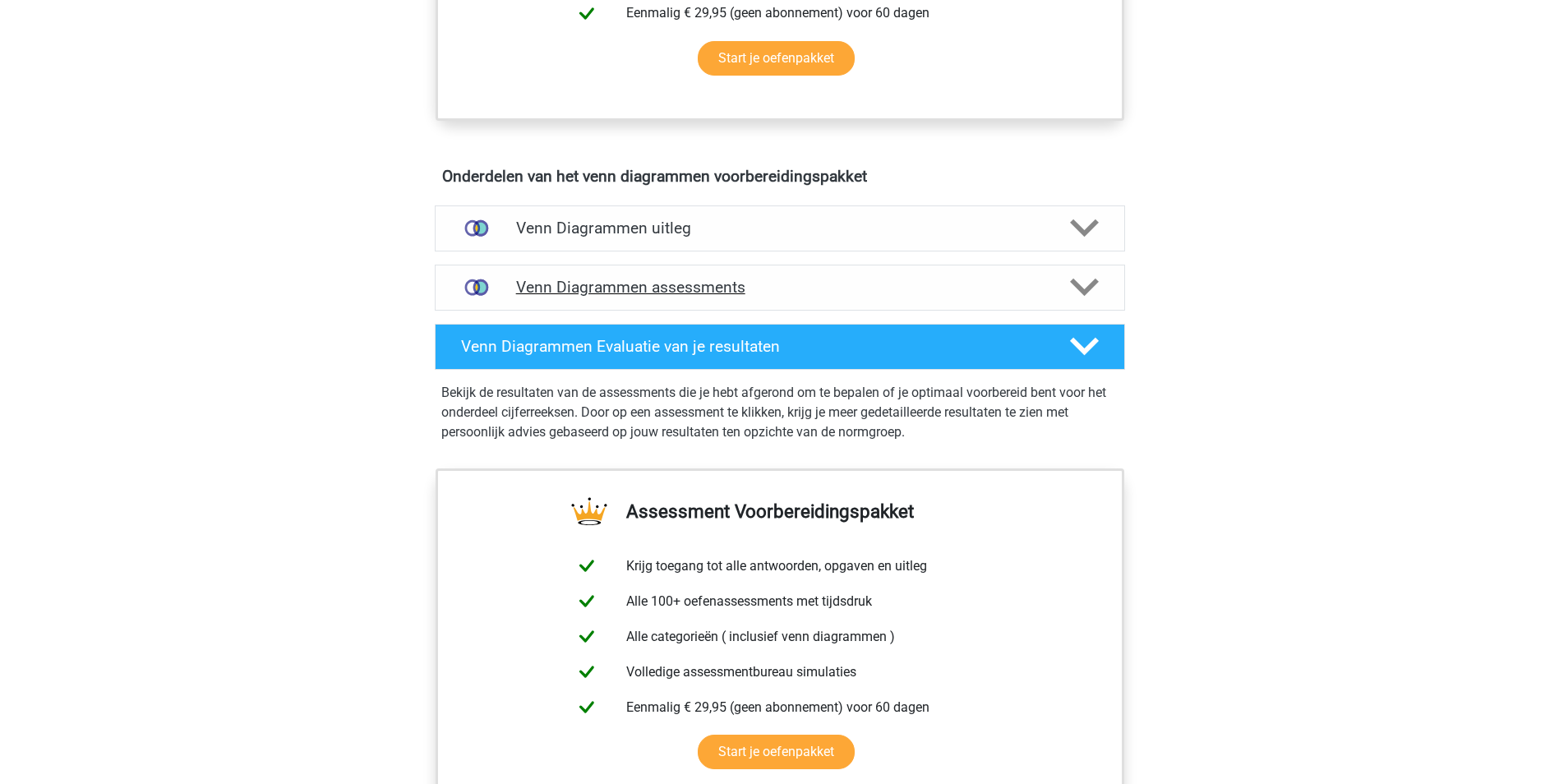
click at [656, 288] on h4 "Venn Diagrammen assessments" at bounding box center [780, 287] width 528 height 19
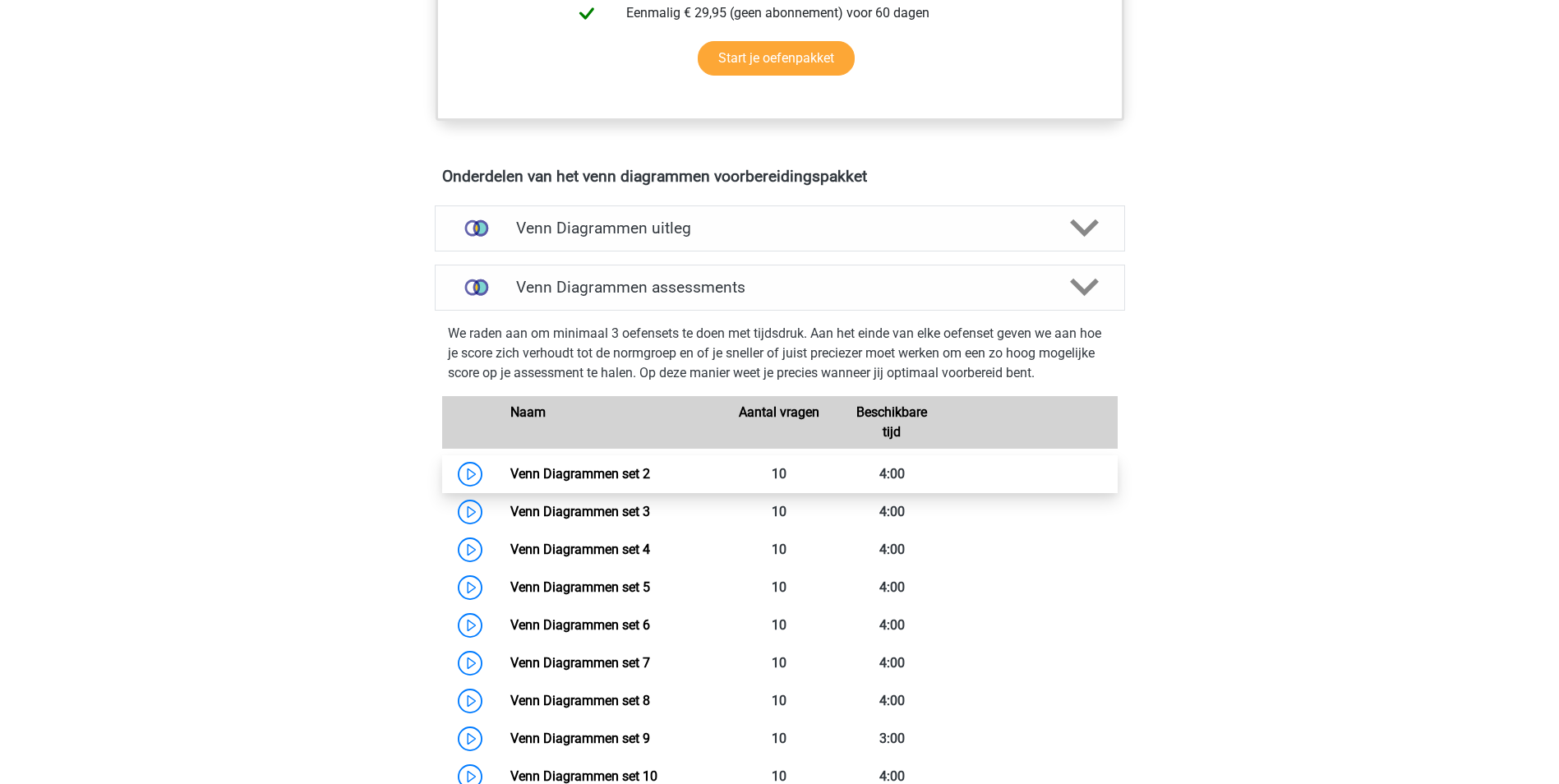
click at [601, 466] on link "Venn Diagrammen set 2" at bounding box center [580, 474] width 140 height 16
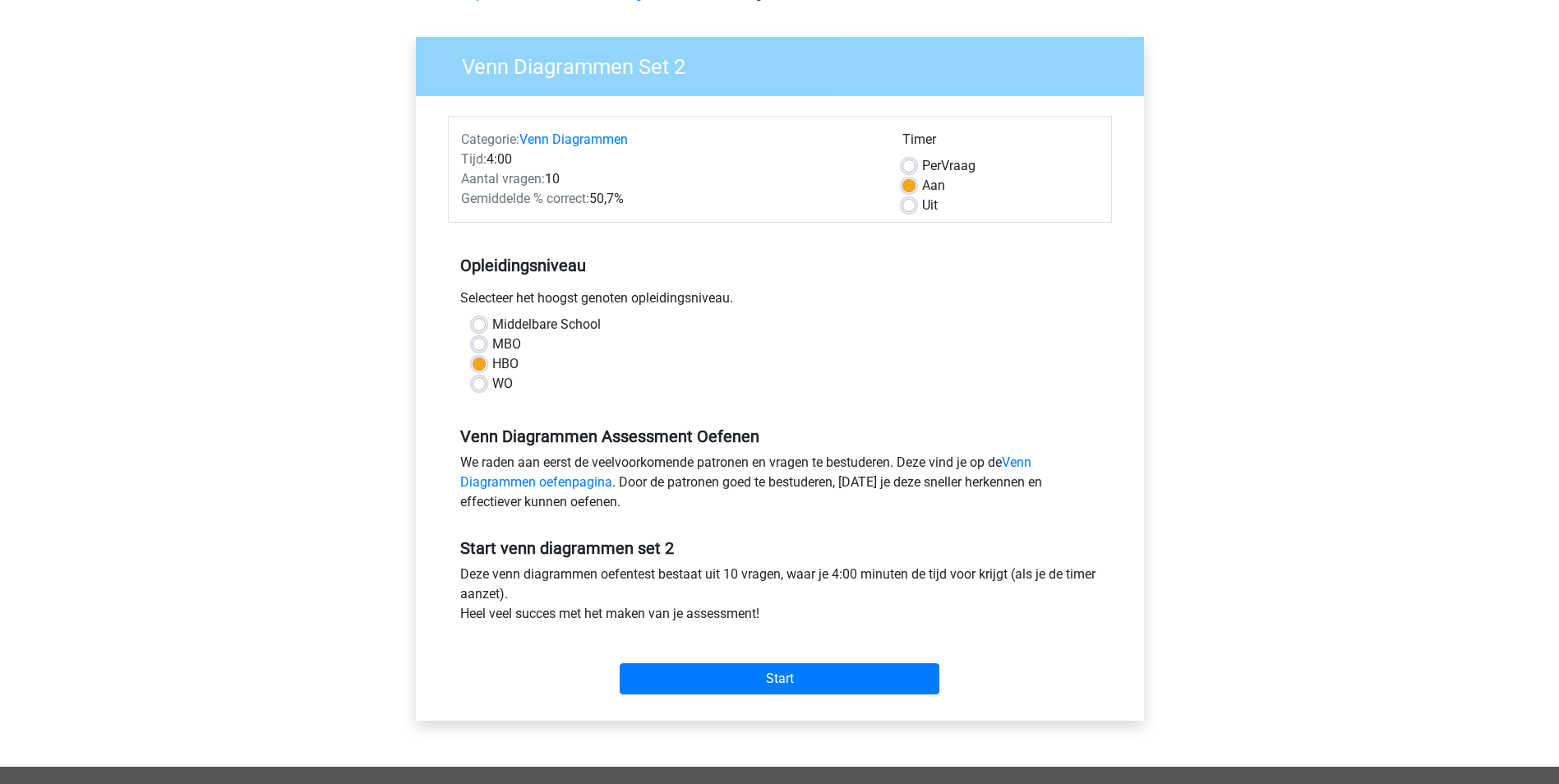
scroll to position [247, 0]
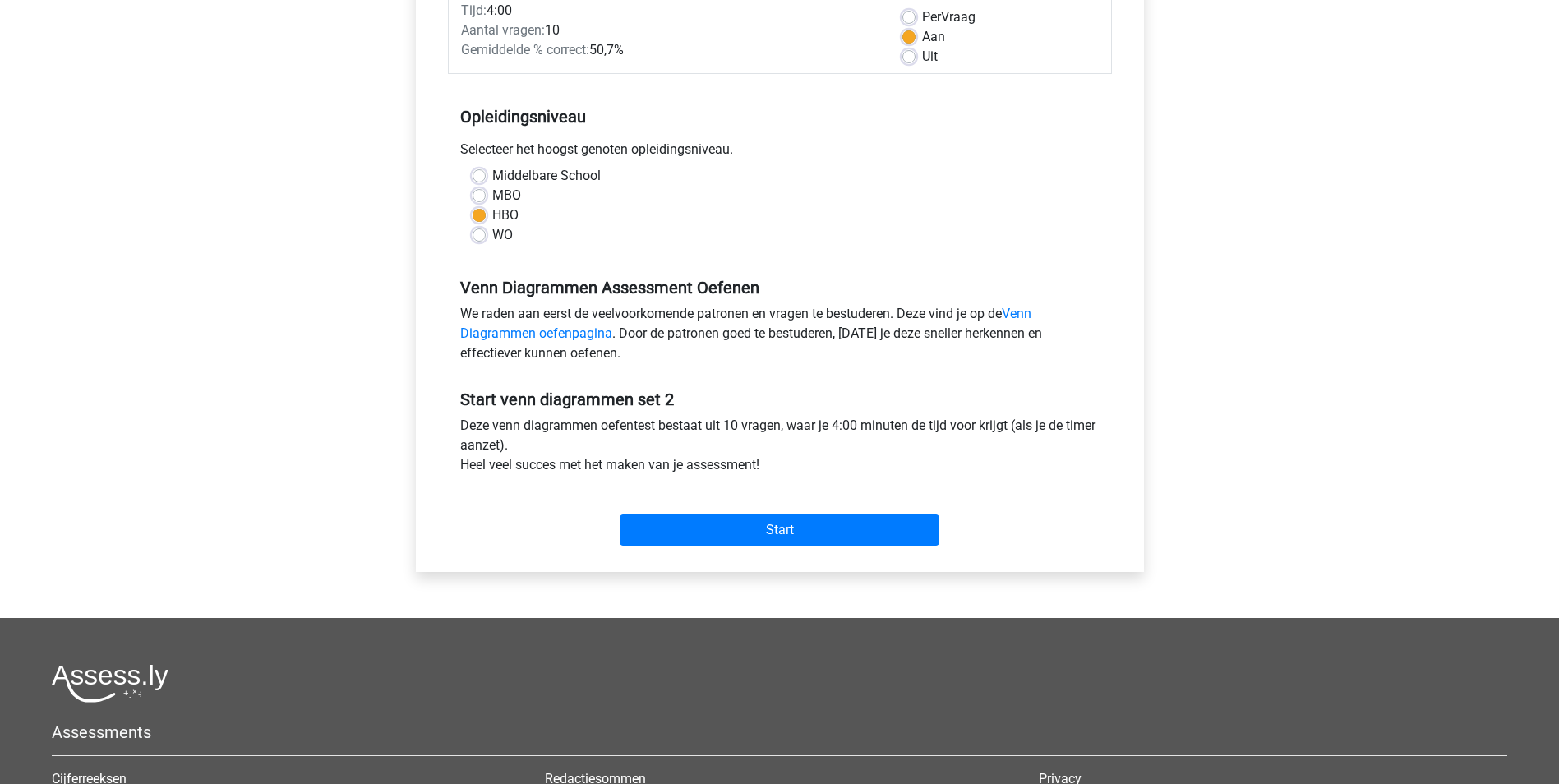
click at [799, 549] on div "Start" at bounding box center [780, 517] width 664 height 71
click at [799, 532] on input "Start" at bounding box center [780, 530] width 320 height 31
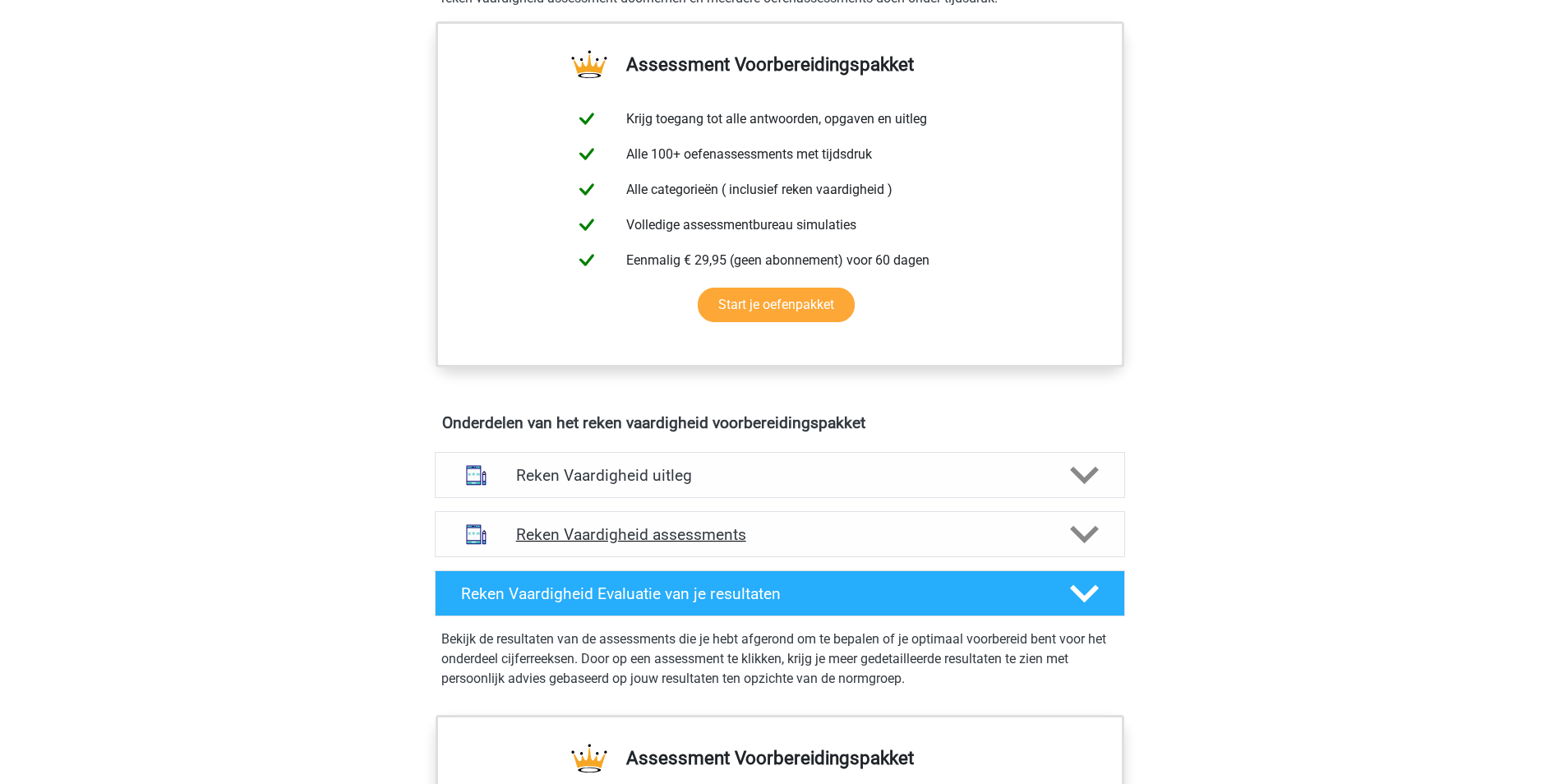
click at [677, 540] on h4 "Reken Vaardigheid assessments" at bounding box center [780, 534] width 528 height 19
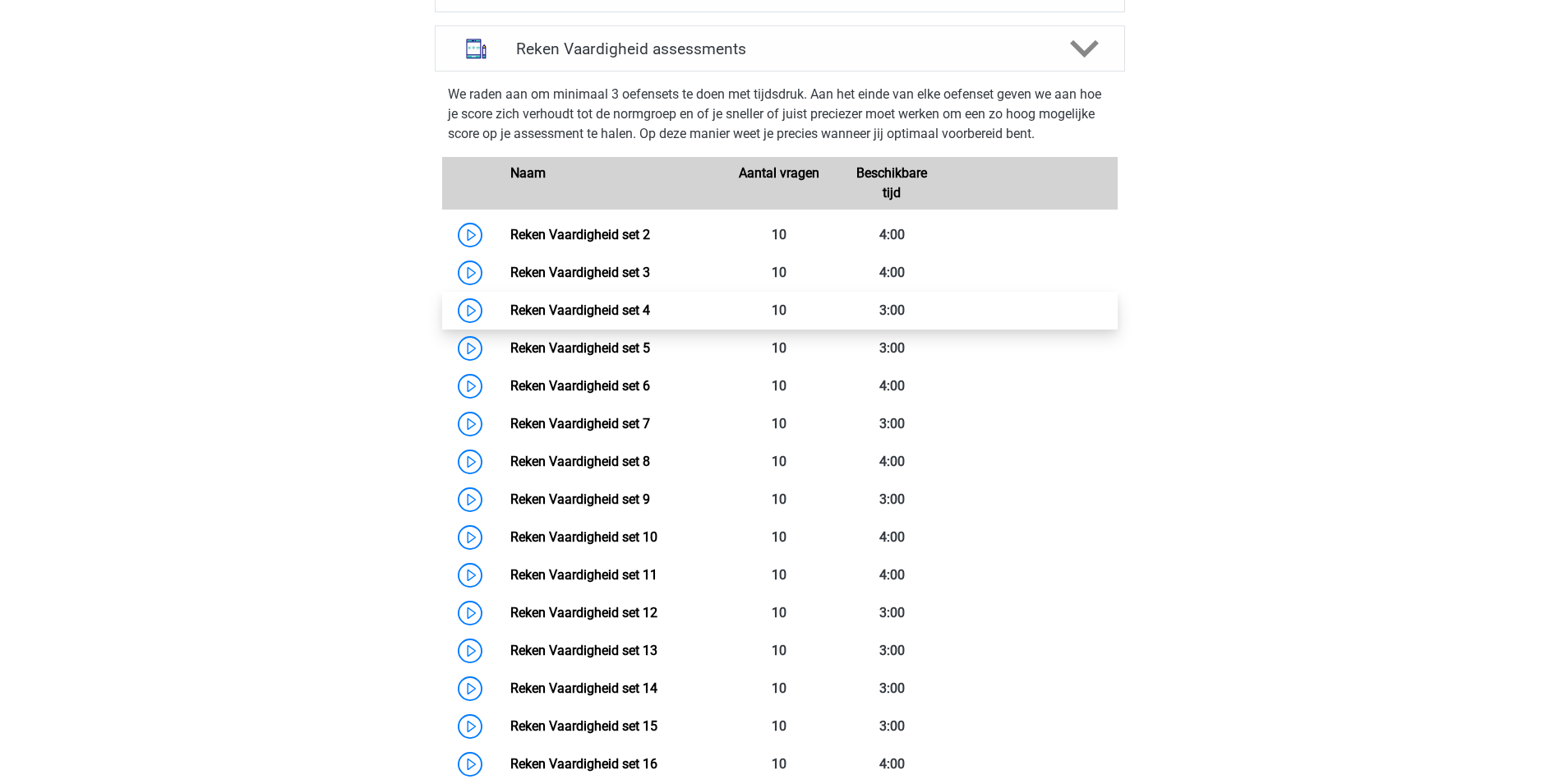
scroll to position [1069, 0]
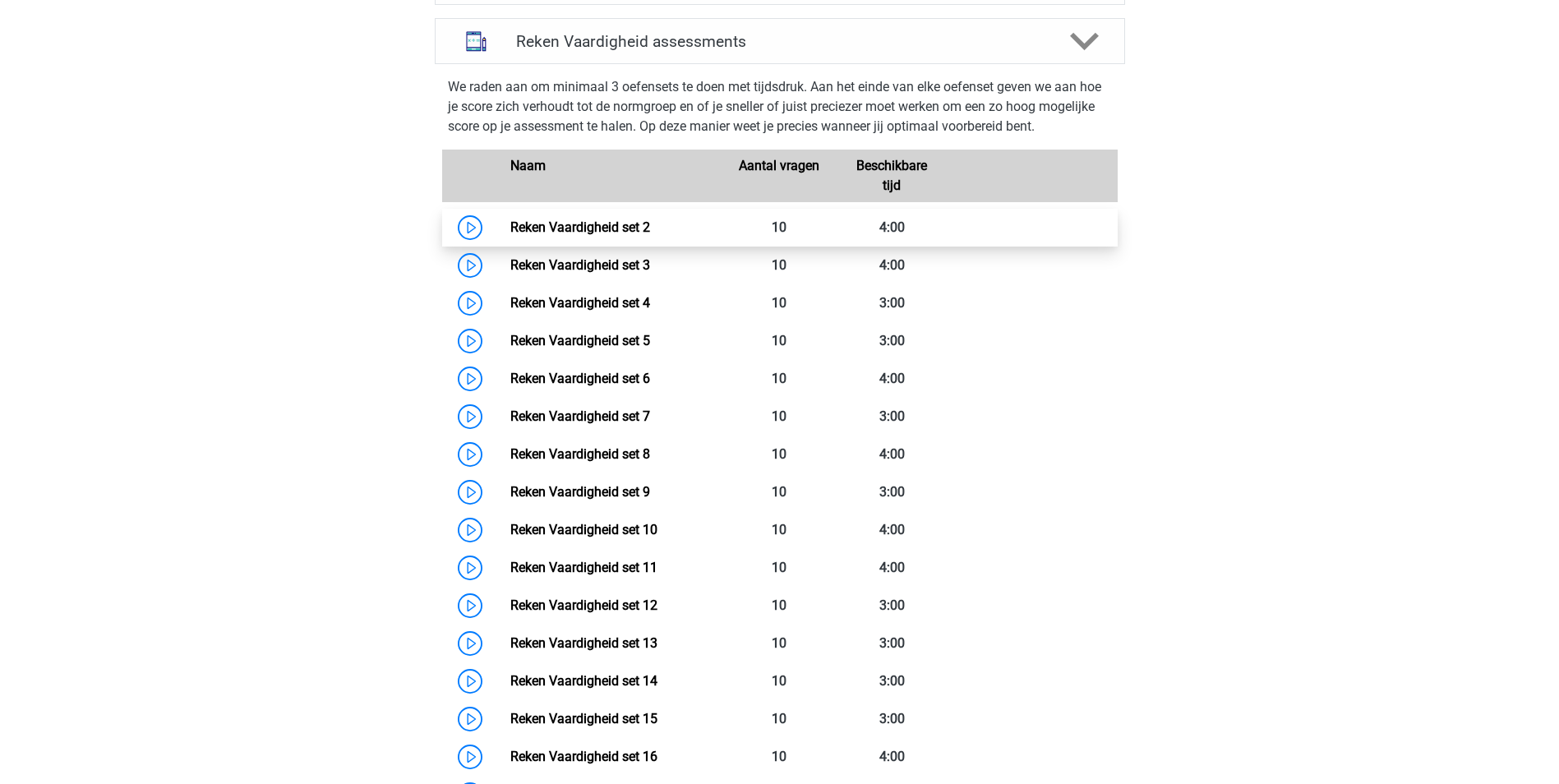
click at [619, 219] on link "Reken Vaardigheid set 2" at bounding box center [580, 227] width 140 height 16
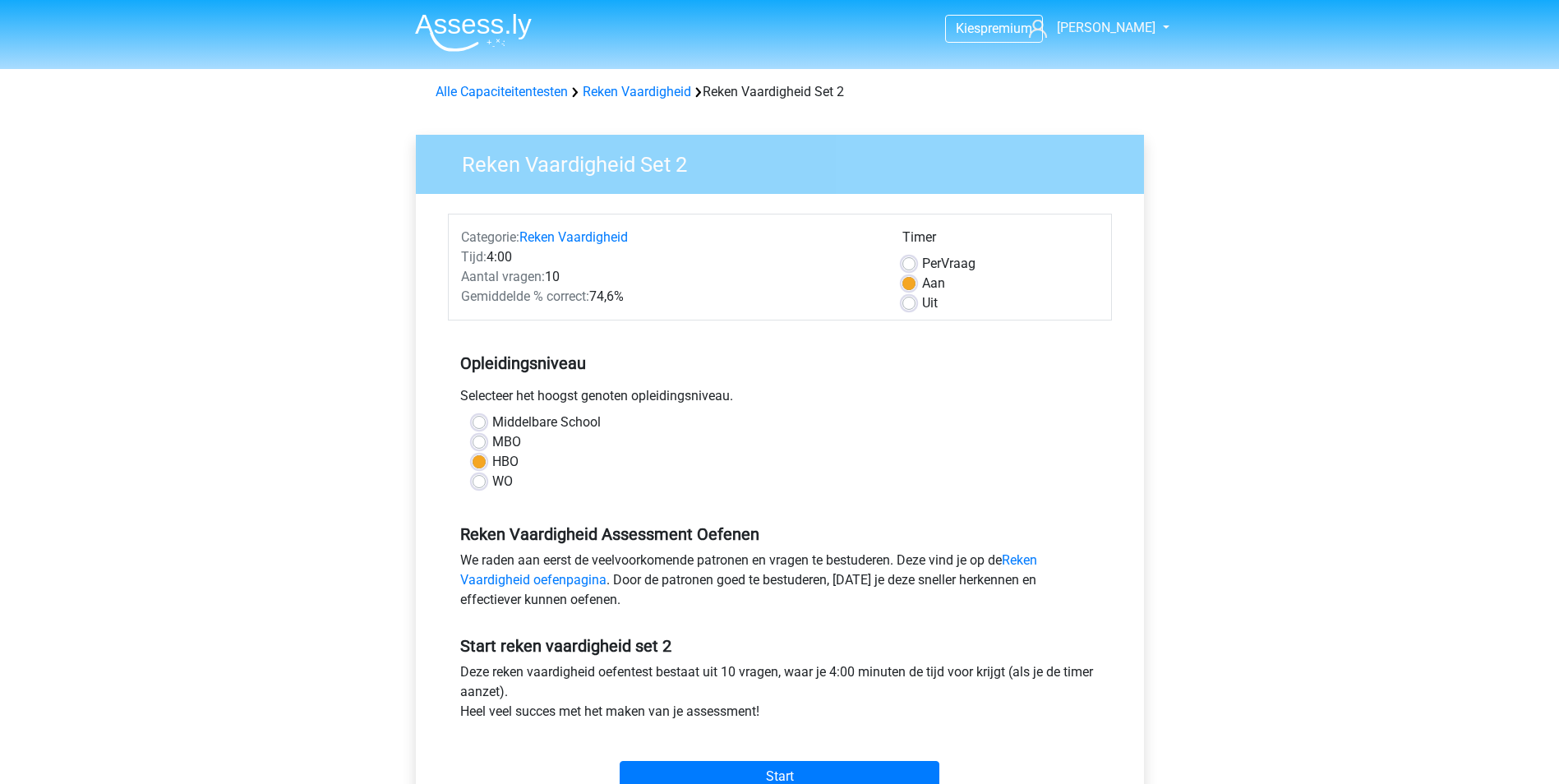
scroll to position [329, 0]
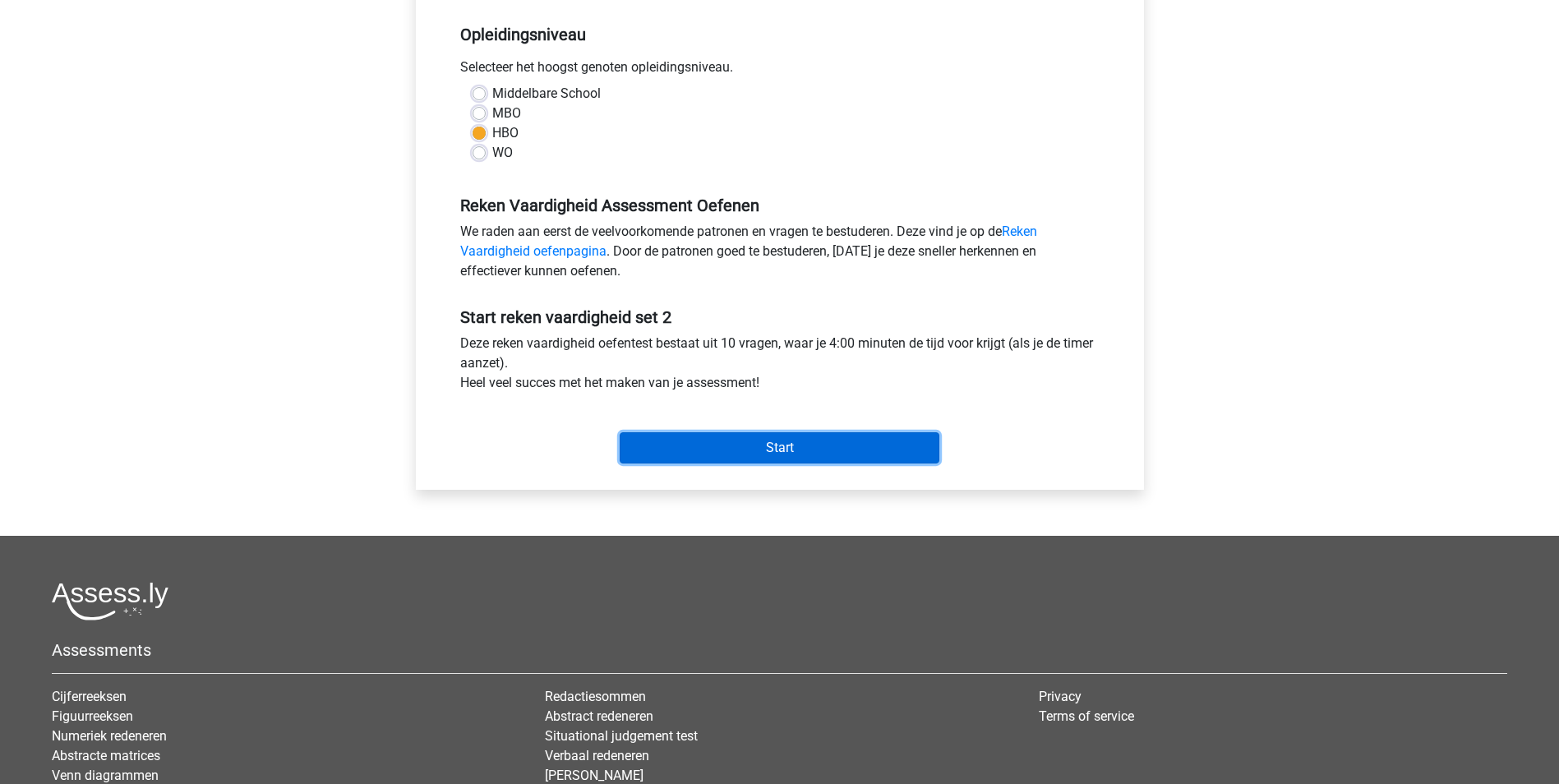
click at [797, 447] on input "Start" at bounding box center [780, 448] width 320 height 31
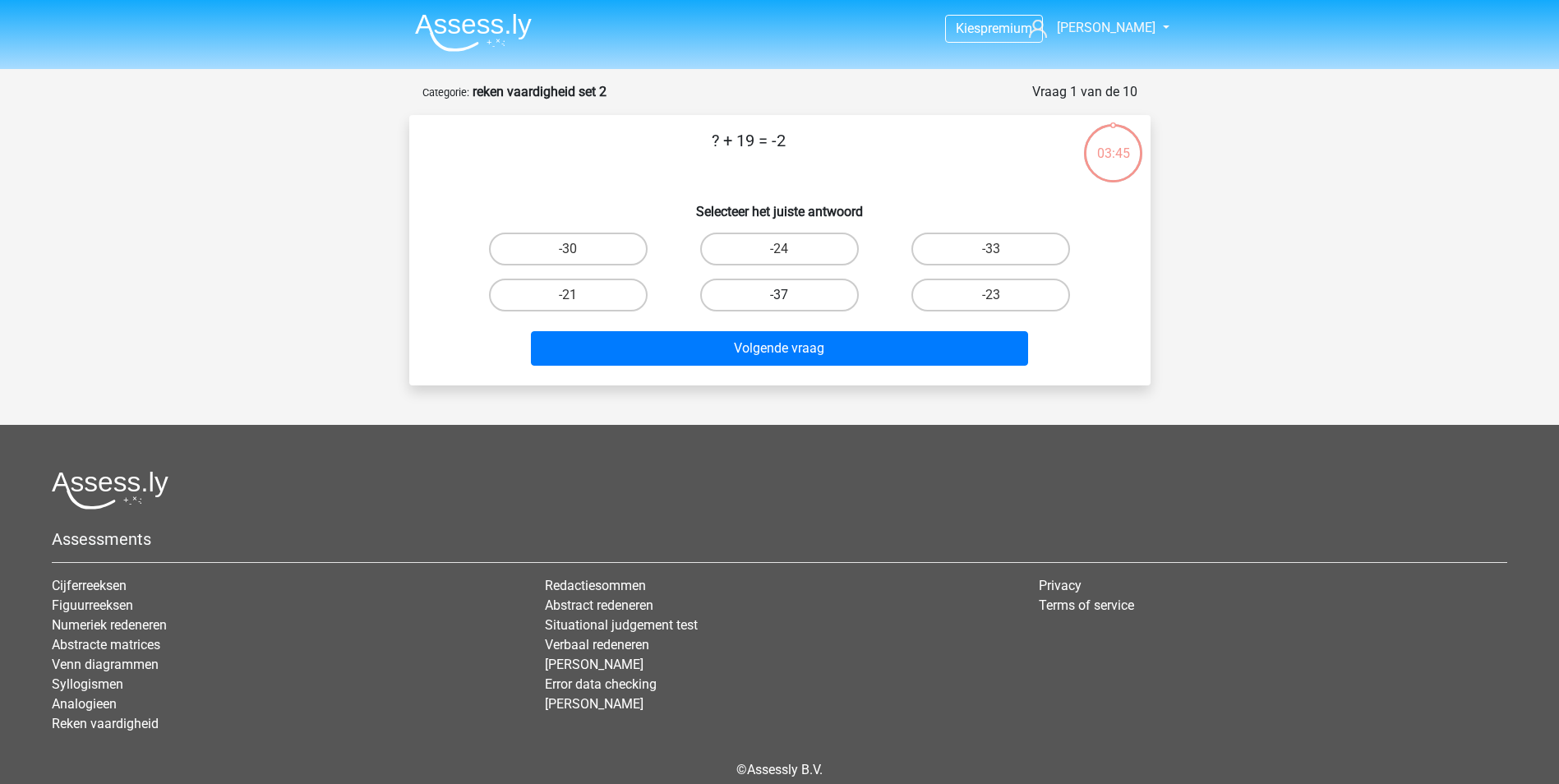
click at [828, 293] on label "-37" at bounding box center [780, 295] width 159 height 33
click at [790, 295] on input "-37" at bounding box center [785, 300] width 11 height 11
radio input "true"
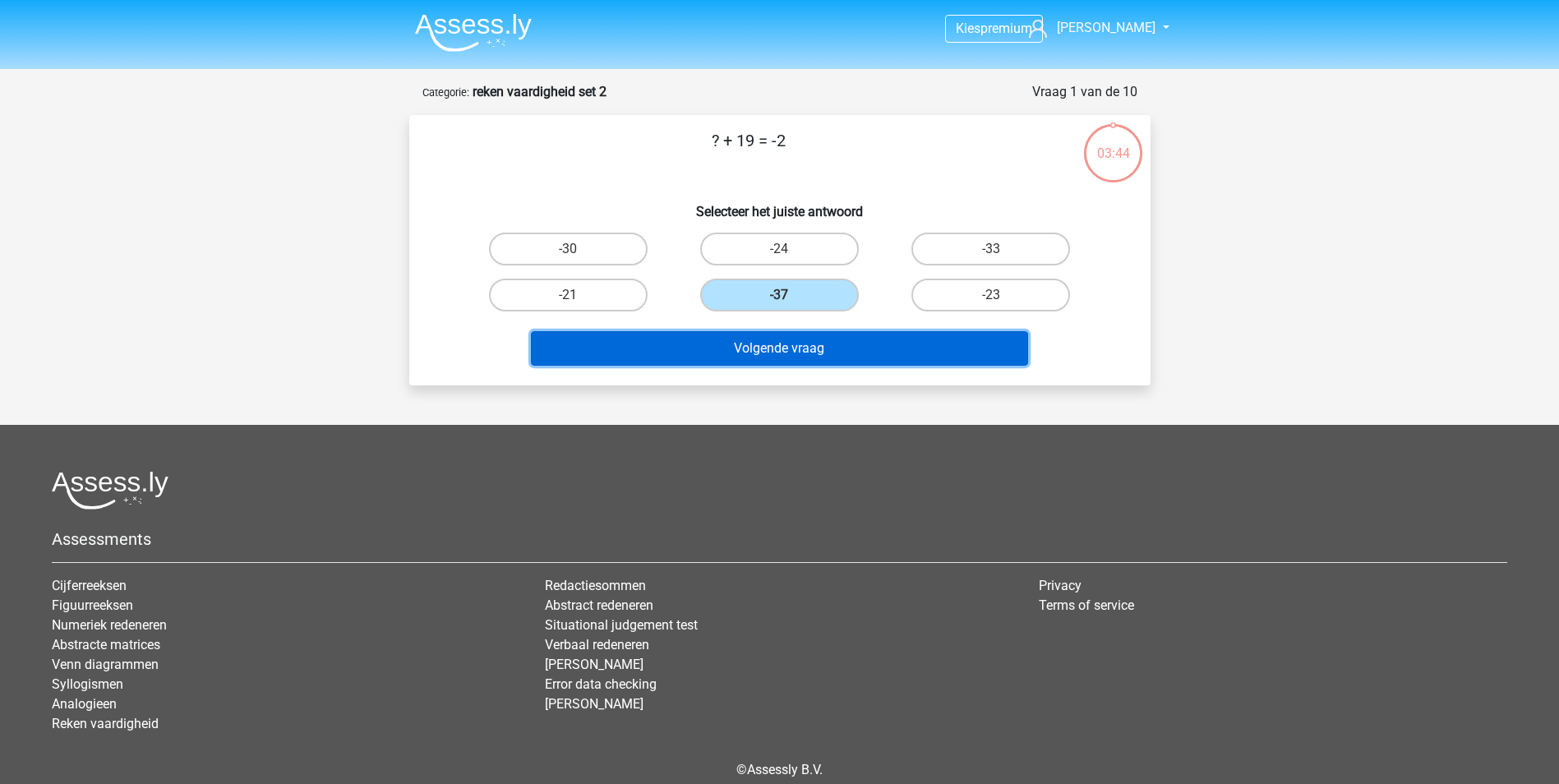
click at [858, 353] on button "Volgende vraag" at bounding box center [780, 349] width 498 height 35
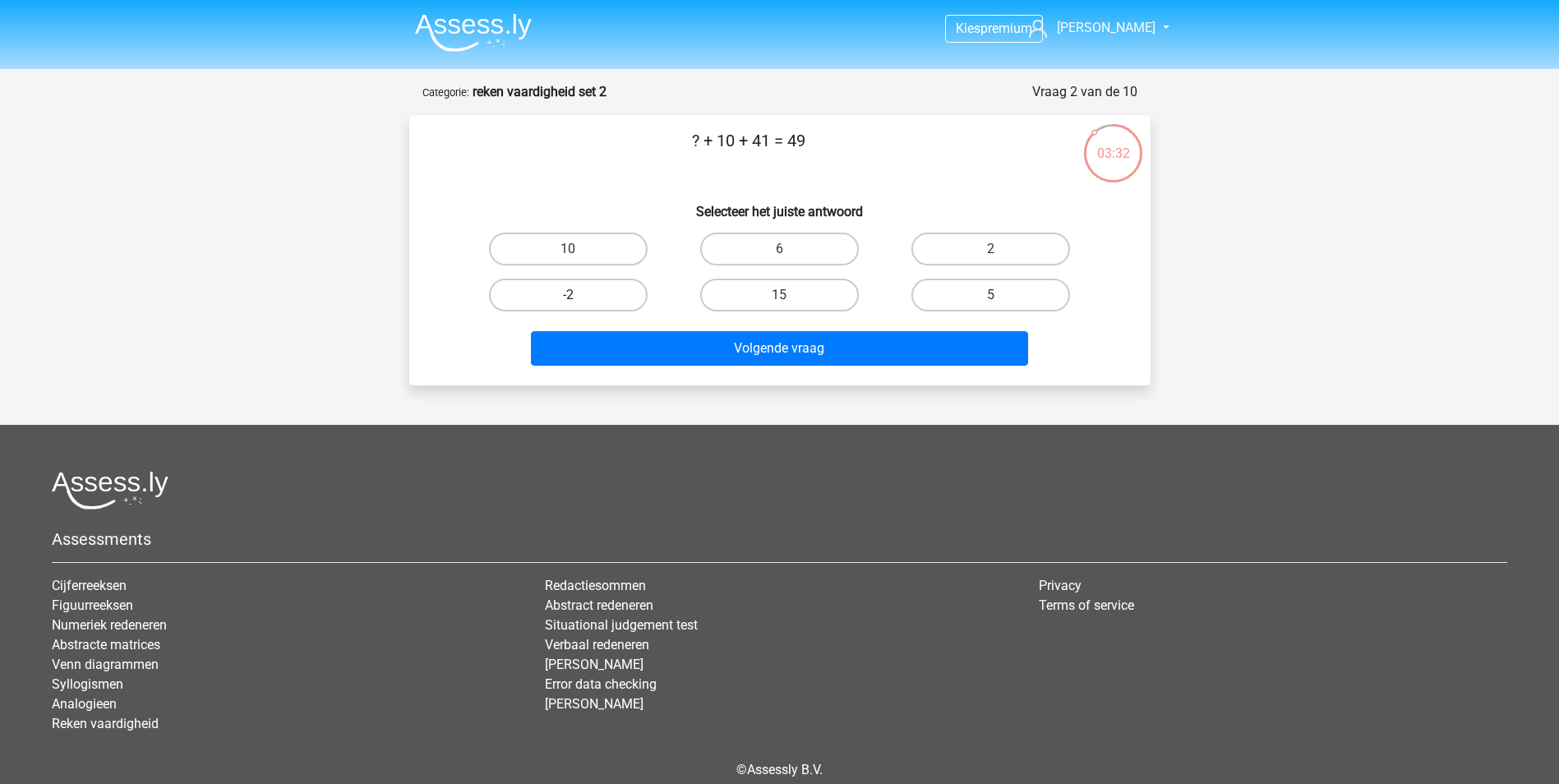
click at [587, 295] on label "-2" at bounding box center [568, 295] width 159 height 33
click at [578, 295] on input "-2" at bounding box center [574, 300] width 11 height 11
radio input "true"
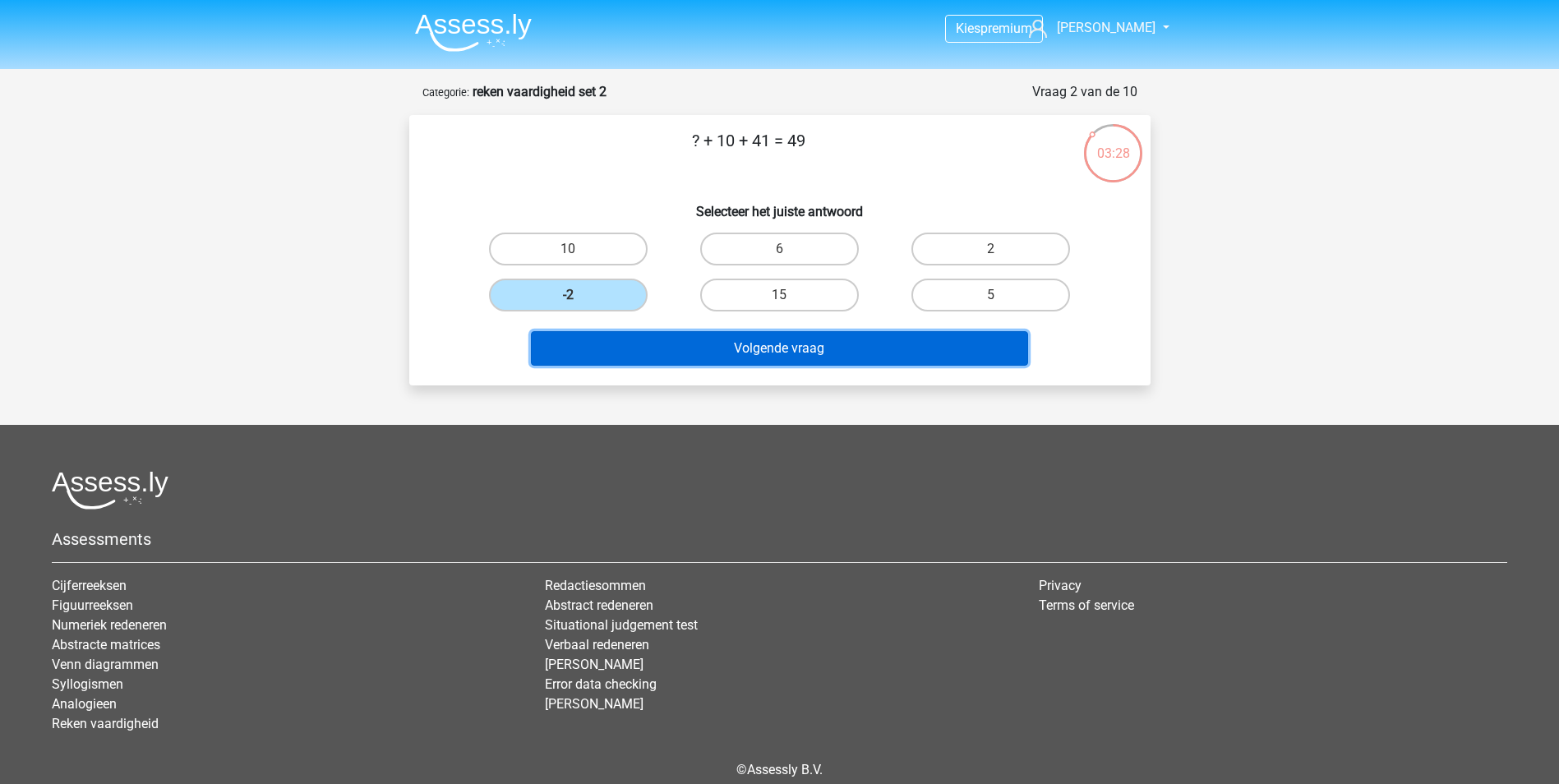
click at [795, 342] on button "Volgende vraag" at bounding box center [780, 349] width 498 height 35
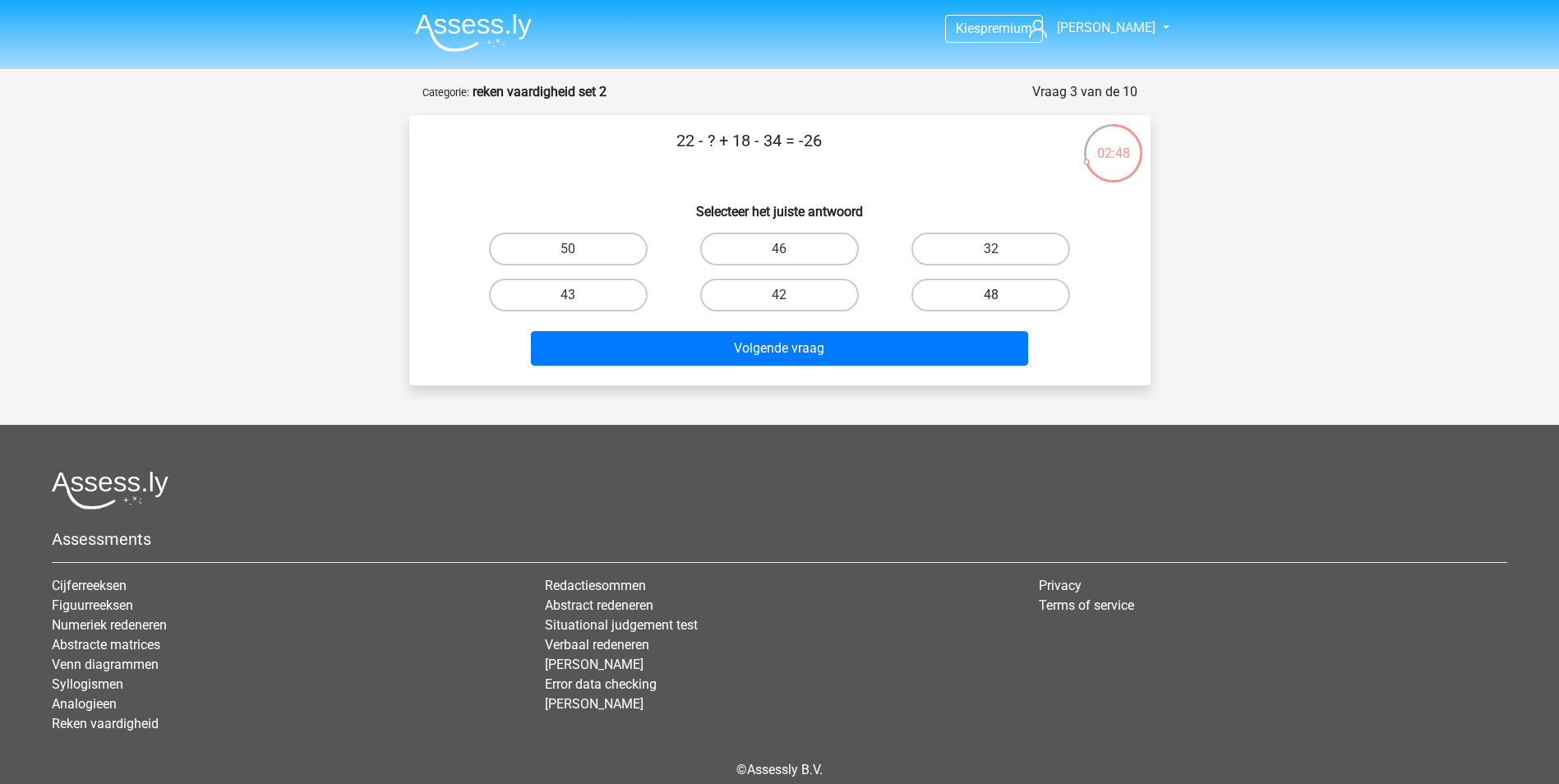
click at [1026, 307] on label "48" at bounding box center [991, 295] width 159 height 33
click at [1002, 306] on input "48" at bounding box center [997, 300] width 11 height 11
radio input "true"
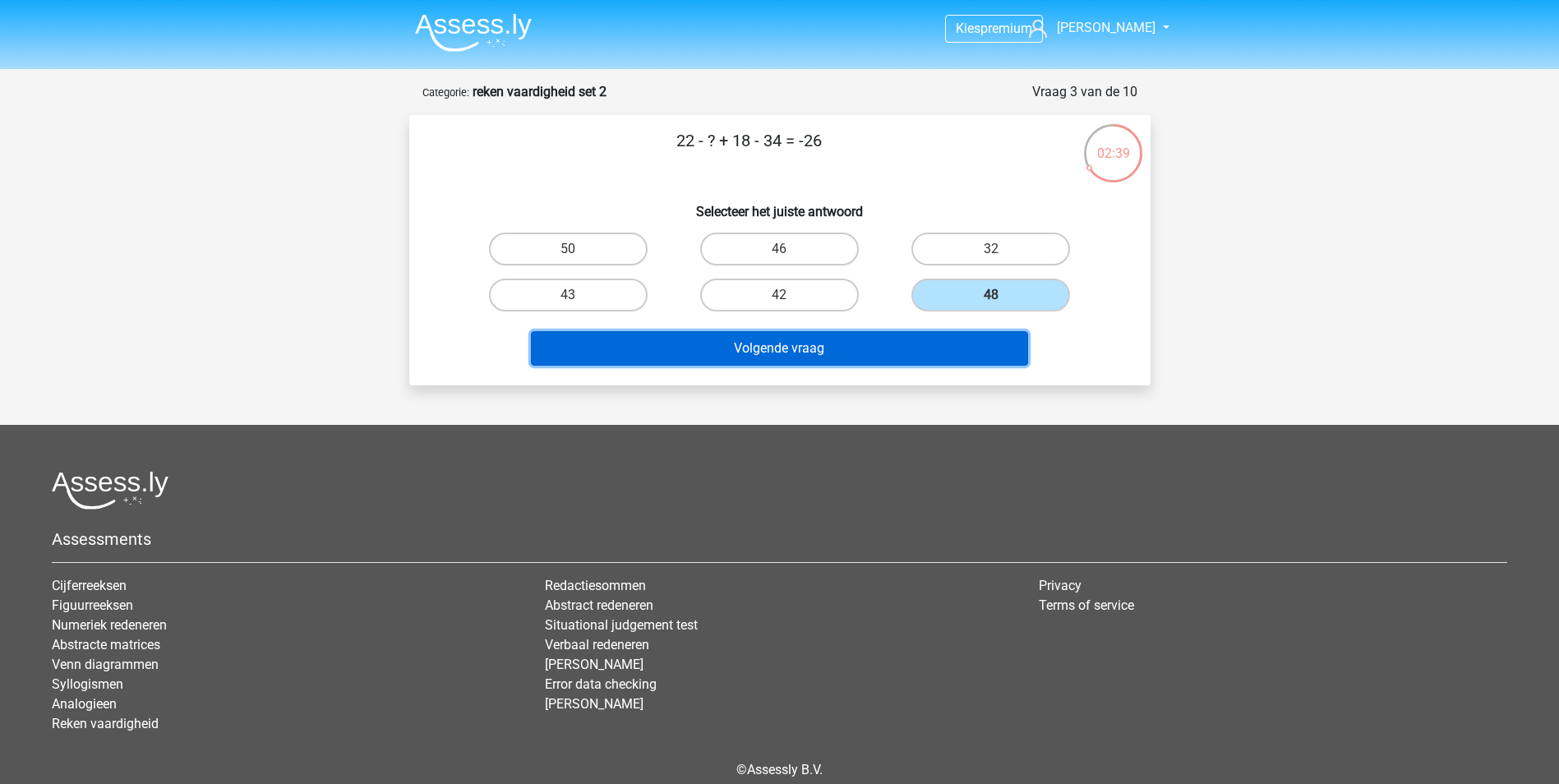
click at [958, 353] on button "Volgende vraag" at bounding box center [780, 349] width 498 height 35
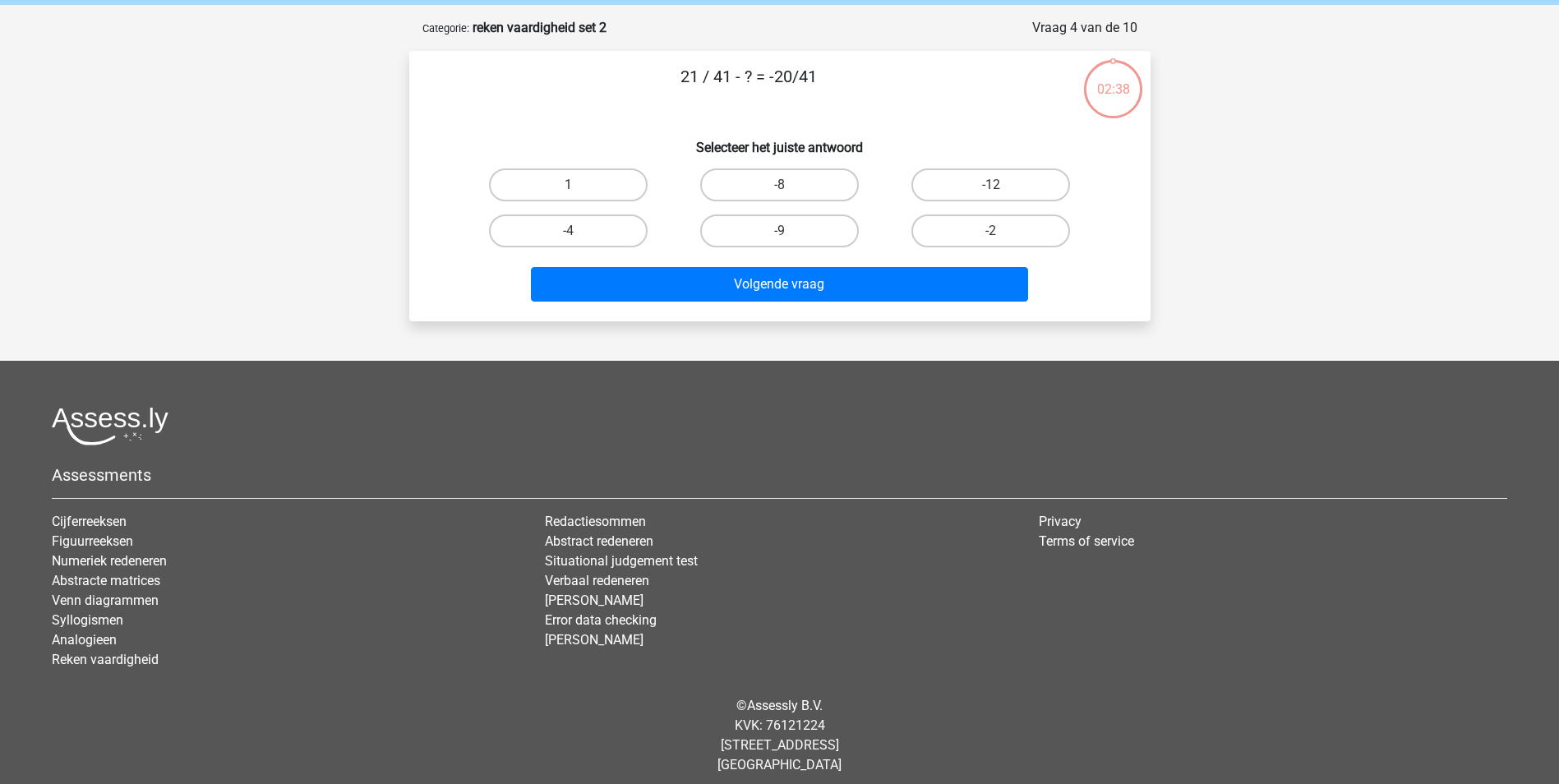
scroll to position [74, 0]
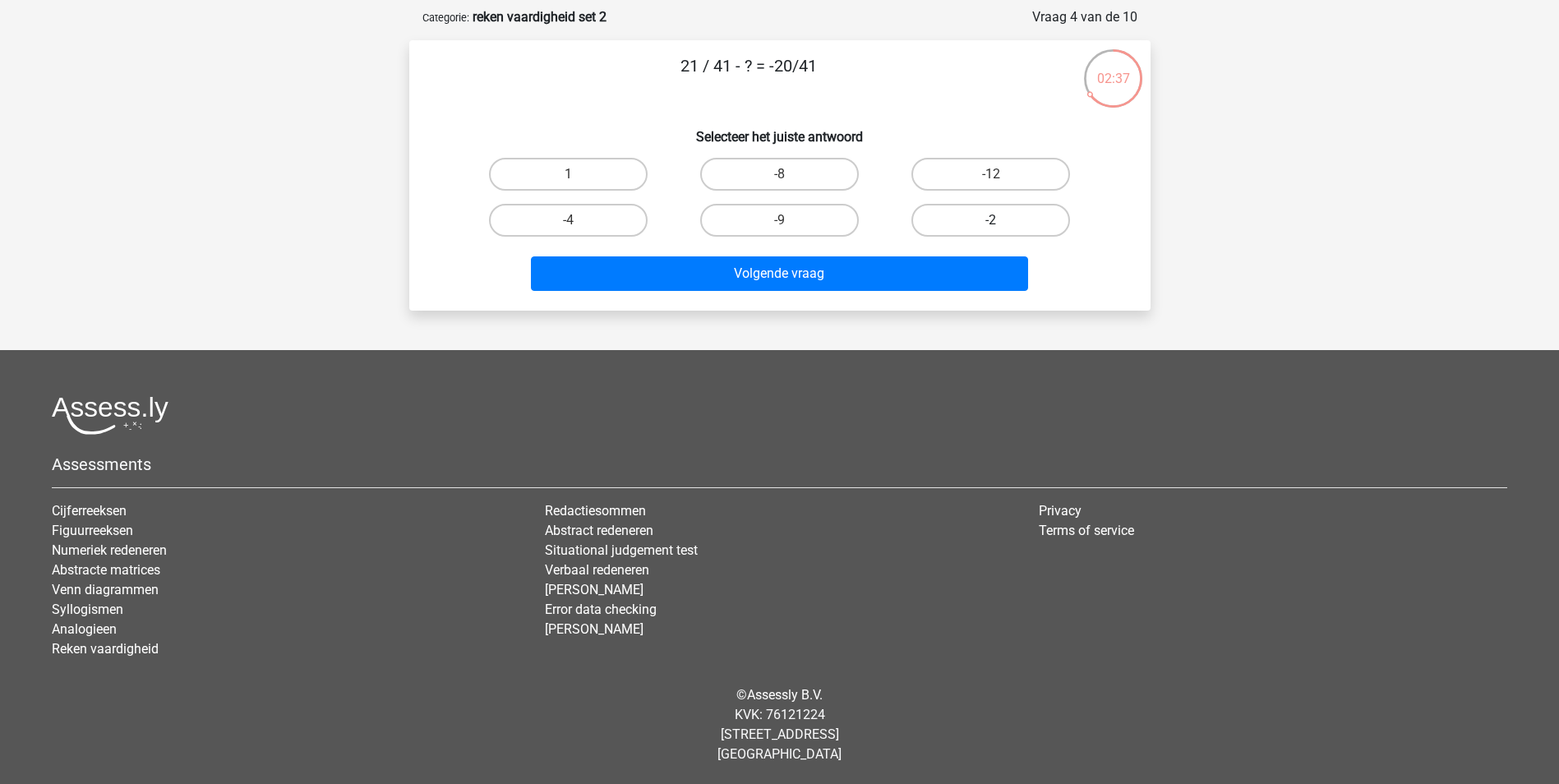
click at [957, 220] on label "-2" at bounding box center [991, 220] width 159 height 33
click at [992, 220] on input "-2" at bounding box center [997, 226] width 11 height 11
radio input "true"
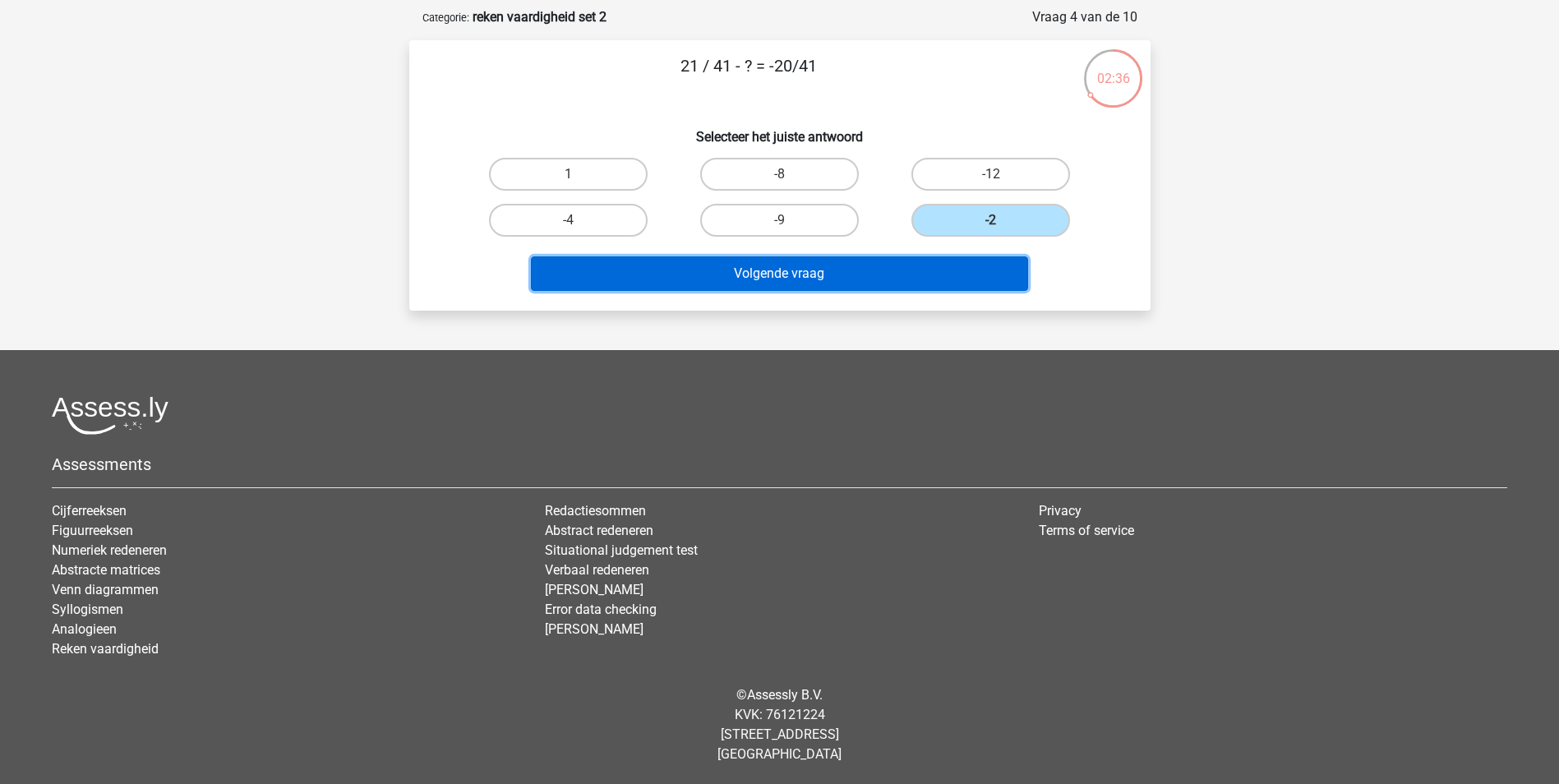
click at [945, 267] on button "Volgende vraag" at bounding box center [780, 274] width 498 height 35
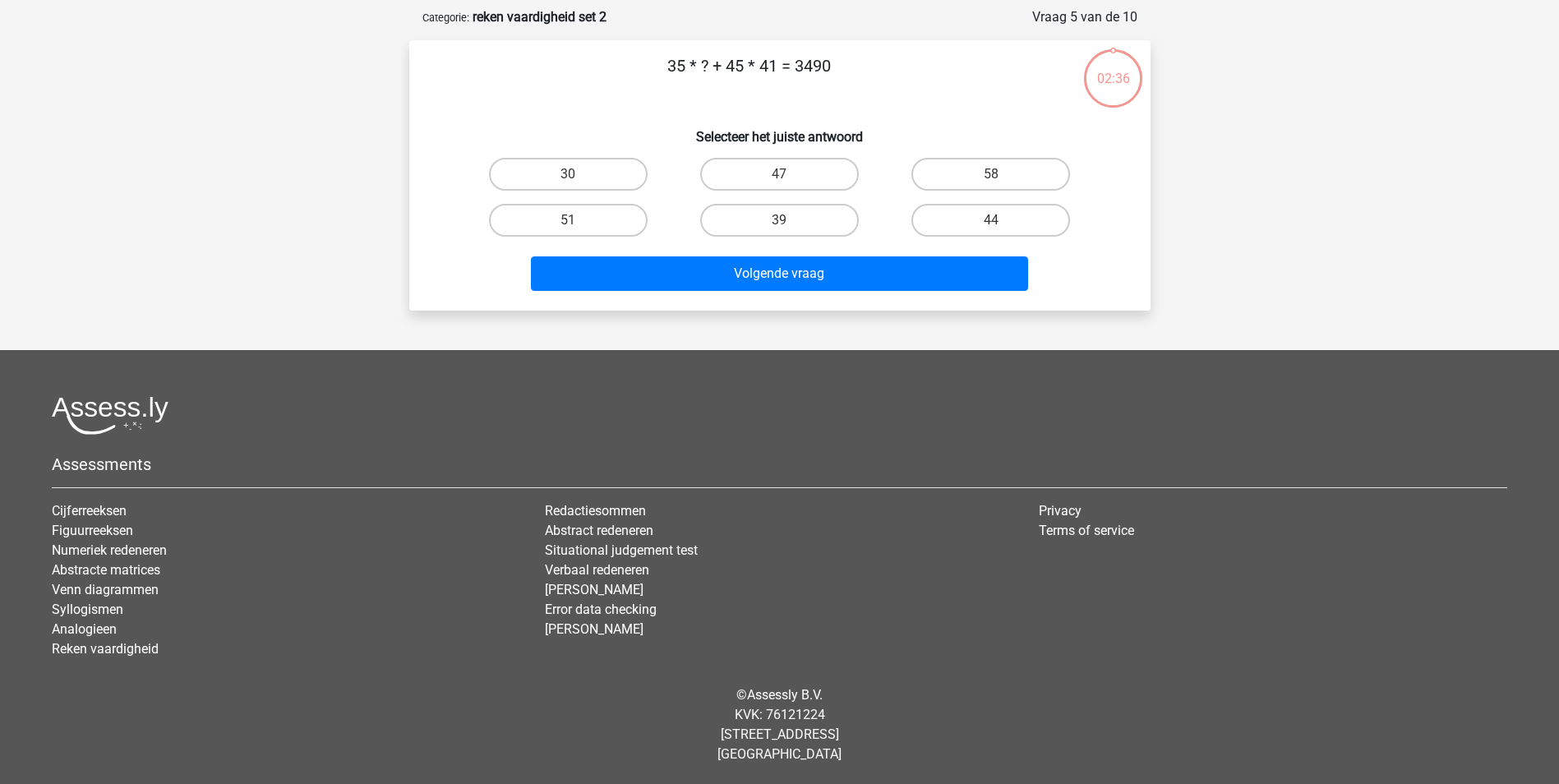
click at [968, 218] on label "44" at bounding box center [991, 220] width 159 height 33
click at [992, 220] on input "44" at bounding box center [997, 226] width 11 height 11
radio input "true"
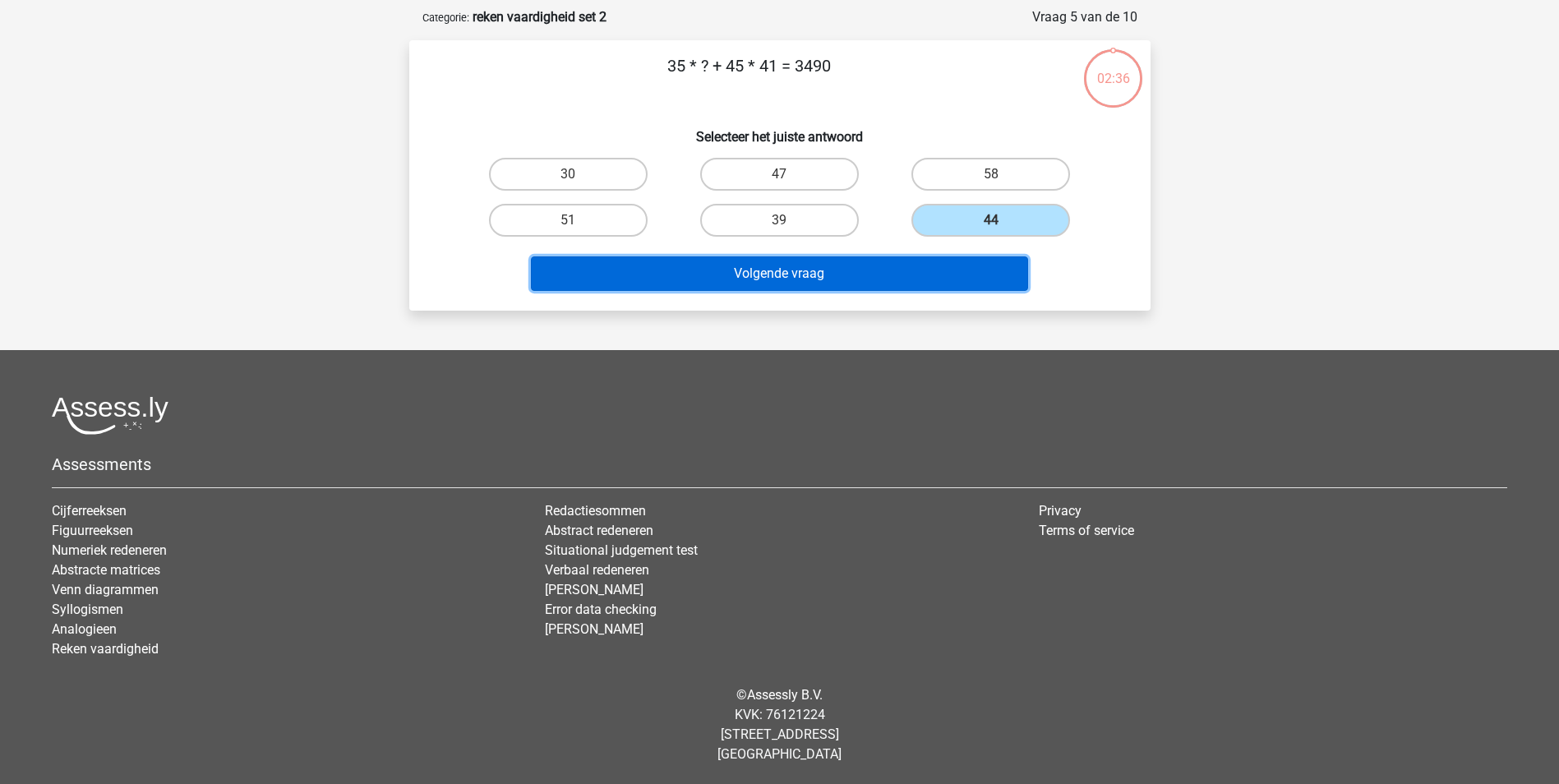
click at [956, 263] on button "Volgende vraag" at bounding box center [780, 274] width 498 height 35
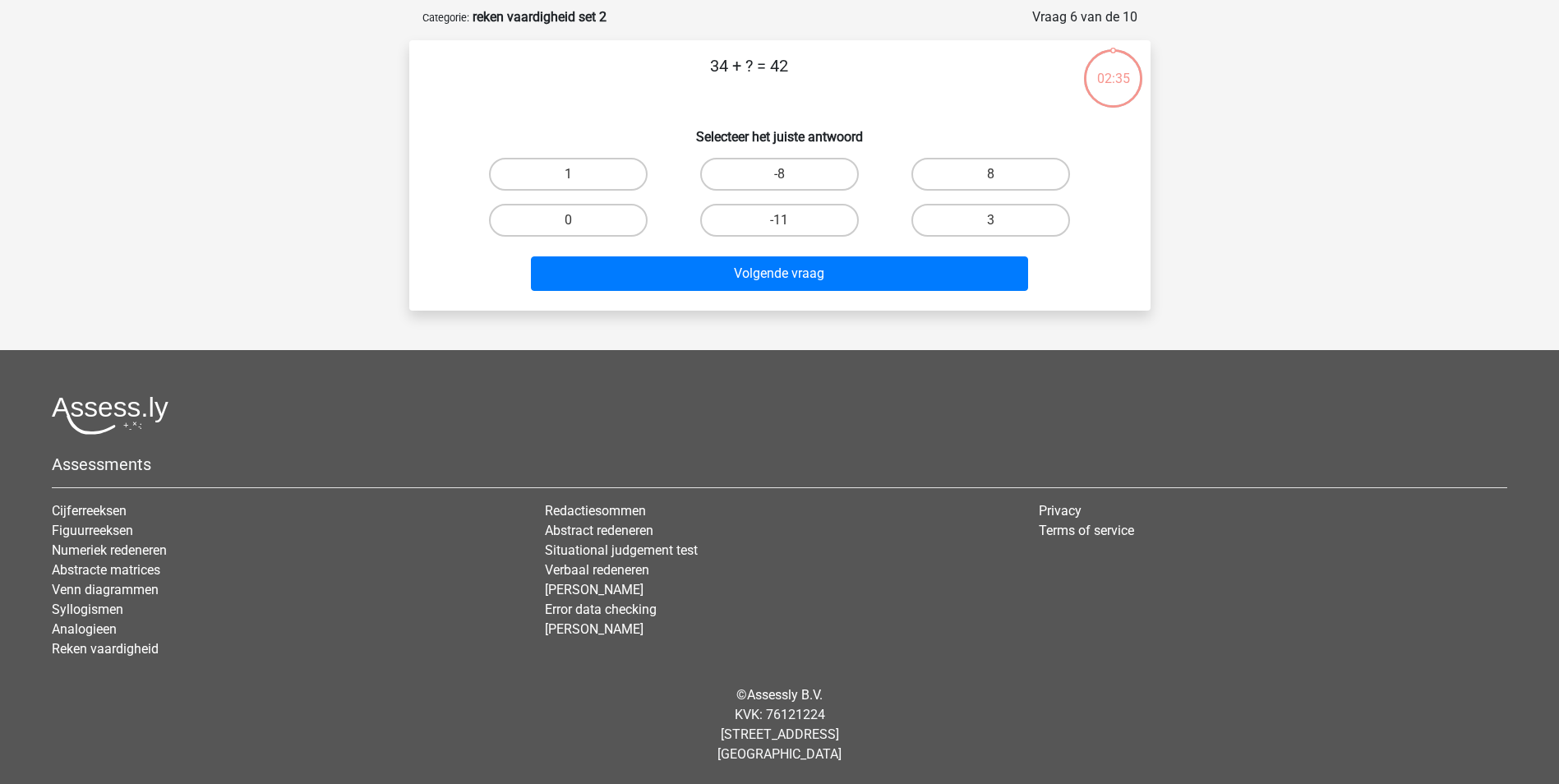
click at [964, 226] on label "3" at bounding box center [991, 220] width 159 height 33
click at [992, 226] on input "3" at bounding box center [997, 226] width 11 height 11
radio input "true"
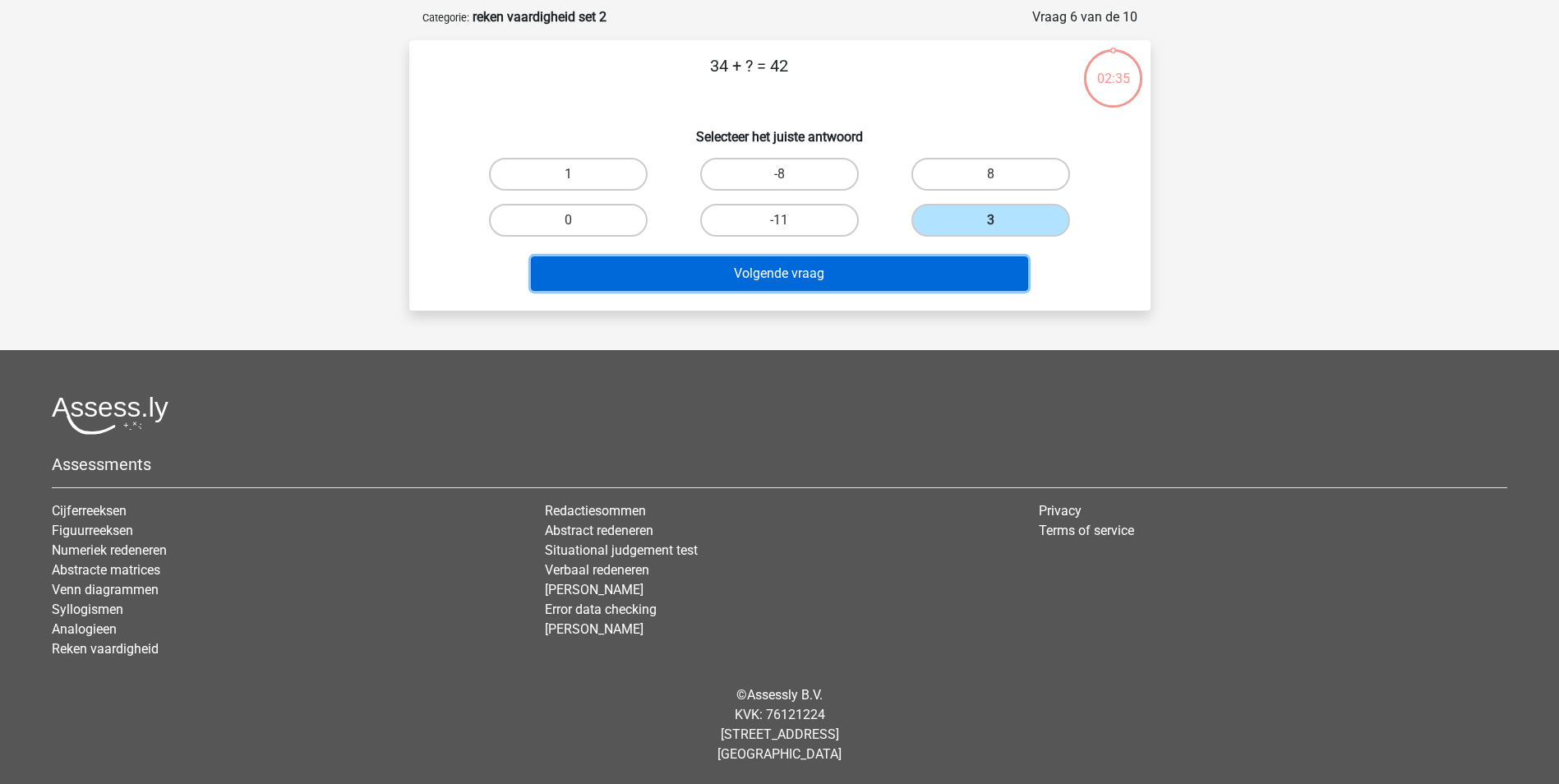
click at [955, 270] on button "Volgende vraag" at bounding box center [780, 274] width 498 height 35
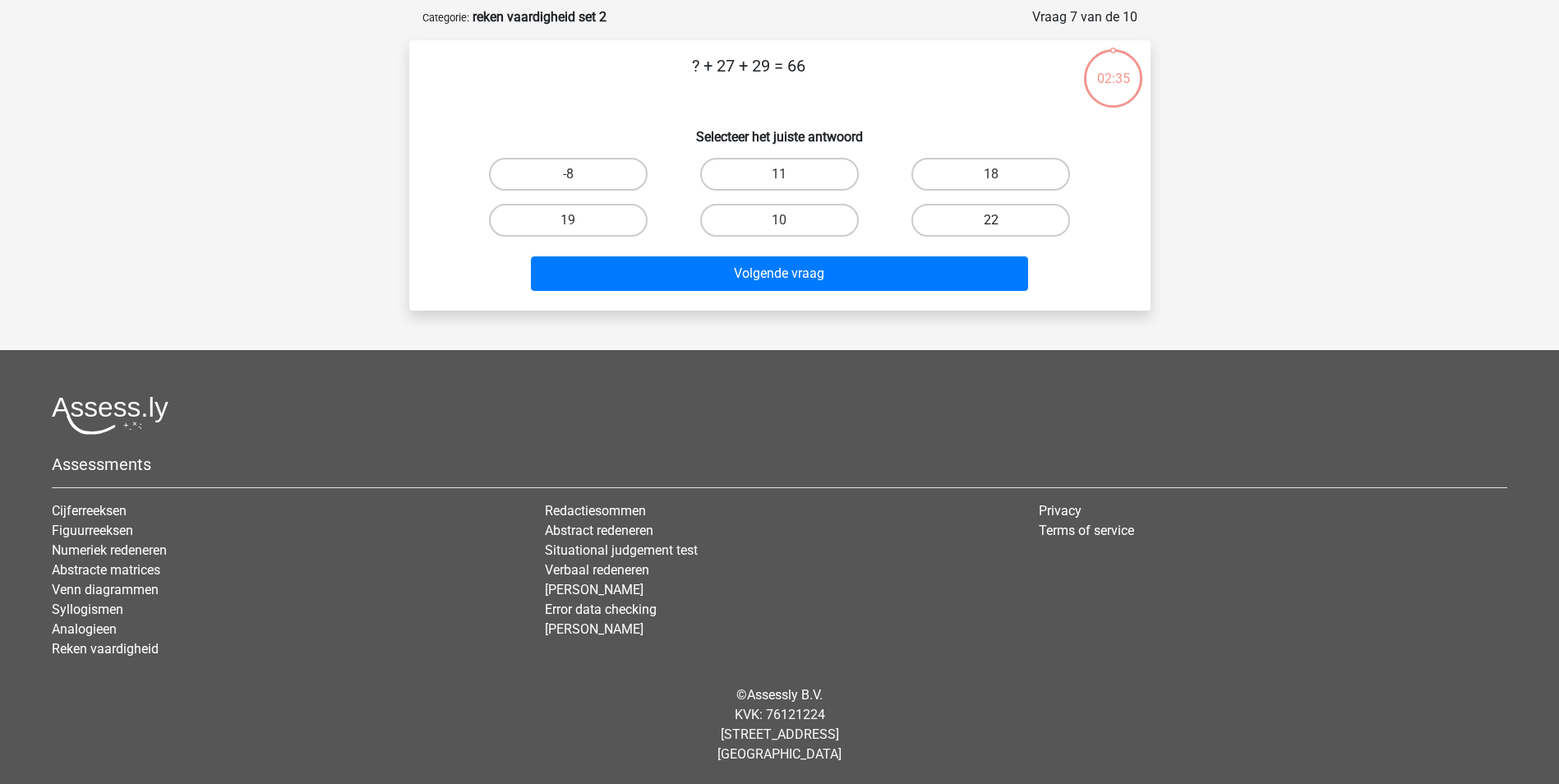
click at [964, 221] on label "22" at bounding box center [991, 220] width 159 height 33
click at [992, 221] on input "22" at bounding box center [997, 226] width 11 height 11
radio input "true"
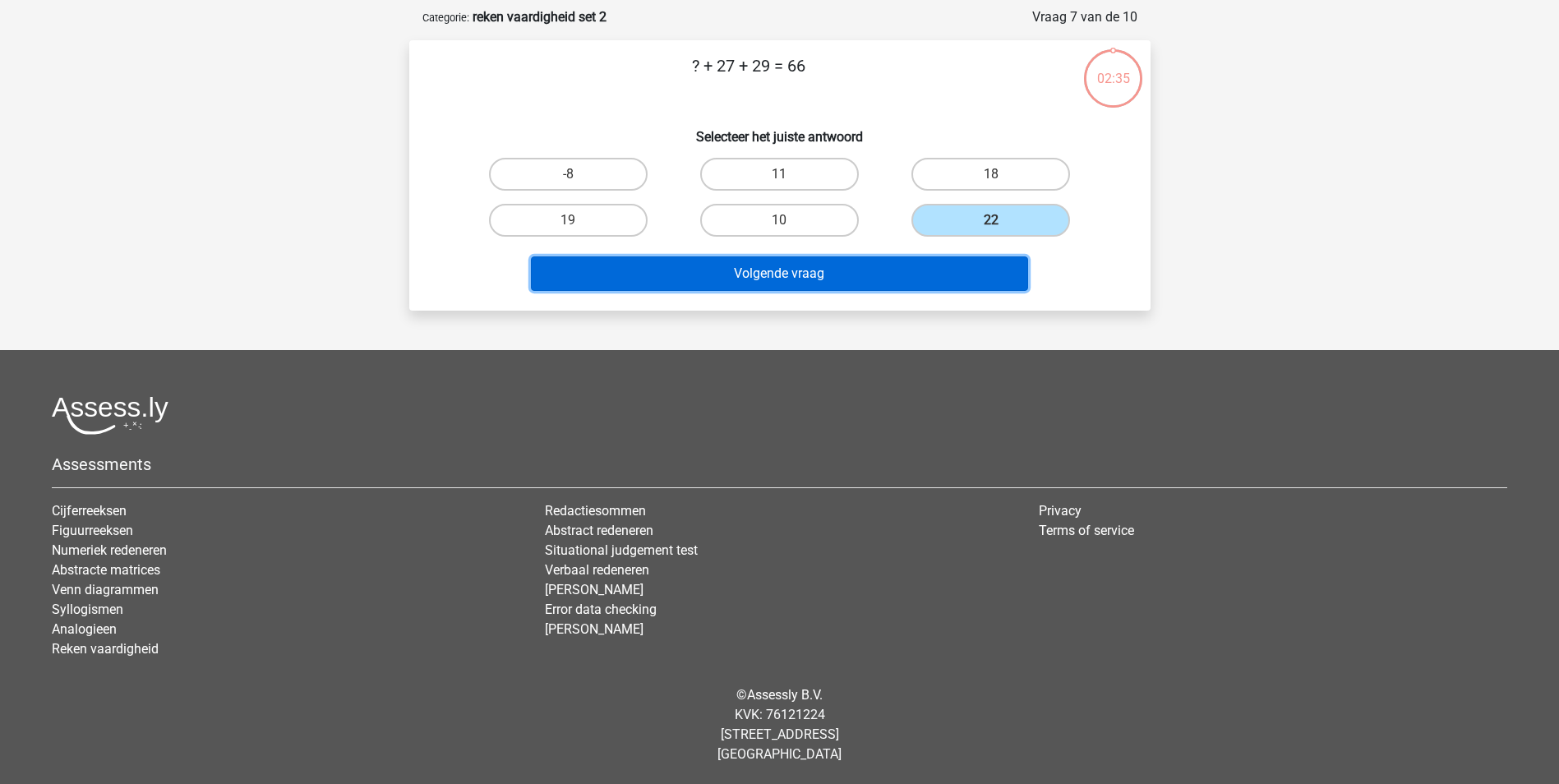
click at [955, 273] on button "Volgende vraag" at bounding box center [780, 274] width 498 height 35
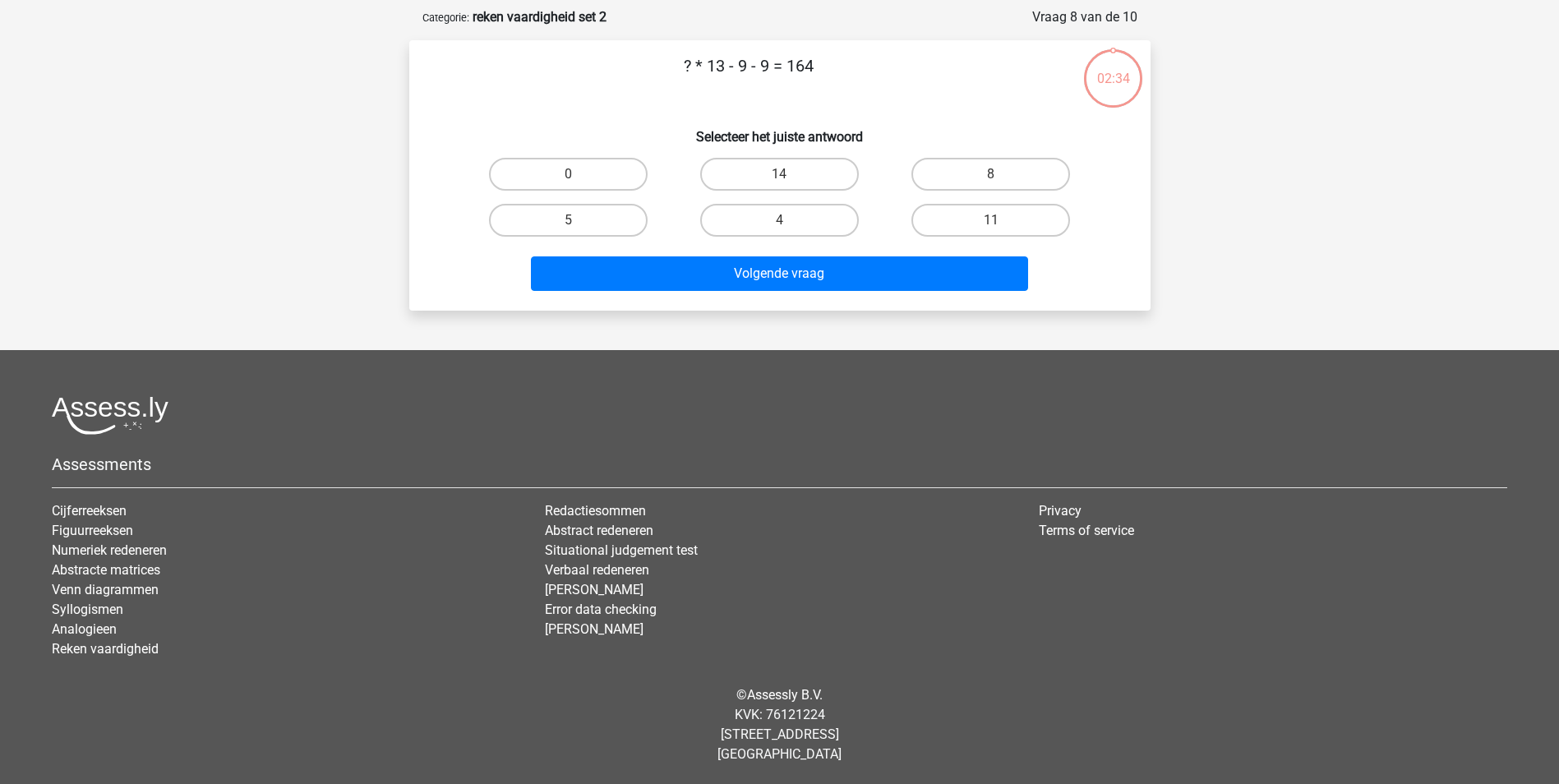
click at [968, 222] on label "11" at bounding box center [991, 220] width 159 height 33
click at [992, 222] on input "11" at bounding box center [997, 226] width 11 height 11
radio input "true"
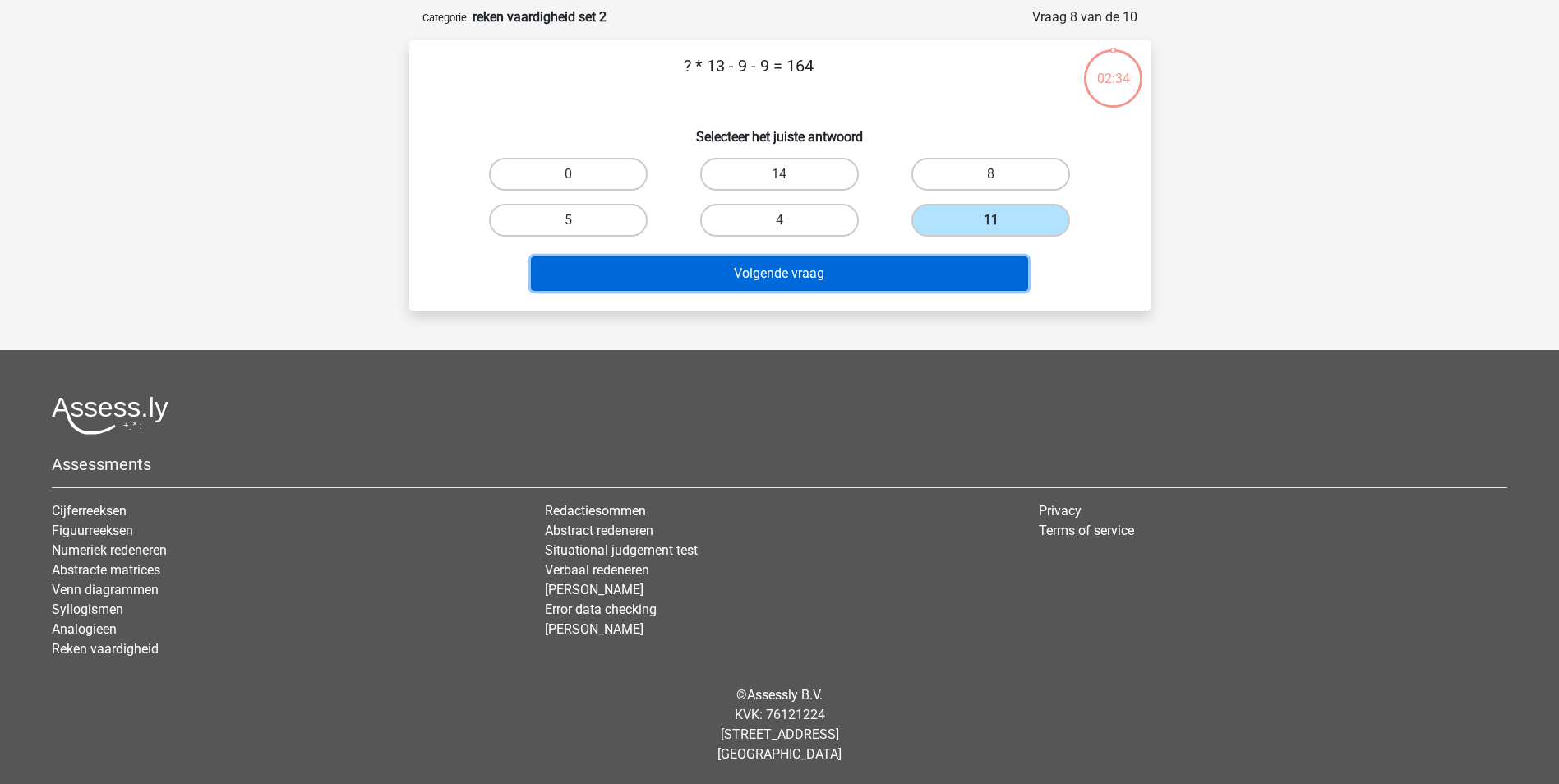
click at [961, 268] on button "Volgende vraag" at bounding box center [780, 274] width 498 height 35
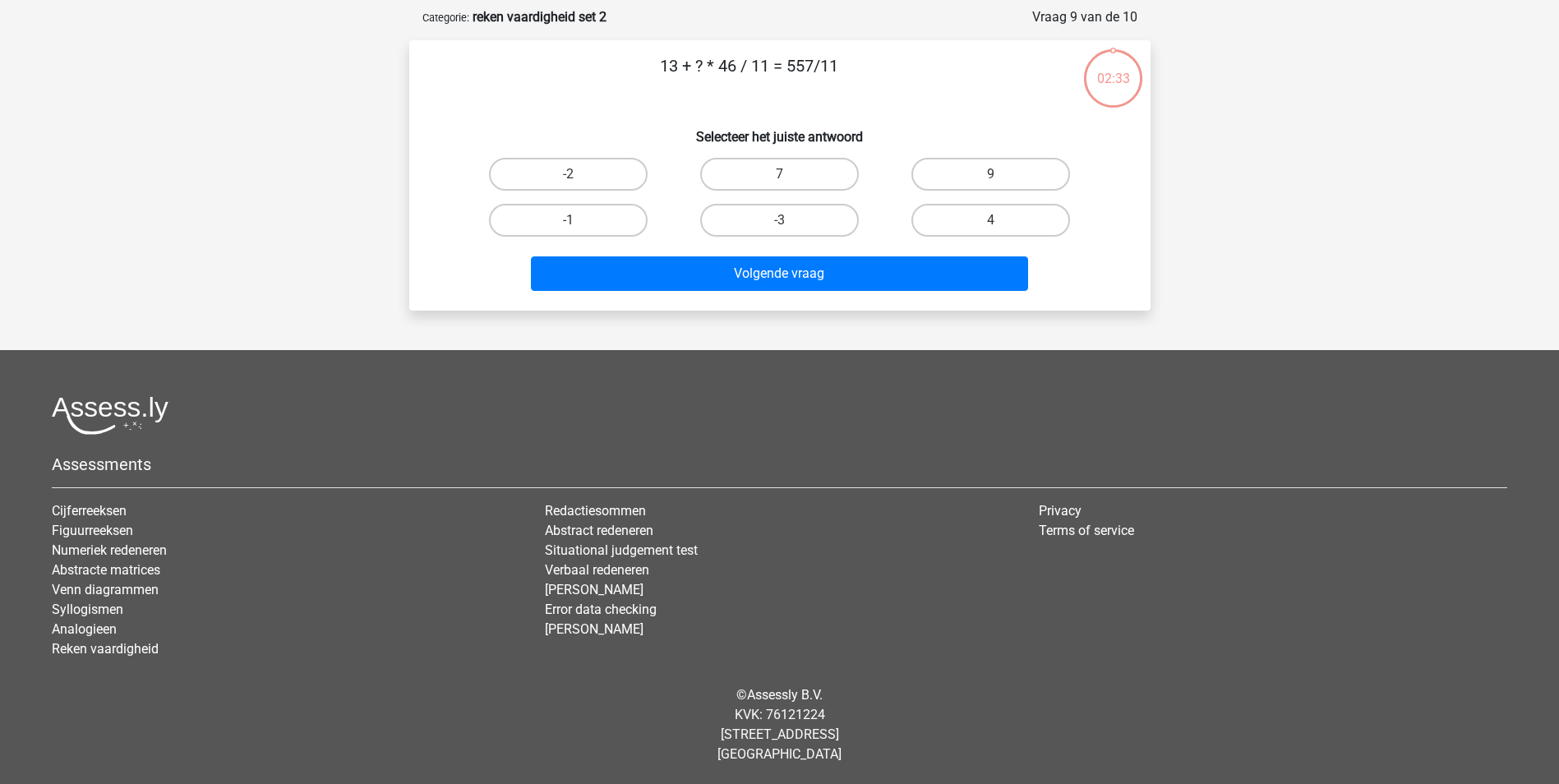
click at [972, 218] on label "4" at bounding box center [991, 220] width 159 height 33
click at [992, 220] on input "4" at bounding box center [997, 226] width 11 height 11
radio input "true"
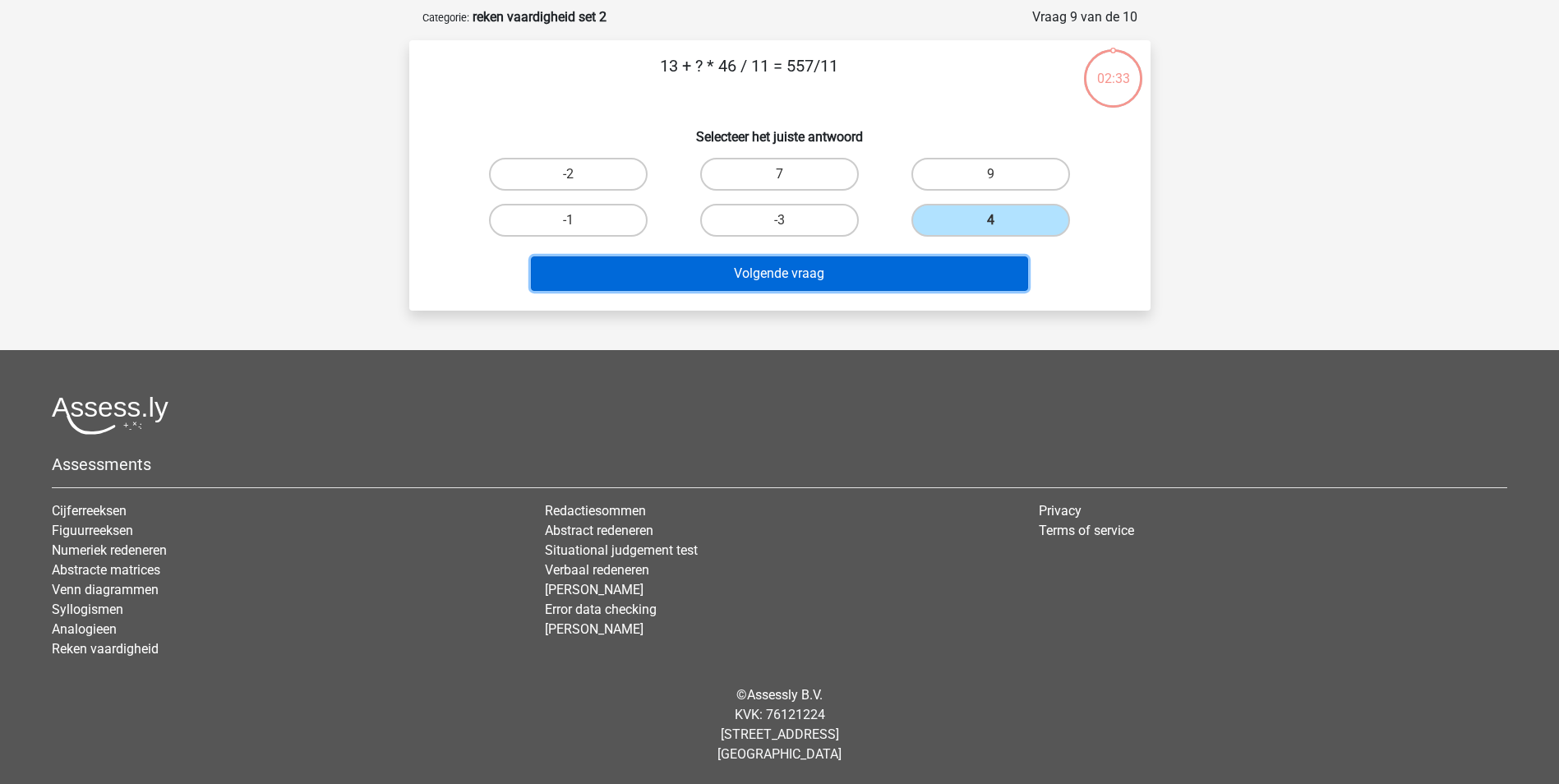
click at [967, 259] on button "Volgende vraag" at bounding box center [780, 274] width 498 height 35
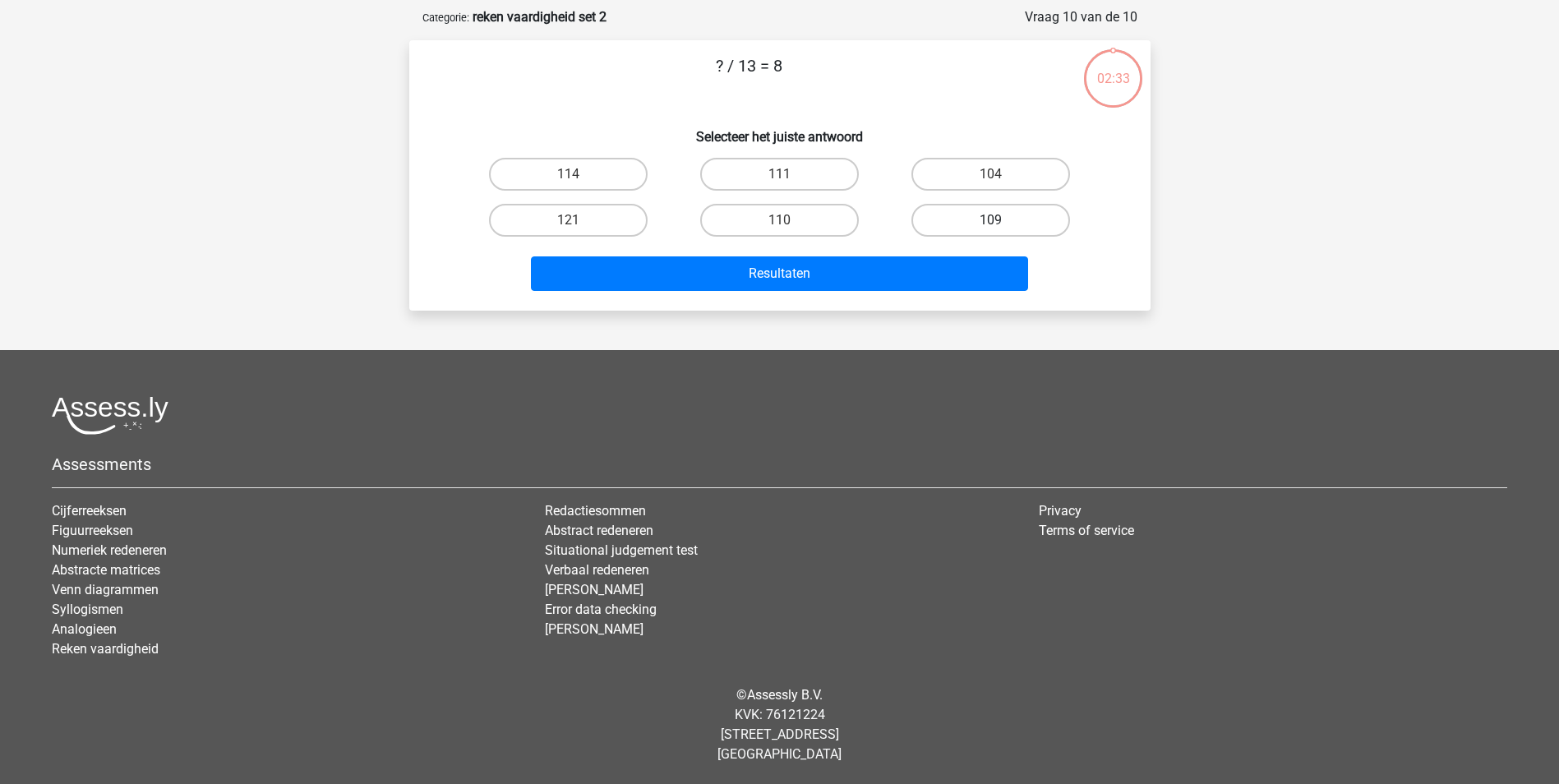
click at [970, 216] on label "109" at bounding box center [991, 220] width 159 height 33
click at [992, 220] on input "109" at bounding box center [997, 226] width 11 height 11
radio input "true"
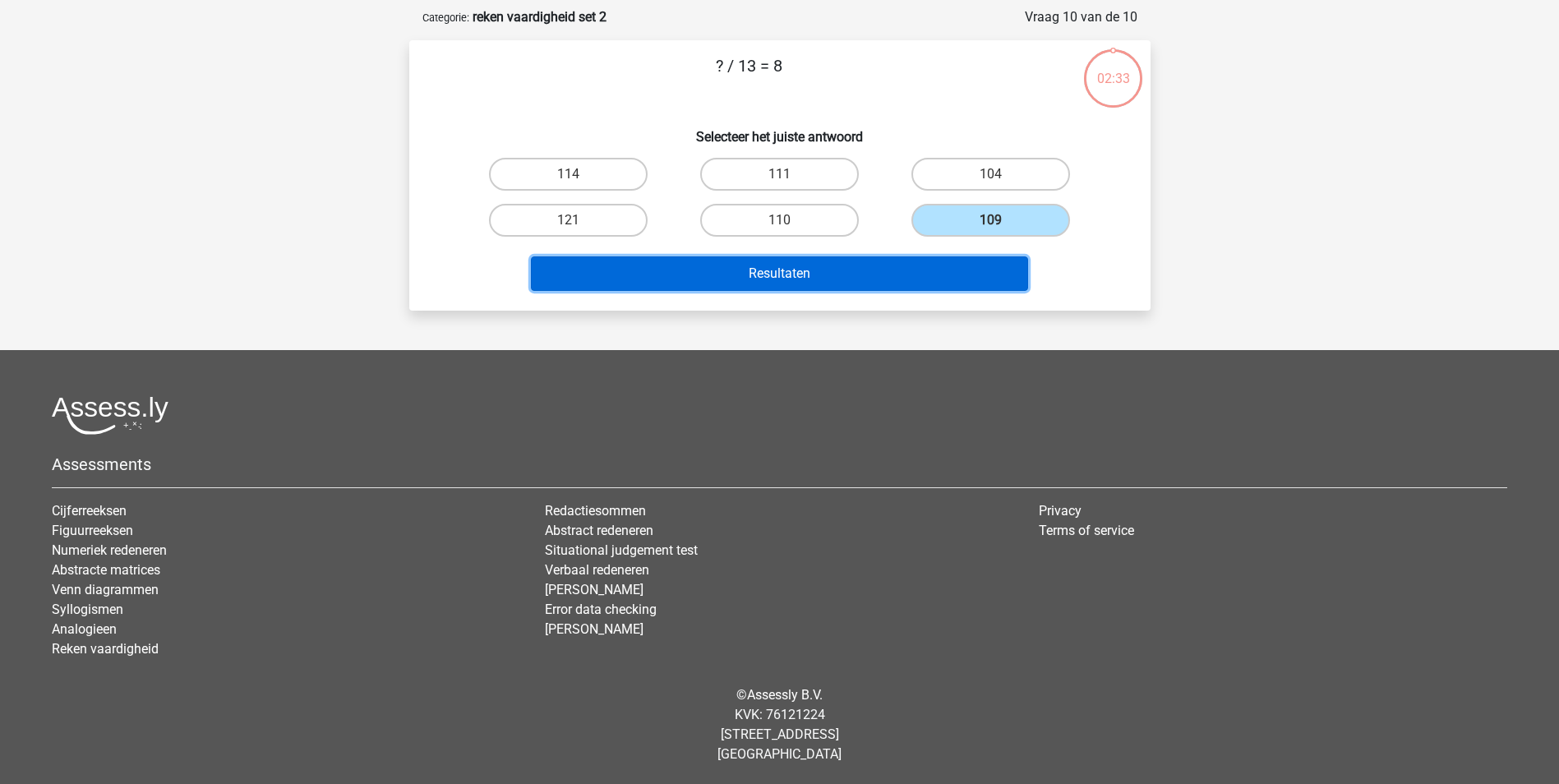
click at [951, 285] on button "Resultaten" at bounding box center [780, 274] width 498 height 35
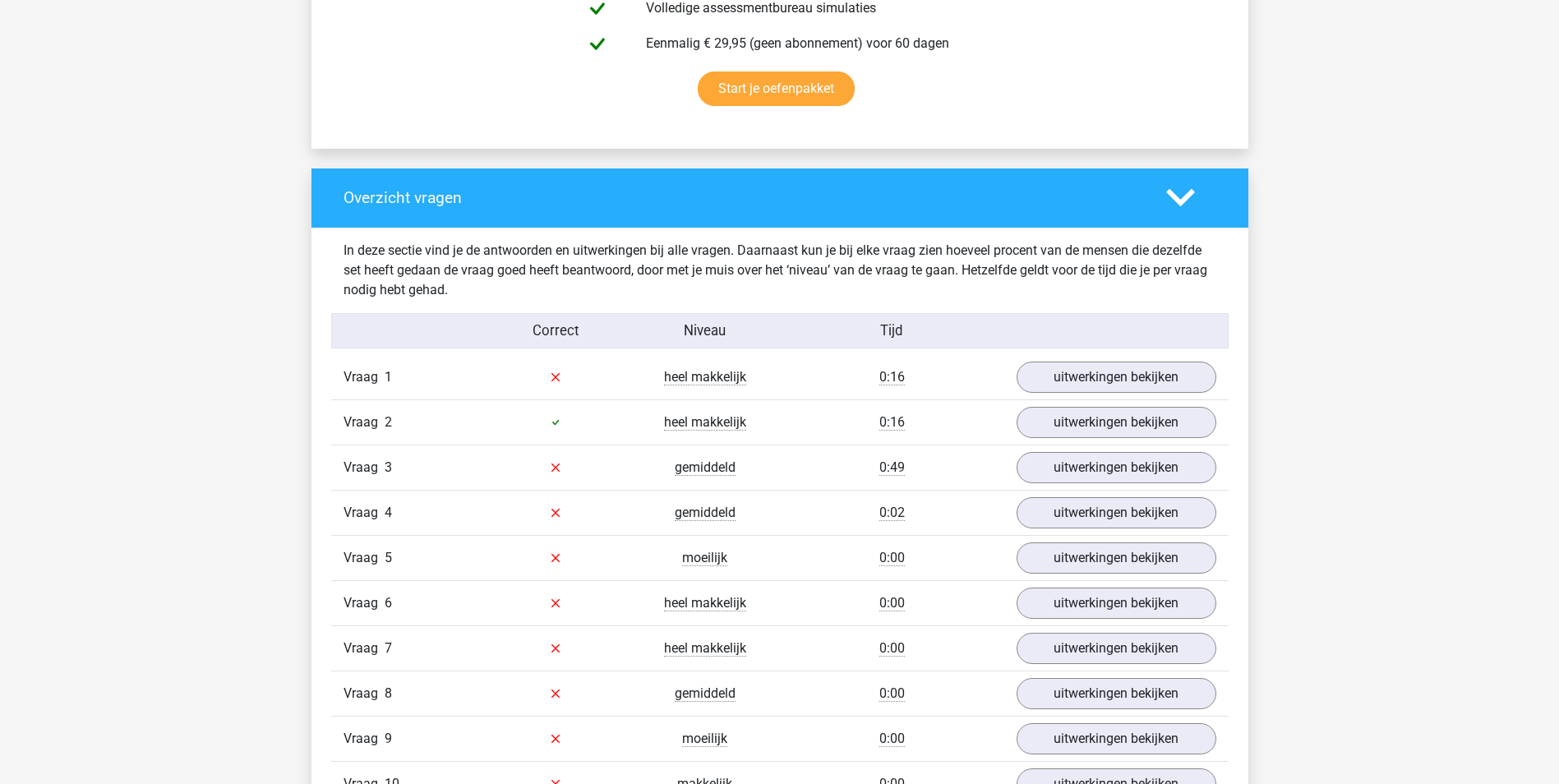
scroll to position [1069, 0]
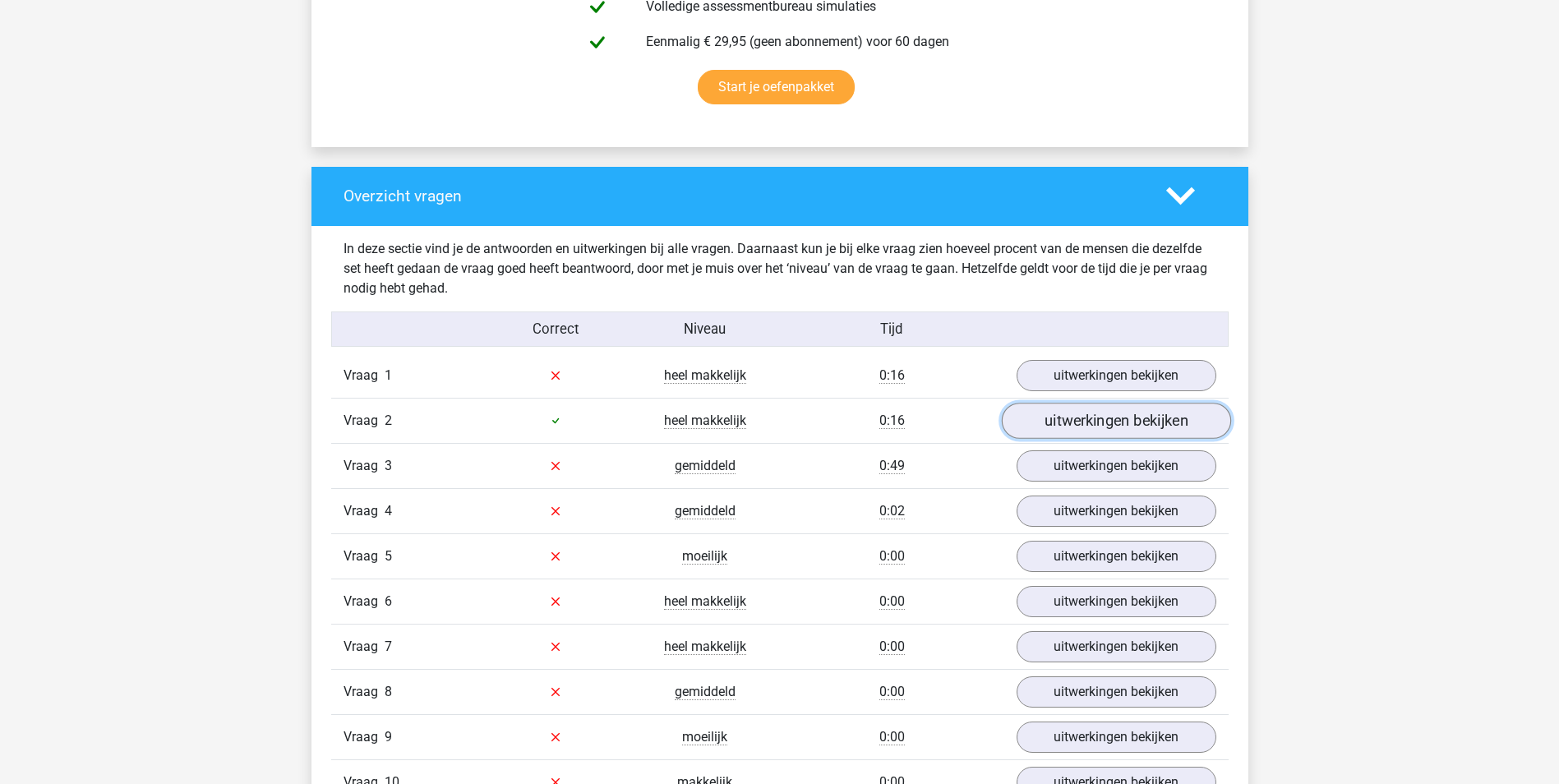
click at [1066, 420] on link "uitwerkingen bekijken" at bounding box center [1116, 420] width 230 height 36
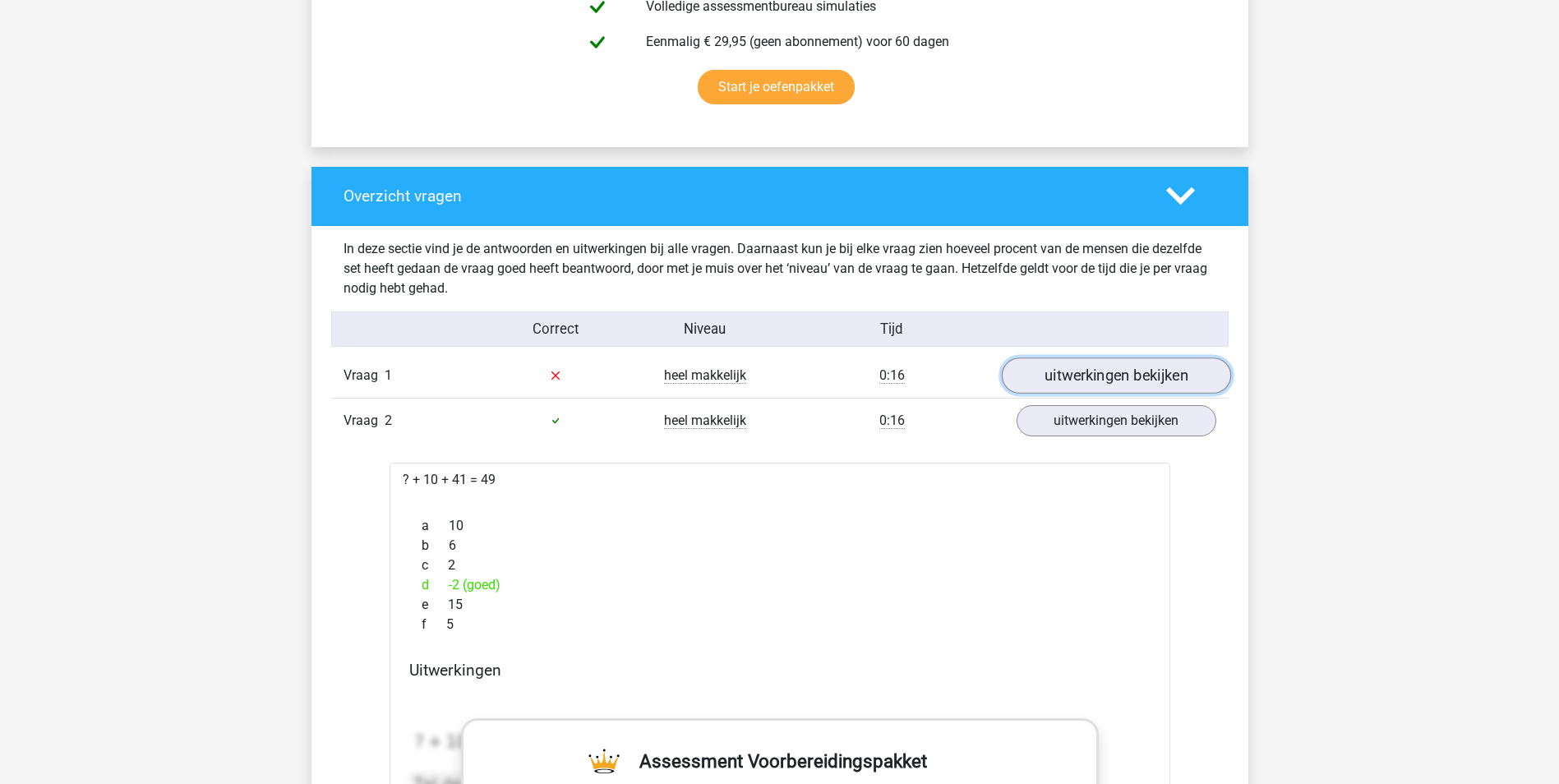
click at [1079, 364] on link "uitwerkingen bekijken" at bounding box center [1116, 375] width 230 height 36
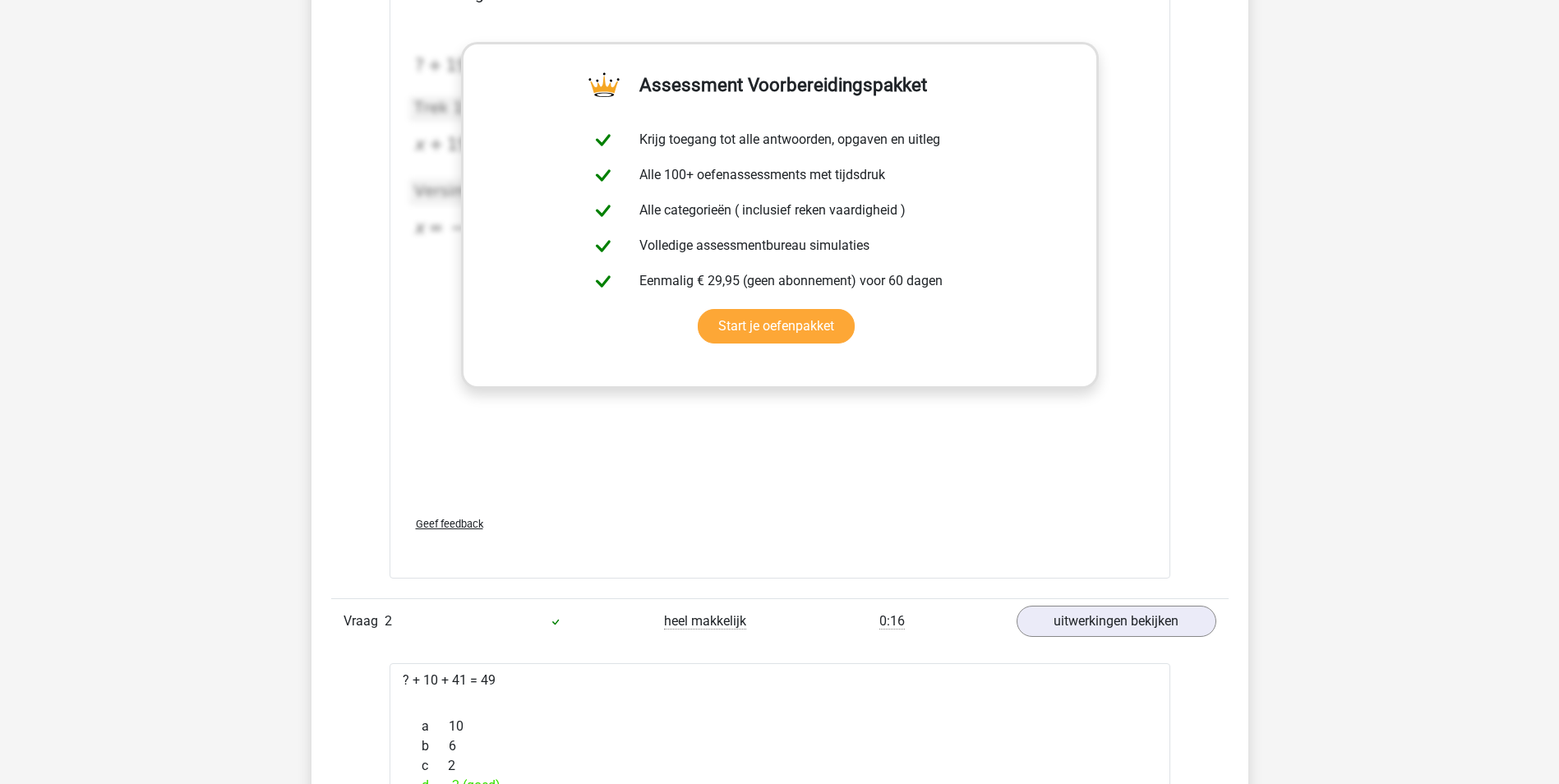
scroll to position [1726, 0]
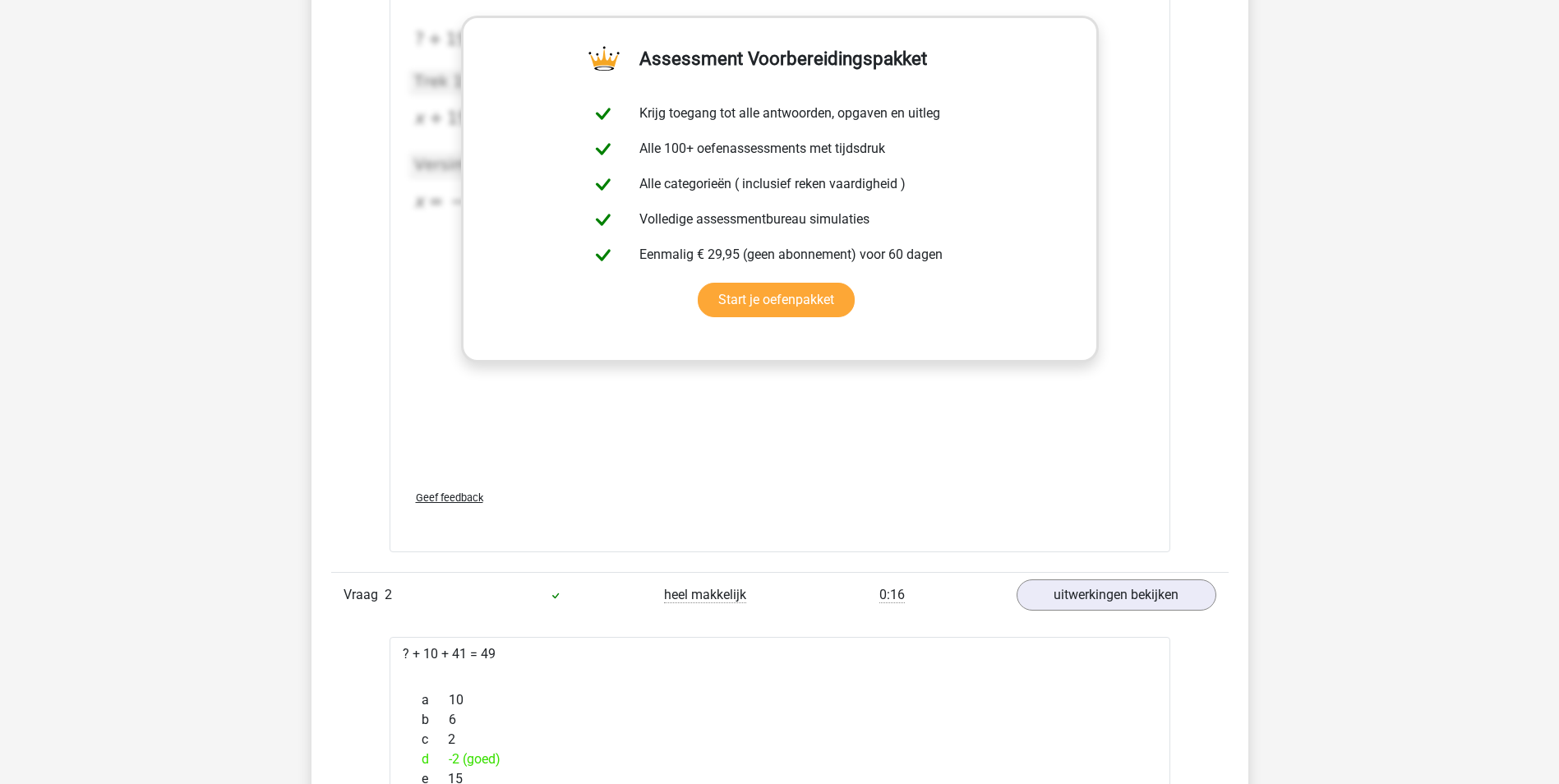
click at [1155, 417] on div "Uitwerkingen 2020-12-07T11:59:52.920020 image/svg+xml Matplotlib v3.3.2, https:…" at bounding box center [780, 217] width 755 height 519
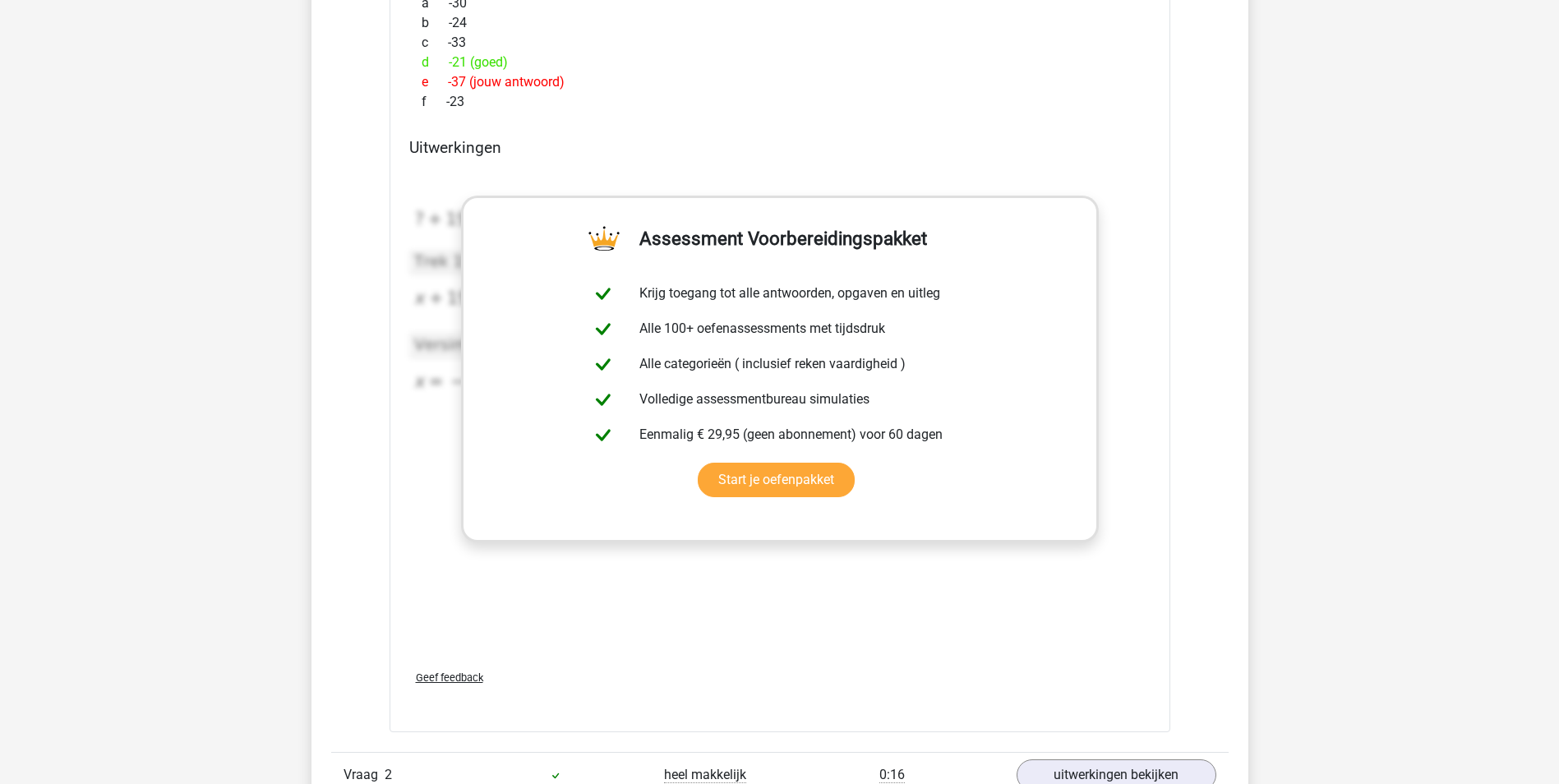
scroll to position [1479, 0]
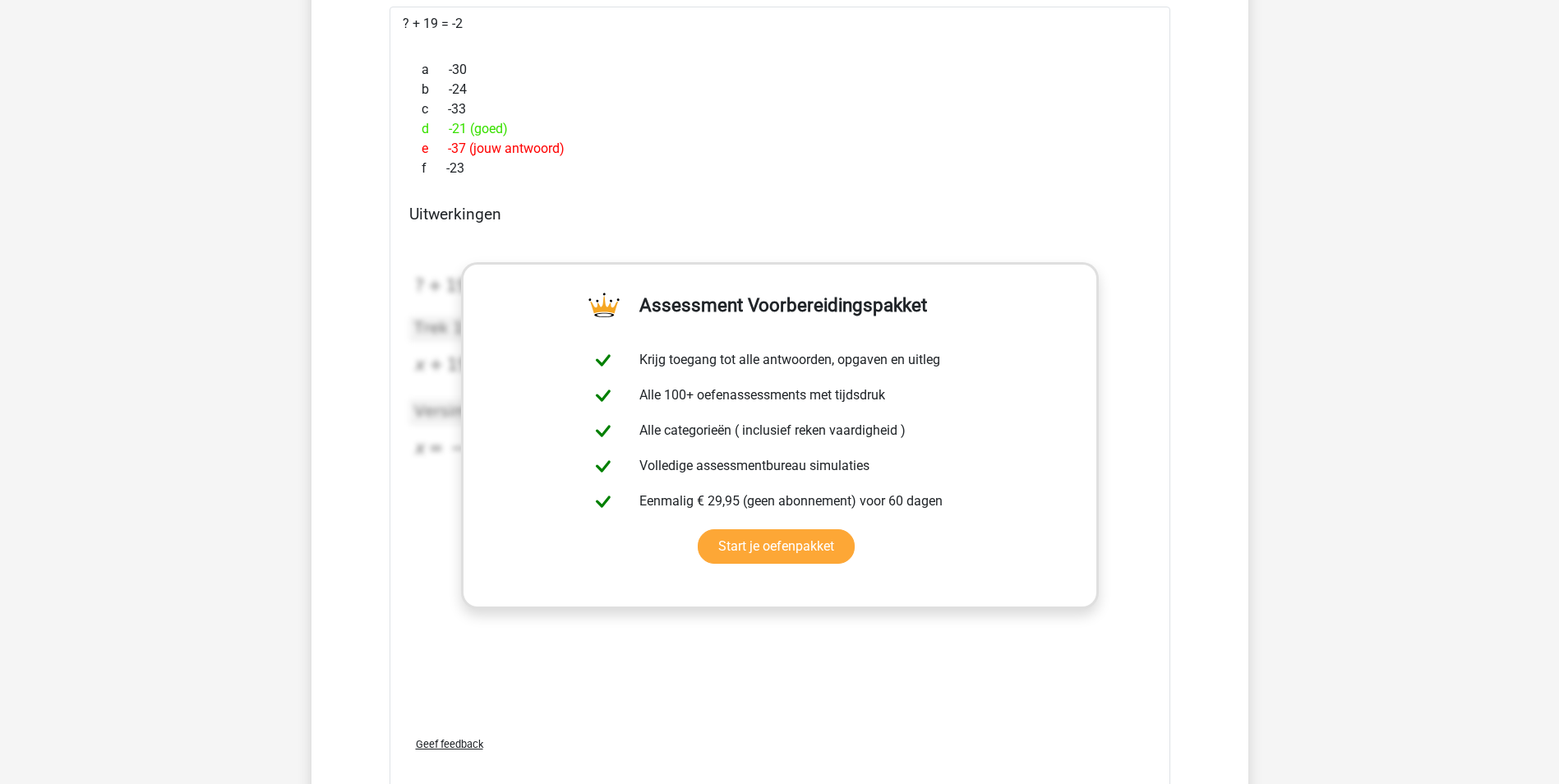
click at [840, 211] on h4 "Uitwerkingen" at bounding box center [780, 214] width 742 height 19
click at [773, 231] on div "2020-12-07T11:59:52.920020 image/svg+xml Matplotlib v3.3.2, https://matplotlib.…" at bounding box center [780, 365] width 742 height 270
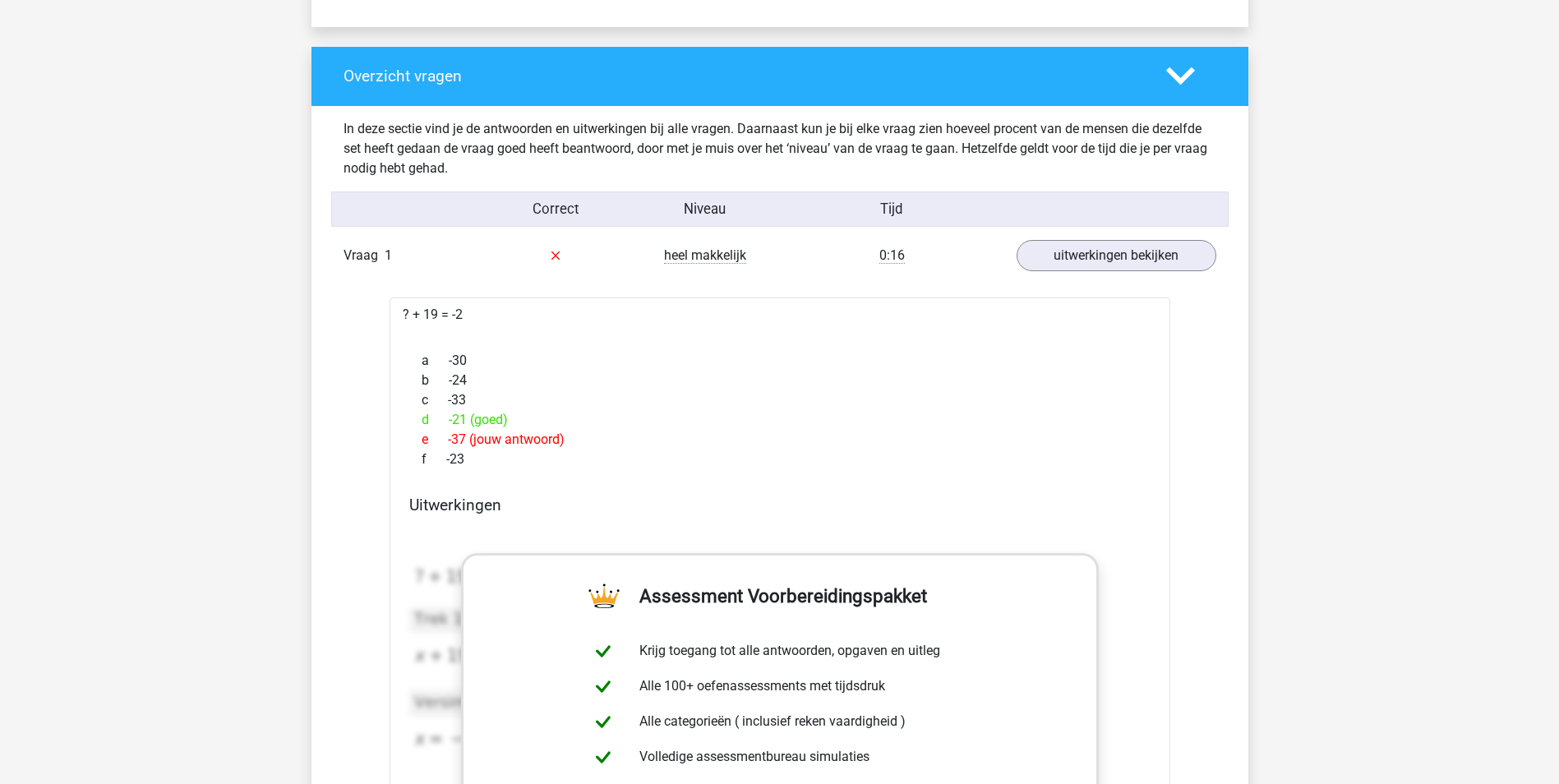
scroll to position [0, 0]
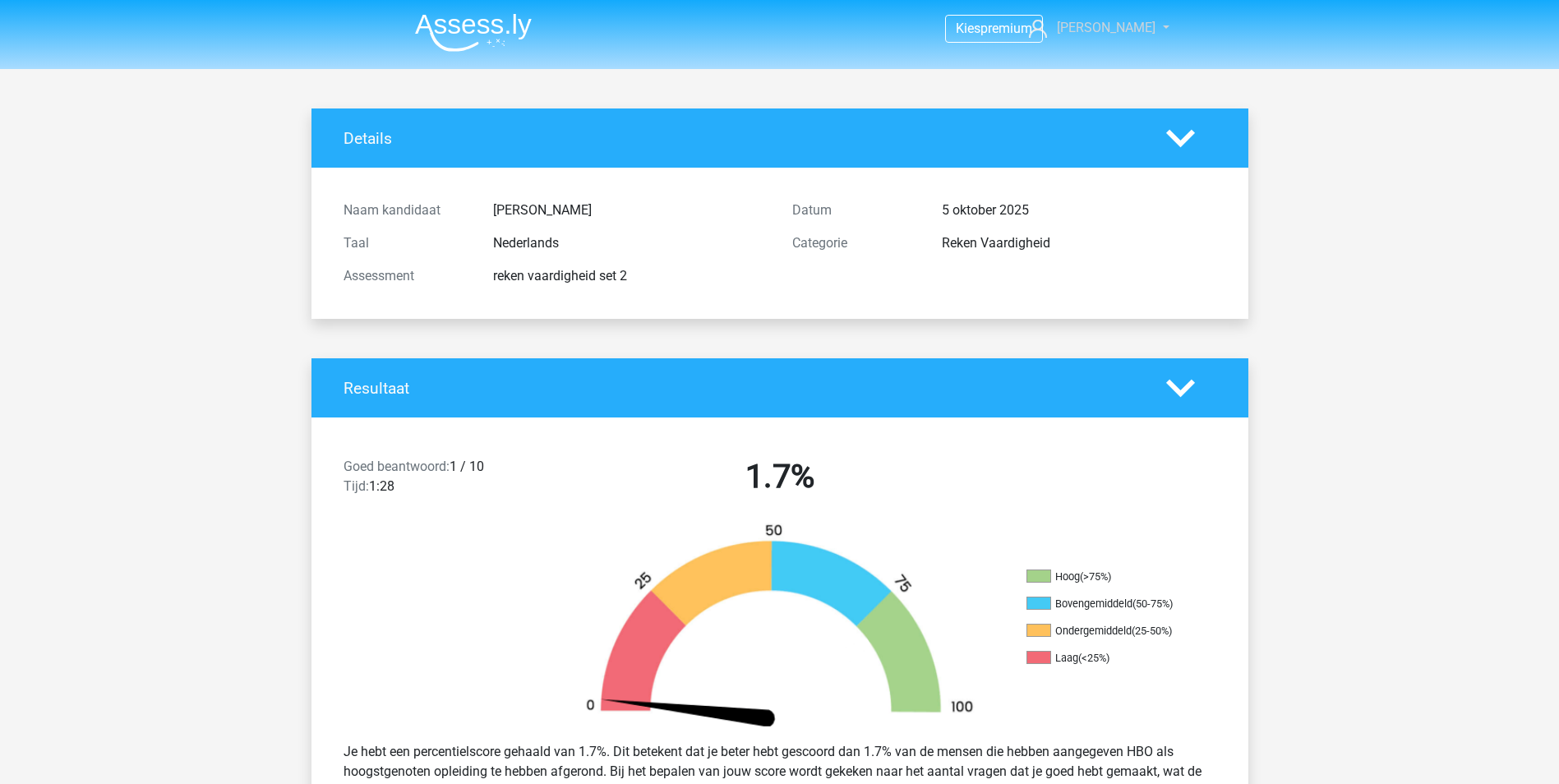
click at [1106, 20] on span "[PERSON_NAME]" at bounding box center [1105, 27] width 98 height 16
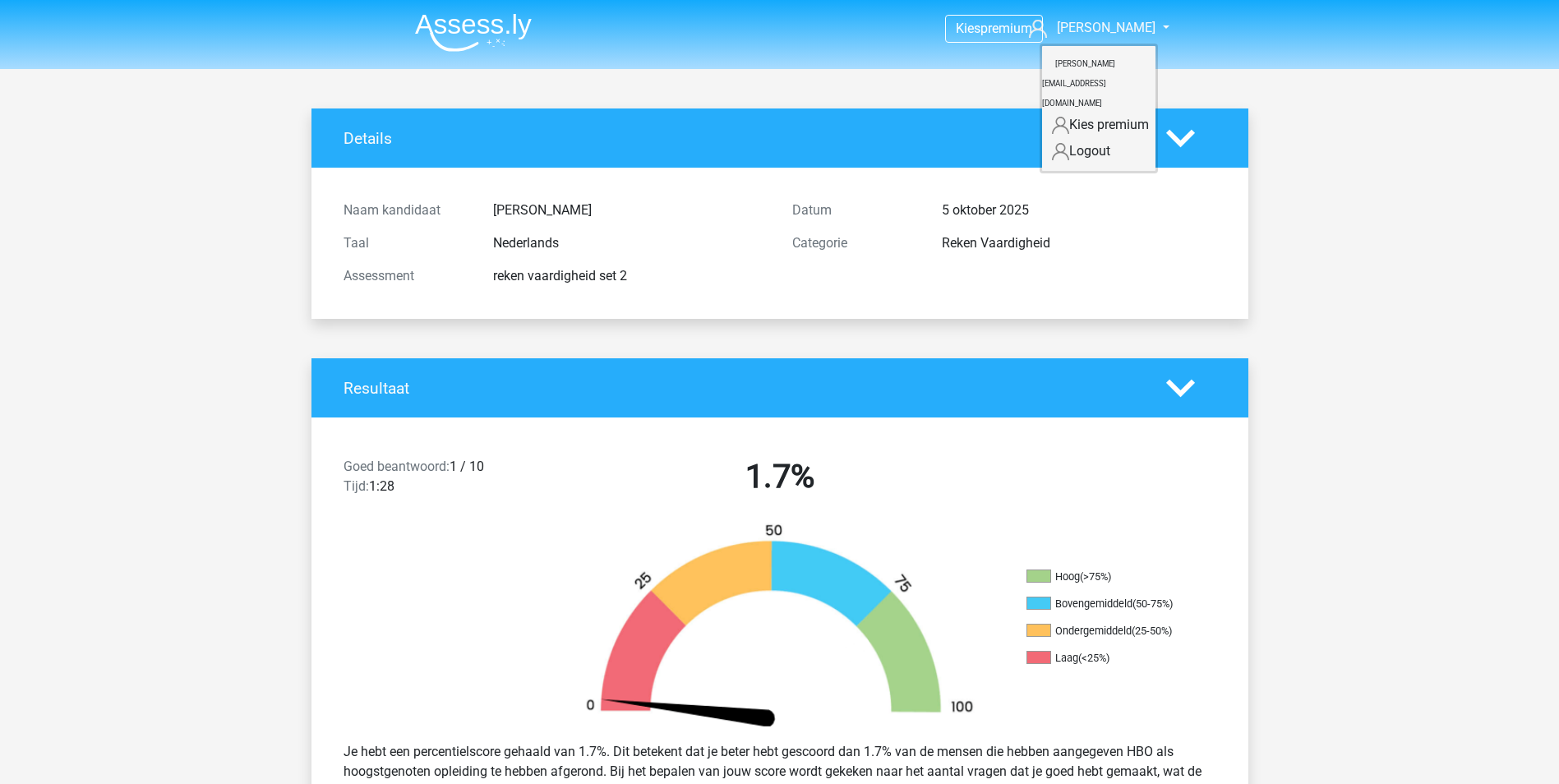
click at [1088, 112] on link "Kies premium" at bounding box center [1099, 125] width 114 height 27
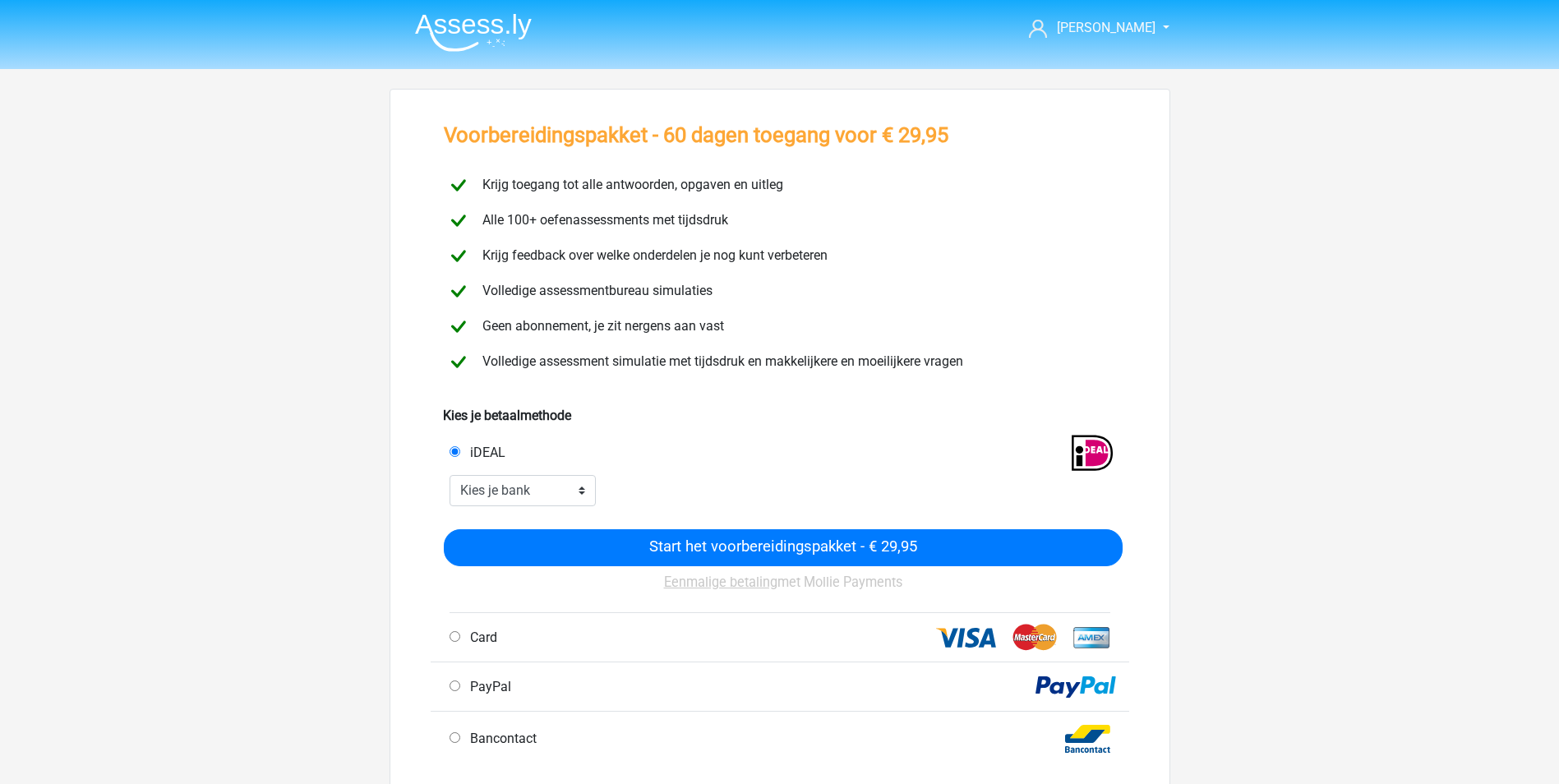
click at [515, 13] on img at bounding box center [473, 32] width 117 height 39
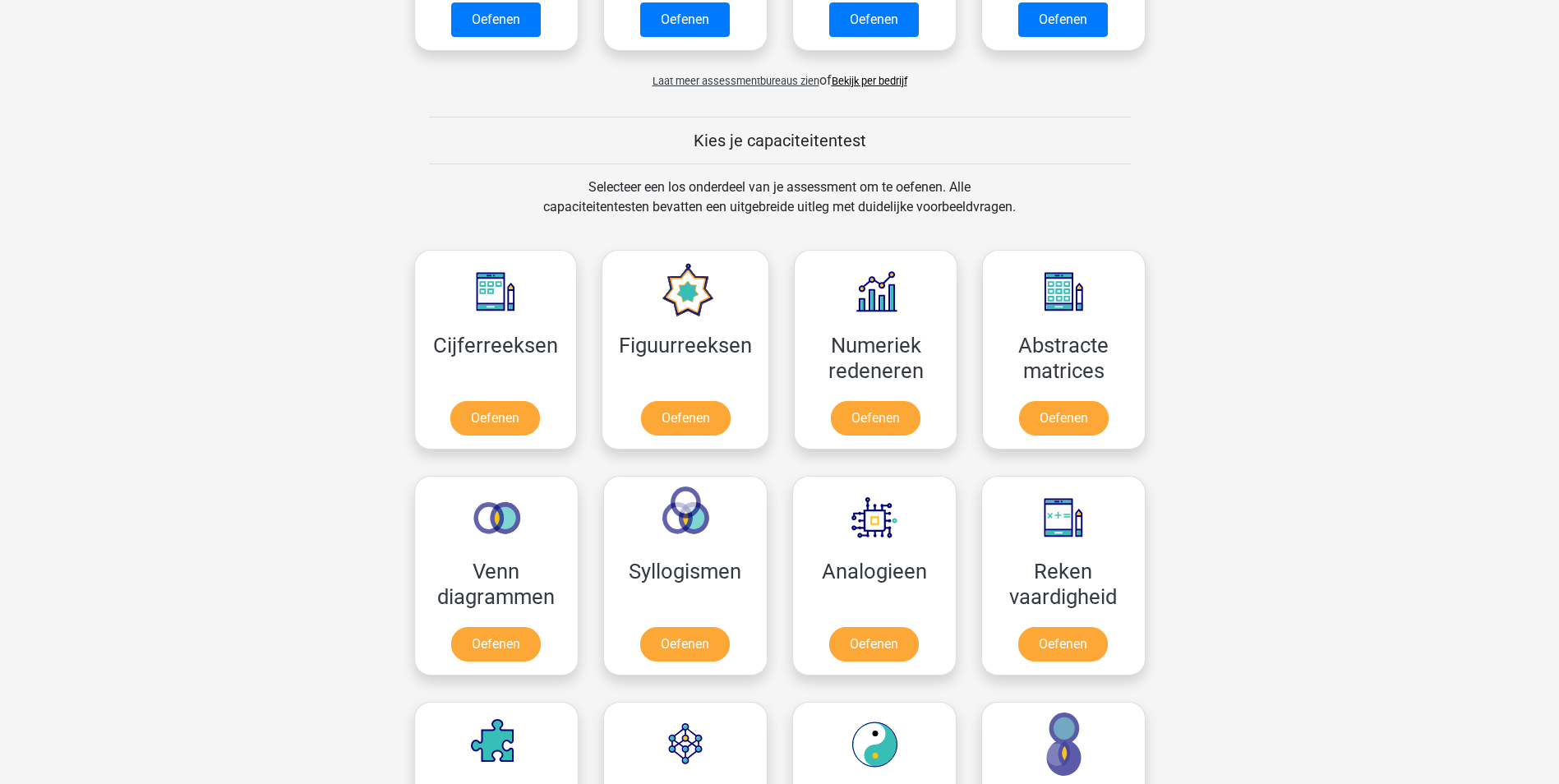
scroll to position [493, 0]
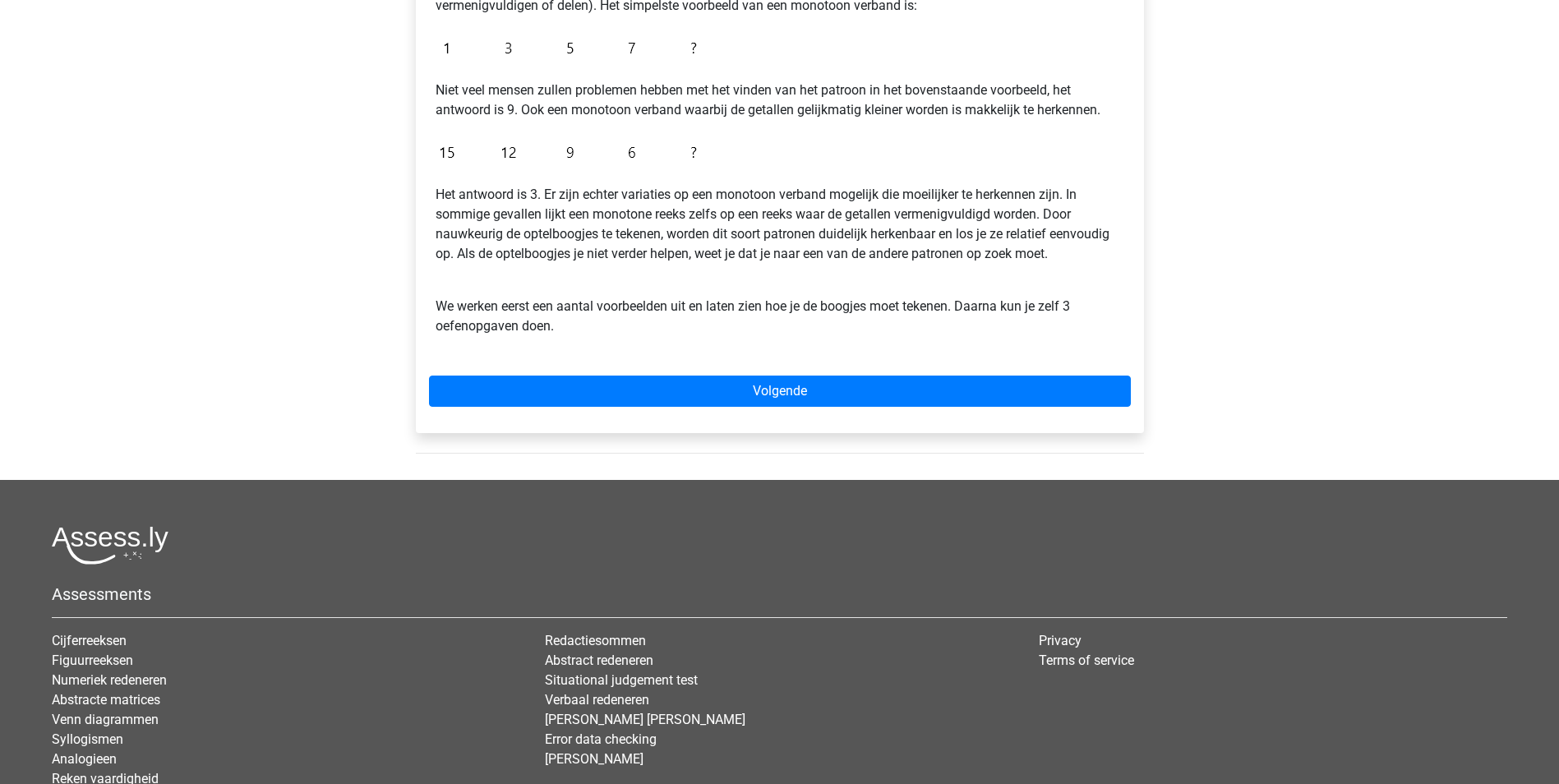
scroll to position [411, 0]
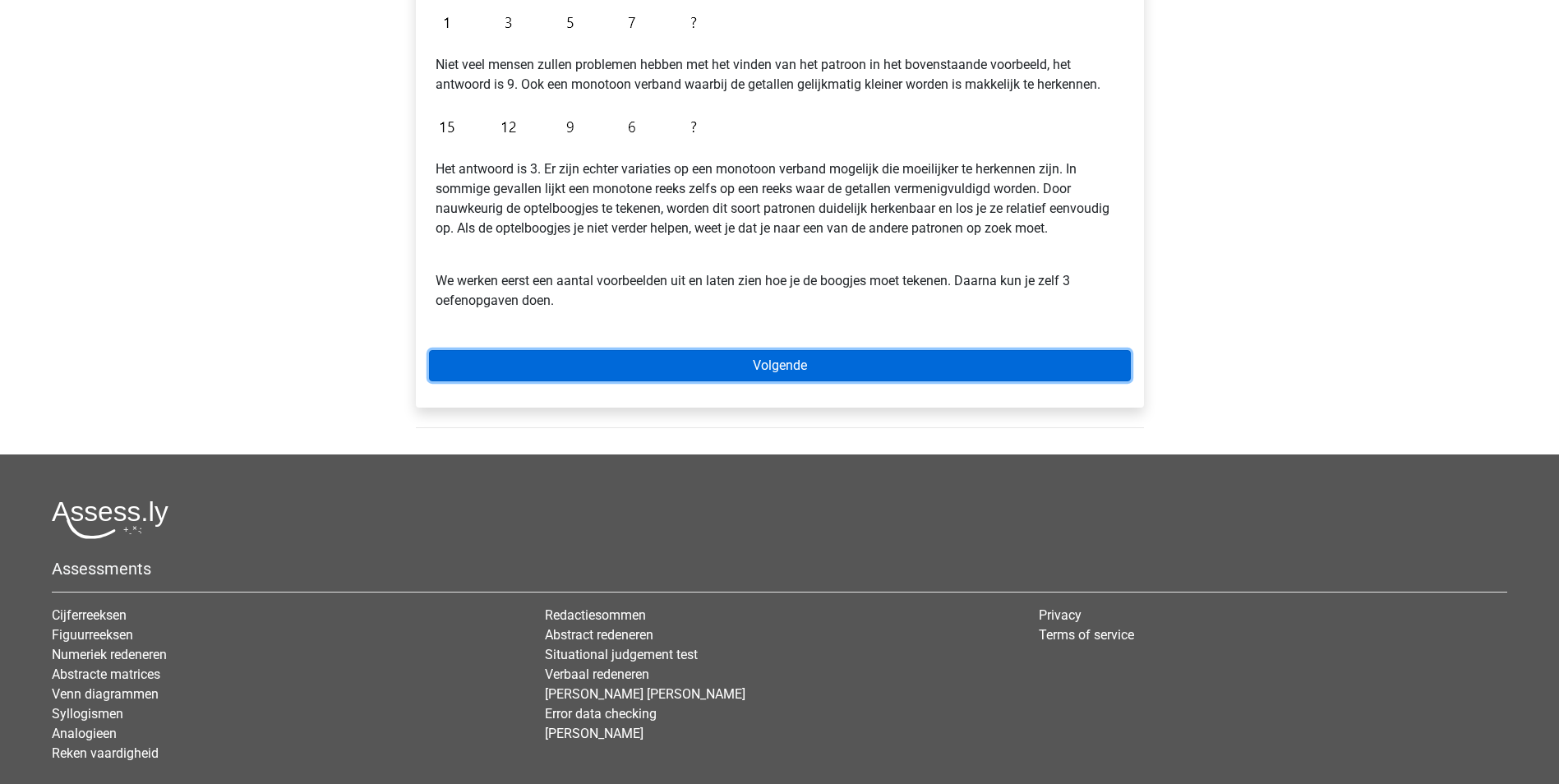
click at [819, 365] on link "Volgende" at bounding box center [780, 365] width 702 height 31
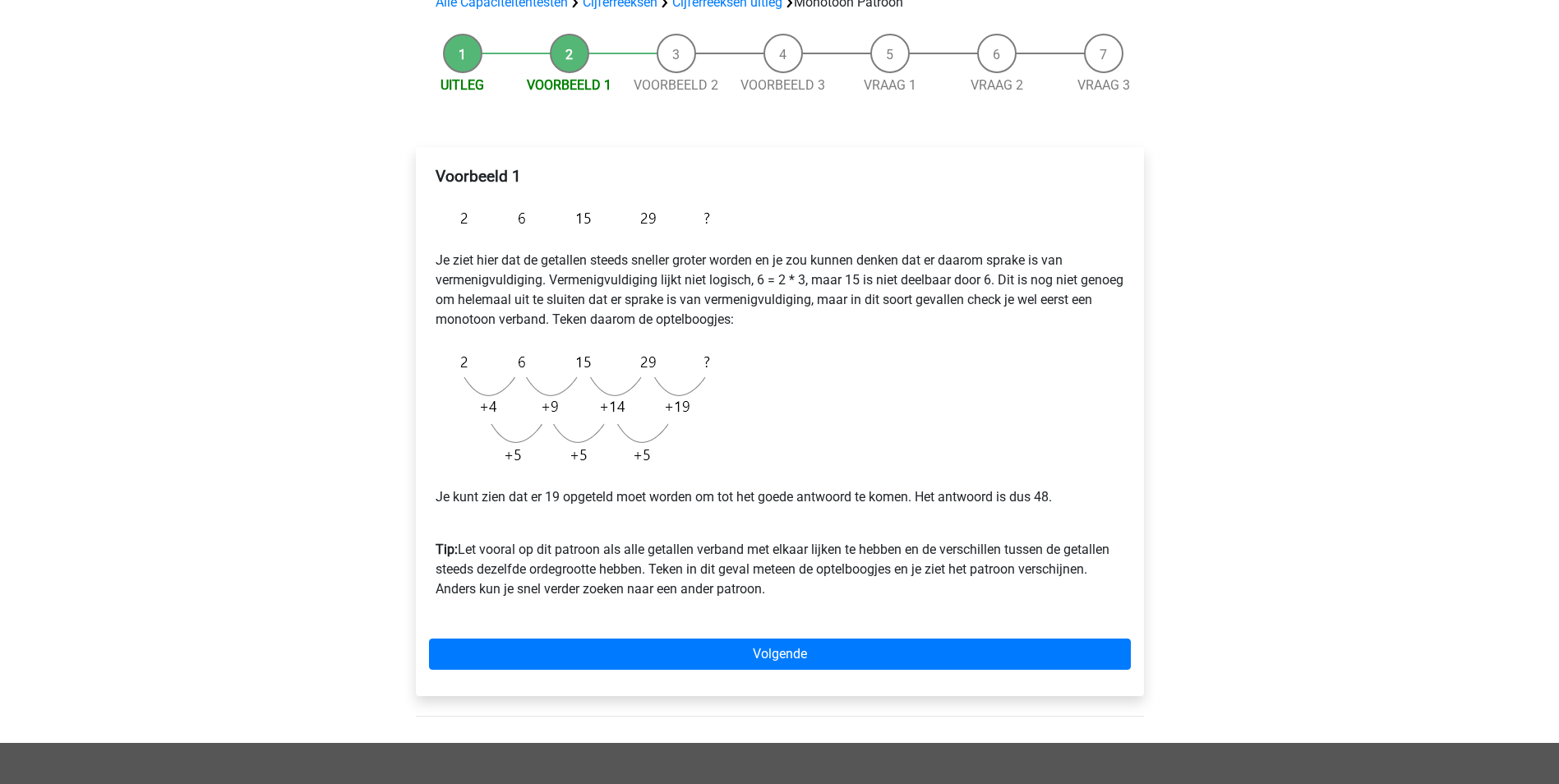
scroll to position [164, 0]
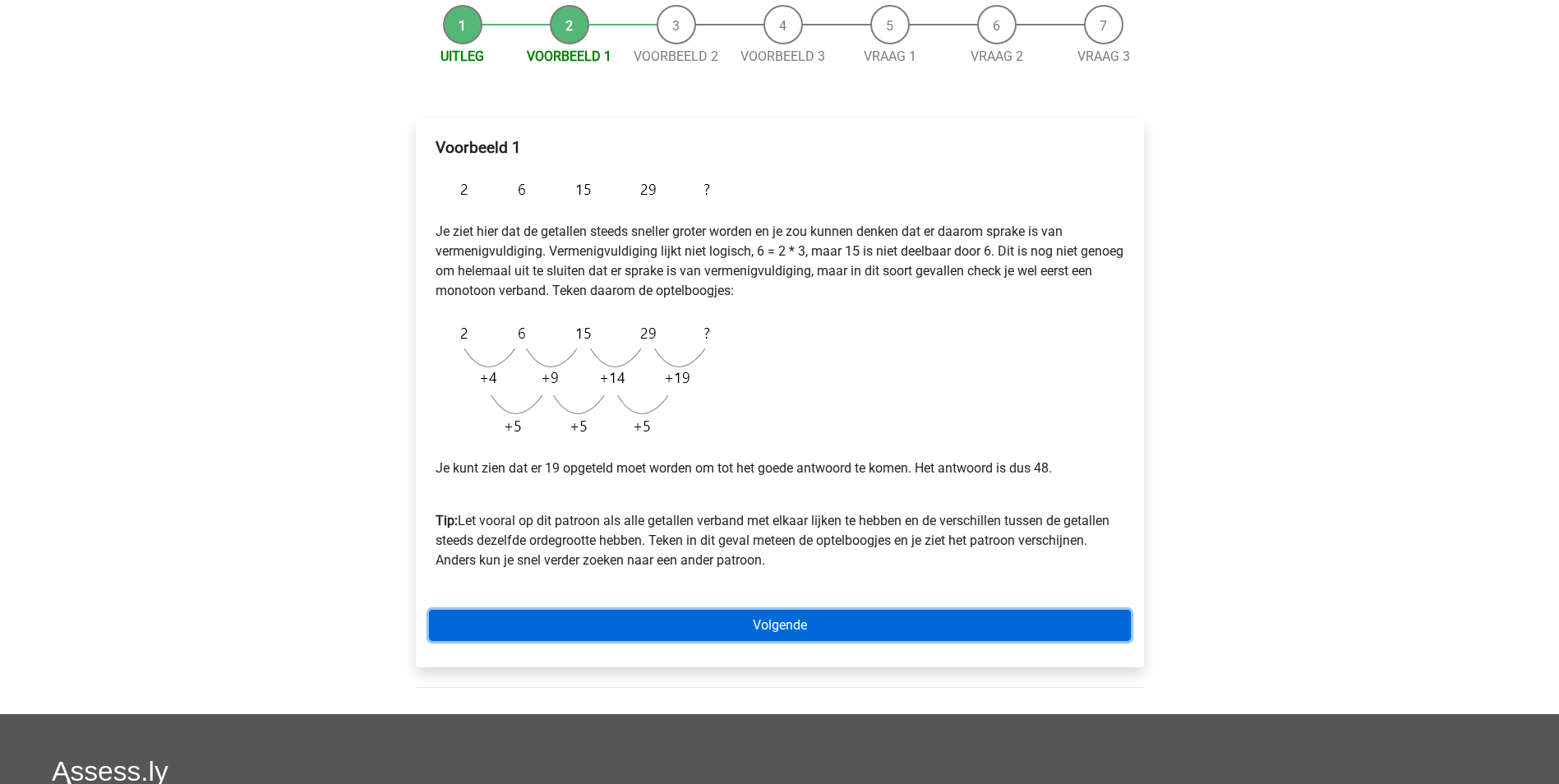
click at [758, 627] on link "Volgende" at bounding box center [780, 625] width 702 height 31
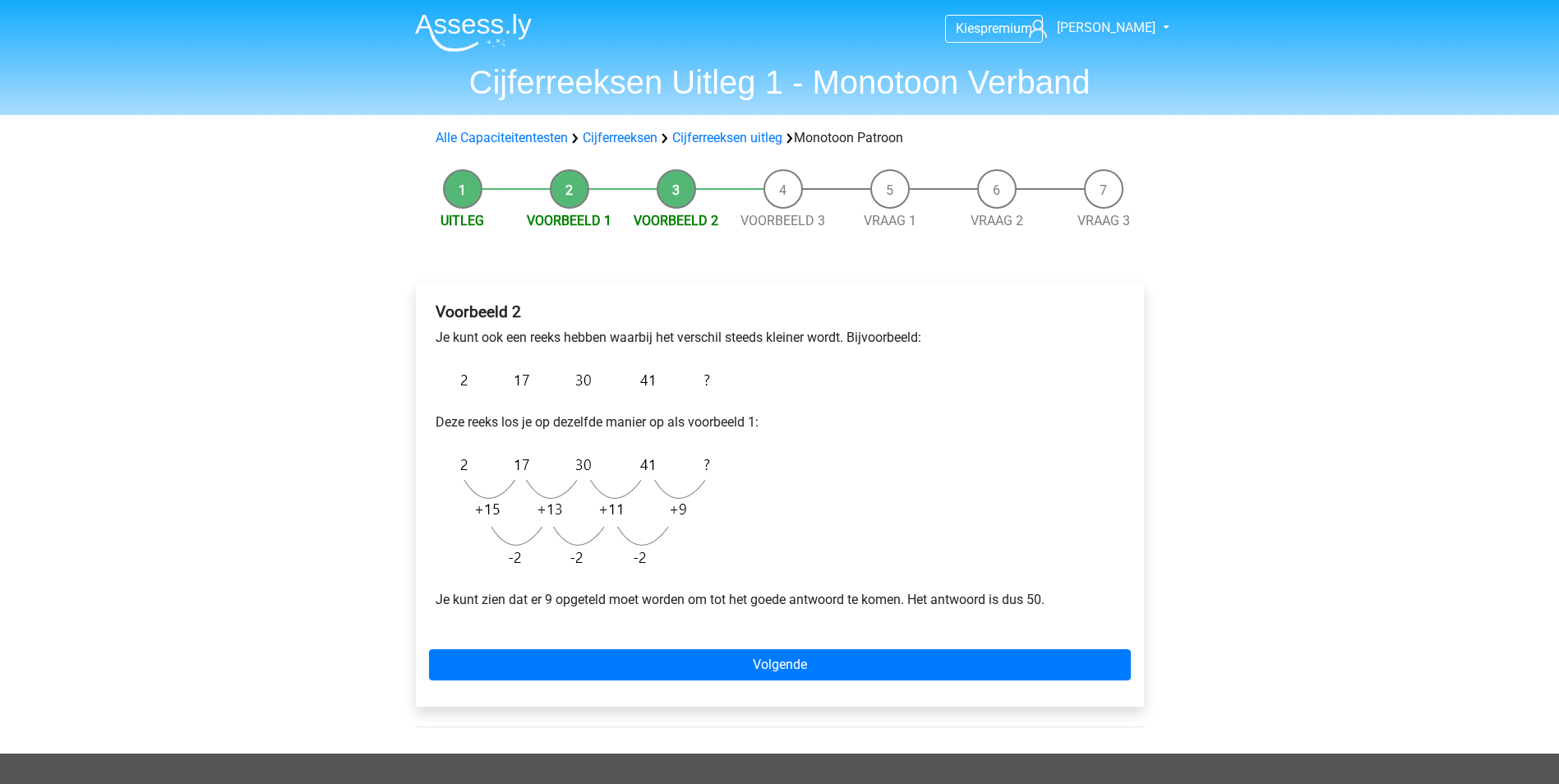
click at [793, 635] on div "Voorbeeld 2 Je kunt ook een reeks hebben waarbij het verschil steeds kleiner wo…" at bounding box center [780, 495] width 728 height 424
click at [795, 648] on div "Voorbeeld 2 Je kunt ook een reeks hebben waarbij het verschil steeds kleiner wo…" at bounding box center [780, 495] width 728 height 424
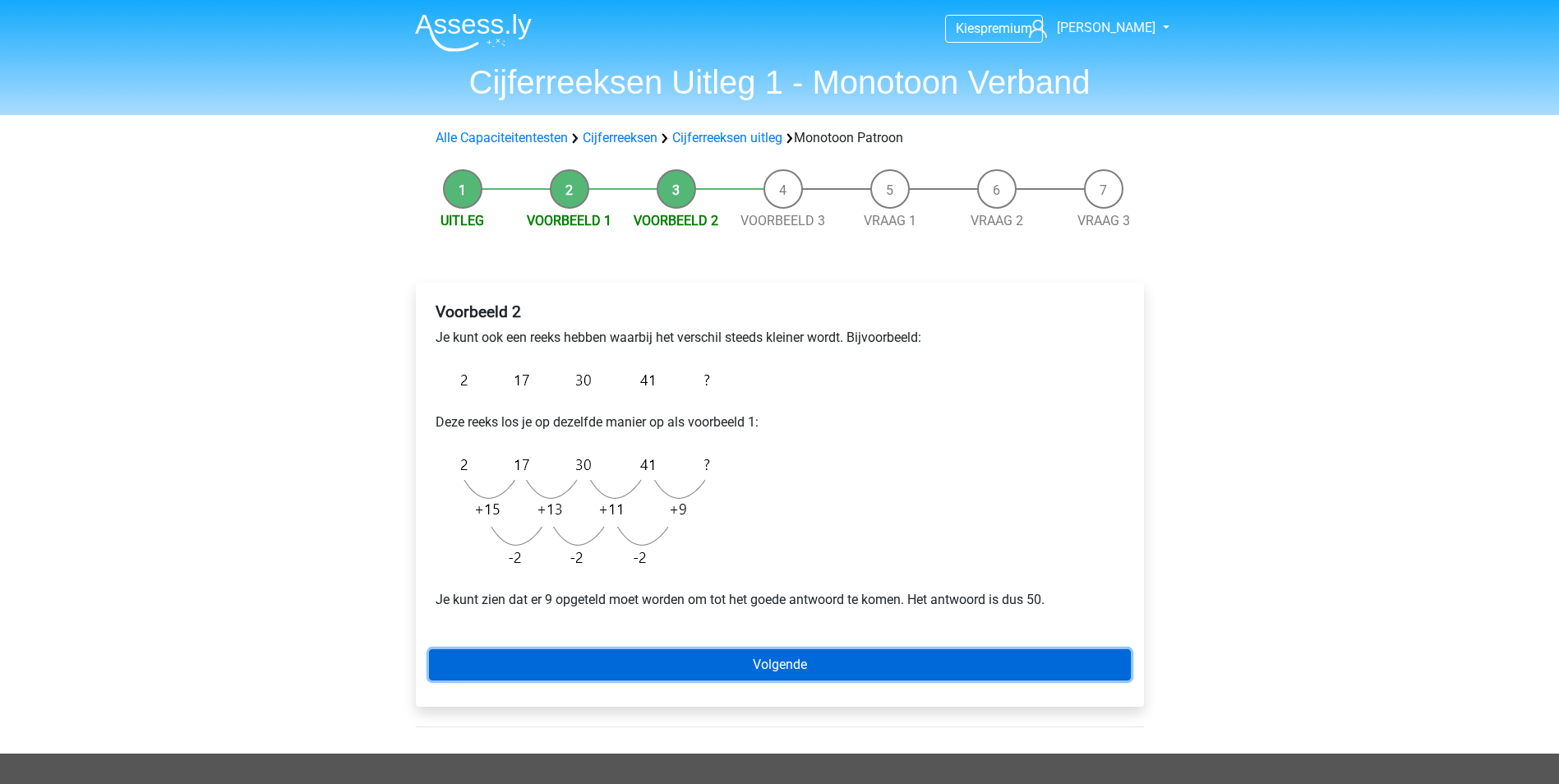
click at [796, 656] on link "Volgende" at bounding box center [780, 665] width 702 height 31
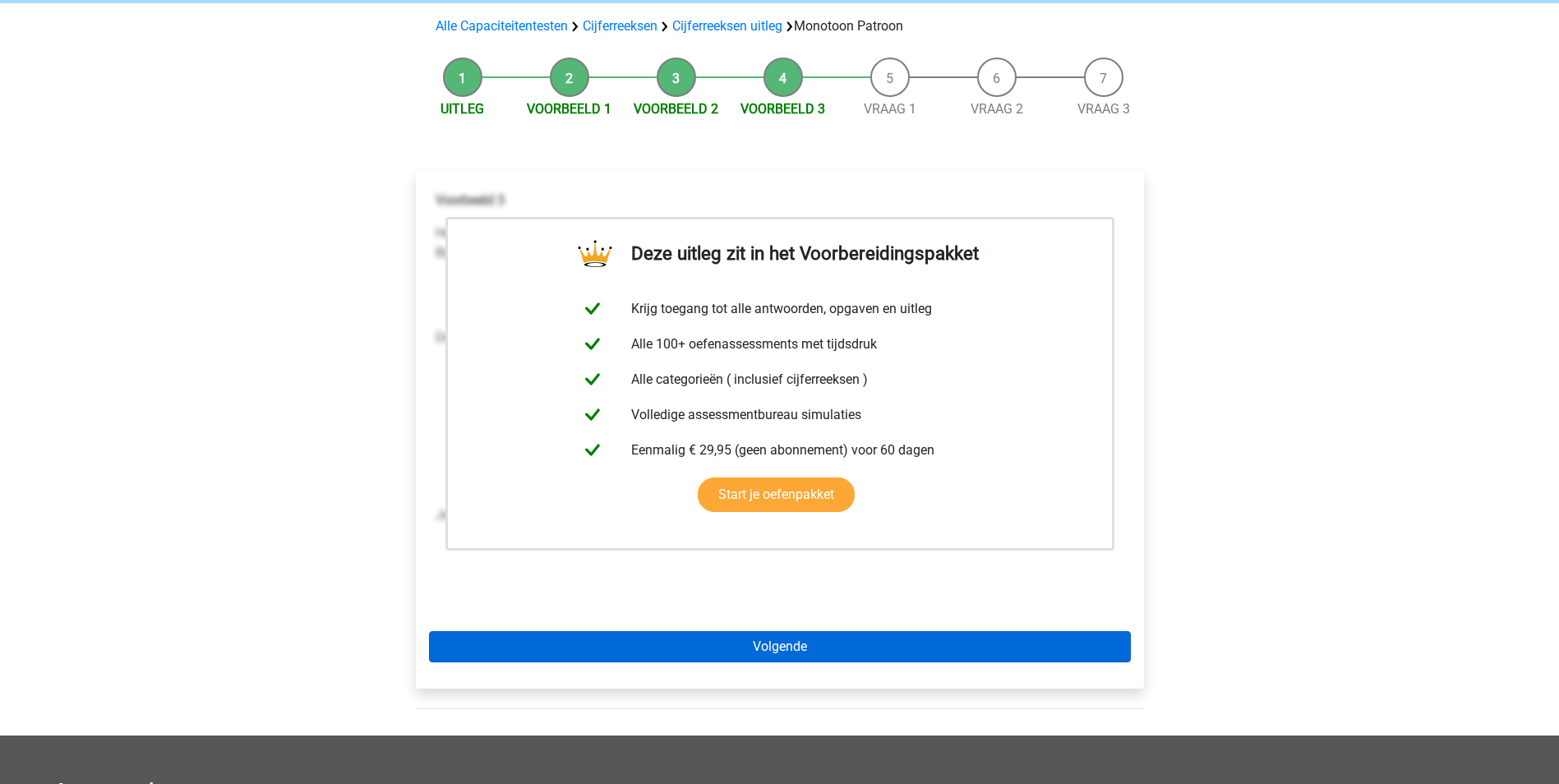
scroll to position [164, 0]
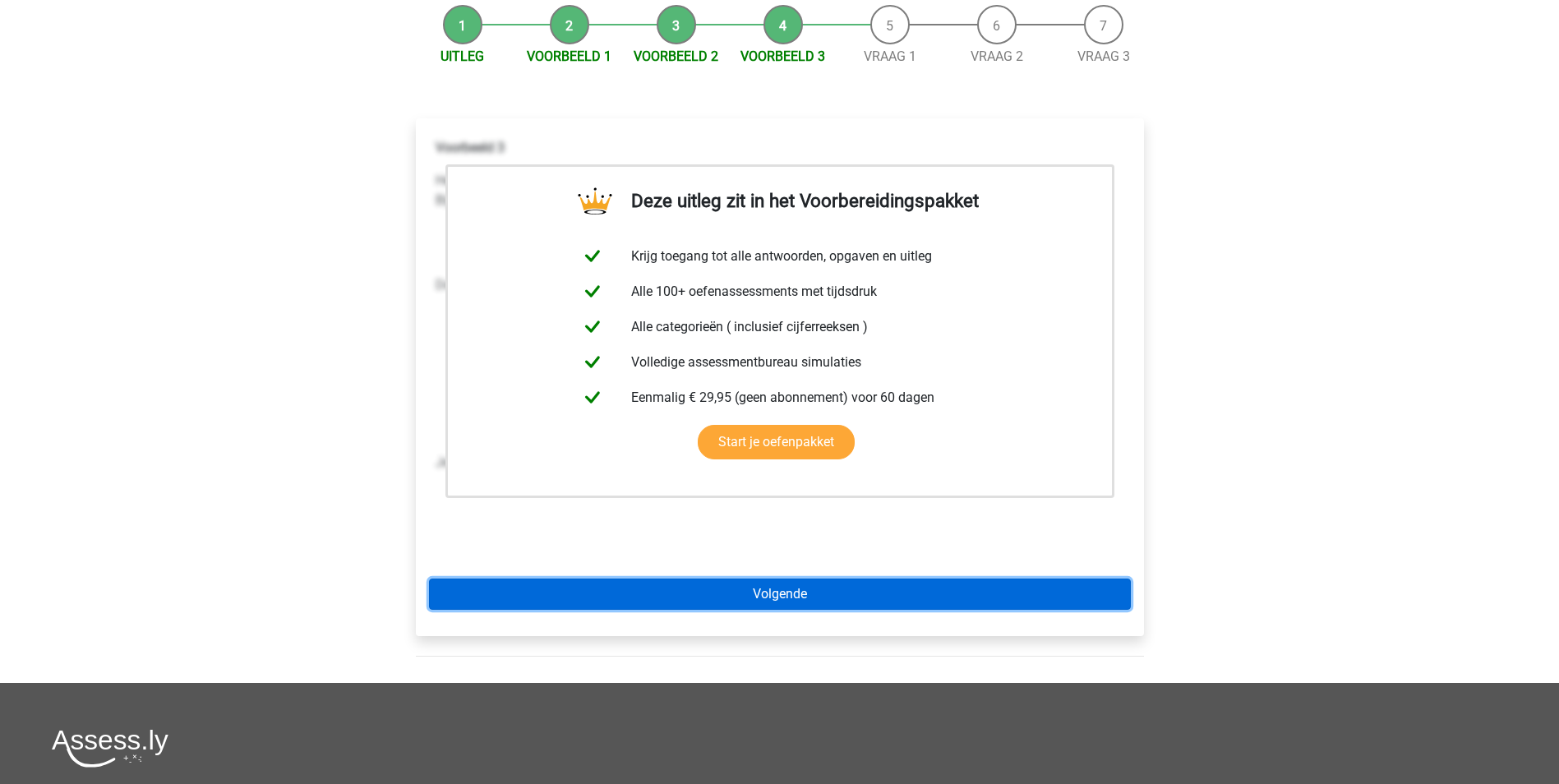
click at [892, 591] on link "Volgende" at bounding box center [780, 594] width 702 height 31
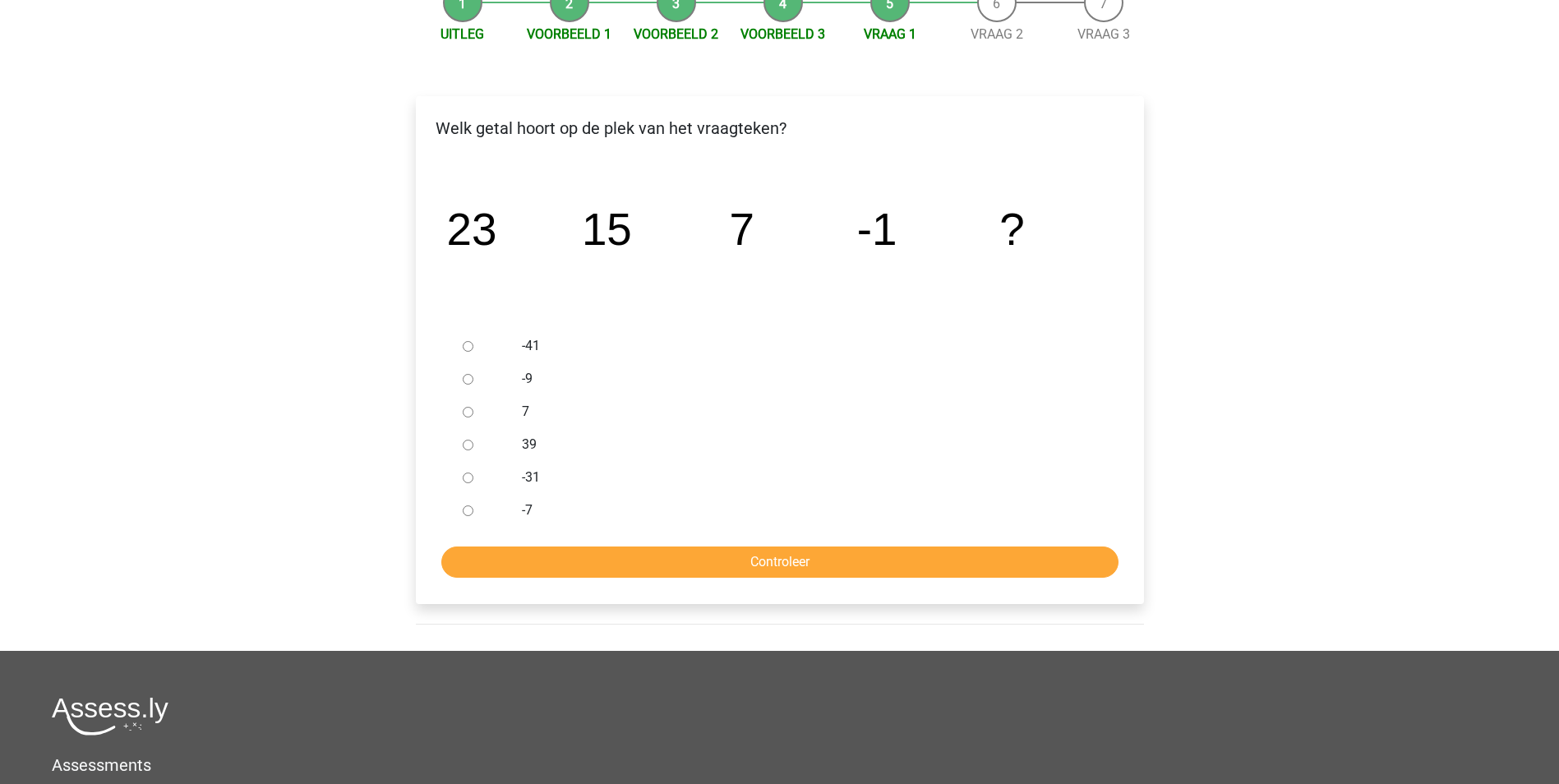
scroll to position [164, 0]
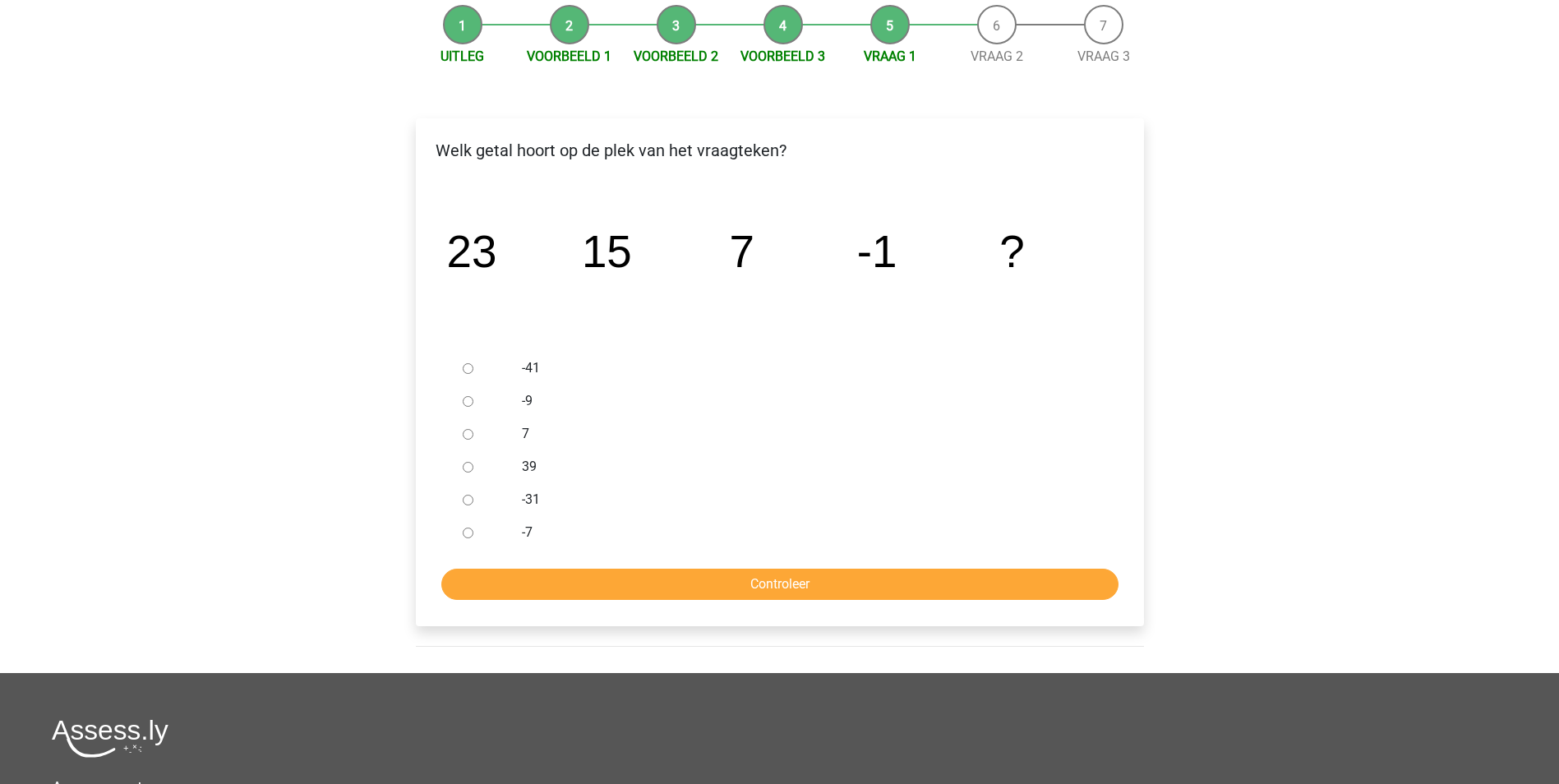
click at [470, 404] on input "-9" at bounding box center [468, 402] width 11 height 11
radio input "true"
click at [768, 588] on input "Controleer" at bounding box center [780, 585] width 678 height 31
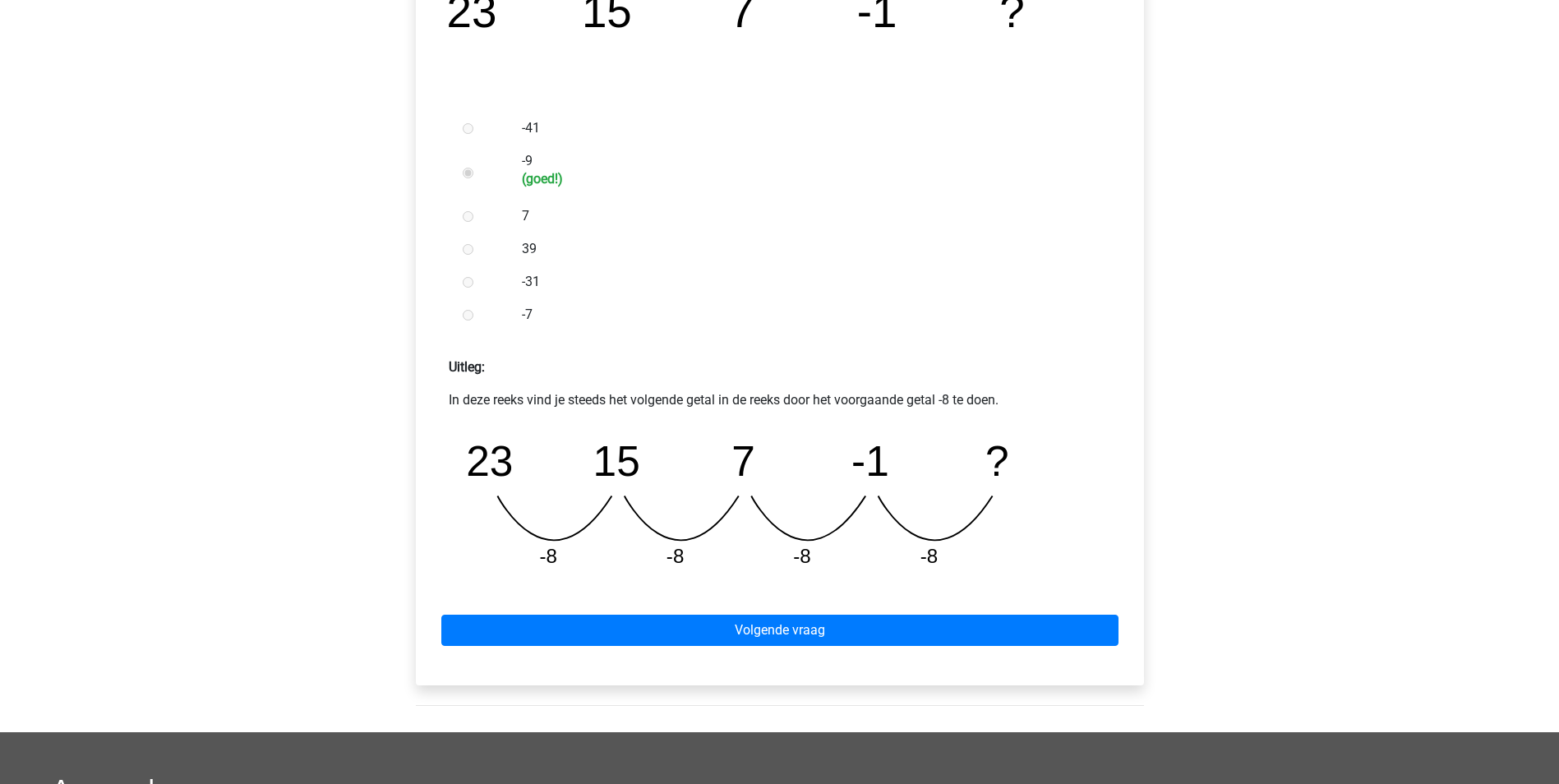
scroll to position [411, 0]
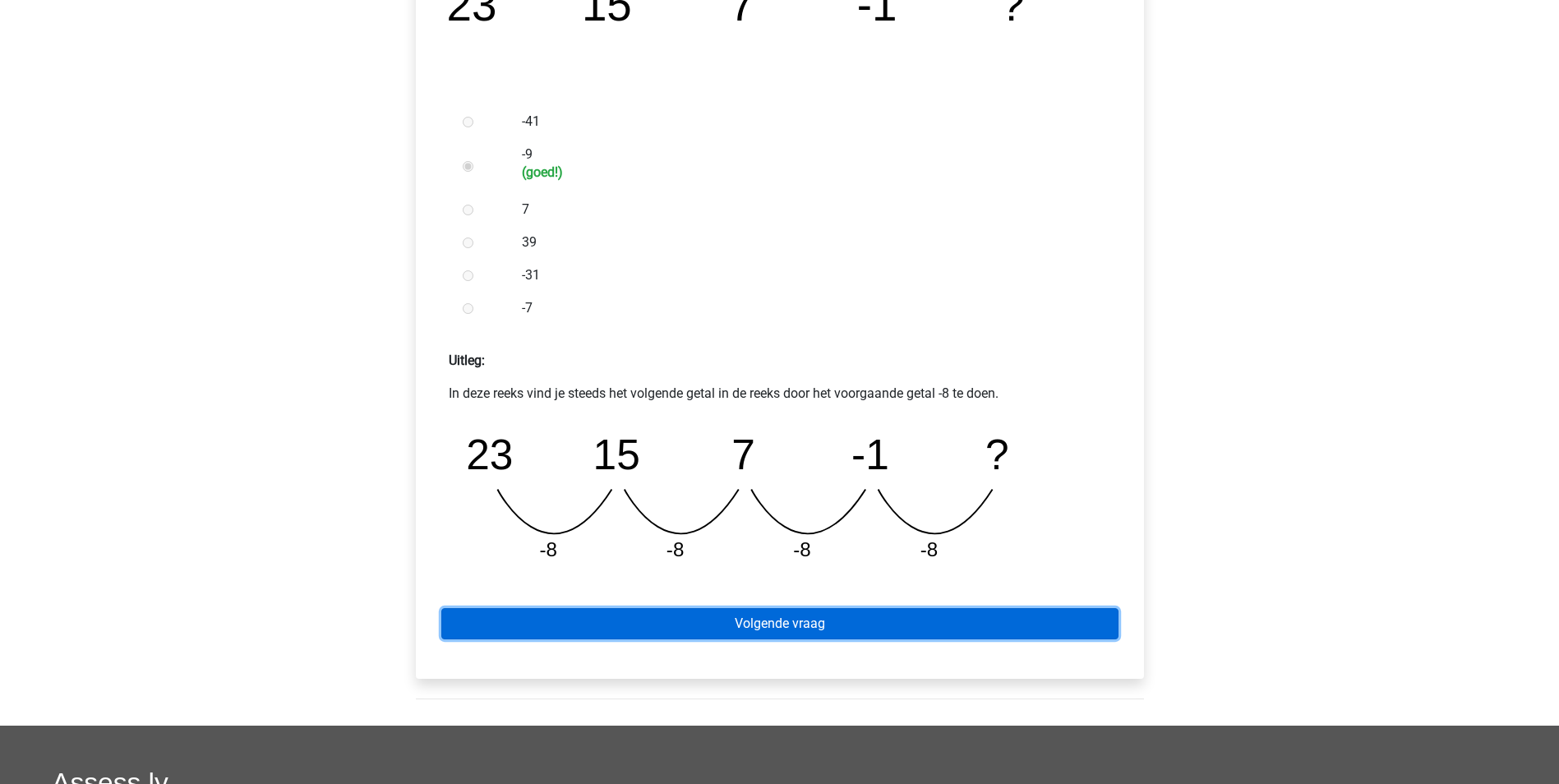
click at [826, 624] on link "Volgende vraag" at bounding box center [780, 623] width 678 height 31
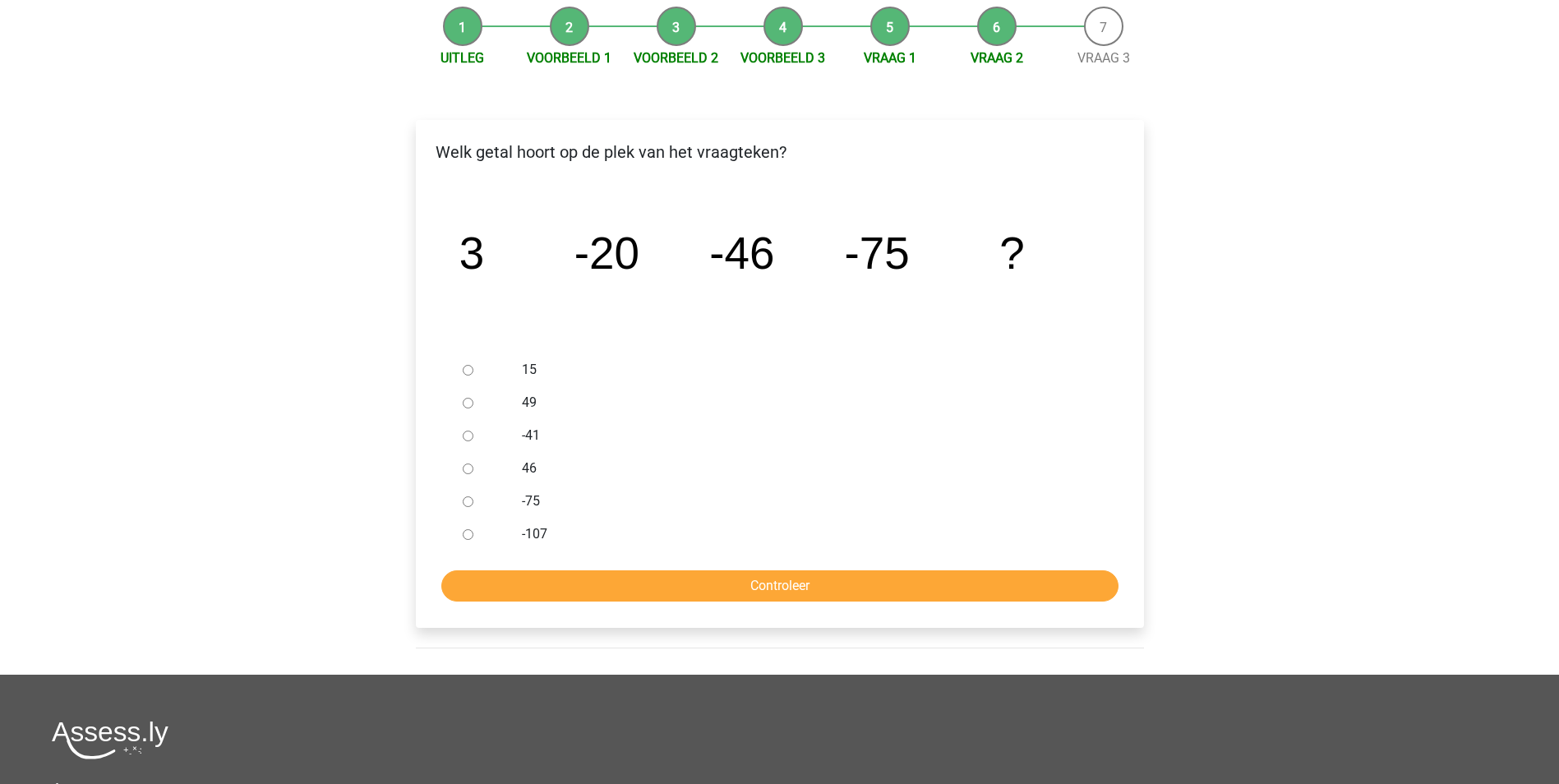
scroll to position [164, 0]
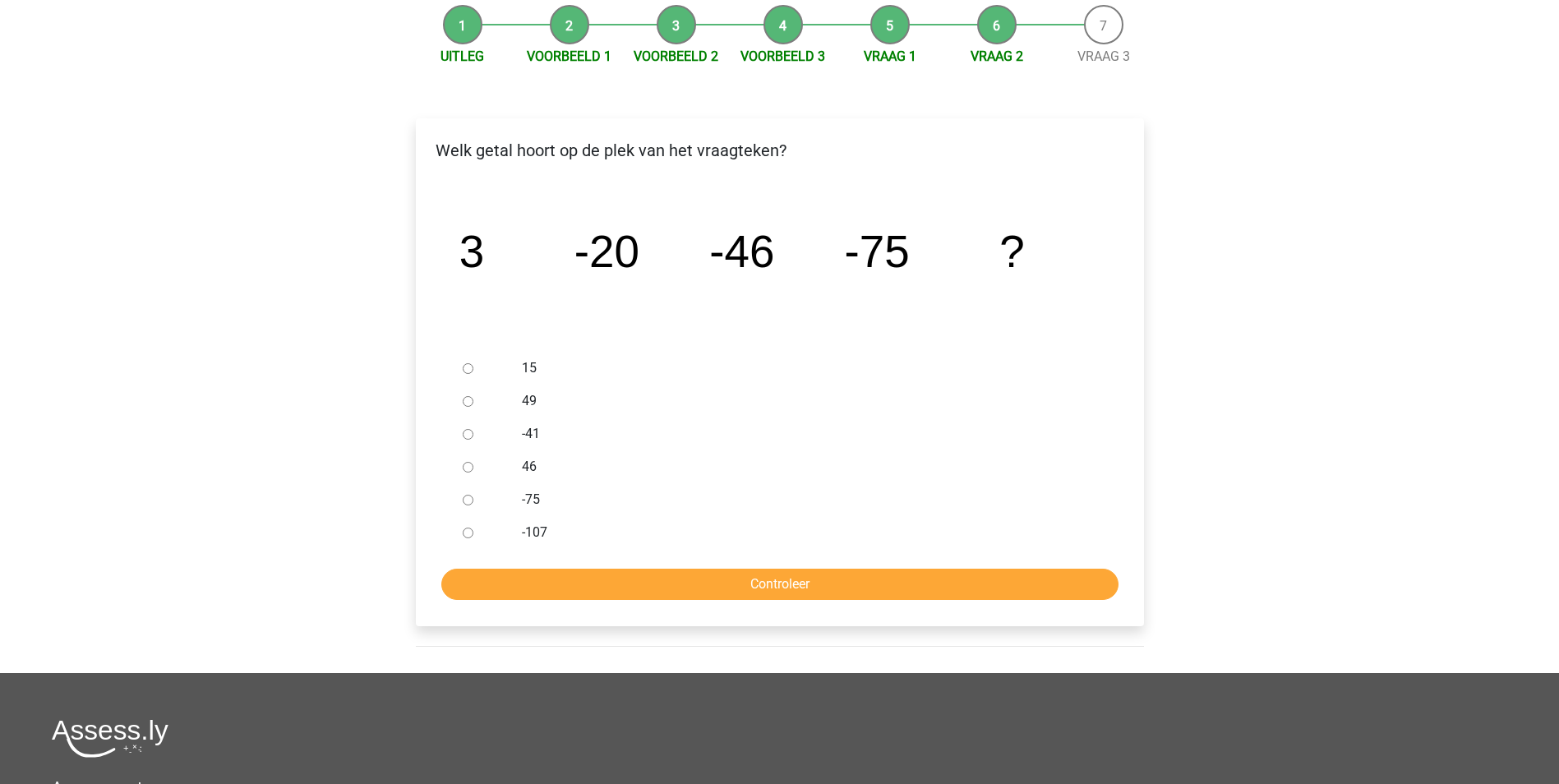
click at [468, 404] on input "49" at bounding box center [468, 402] width 11 height 11
radio input "true"
drag, startPoint x: 820, startPoint y: 569, endPoint x: 819, endPoint y: 582, distance: 13.0
click at [820, 575] on form "15 49 -41 46 -75 -107 Controleer" at bounding box center [780, 476] width 702 height 248
click at [819, 582] on input "Controleer" at bounding box center [780, 585] width 678 height 31
